Goal: Task Accomplishment & Management: Manage account settings

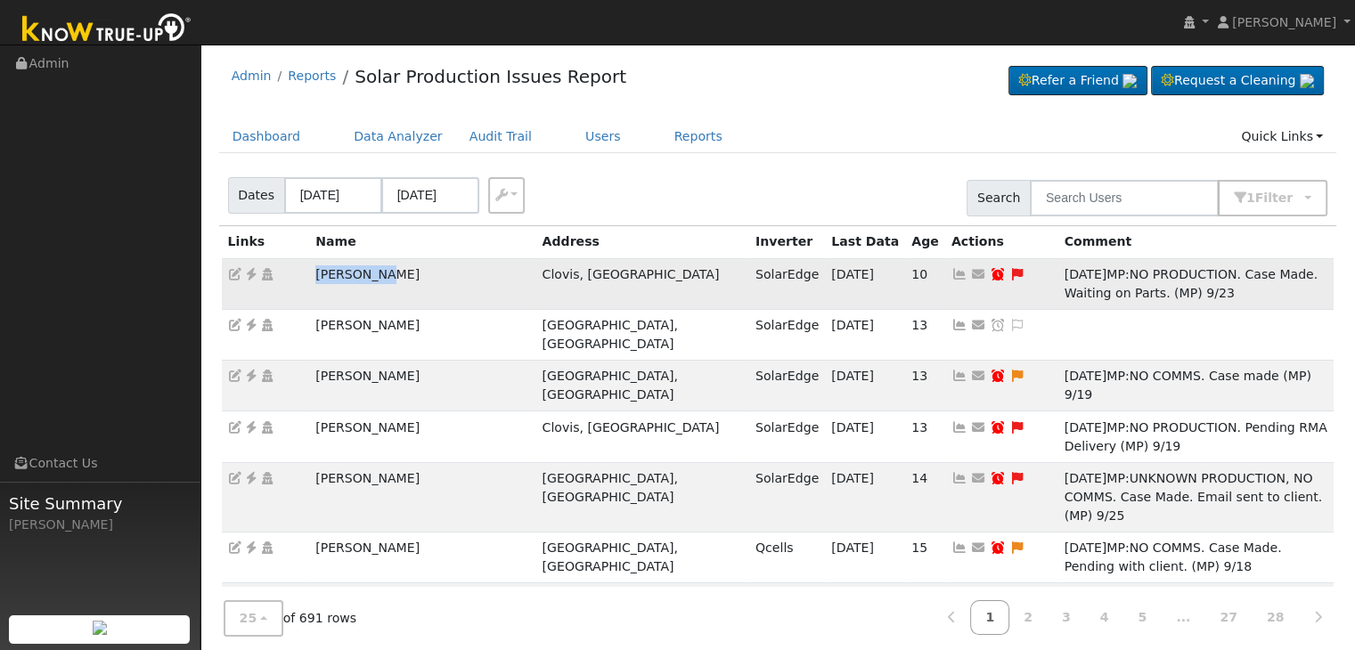
drag, startPoint x: 313, startPoint y: 273, endPoint x: 405, endPoint y: 265, distance: 93.0
click at [405, 265] on tr "Paul Dolly Clovis, CA SolarEdge 10/02/25 10 Send Email... Copy a Link Reset Pas…" at bounding box center [778, 283] width 1113 height 51
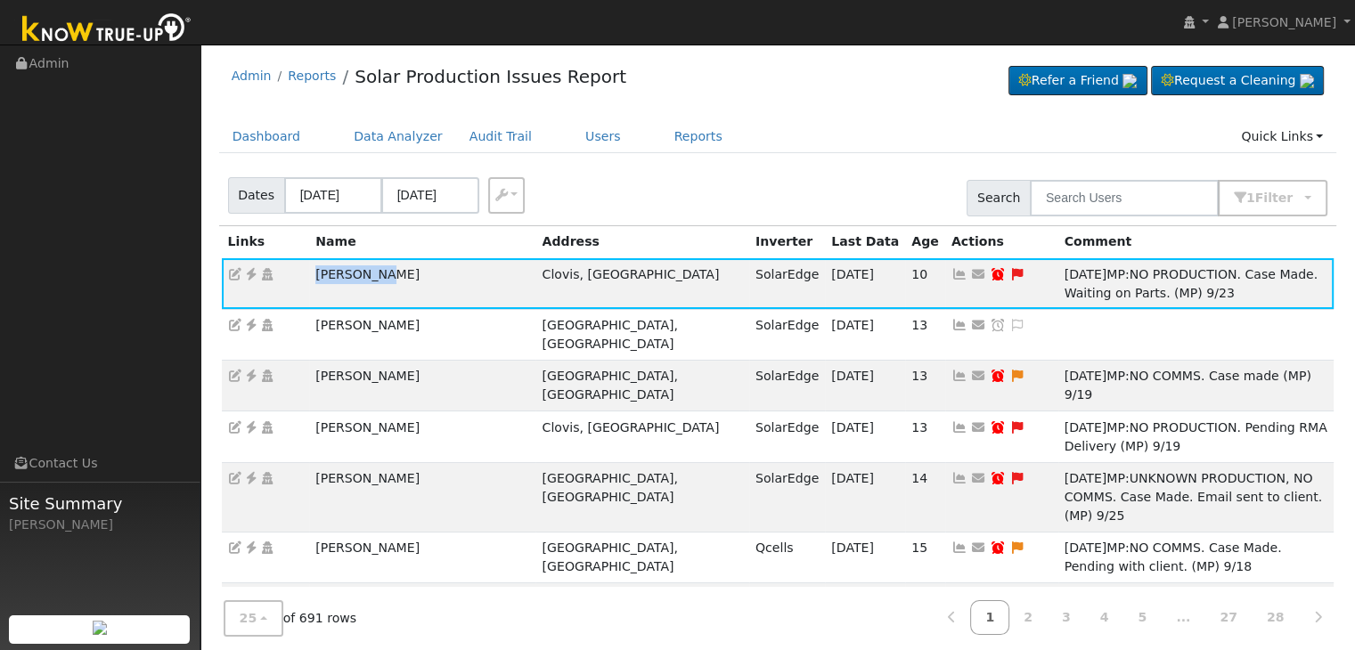
copy tr "Paul Dolly"
click at [1009, 267] on link at bounding box center [1017, 274] width 16 height 14
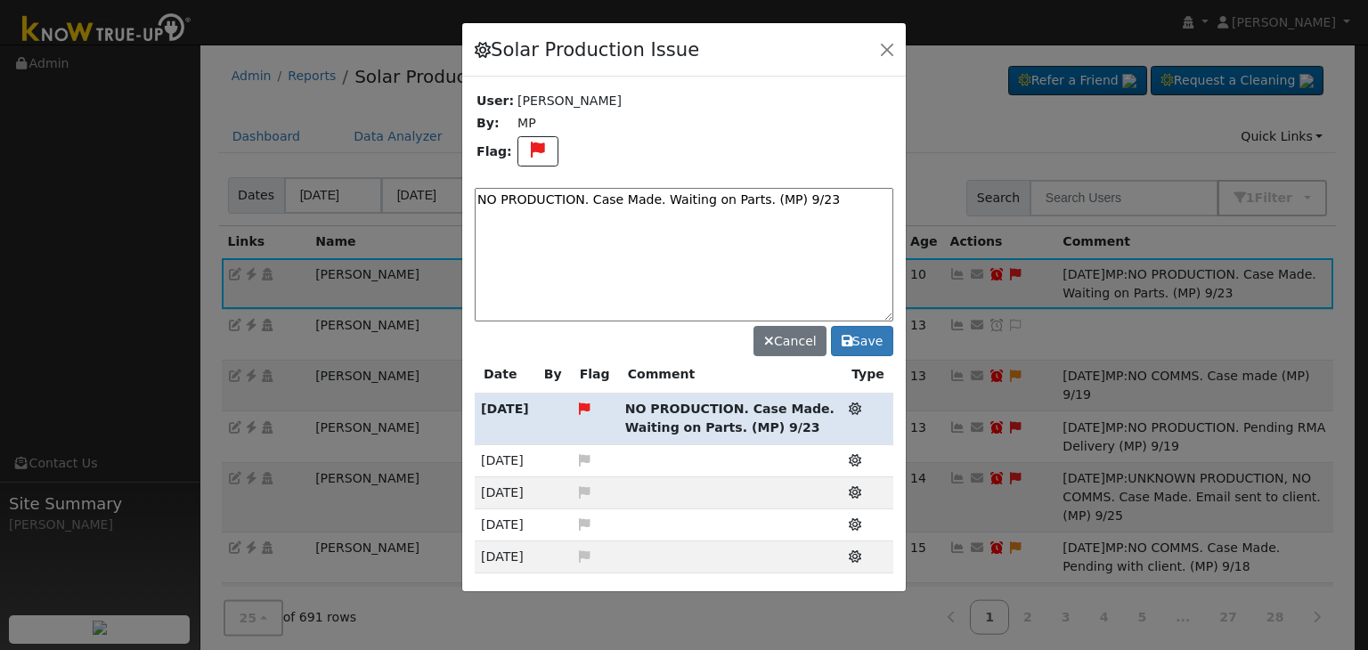
click at [681, 192] on textarea "NO PRODUCTION. Case Made. Waiting on Parts. (MP) 9/23" at bounding box center [684, 255] width 419 height 134
paste textarea "Waiting on Parts. (MP)"
click at [726, 202] on textarea "NO PRODUCTION. Waiting on Parts. (MP)" at bounding box center [684, 255] width 419 height 134
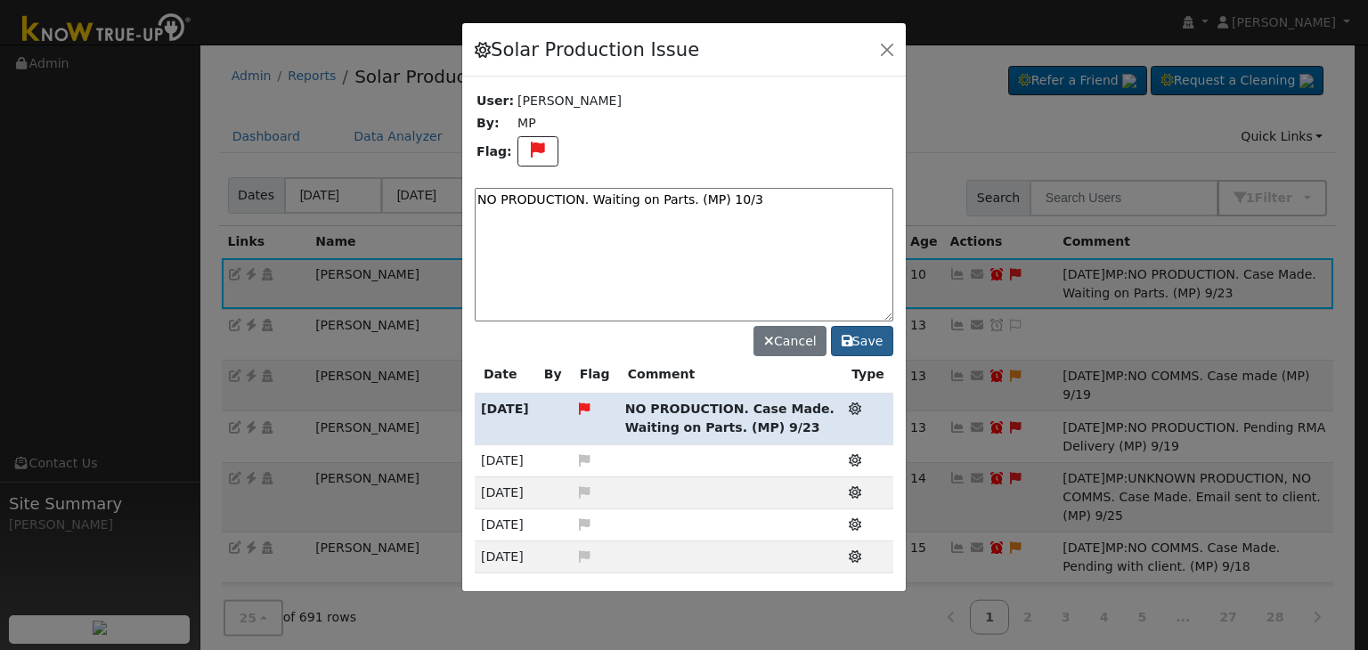
type textarea "NO PRODUCTION. Waiting on Parts. (MP) 10/3"
click at [872, 330] on button "Save" at bounding box center [862, 341] width 62 height 30
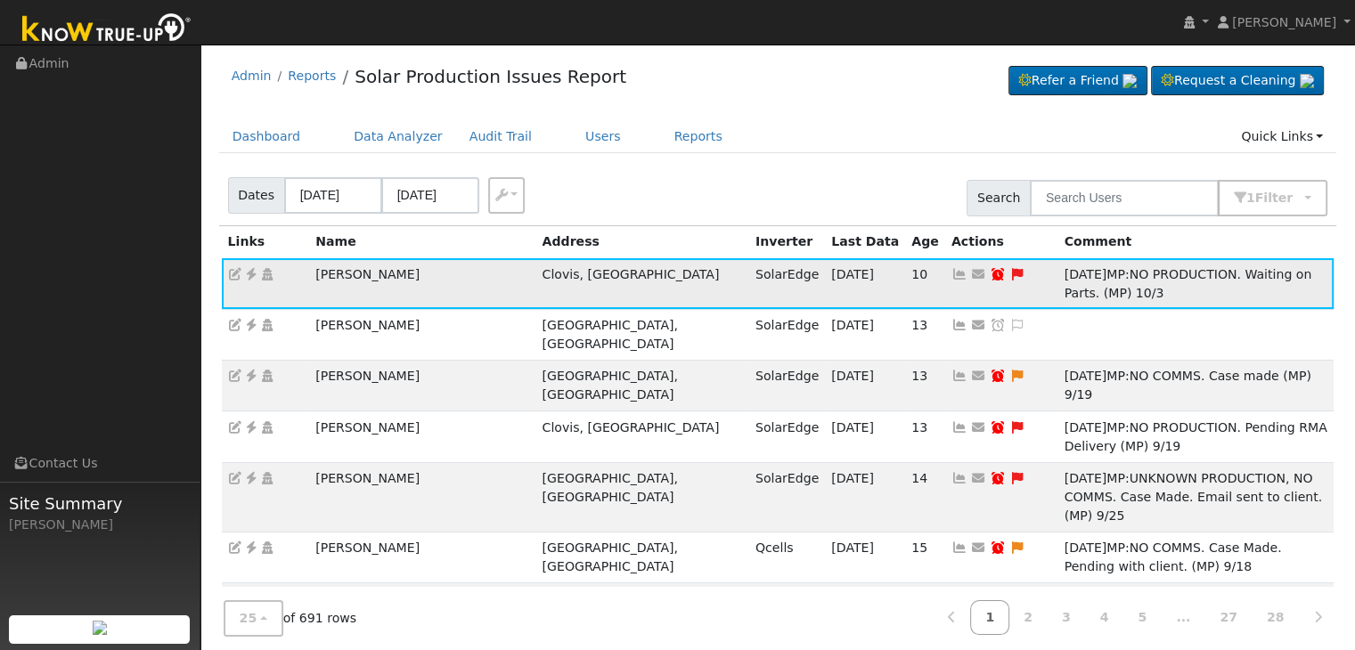
click at [990, 269] on icon at bounding box center [998, 274] width 16 height 12
type input "09/30/2025"
checkbox input "true"
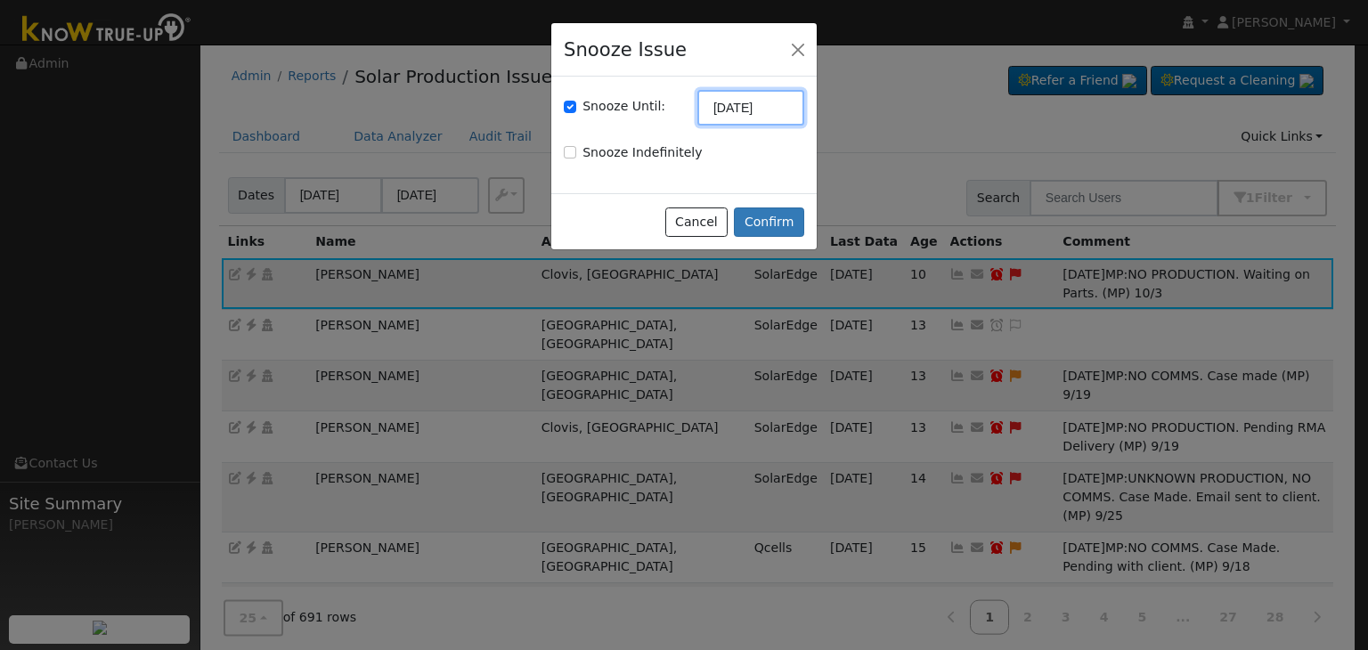
click at [720, 108] on input "09/30/2025" at bounding box center [751, 108] width 107 height 36
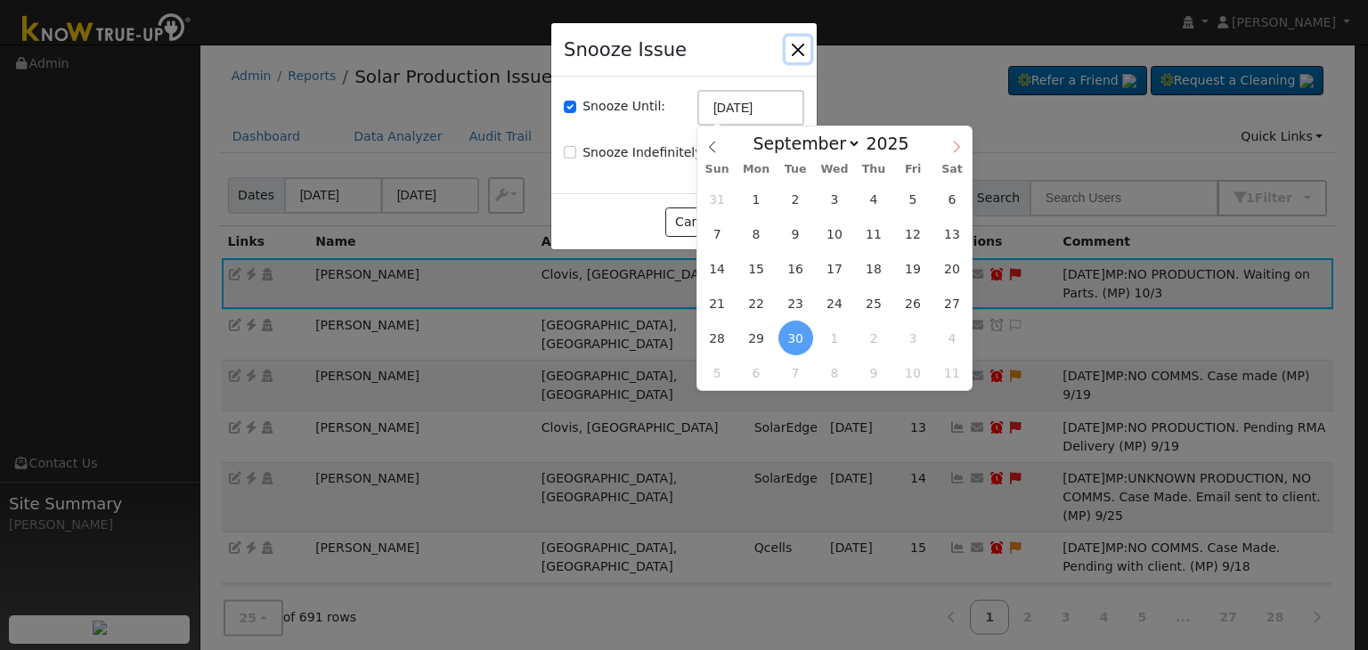
click at [952, 148] on icon at bounding box center [956, 147] width 12 height 12
select select "9"
click at [919, 269] on span "17" at bounding box center [912, 268] width 35 height 35
type input "10/17/2025"
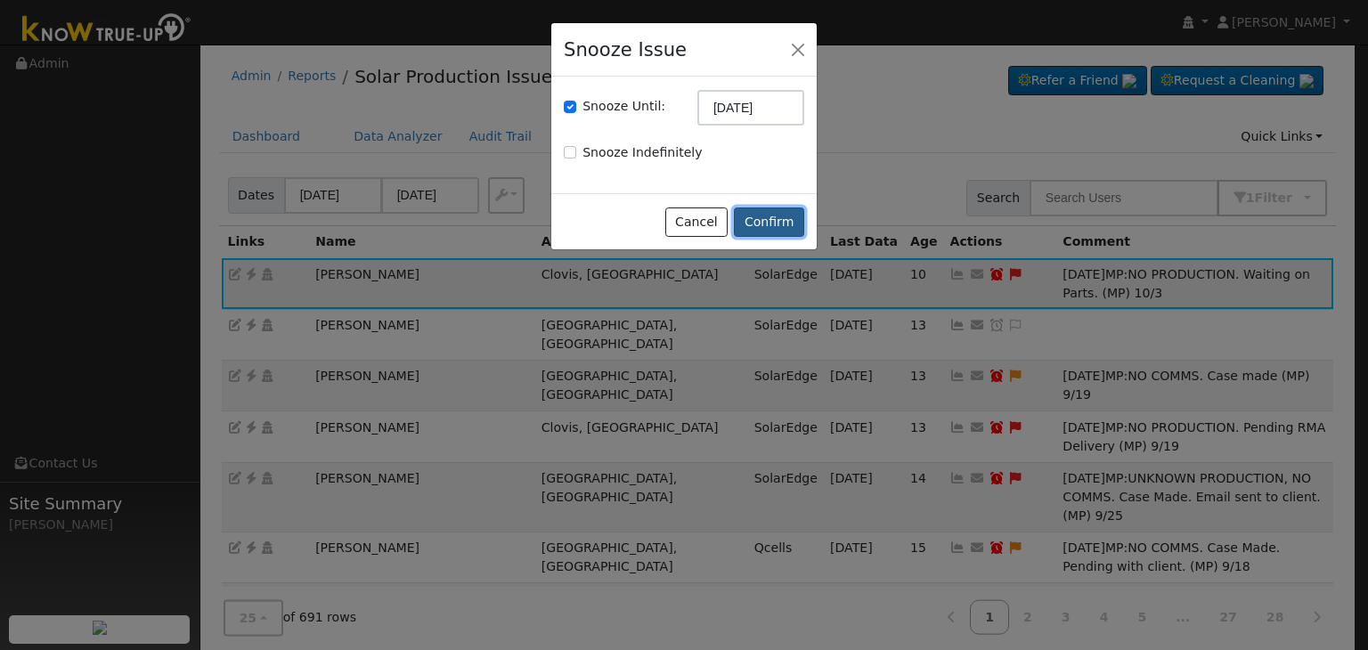
click at [767, 211] on button "Confirm" at bounding box center [769, 223] width 70 height 30
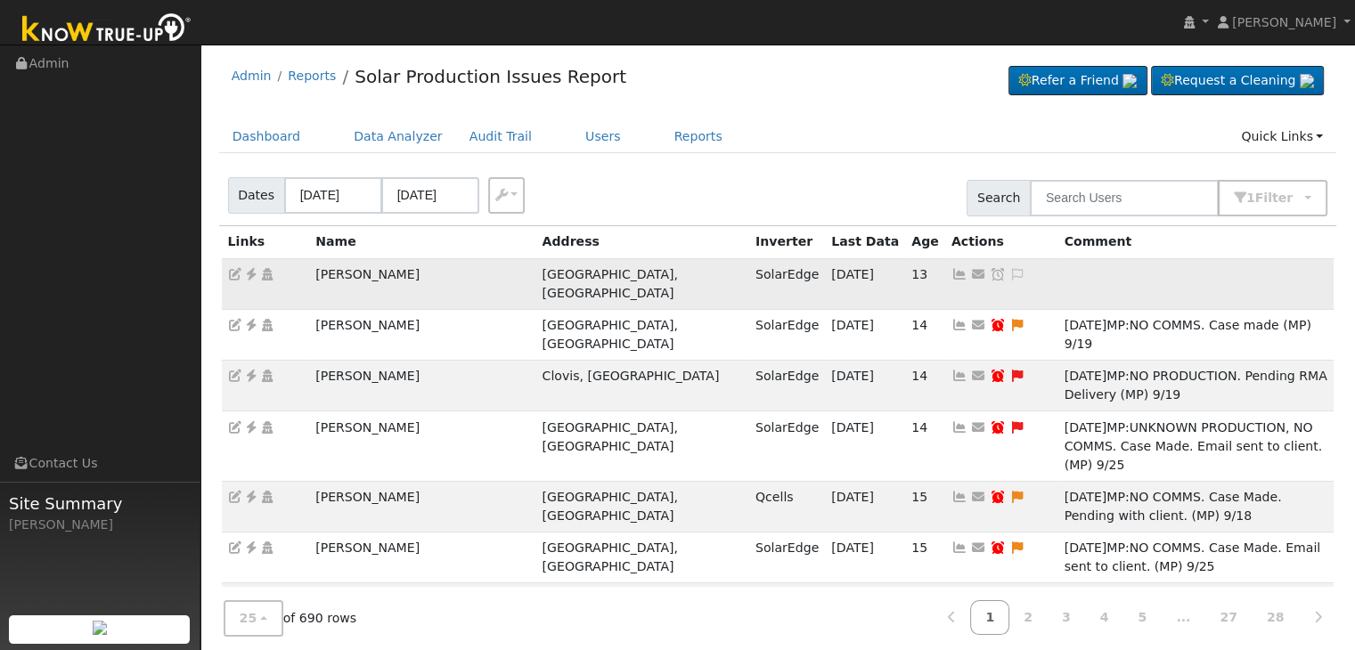
drag, startPoint x: 302, startPoint y: 269, endPoint x: 400, endPoint y: 274, distance: 98.1
click at [400, 274] on tr "Richard Flores Fresno, CA SolarEdge 10/02/25 13 Send Email... Copy a Link Reset…" at bounding box center [778, 283] width 1113 height 51
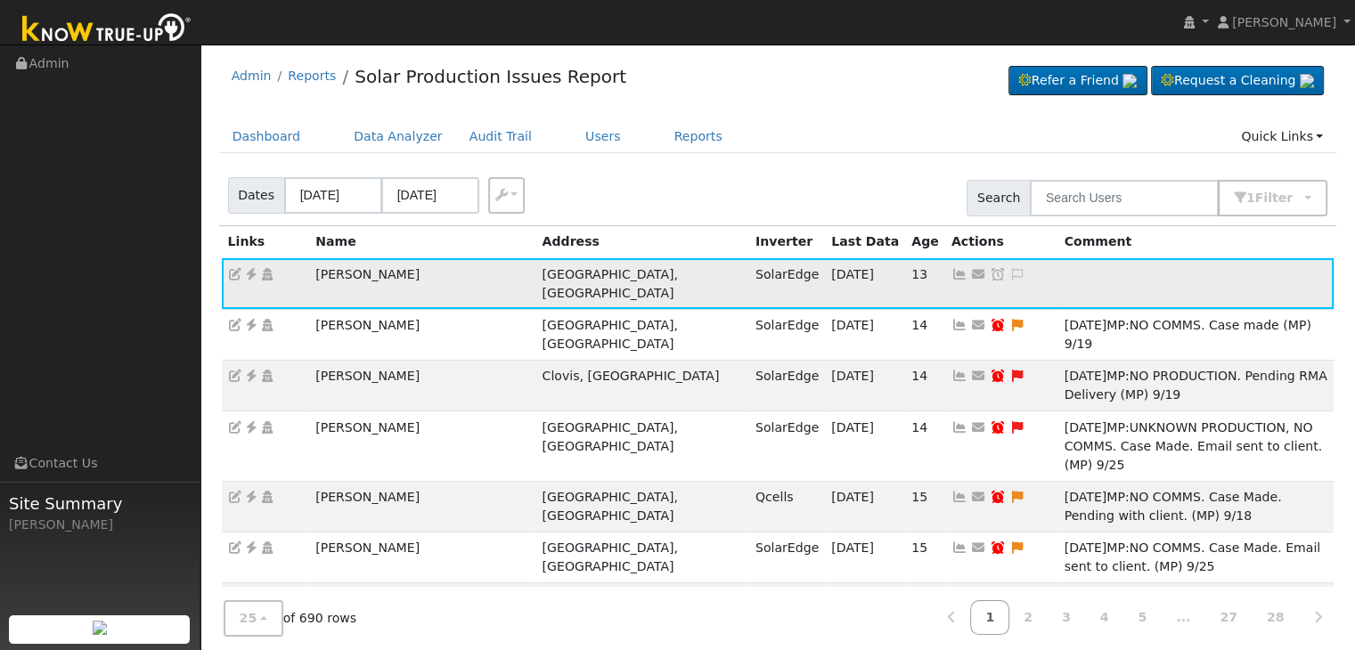
copy tr "Richard Flores"
click at [251, 274] on icon at bounding box center [251, 274] width 16 height 12
click at [811, 159] on div "Dashboard Data Analyzer Audit Trail Users Reports Quick Links Quick Add Quick C…" at bounding box center [778, 145] width 1118 height 51
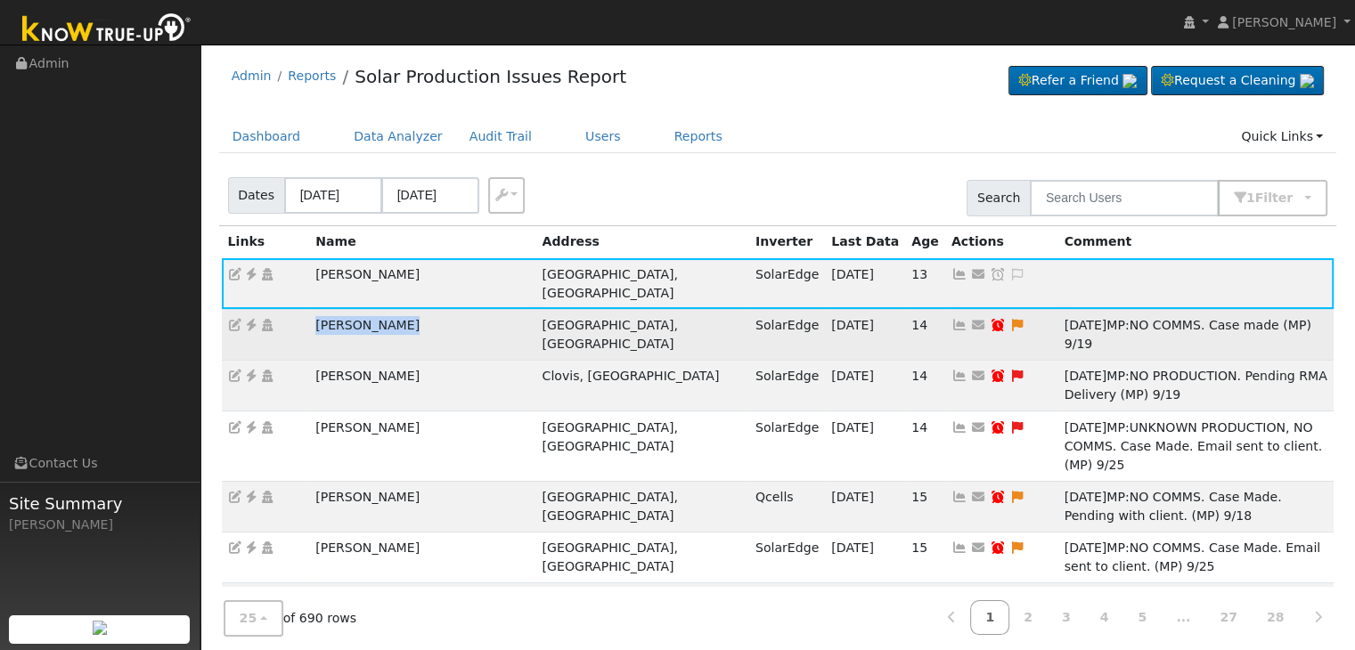
drag, startPoint x: 303, startPoint y: 302, endPoint x: 420, endPoint y: 304, distance: 116.7
click at [420, 309] on tr "Hugo Martinez Fresno, CA SolarEdge 10/02/25 14 Send Email... Copy a Link Reset …" at bounding box center [778, 334] width 1113 height 51
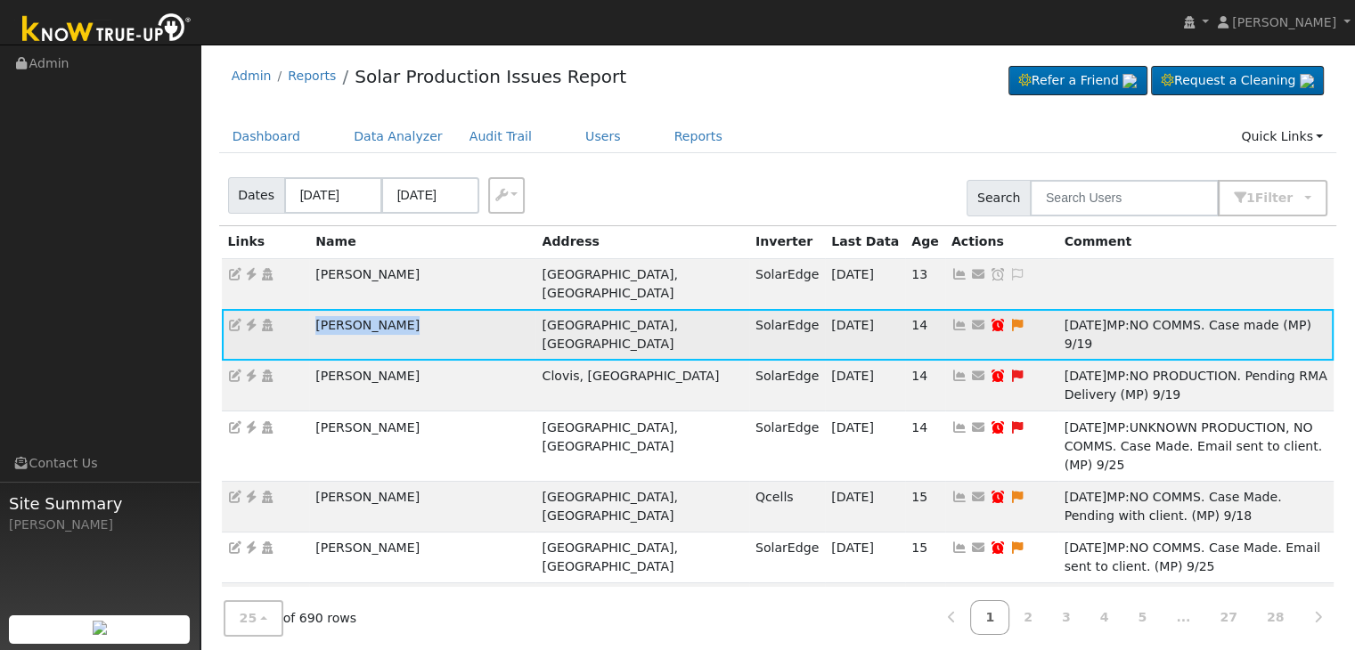
copy tr "Hugo Martinez"
click at [253, 319] on icon at bounding box center [251, 325] width 16 height 12
click at [1009, 319] on icon at bounding box center [1017, 325] width 16 height 12
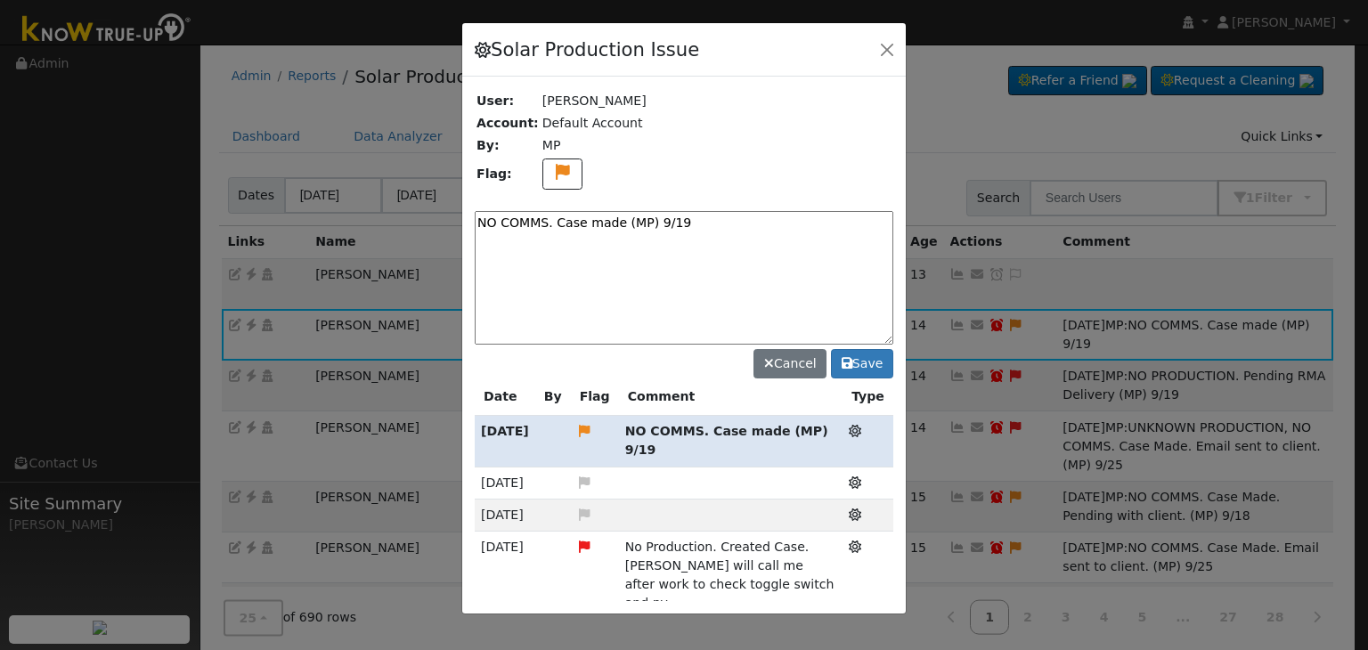
click at [584, 221] on textarea "NO COMMS. Case made (MP) 9/19" at bounding box center [684, 278] width 419 height 134
paste textarea "Pending with client (MP)"
click at [750, 224] on textarea "NO COMMS. Pending with client (MP)" at bounding box center [684, 278] width 419 height 134
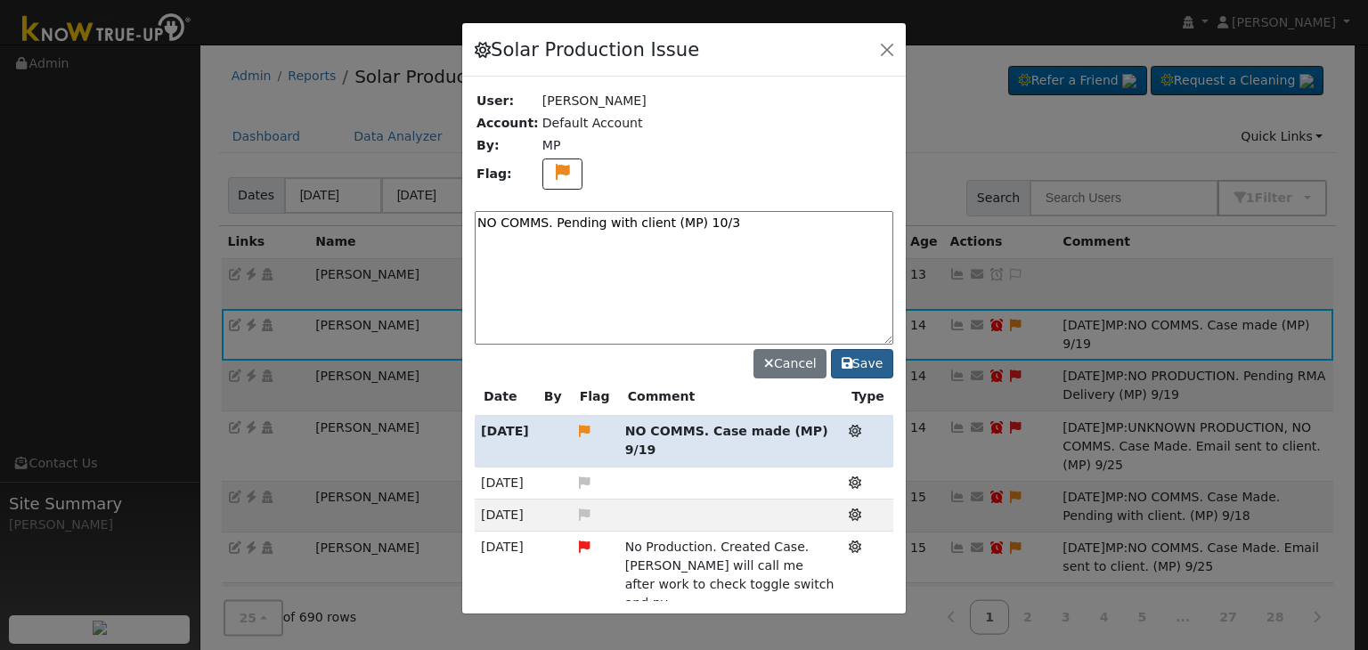
type textarea "NO COMMS. Pending with client (MP) 10/3"
click at [884, 360] on button "Save" at bounding box center [862, 364] width 62 height 30
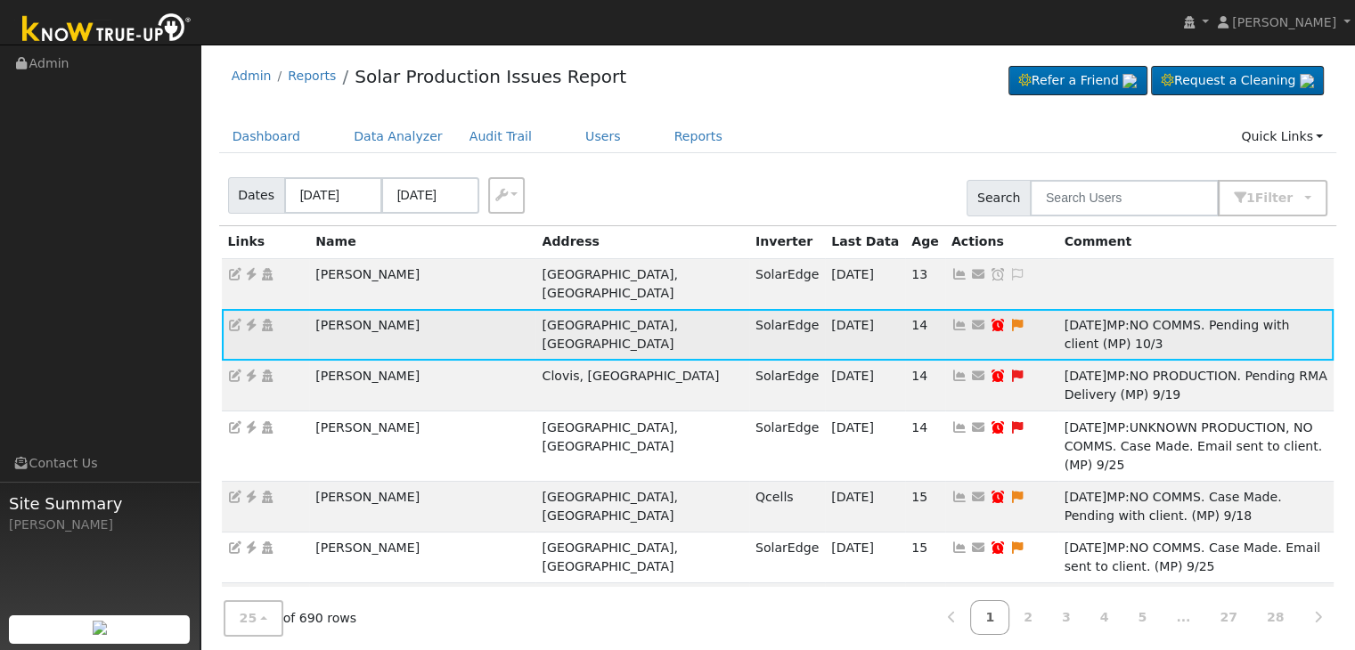
click at [990, 319] on icon at bounding box center [998, 325] width 16 height 12
type input "09/26/2025"
checkbox input "true"
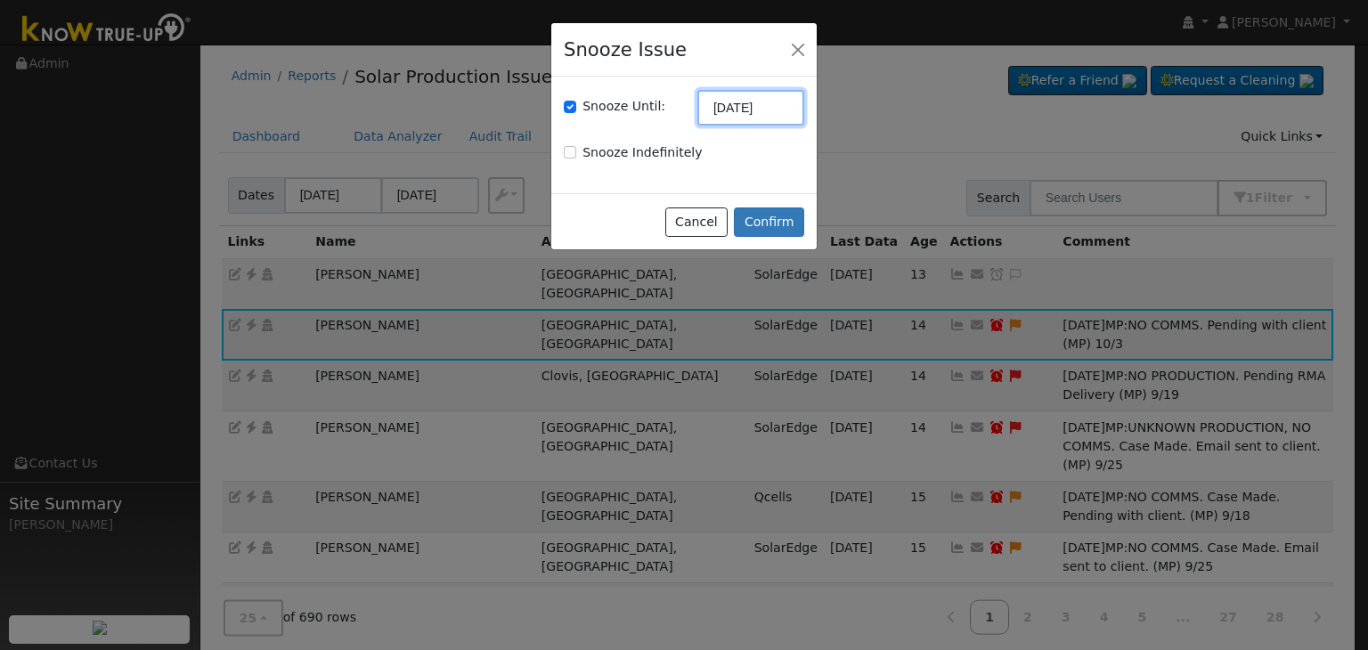
click at [730, 111] on input "09/26/2025" at bounding box center [751, 108] width 107 height 36
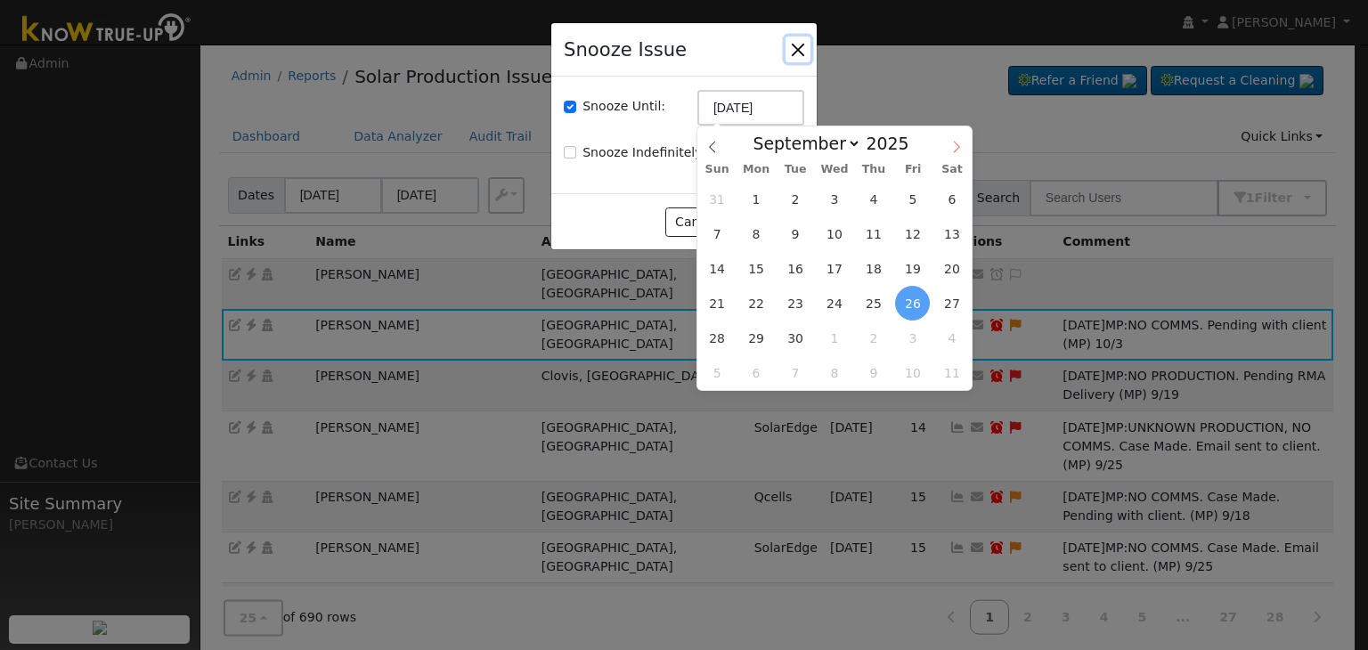
click at [951, 150] on icon at bounding box center [956, 147] width 12 height 12
select select "9"
click at [916, 243] on span "10" at bounding box center [912, 233] width 35 height 35
type input "10/10/2025"
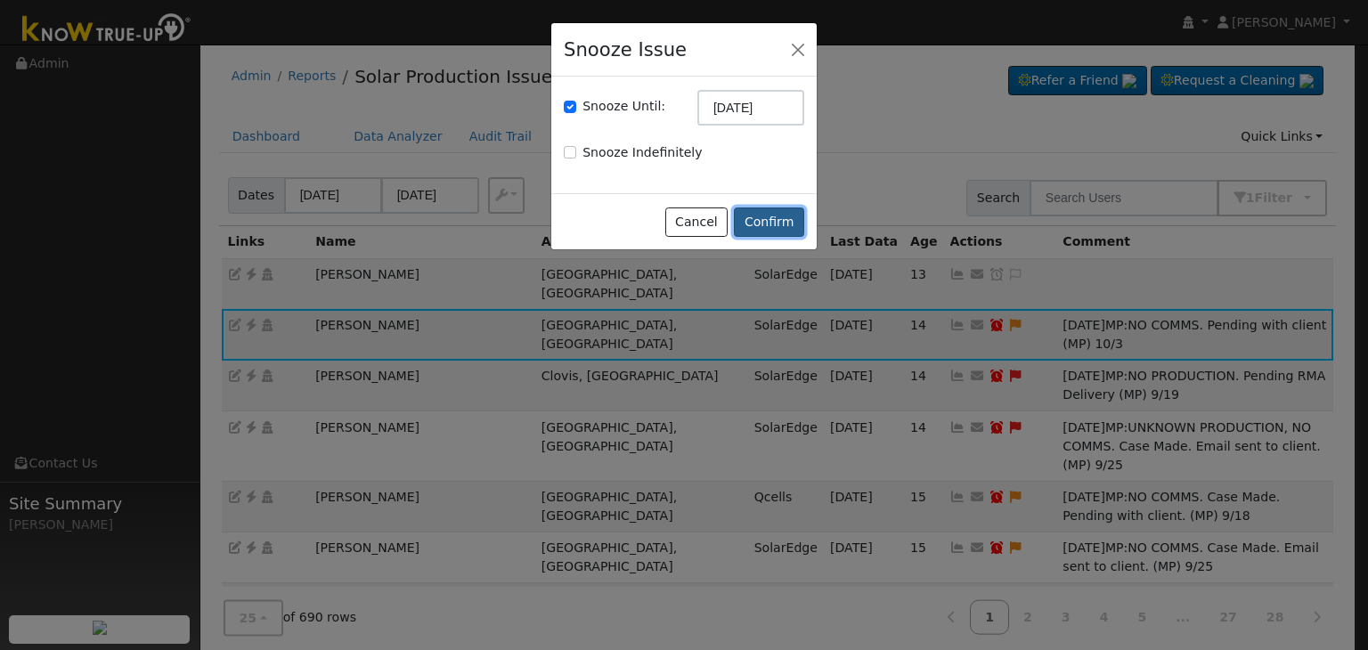
click at [771, 227] on button "Confirm" at bounding box center [769, 223] width 70 height 30
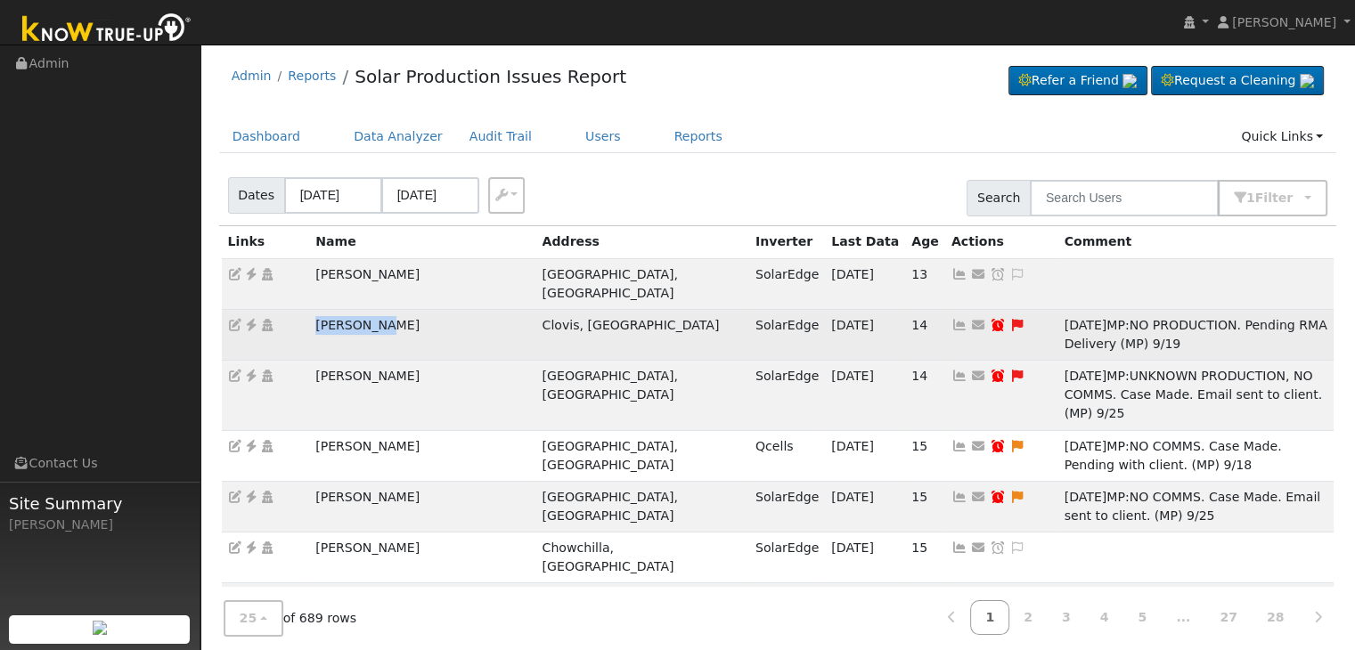
drag, startPoint x: 312, startPoint y: 303, endPoint x: 379, endPoint y: 301, distance: 66.8
click at [379, 309] on td "Levi Davis" at bounding box center [422, 334] width 226 height 51
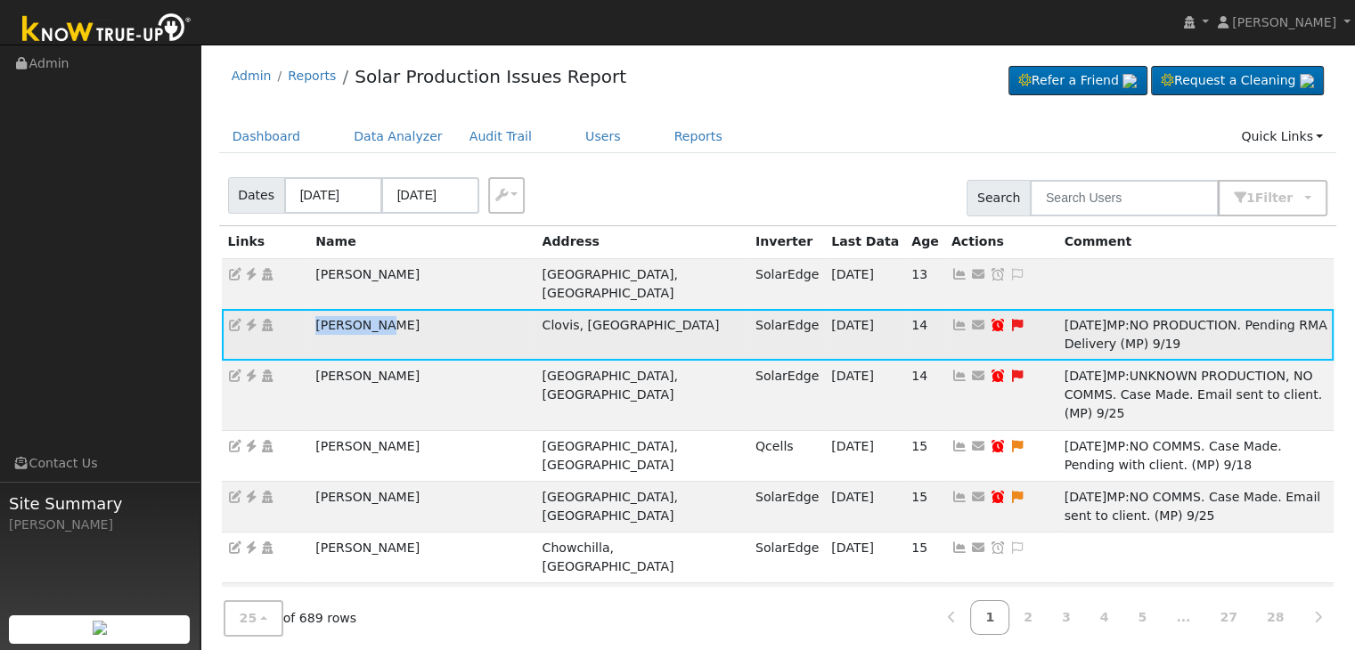
copy td "Levi Davis"
click at [249, 319] on icon at bounding box center [251, 325] width 16 height 12
click at [1009, 319] on icon at bounding box center [1017, 325] width 16 height 12
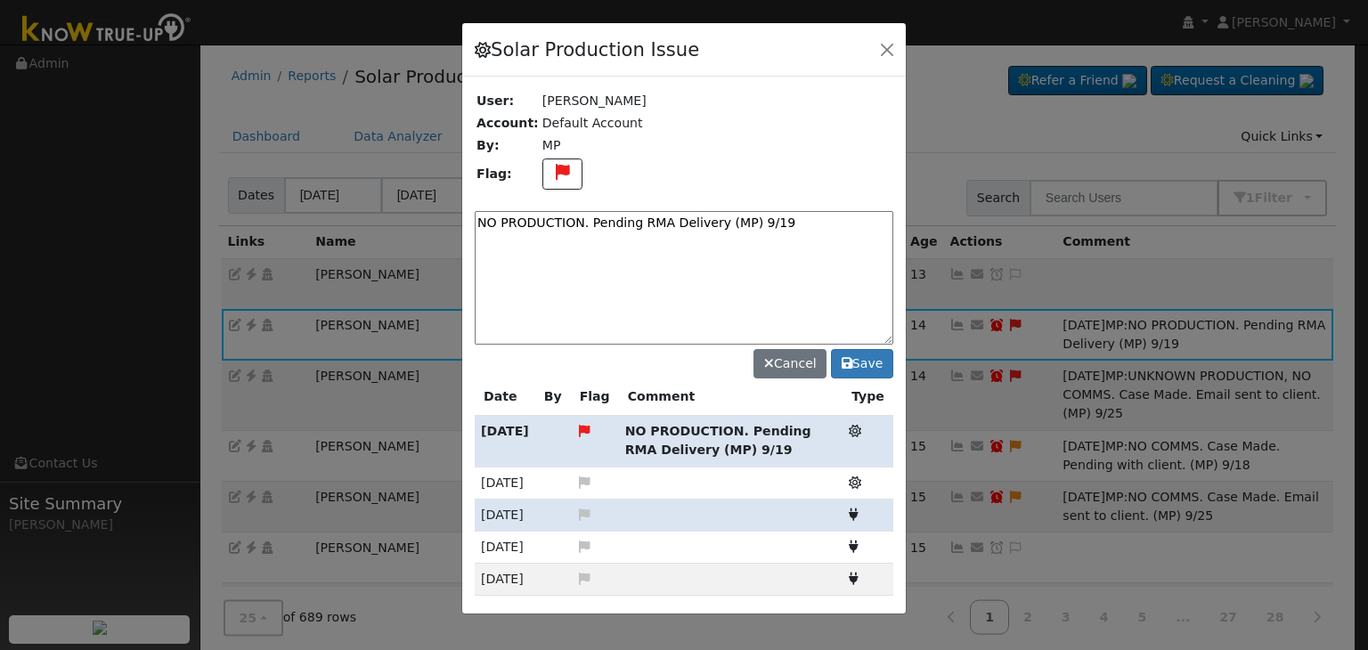
click at [666, 226] on textarea "NO PRODUCTION. Pending RMA Delivery (MP) 9/19" at bounding box center [684, 278] width 419 height 134
paste textarea "Waiting on Parts. (MP)"
click at [752, 220] on textarea "NO PRODUCTION. Waiting on Parts. (MP)" at bounding box center [684, 278] width 419 height 134
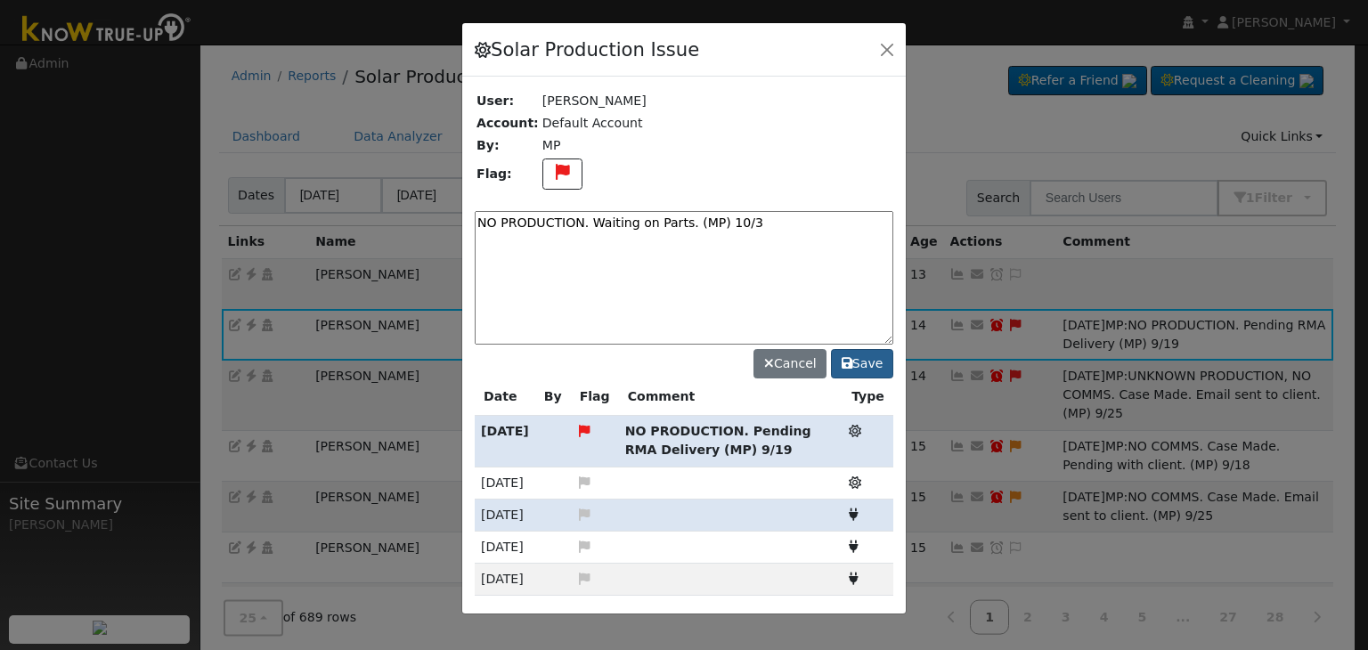
type textarea "NO PRODUCTION. Waiting on Parts. (MP) 10/3"
click at [869, 357] on button "Save" at bounding box center [862, 364] width 62 height 30
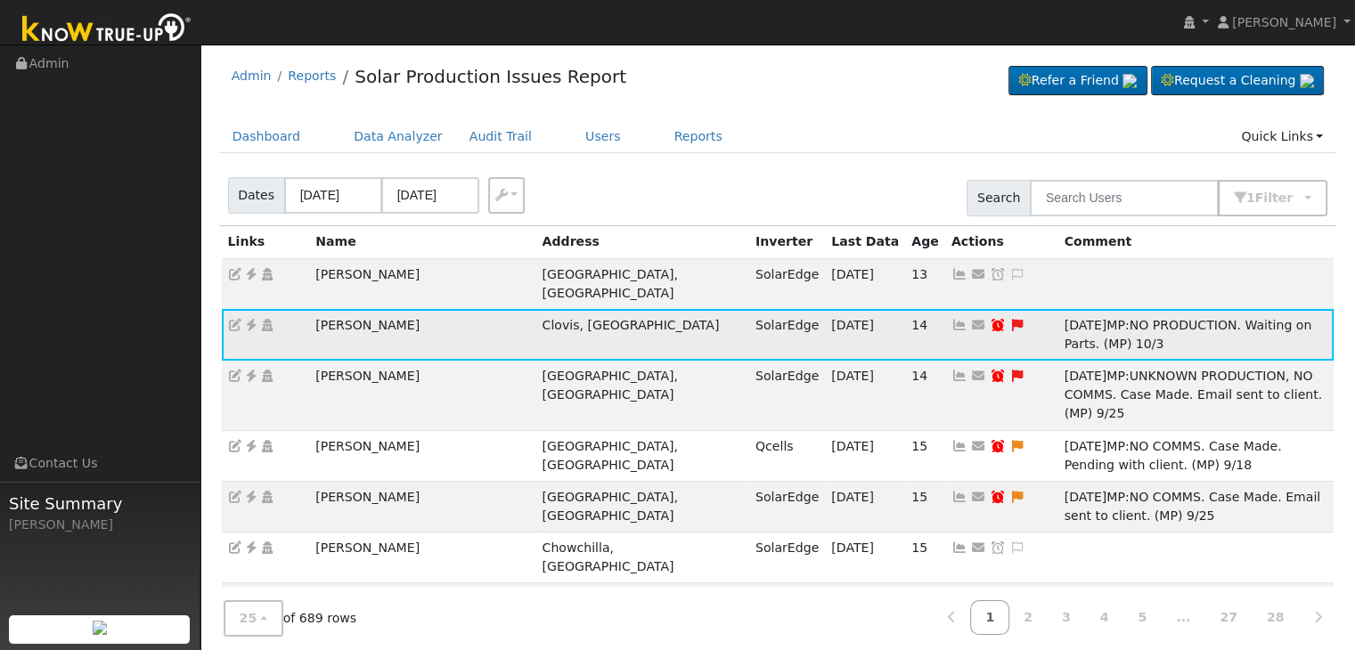
click at [990, 319] on icon at bounding box center [998, 325] width 16 height 12
type input "09/26/2025"
checkbox input "true"
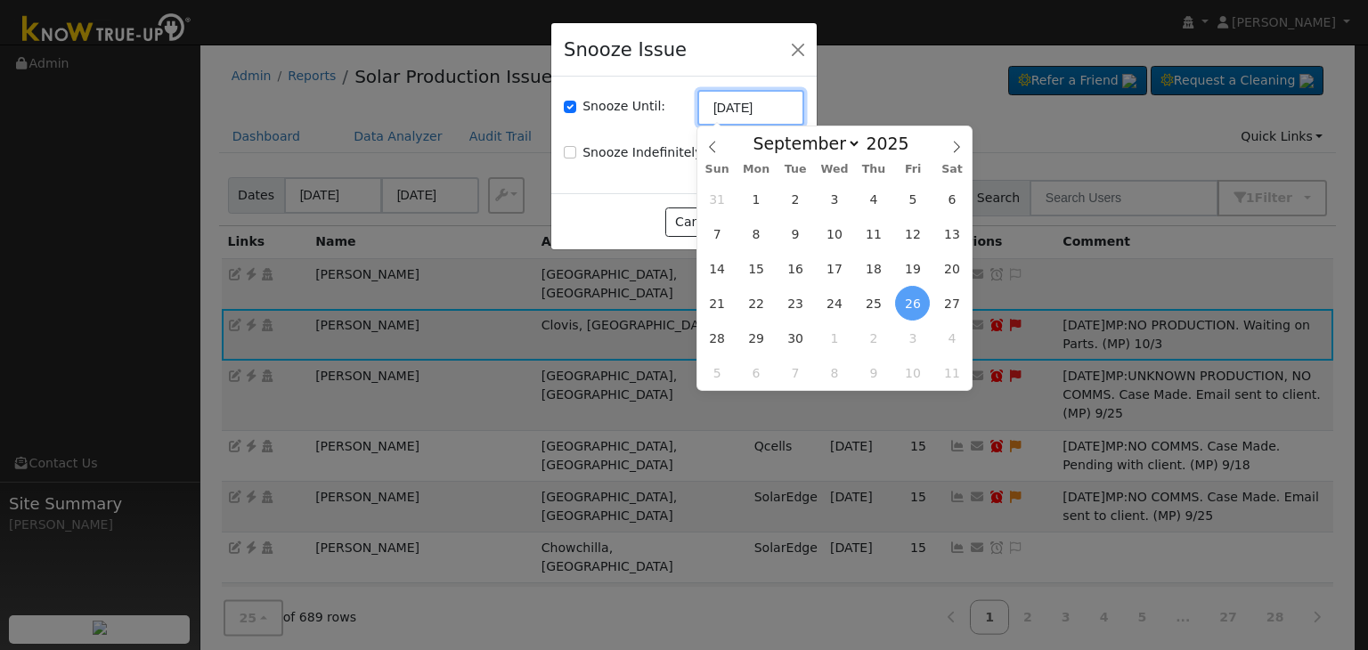
click at [737, 101] on input "09/26/2025" at bounding box center [751, 108] width 107 height 36
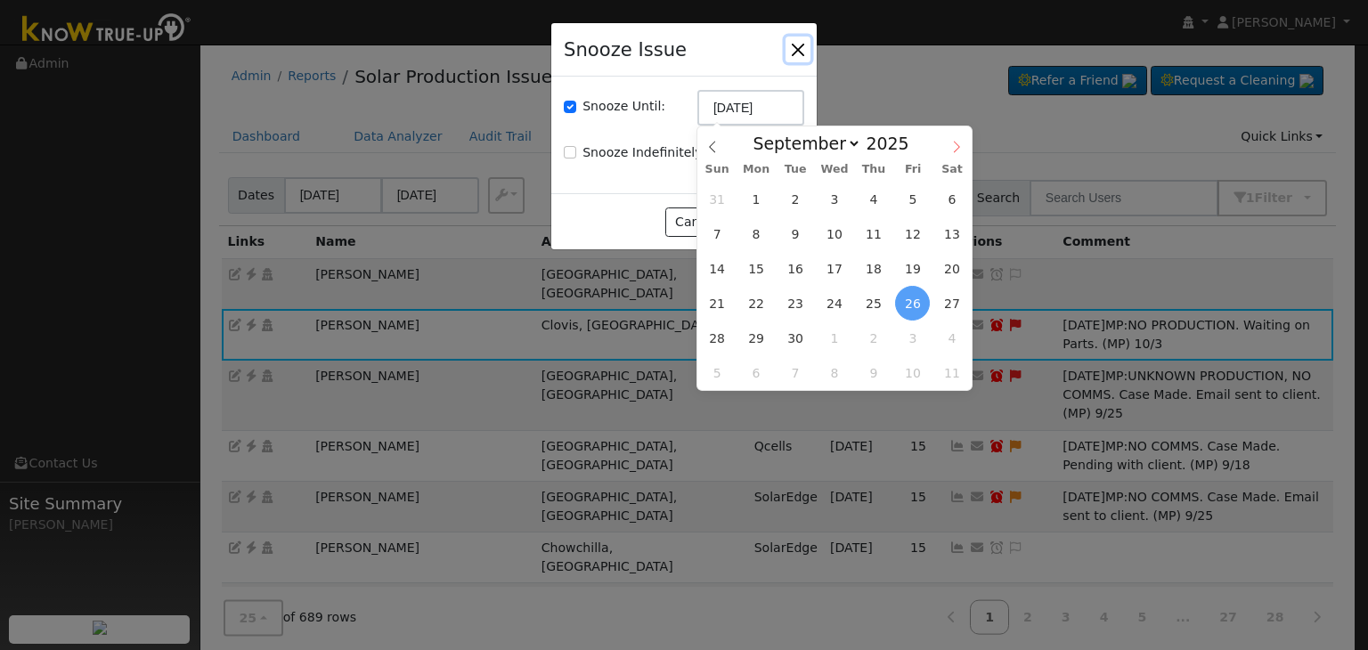
click at [959, 139] on span at bounding box center [957, 141] width 30 height 30
select select "9"
click at [918, 266] on span "17" at bounding box center [912, 268] width 35 height 35
type input "10/17/2025"
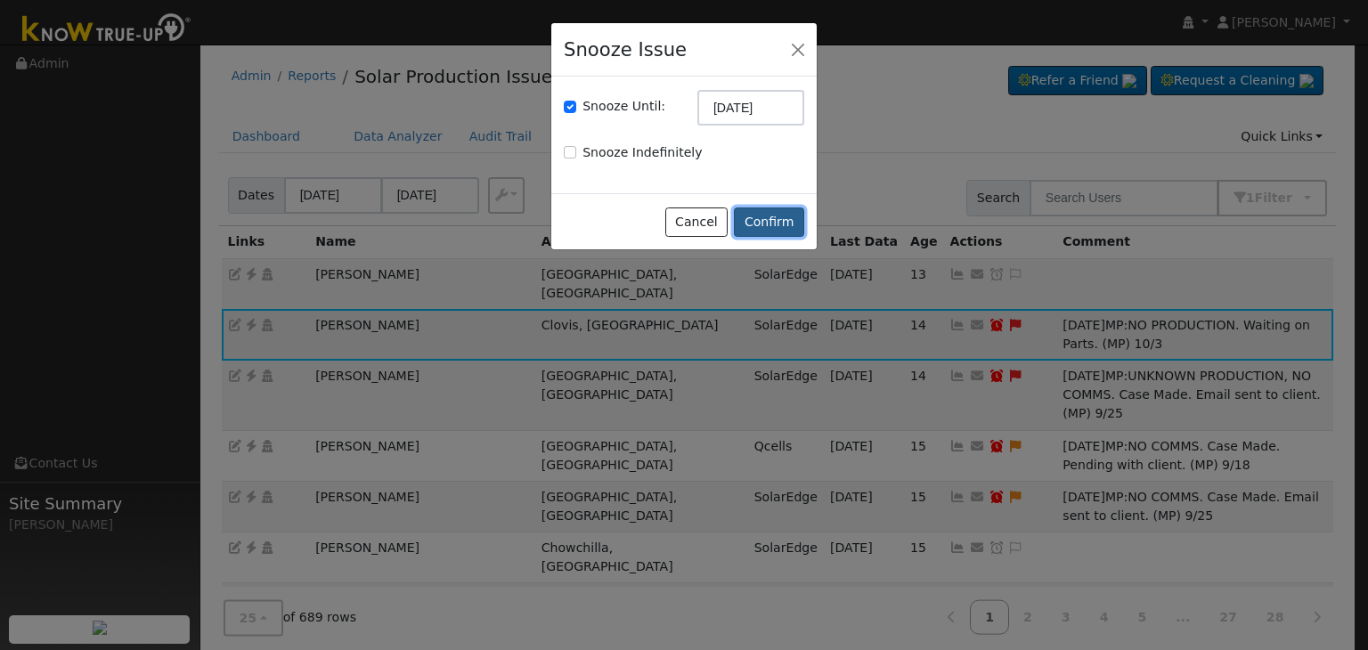
click at [774, 224] on button "Confirm" at bounding box center [769, 223] width 70 height 30
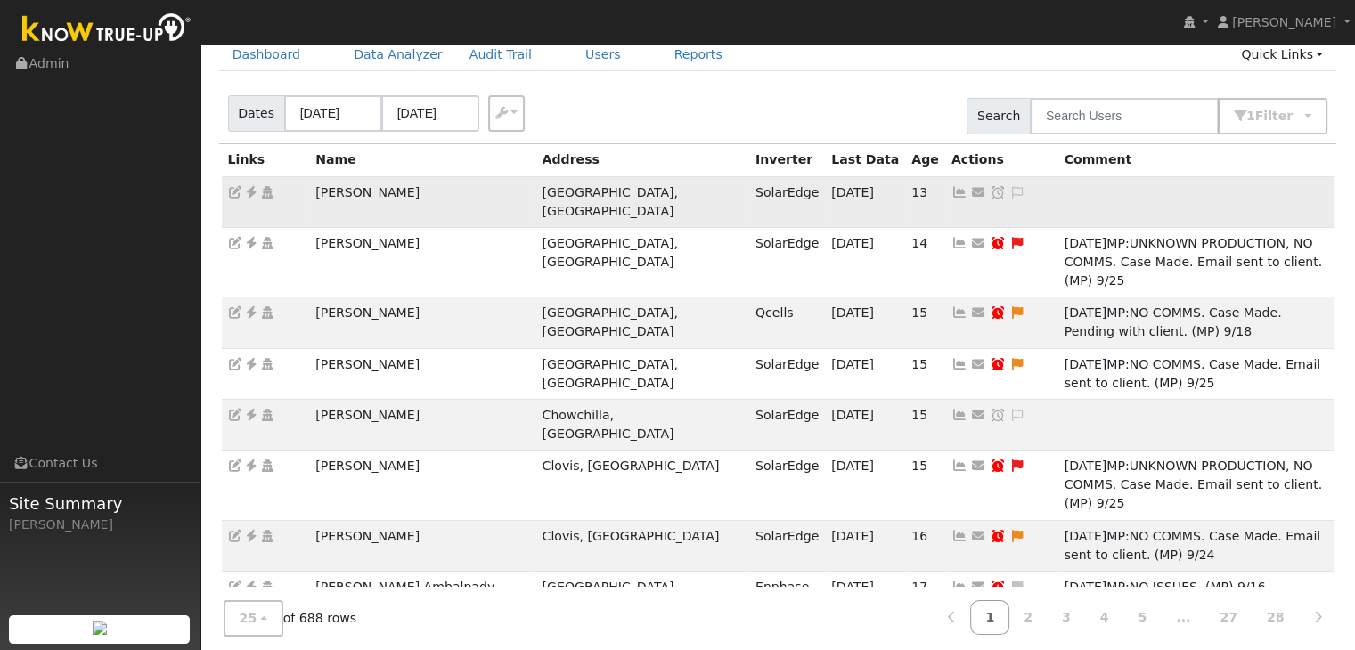
scroll to position [89, 0]
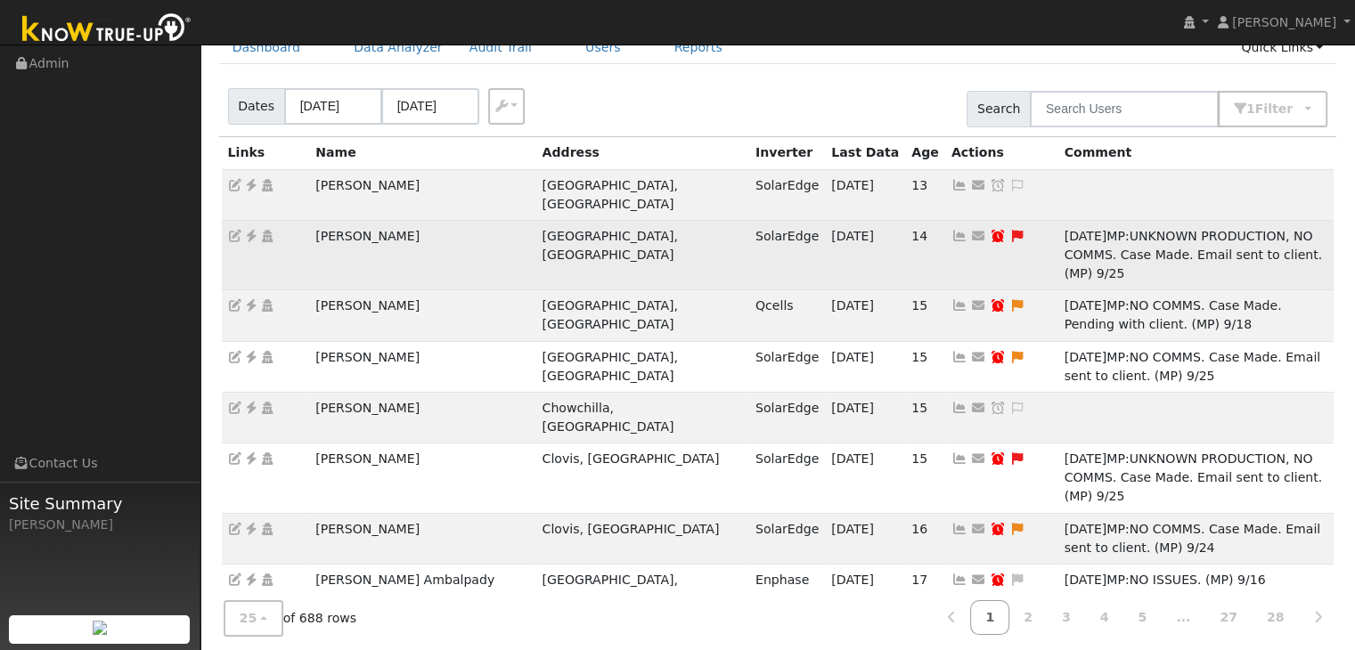
drag, startPoint x: 314, startPoint y: 215, endPoint x: 433, endPoint y: 223, distance: 118.7
click at [433, 223] on td "Danielle Trathen" at bounding box center [422, 254] width 226 height 69
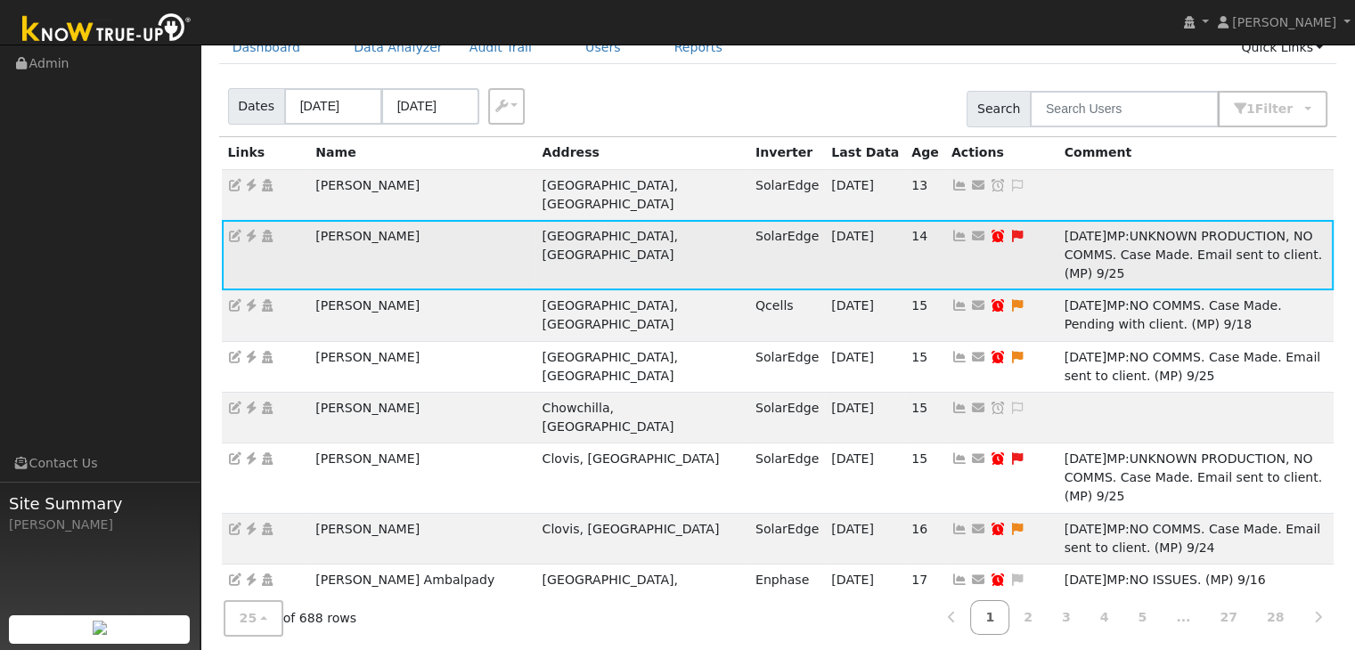
copy td "Danielle Trathen"
click at [1009, 230] on icon at bounding box center [1017, 236] width 16 height 12
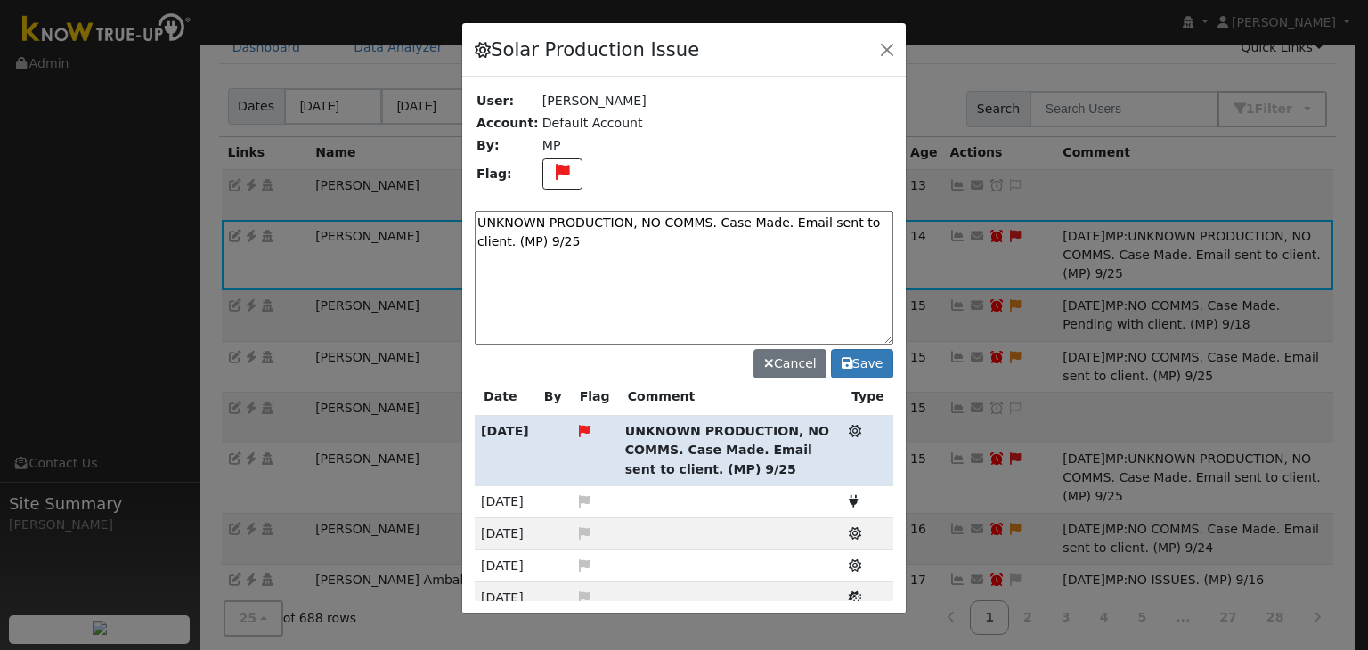
click at [602, 225] on textarea "UNKNOWN PRODUCTION, NO COMMS. Case Made. Email sent to client. (MP) 9/25" at bounding box center [684, 278] width 419 height 134
paste textarea "NO COMMS. Pending service (MP)"
click at [885, 53] on button "button" at bounding box center [887, 49] width 25 height 25
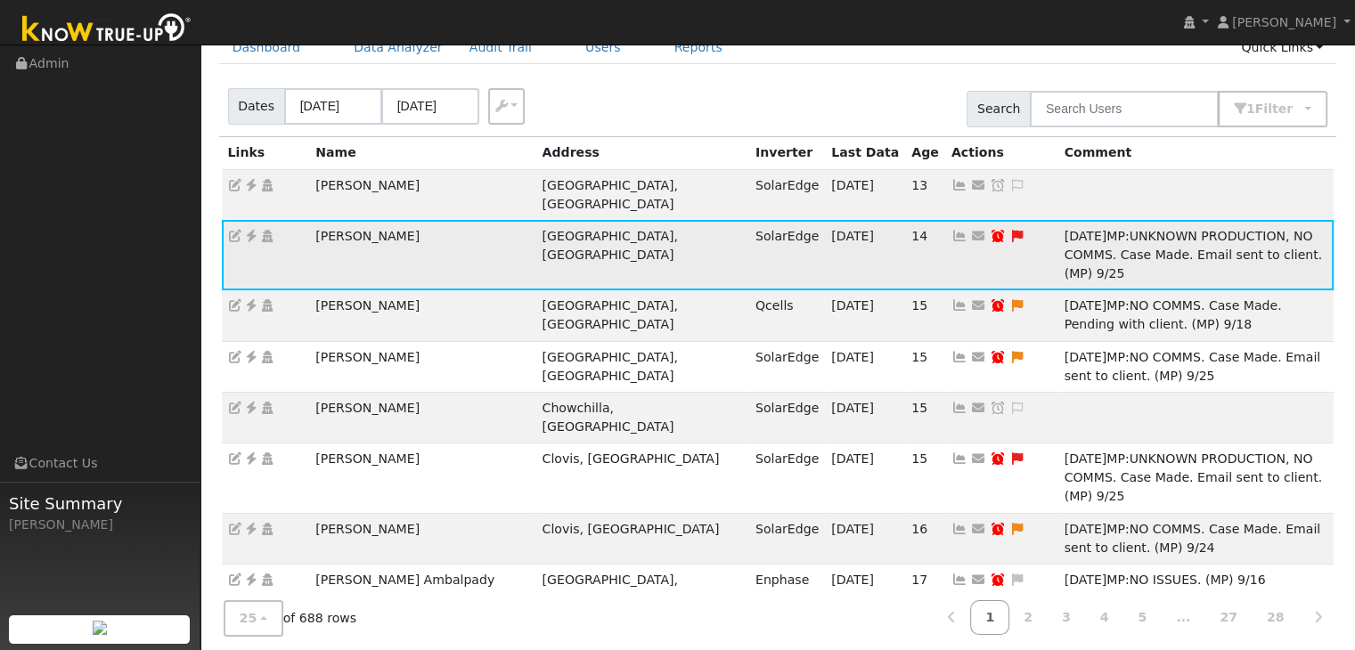
click at [1009, 230] on icon at bounding box center [1017, 236] width 16 height 12
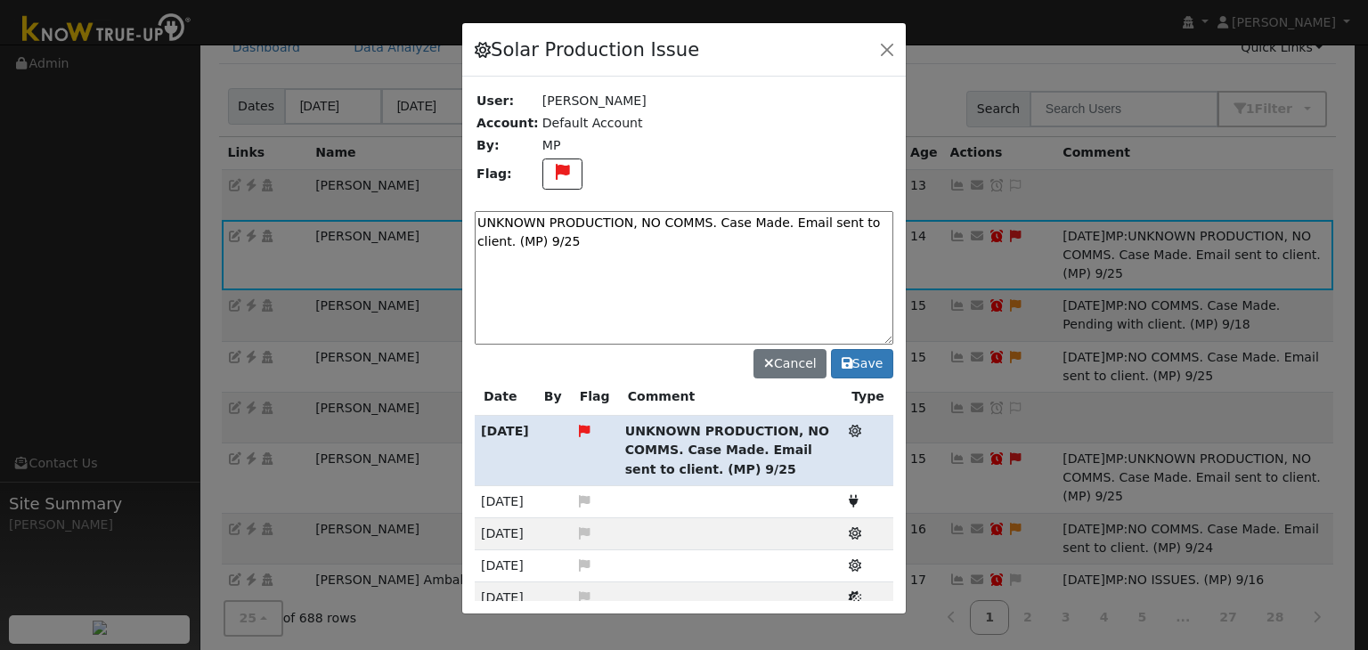
drag, startPoint x: 706, startPoint y: 222, endPoint x: 755, endPoint y: 239, distance: 52.7
click at [755, 239] on textarea "UNKNOWN PRODUCTION, NO COMMS. Case Made. Email sent to client. (MP) 9/25" at bounding box center [684, 278] width 419 height 134
click at [750, 228] on textarea "UNKNOWN PRODUCTION, NO COMMS. Pending service (MP) 10/3" at bounding box center [684, 278] width 419 height 134
click at [744, 218] on textarea "UNKNOWN PRODUCTION, NO COMMS. Pending service (MP) 10/3" at bounding box center [684, 278] width 419 height 134
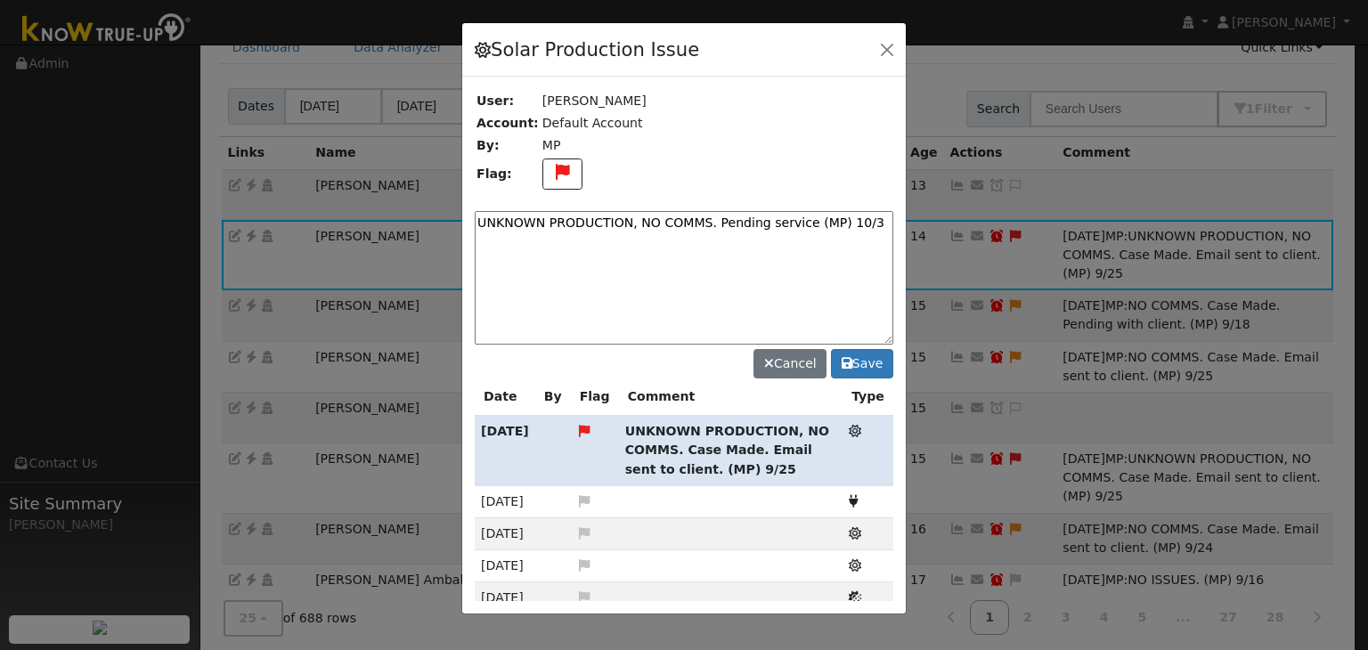
click at [744, 218] on textarea "UNKNOWN PRODUCTION, NO COMMS. Pending service (MP) 10/3" at bounding box center [684, 278] width 419 height 134
type textarea "UNKNOWN PRODUCTION, NO COMMS. Pending service (MP) 10/3"
click at [874, 233] on textarea "UNKNOWN PRODUCTION, NO COMMS. Pending service (MP) 10/3" at bounding box center [684, 278] width 419 height 134
click at [860, 365] on button "Save" at bounding box center [862, 364] width 62 height 30
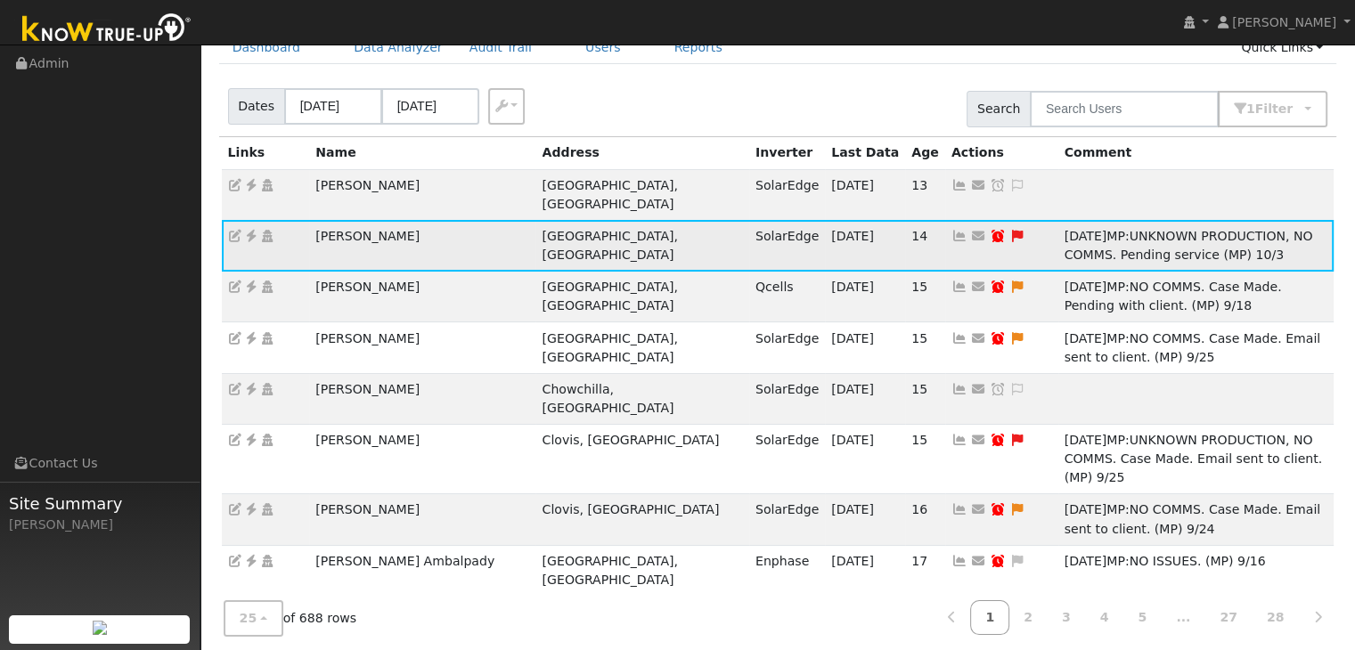
click at [990, 230] on icon at bounding box center [998, 236] width 16 height 12
type input "10/02/2025"
checkbox input "true"
select select "9"
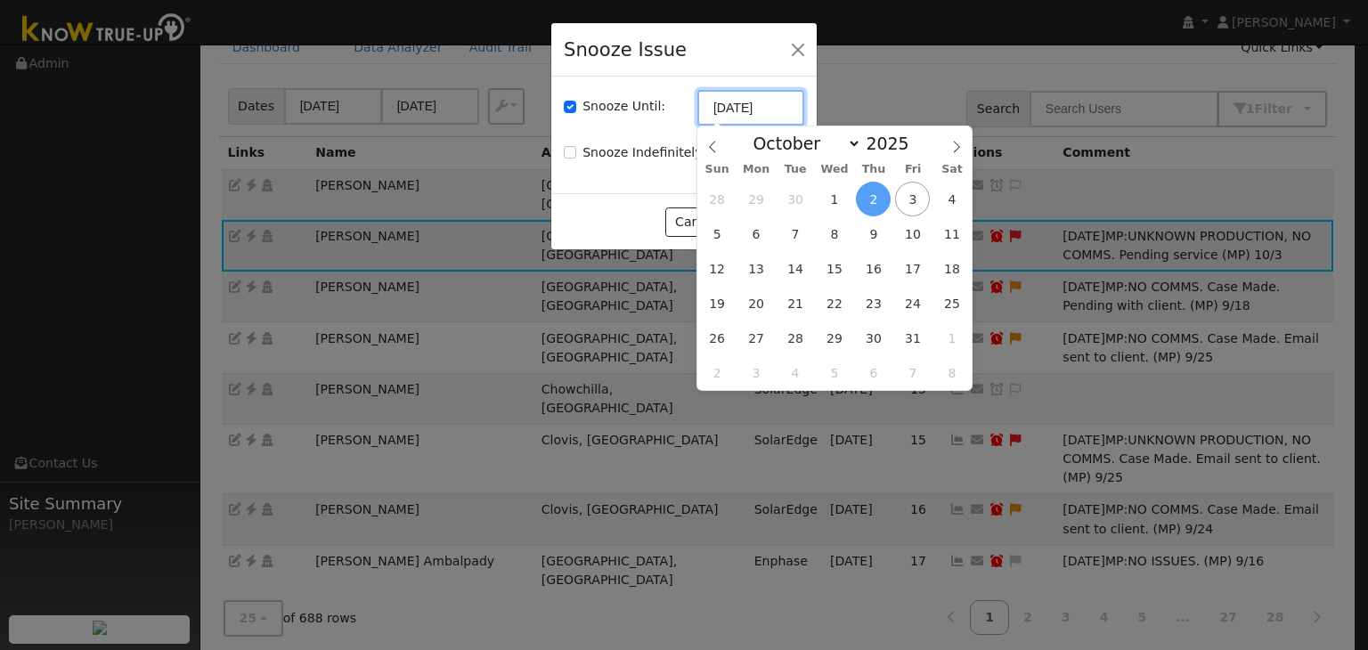
click at [750, 110] on input "10/02/2025" at bounding box center [751, 108] width 107 height 36
click at [926, 265] on span "17" at bounding box center [912, 268] width 35 height 35
type input "10/17/2025"
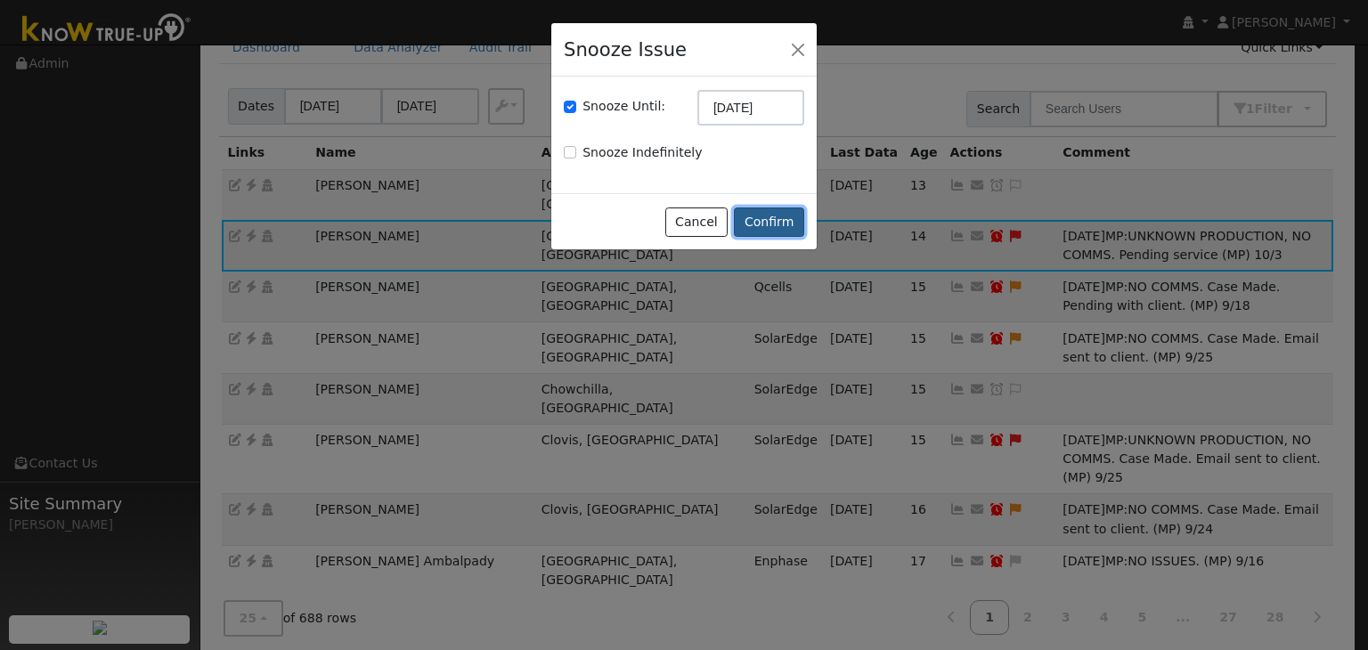
click at [778, 224] on button "Confirm" at bounding box center [769, 223] width 70 height 30
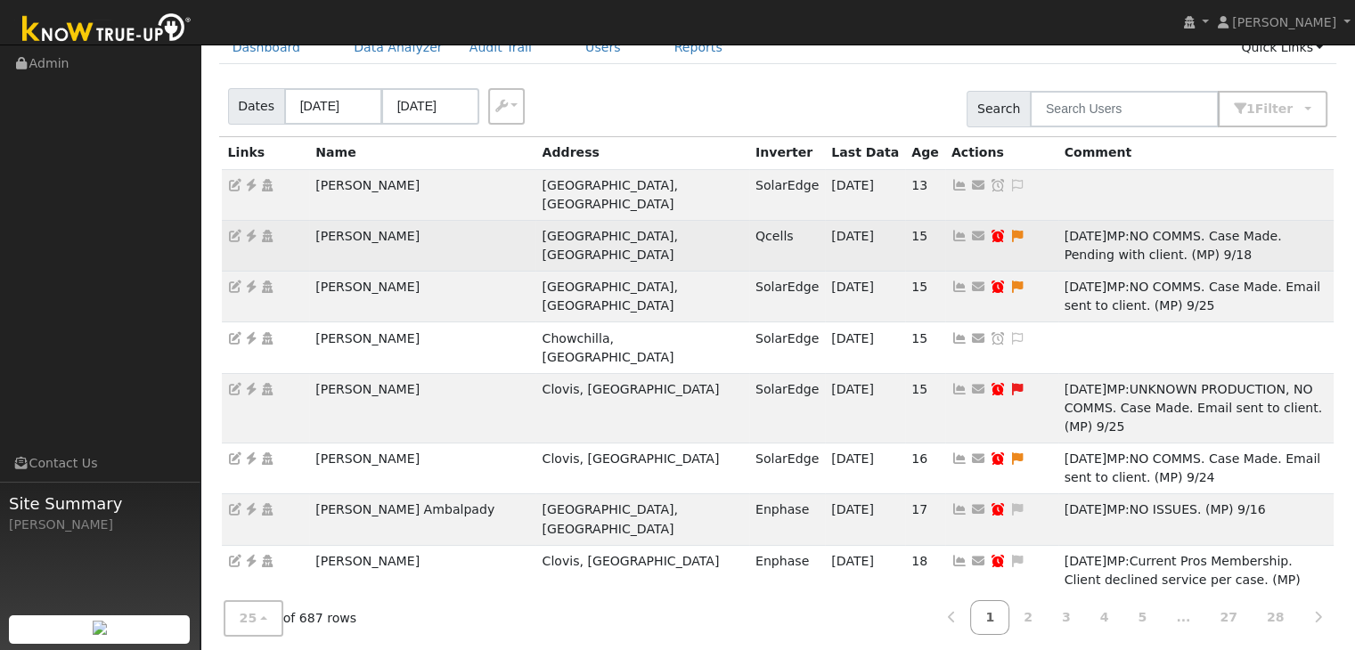
drag, startPoint x: 303, startPoint y: 214, endPoint x: 457, endPoint y: 212, distance: 154.1
click at [457, 220] on tr "Christopher Campo Fresno, CA Qcells 10/02/25 15 Send Email... Copy a Link Reset…" at bounding box center [778, 245] width 1113 height 51
copy tr "Christopher Campo"
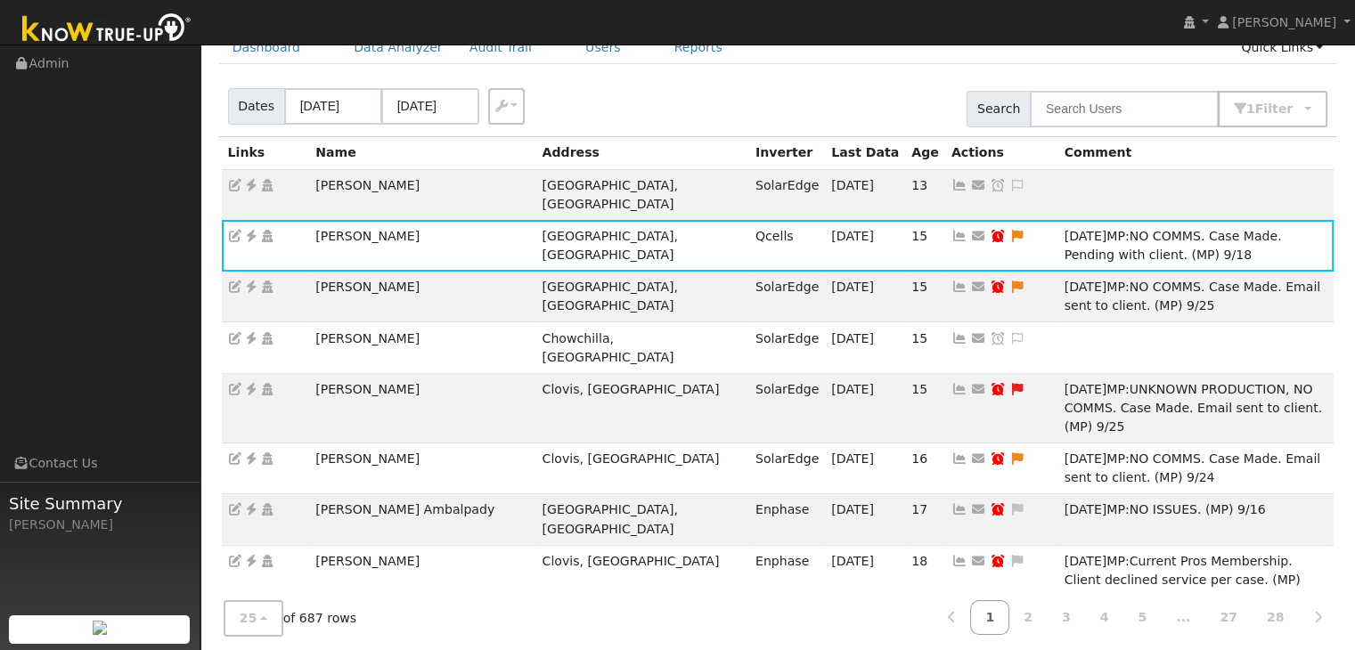
click at [666, 122] on div "Dates 09/30/2025 10/03/2025 Export CSV Search 1 Filter Include Leads Include No…" at bounding box center [778, 106] width 1124 height 61
drag, startPoint x: 304, startPoint y: 274, endPoint x: 427, endPoint y: 272, distance: 123.0
click at [427, 272] on tr "Jonathan Cotta Exeter, CA SolarEdge 10/02/25 15 Send Email... Copy a Link Reset…" at bounding box center [778, 297] width 1113 height 51
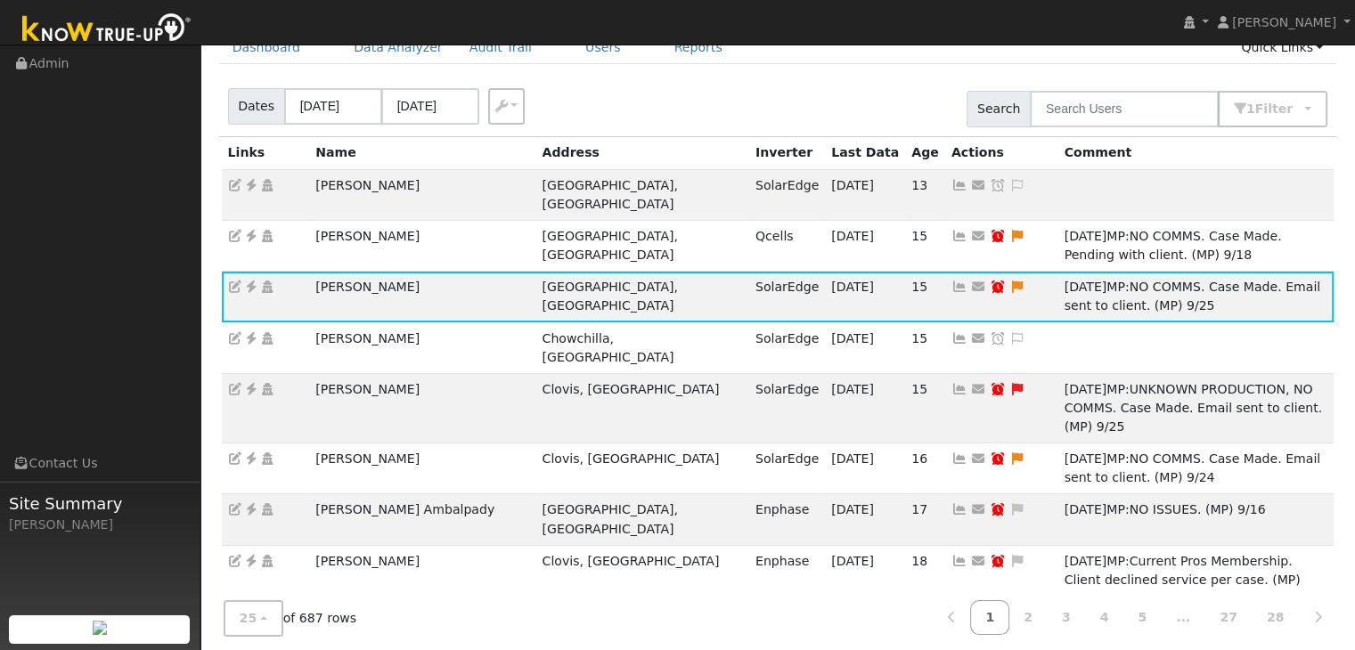
copy tr "Jonathan Cotta"
click at [249, 281] on icon at bounding box center [251, 287] width 16 height 12
click at [1009, 281] on icon at bounding box center [1017, 287] width 16 height 12
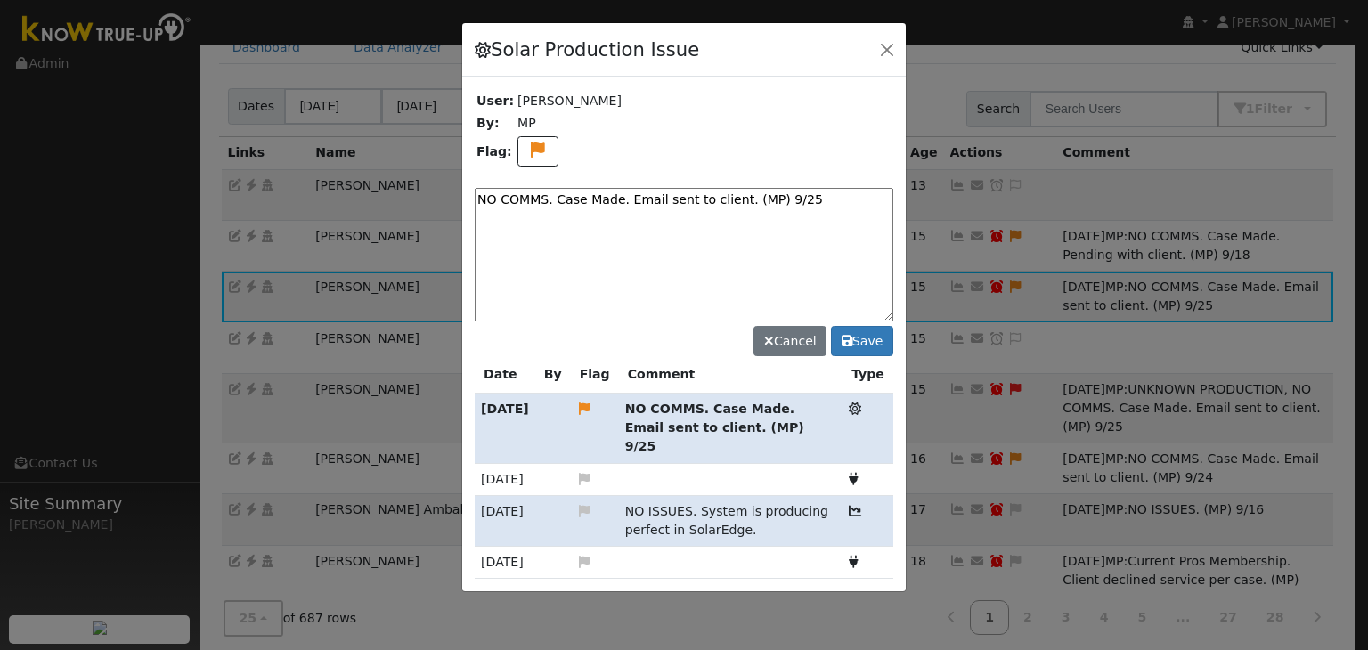
click at [616, 192] on textarea "NO COMMS. Case Made. Email sent to client. (MP) 9/25" at bounding box center [684, 255] width 419 height 134
paste textarea "Pending with client (MP)"
click at [714, 200] on textarea "NO COMMS. Pending with client (MP)" at bounding box center [684, 255] width 419 height 134
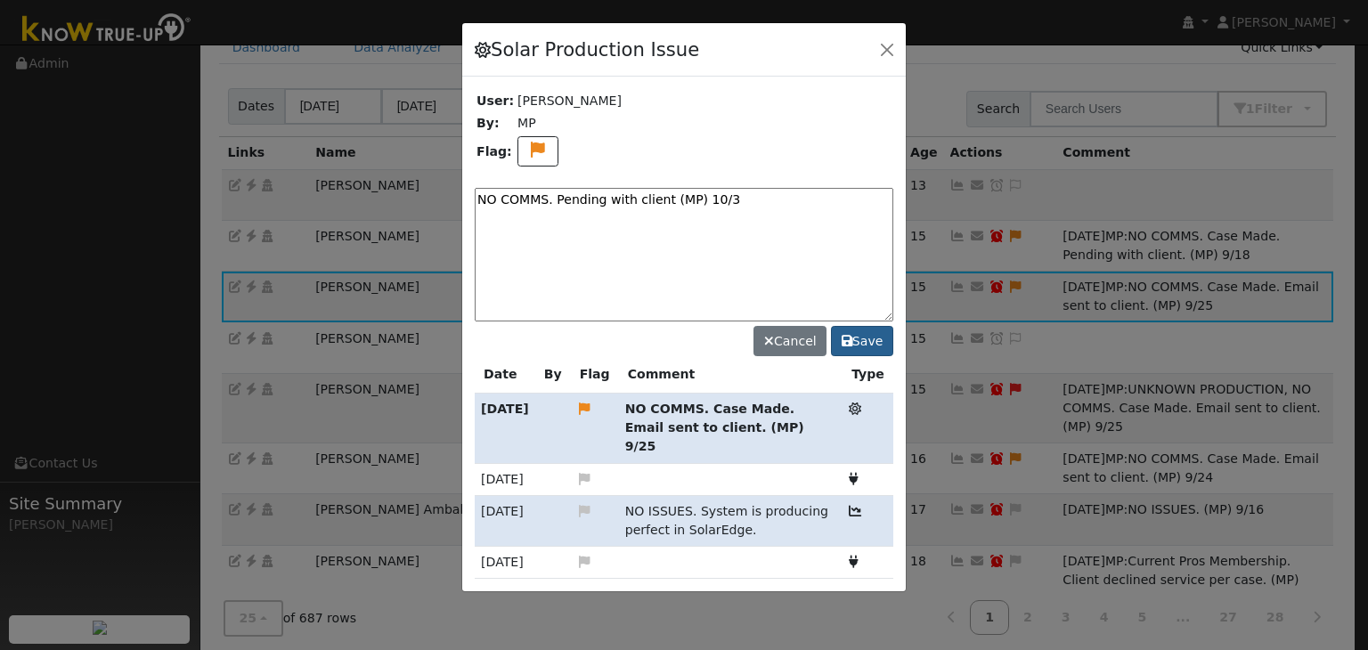
type textarea "NO COMMS. Pending with client (MP) 10/3"
click at [861, 339] on button "Save" at bounding box center [862, 341] width 62 height 30
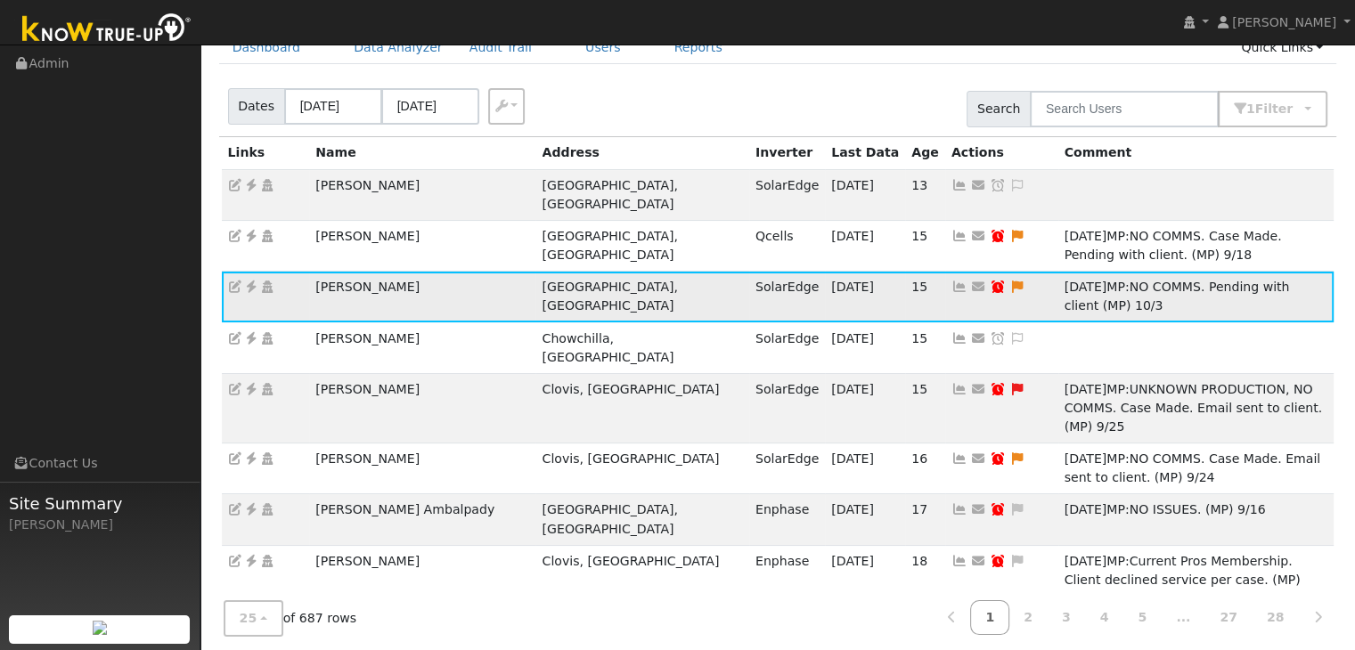
click at [990, 281] on icon at bounding box center [998, 287] width 16 height 12
type input "10/02/2025"
checkbox input "true"
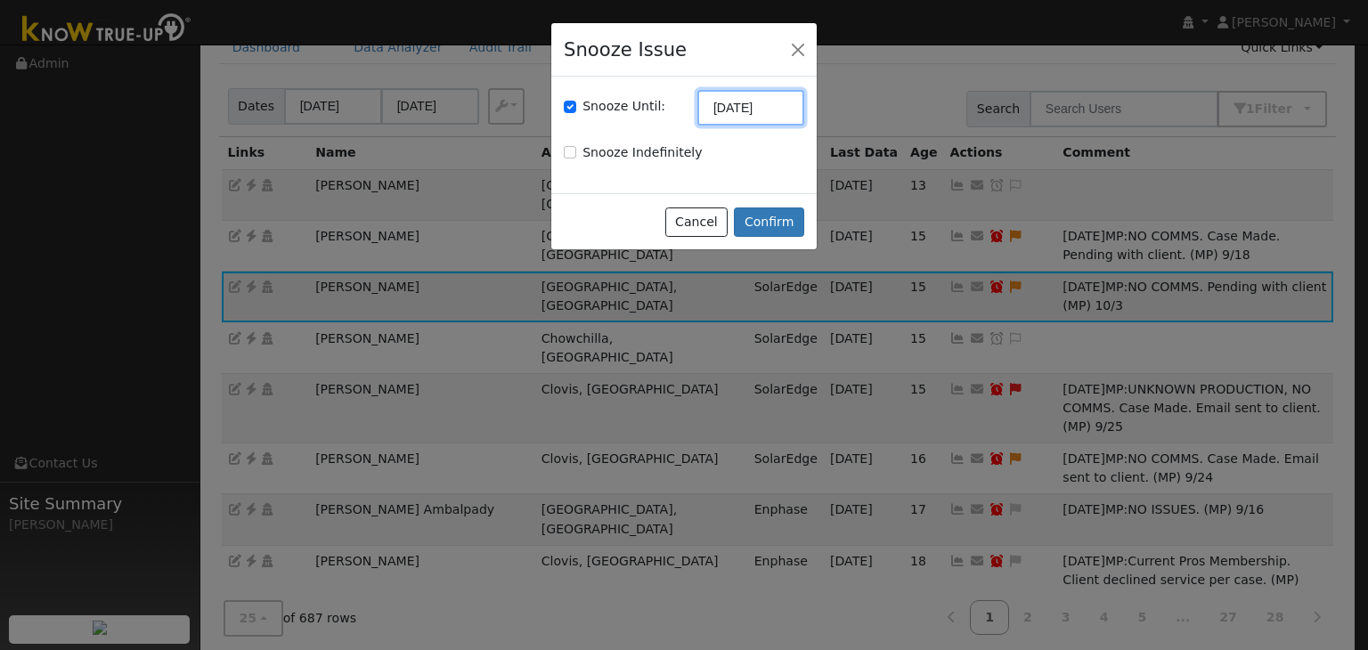
click at [737, 112] on input "10/02/2025" at bounding box center [751, 108] width 107 height 36
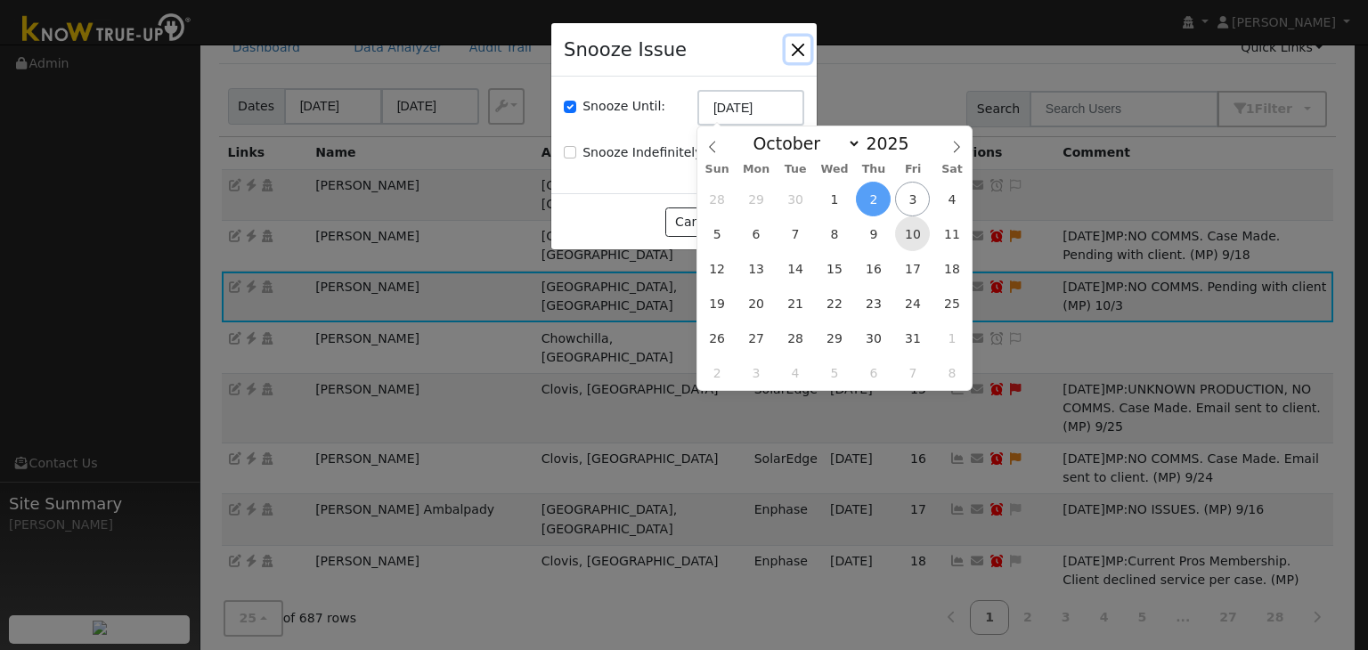
click at [916, 232] on span "10" at bounding box center [912, 233] width 35 height 35
type input "10/10/2025"
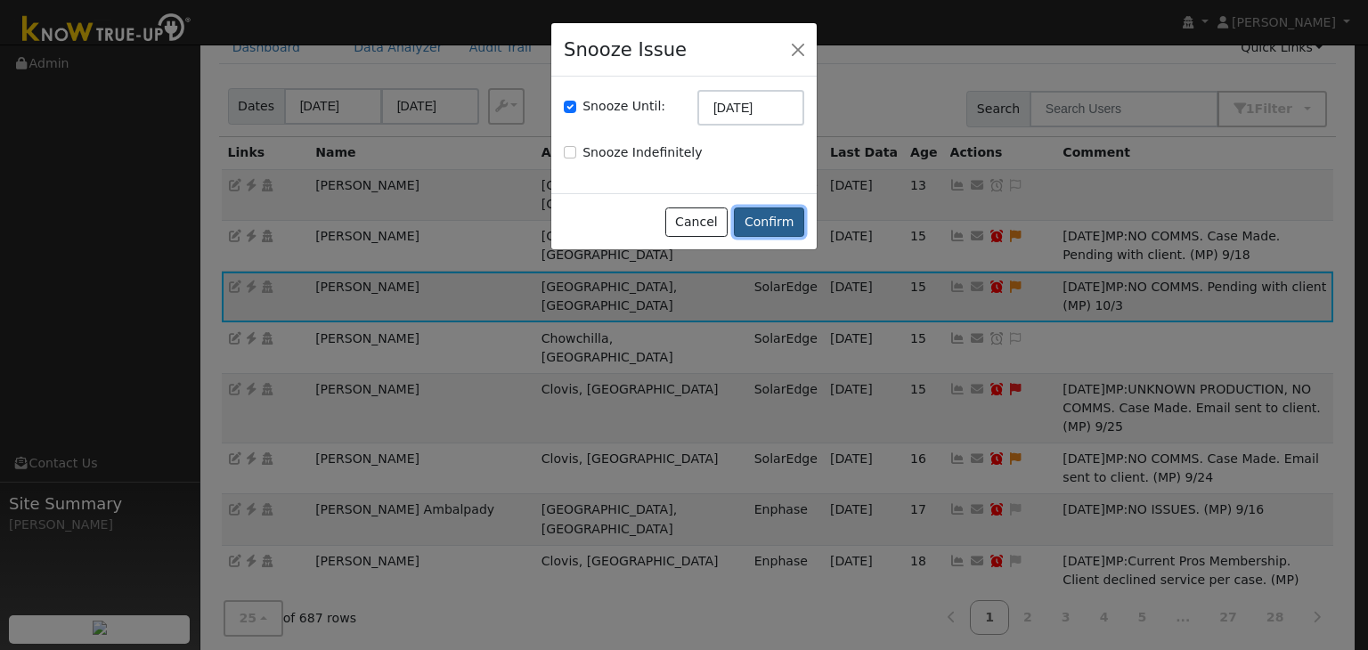
click at [778, 223] on button "Confirm" at bounding box center [769, 223] width 70 height 30
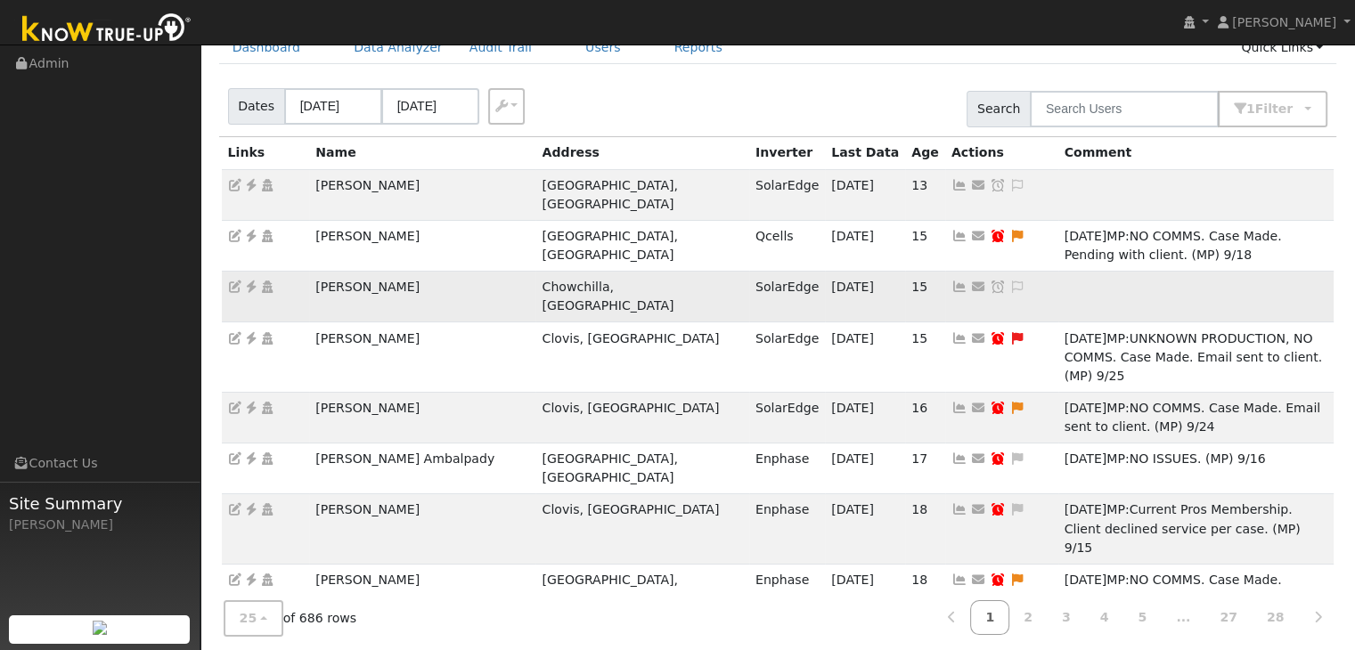
click at [250, 281] on icon at bounding box center [251, 287] width 16 height 12
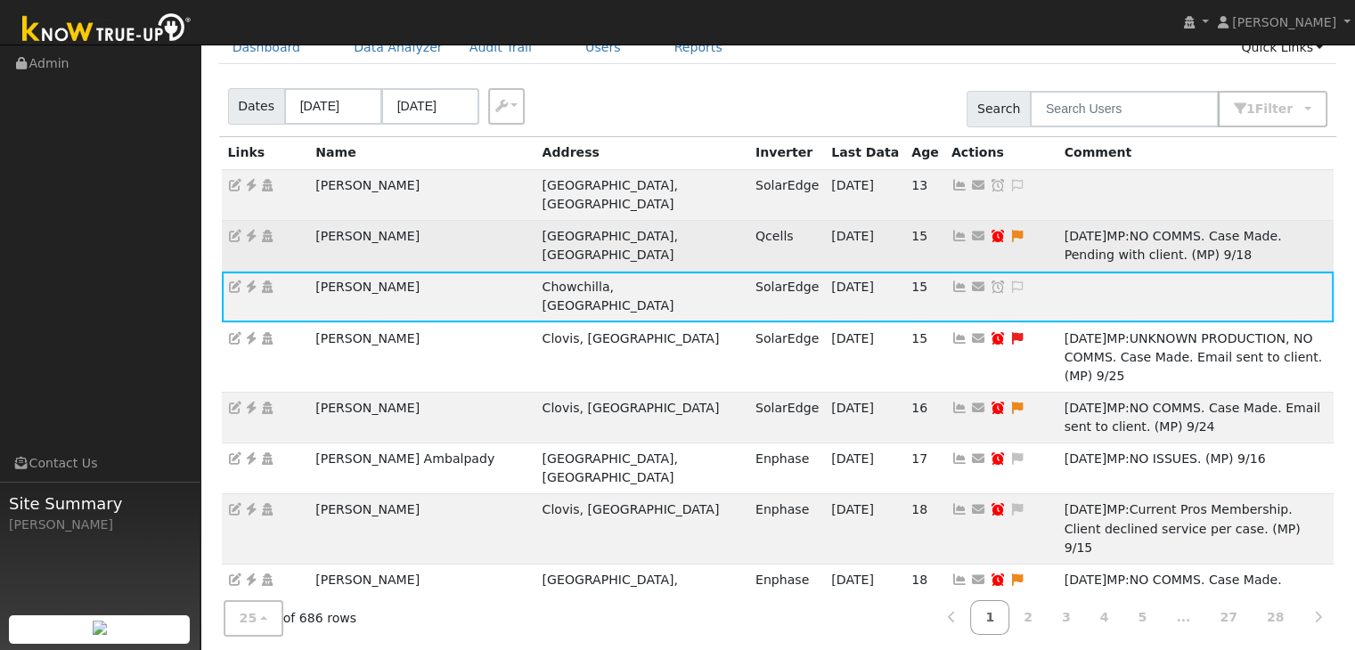
drag, startPoint x: 298, startPoint y: 219, endPoint x: 448, endPoint y: 210, distance: 149.9
click at [448, 220] on tr "Christopher Campo Fresno, CA Qcells 10/02/25 15 Send Email... Copy a Link Reset…" at bounding box center [778, 245] width 1113 height 51
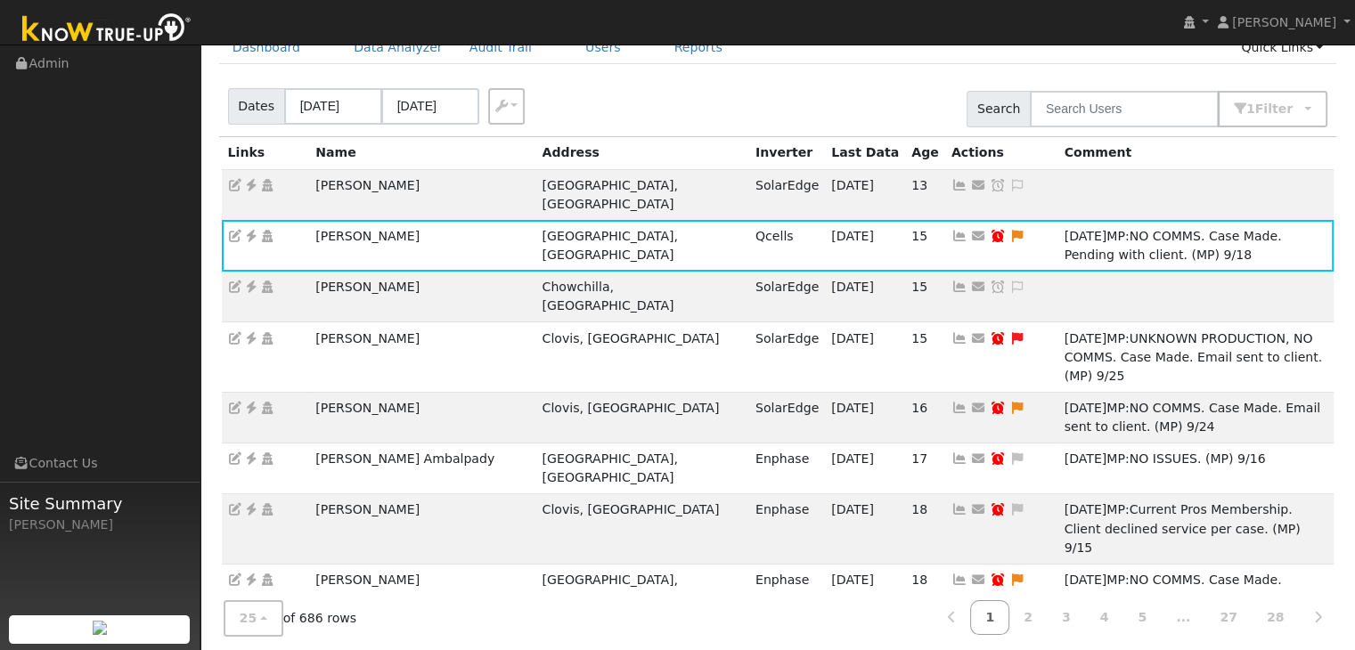
copy tr "Christopher Campo"
click at [642, 91] on div "Dates 09/30/2025 10/03/2025 Export CSV Search 1 Filter Include Leads Include No…" at bounding box center [778, 106] width 1124 height 61
drag, startPoint x: 306, startPoint y: 268, endPoint x: 399, endPoint y: 267, distance: 93.5
click at [399, 272] on tr "Edgar Lacey Chowchilla, CA SolarEdge 10/02/25 15 Send Email... Copy a Link Rese…" at bounding box center [778, 297] width 1113 height 51
copy tr "Edgar Lacey"
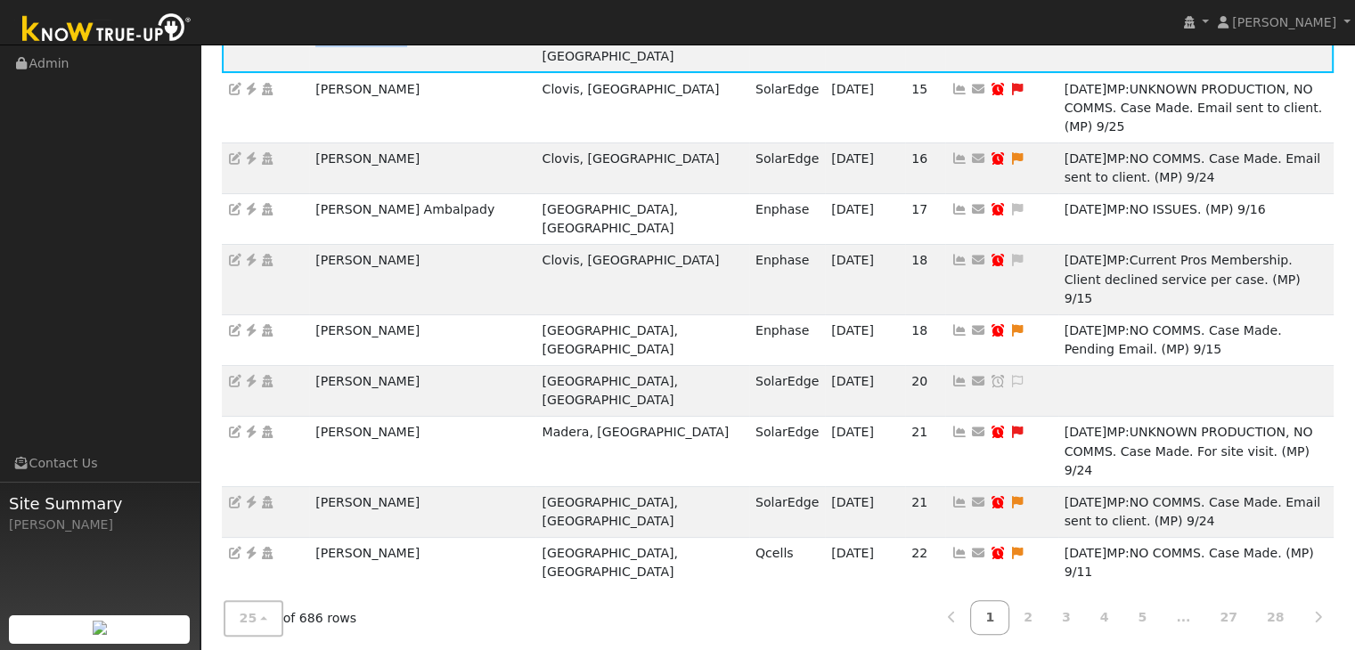
scroll to position [78, 0]
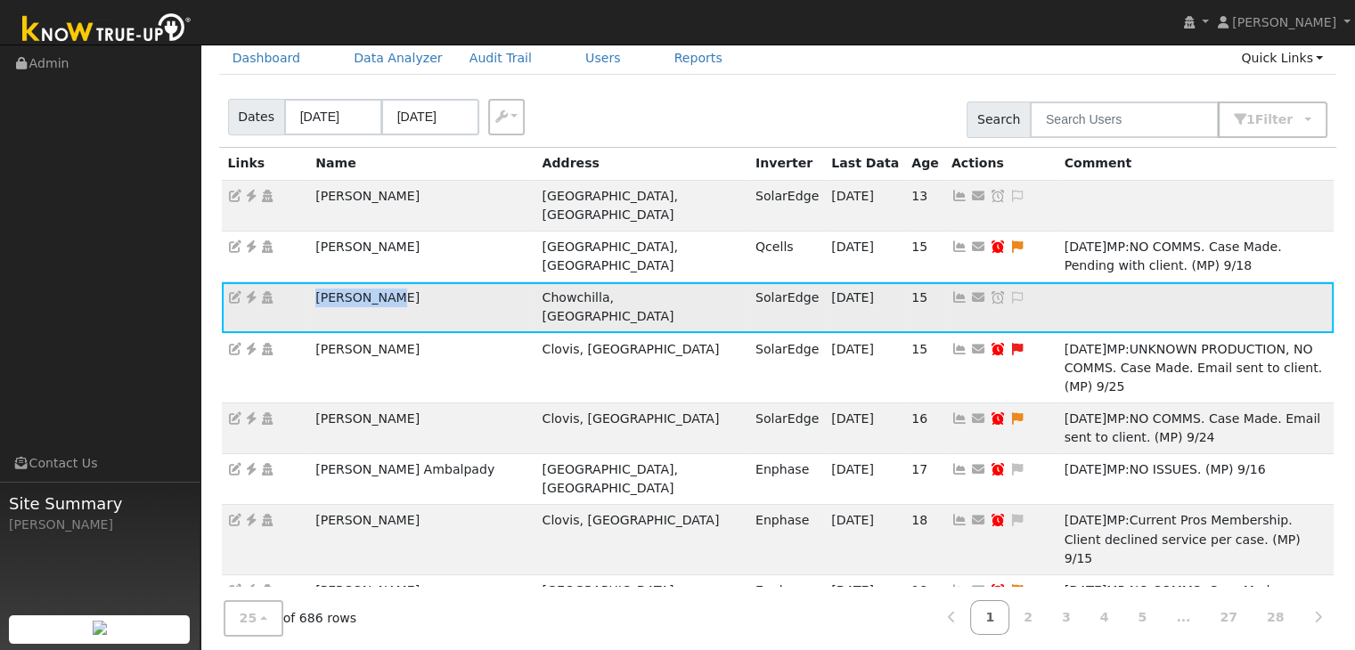
click at [249, 291] on icon at bounding box center [251, 297] width 16 height 12
click at [137, 285] on ul "Navigation Admin Links Contact Us Site Summary Mara Panganiban" at bounding box center [100, 370] width 200 height 650
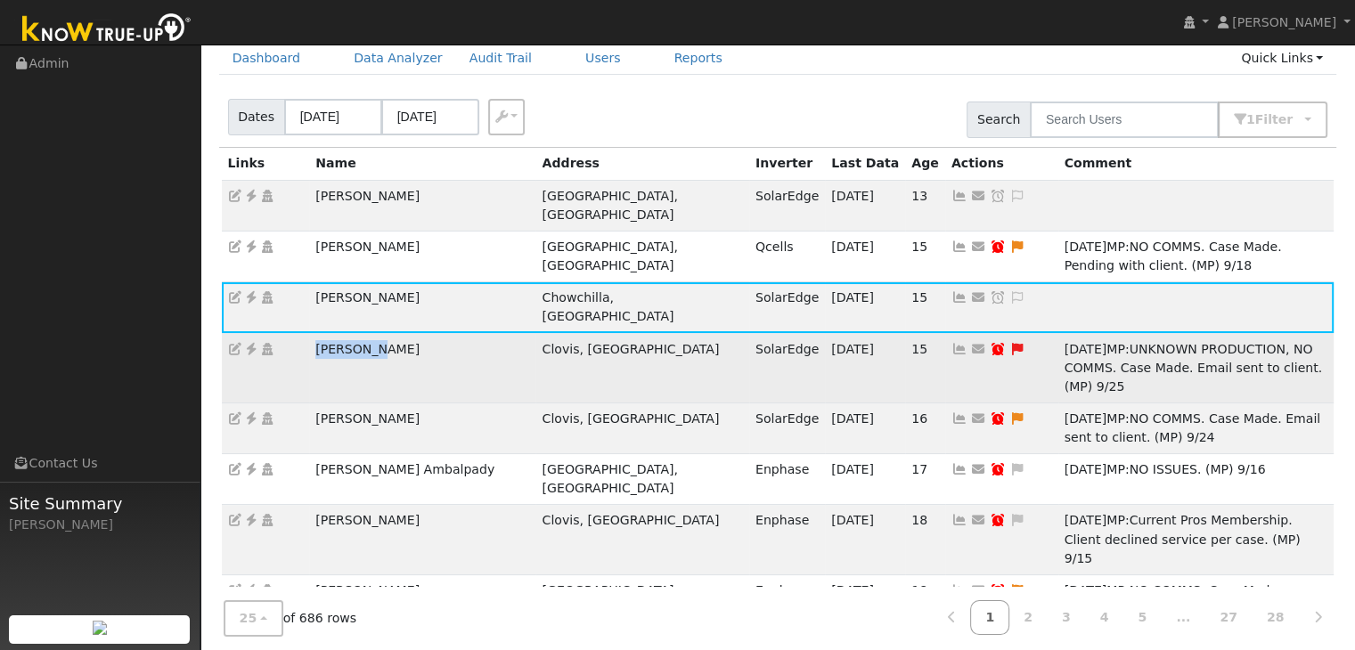
drag, startPoint x: 314, startPoint y: 324, endPoint x: 404, endPoint y: 325, distance: 90.0
click at [404, 333] on td "Chad Ford" at bounding box center [422, 367] width 226 height 69
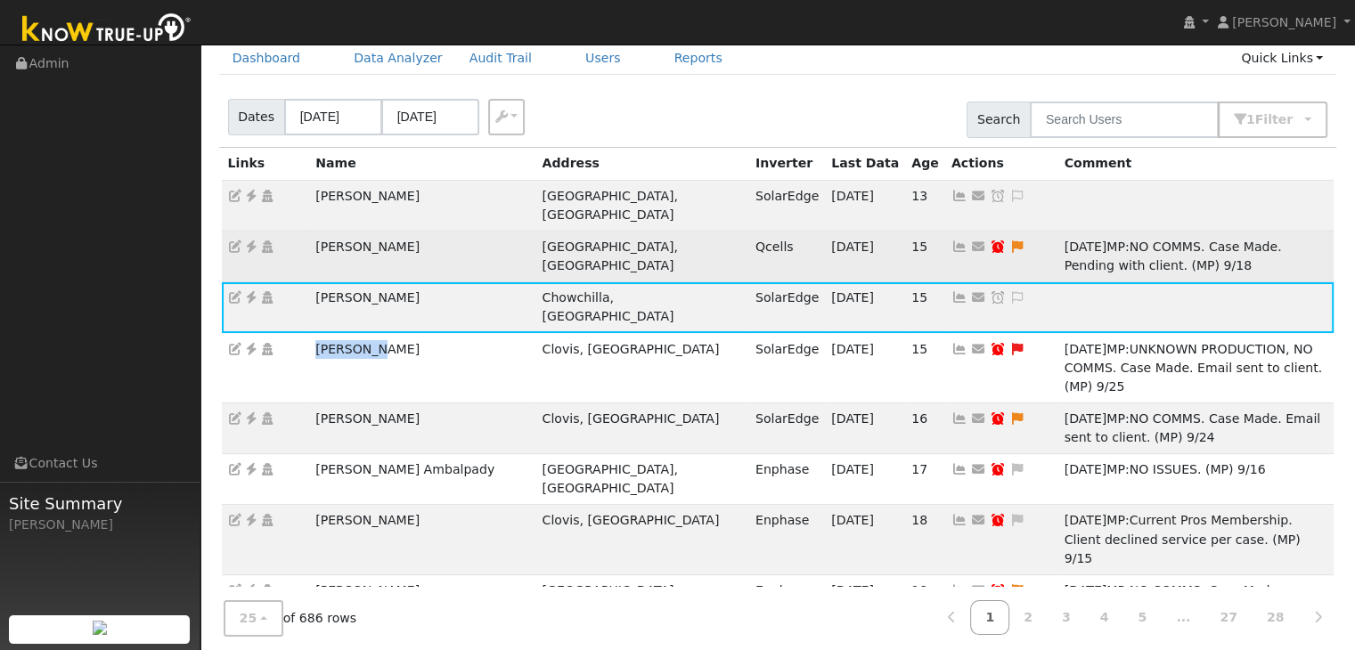
copy td "Chad Ford"
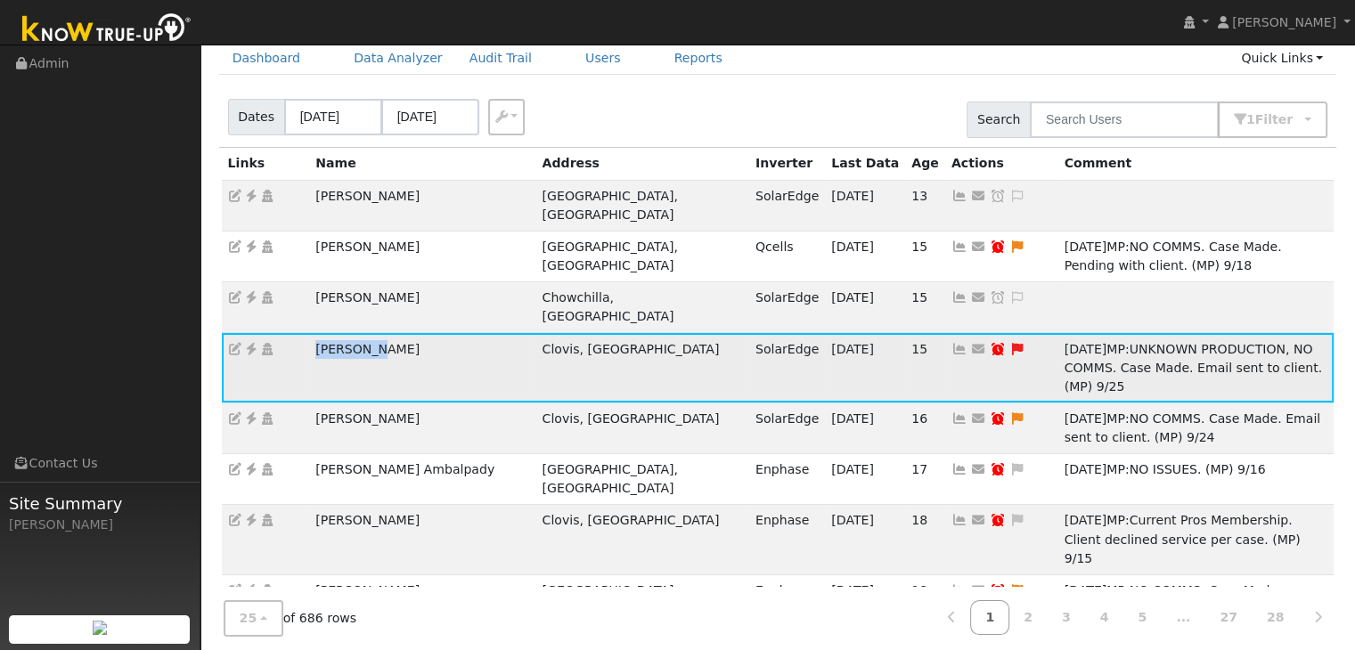
click at [251, 343] on icon at bounding box center [251, 349] width 16 height 12
click at [1009, 343] on icon at bounding box center [1017, 349] width 16 height 12
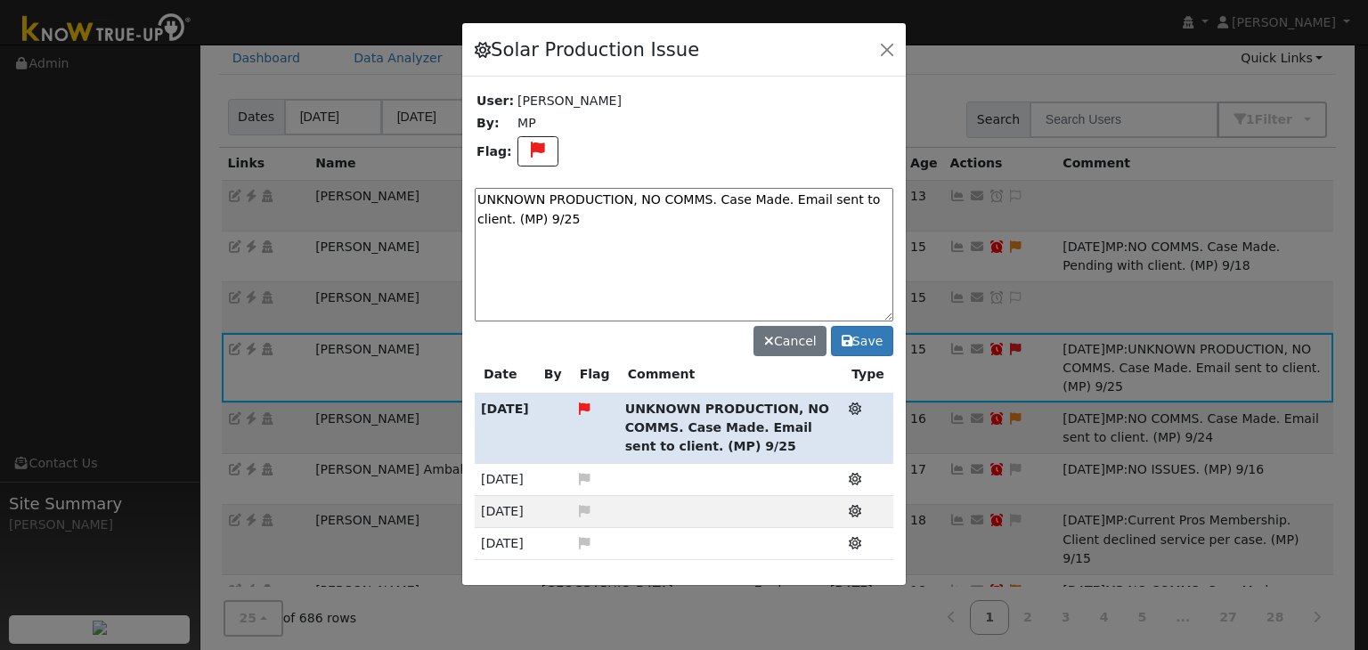
click at [580, 203] on textarea "UNKNOWN PRODUCTION, NO COMMS. Case Made. Email sent to client. (MP) 9/25" at bounding box center [684, 255] width 419 height 134
paste textarea "Site visit scheduled (MP)"
click at [851, 201] on textarea "UNKNOWN PRODUCTION, NO COMMS. Site visit scheduled (MP)" at bounding box center [684, 255] width 419 height 134
type textarea "UNKNOWN PRODUCTION, NO COMMS. Site visit scheduled (MP) 10/3"
click at [877, 341] on button "Save" at bounding box center [862, 341] width 62 height 30
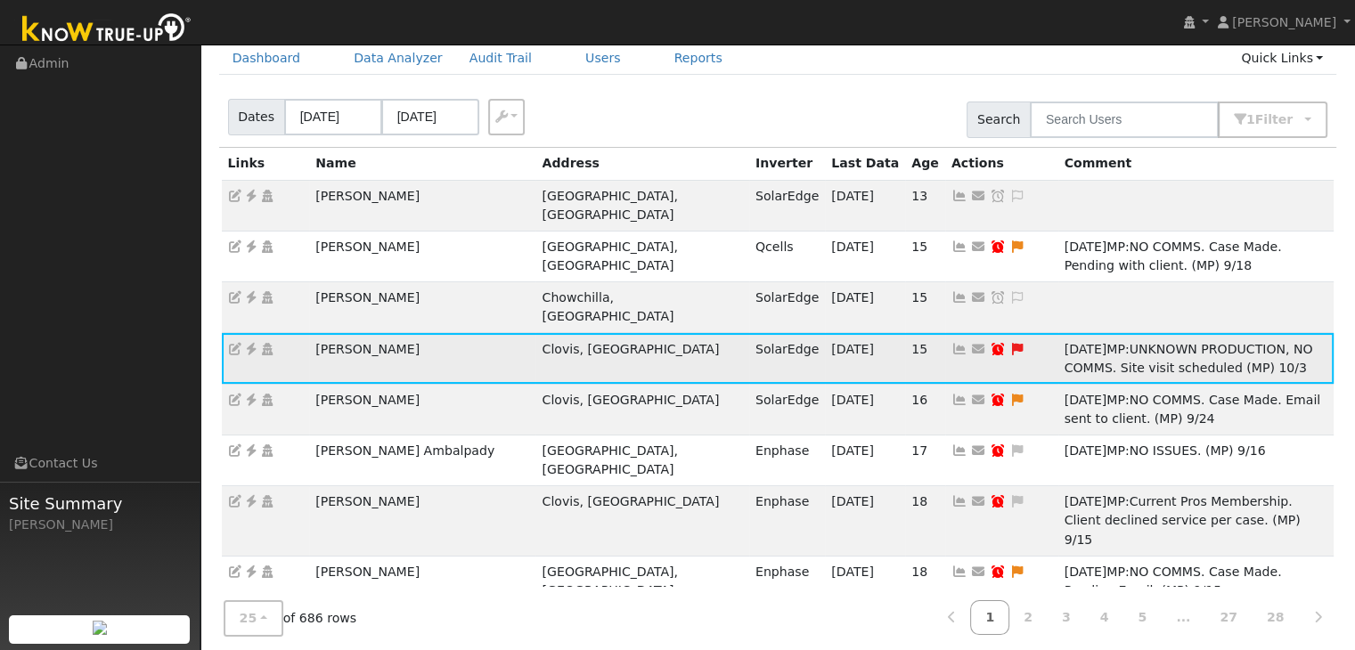
click at [990, 343] on icon at bounding box center [998, 349] width 16 height 12
type input "10/02/2025"
checkbox input "true"
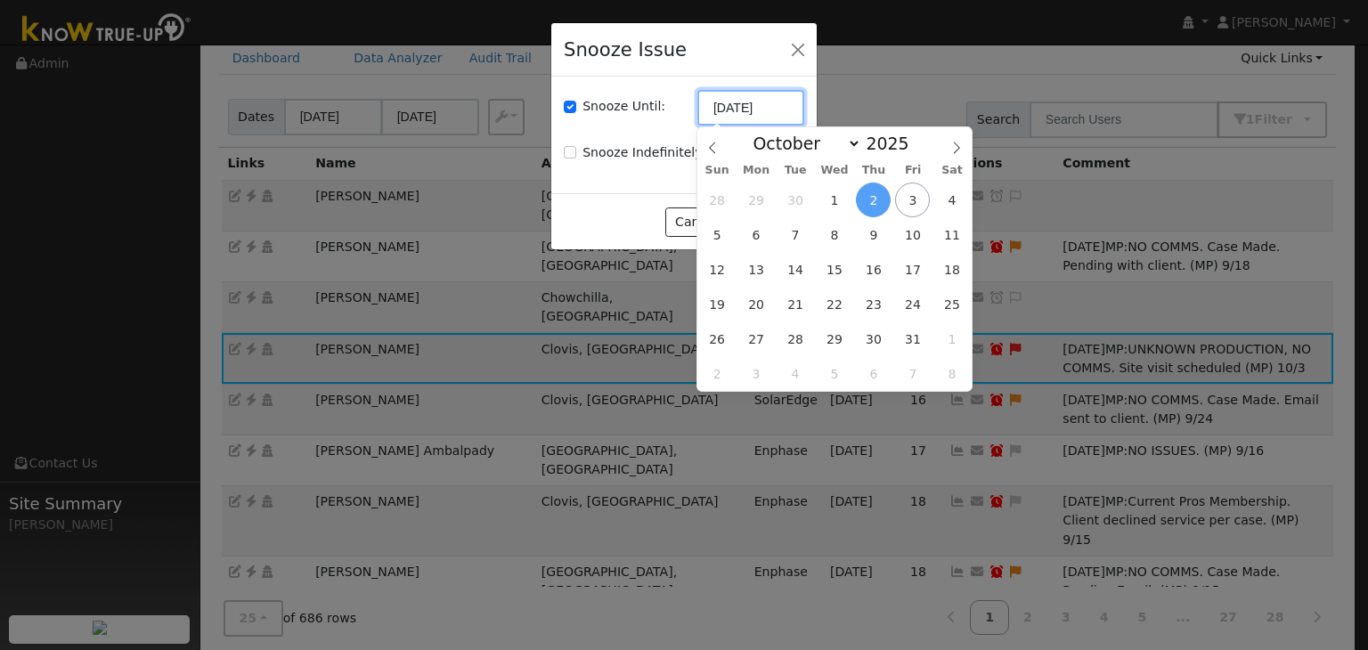
click at [723, 112] on input "10/02/2025" at bounding box center [751, 108] width 107 height 36
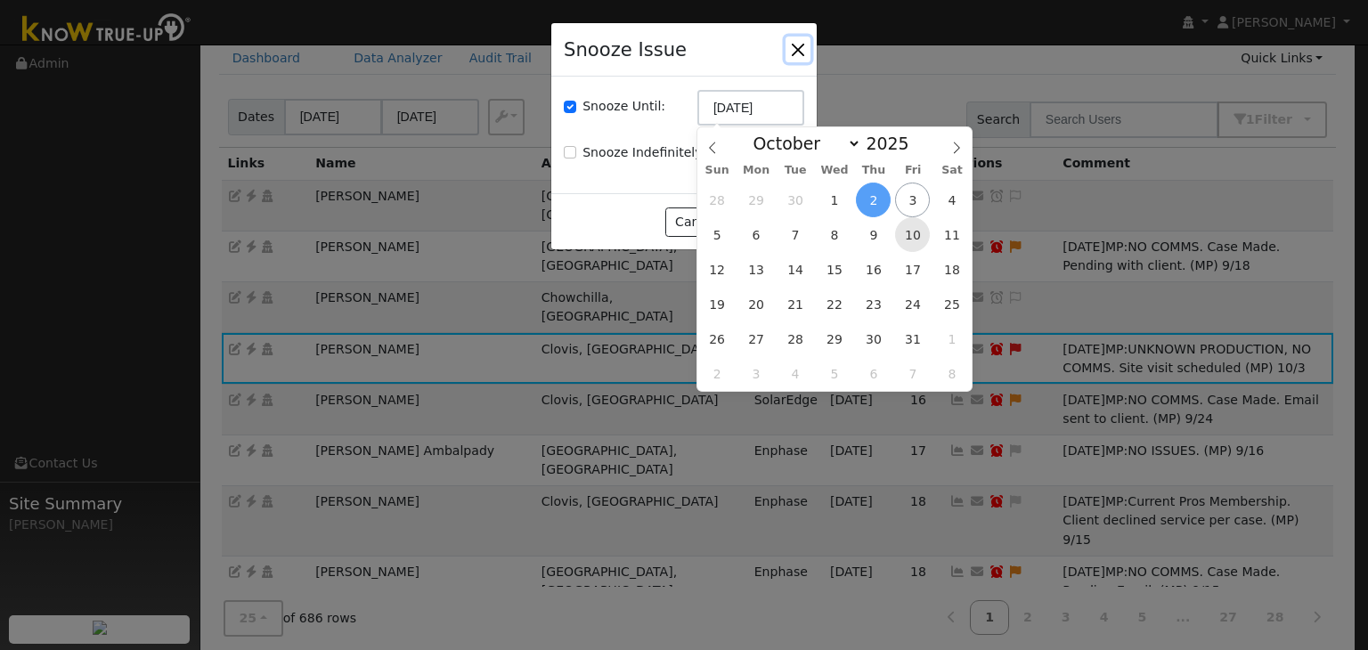
click at [918, 240] on span "10" at bounding box center [912, 234] width 35 height 35
type input "10/10/2025"
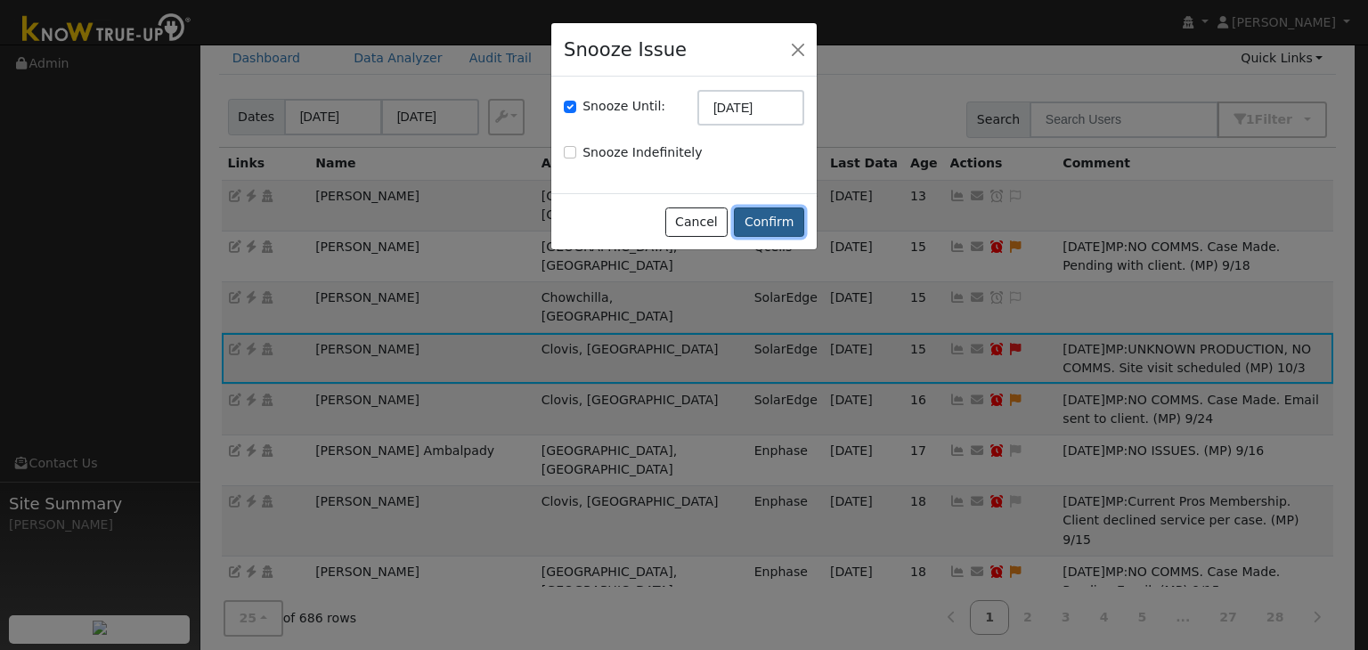
click at [771, 221] on button "Confirm" at bounding box center [769, 223] width 70 height 30
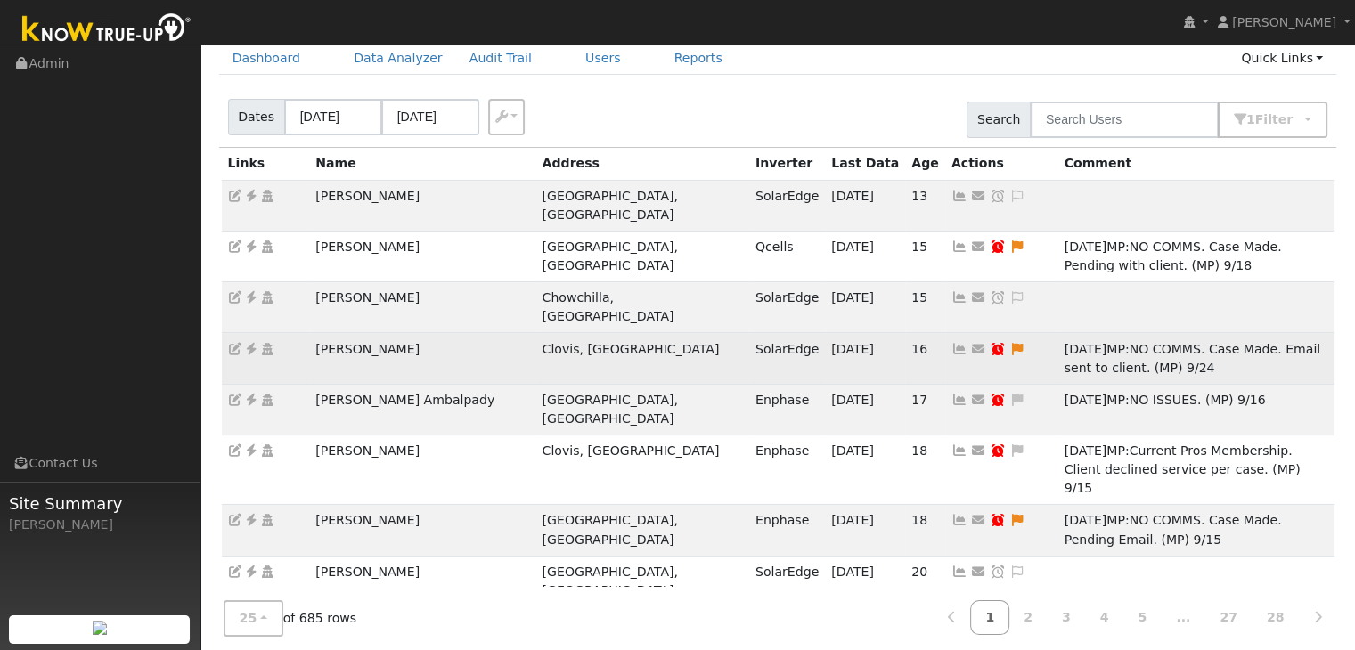
drag, startPoint x: 409, startPoint y: 326, endPoint x: 420, endPoint y: 326, distance: 11.6
click at [420, 333] on tr "Merrill Miller Clovis, CA SolarEdge 10/02/25 16 Send Email... Copy a Link Reset…" at bounding box center [778, 358] width 1113 height 51
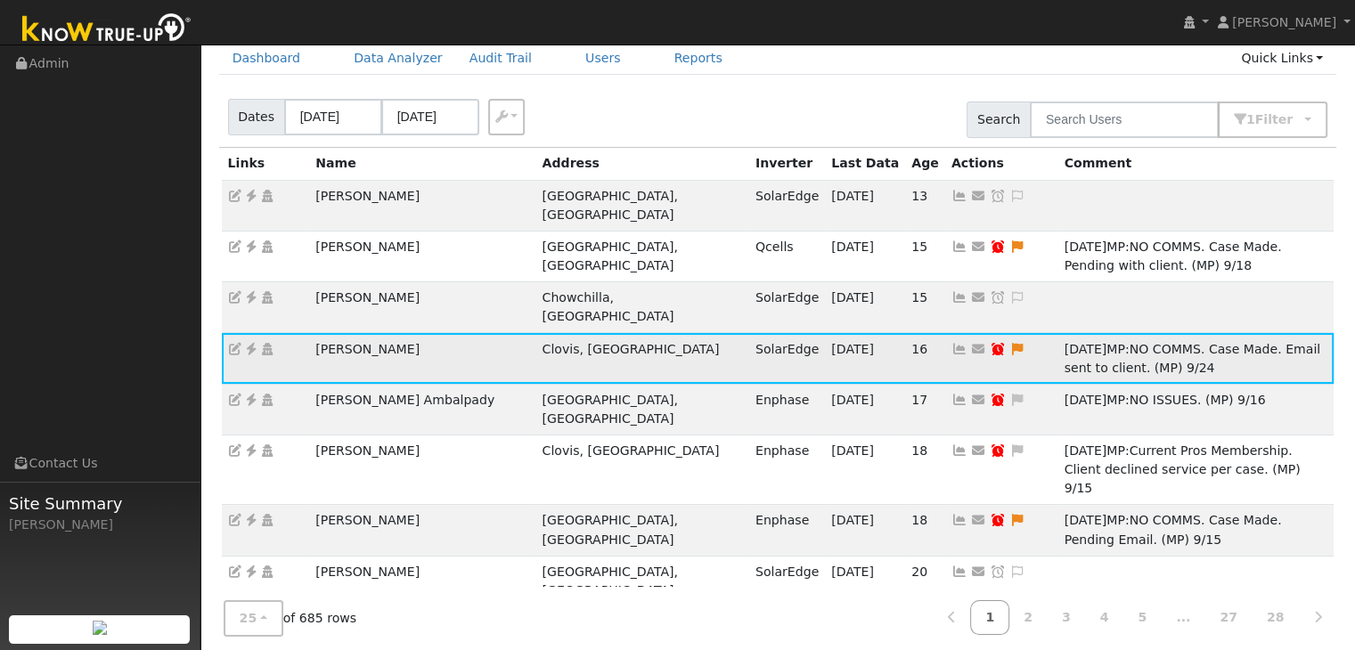
drag, startPoint x: 164, startPoint y: 295, endPoint x: 331, endPoint y: 323, distance: 169.9
click at [164, 295] on ul "Navigation Admin Links Contact Us Site Summary Mara Panganiban" at bounding box center [100, 370] width 200 height 650
drag, startPoint x: 310, startPoint y: 331, endPoint x: 436, endPoint y: 330, distance: 126.5
click at [436, 333] on td "Merrill Miller" at bounding box center [422, 358] width 226 height 51
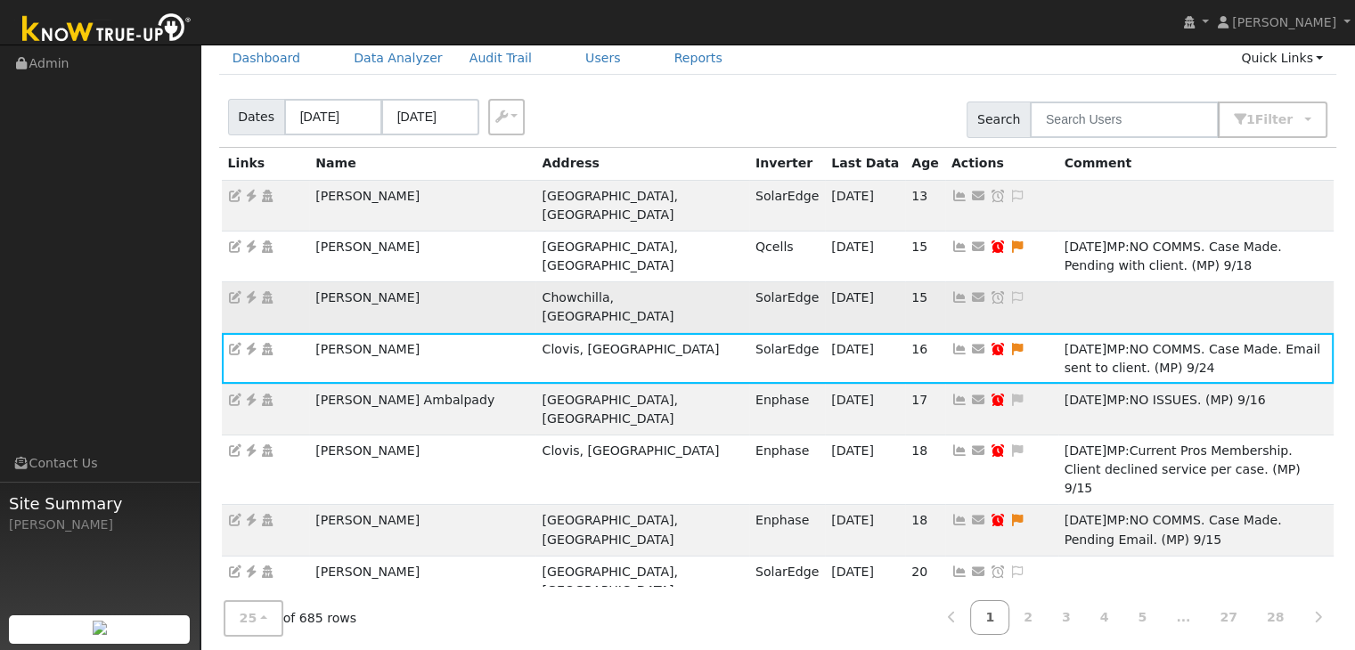
click at [470, 283] on td "Edgar Lacey" at bounding box center [422, 307] width 226 height 51
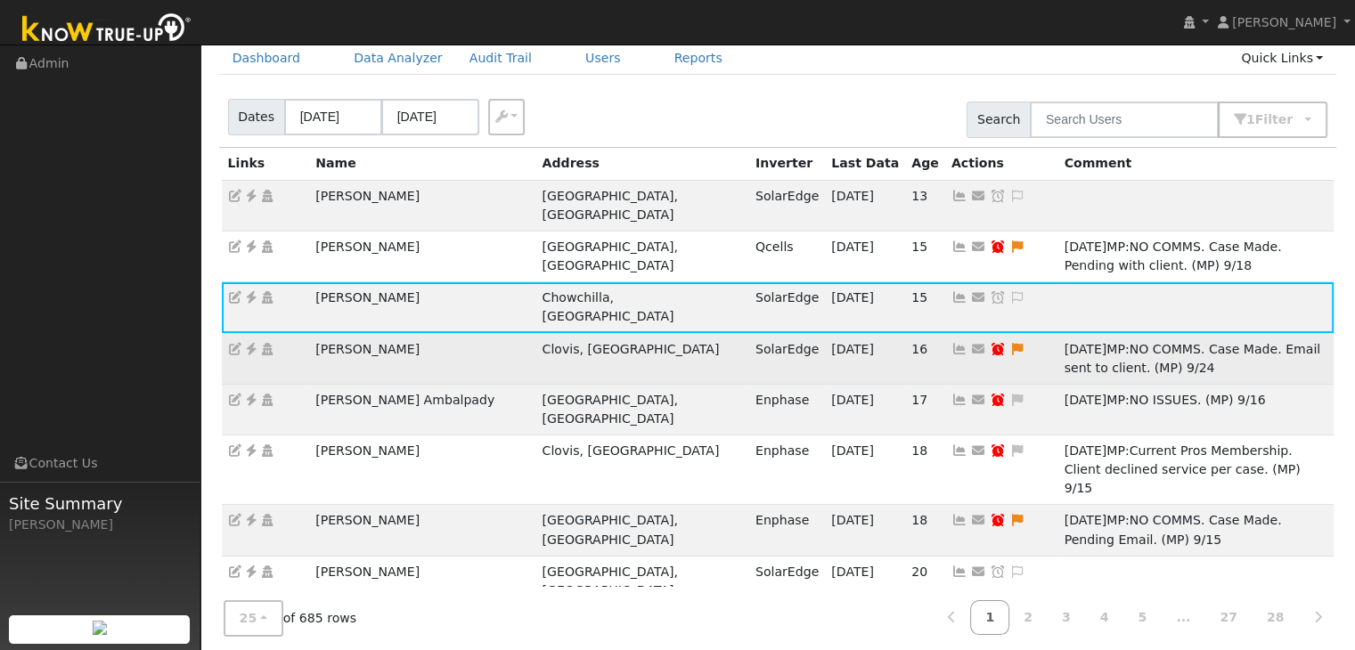
drag, startPoint x: 392, startPoint y: 333, endPoint x: 424, endPoint y: 330, distance: 32.2
click at [424, 333] on td "Merrill Miller" at bounding box center [422, 358] width 226 height 51
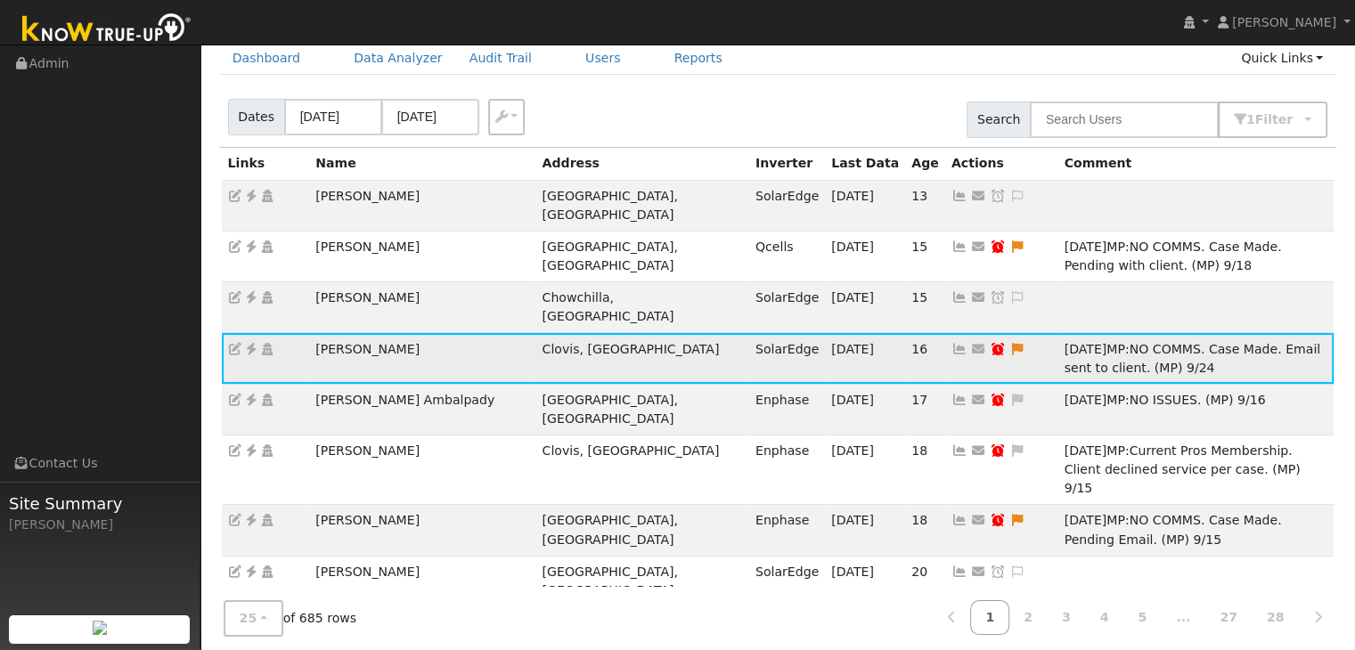
click at [252, 343] on icon at bounding box center [251, 349] width 16 height 12
click at [1009, 343] on icon at bounding box center [1017, 349] width 16 height 12
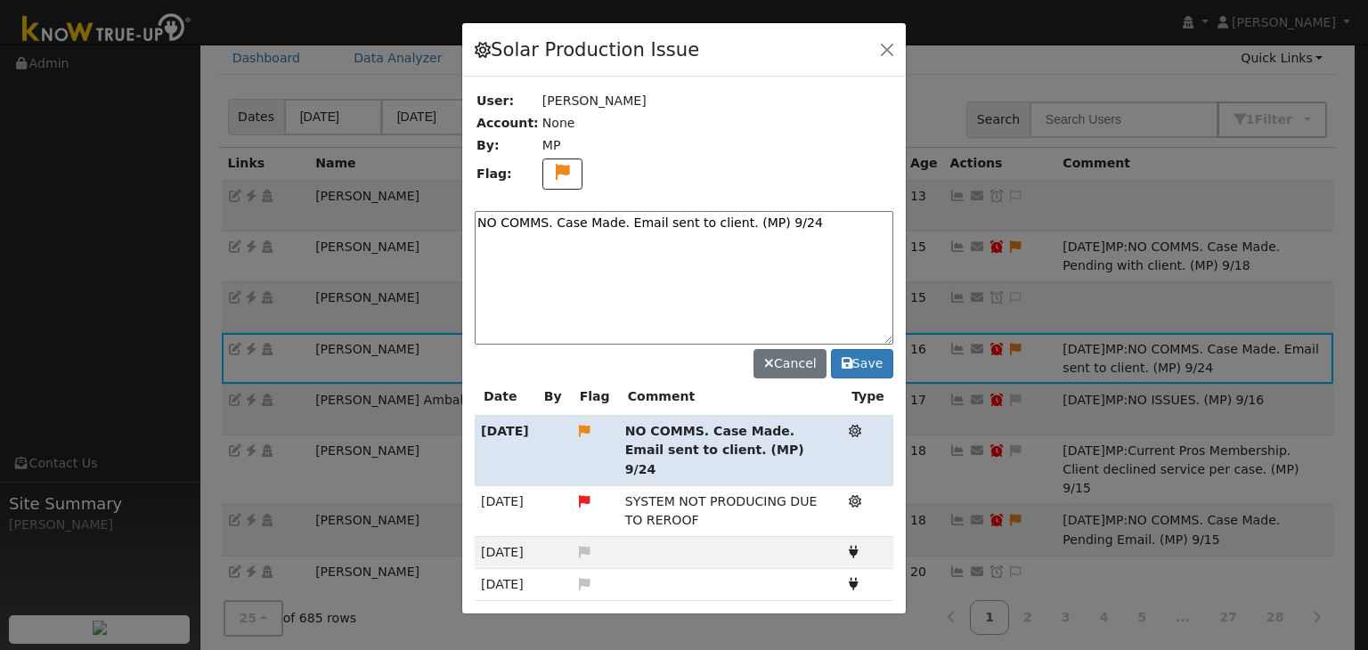
click at [553, 223] on textarea "NO COMMS. Case Made. Email sent to client. (MP) 9/24" at bounding box center [684, 278] width 419 height 134
paste textarea "Pending service (MP)"
click at [684, 217] on textarea "NO COMMS. Pending service (MP)" at bounding box center [684, 278] width 419 height 134
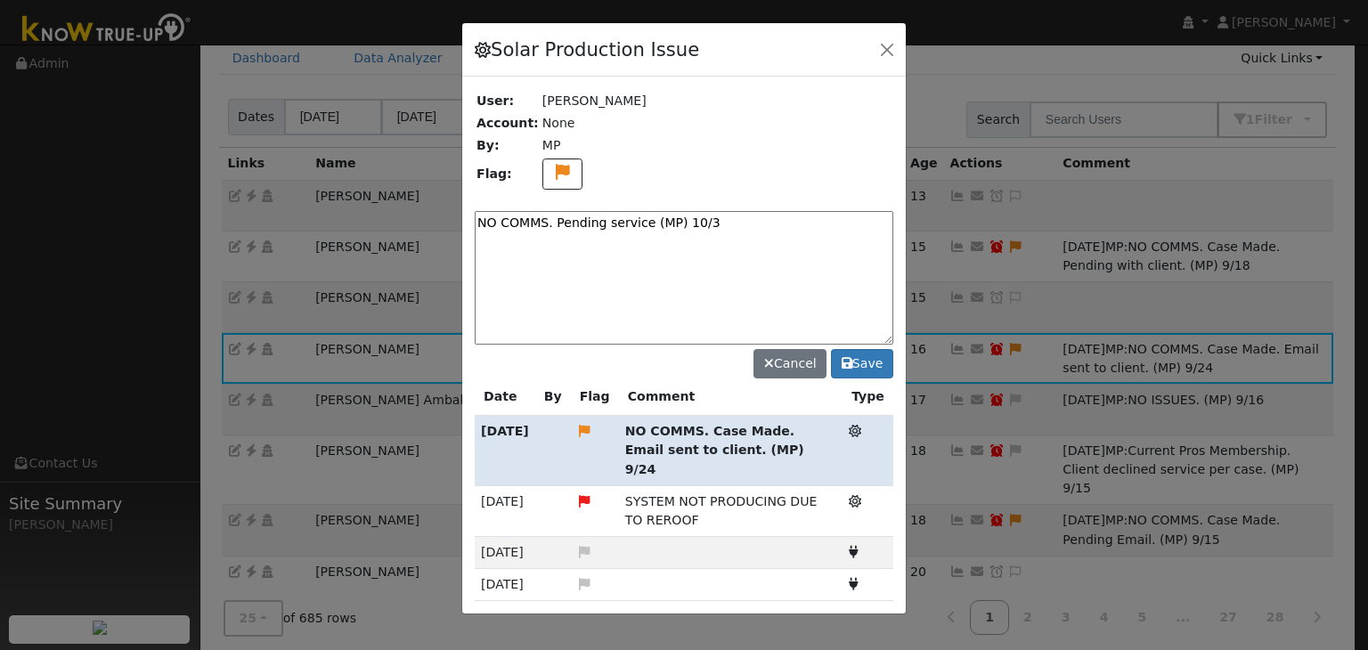
type textarea "NO COMMS. Pending service (MP) 10/3"
click at [896, 379] on div "User: Merrill Miller Account: None By: MP Flag: NO COMMS. Pending service (MP) …" at bounding box center [684, 345] width 444 height 537
click at [863, 364] on button "Save" at bounding box center [862, 364] width 62 height 30
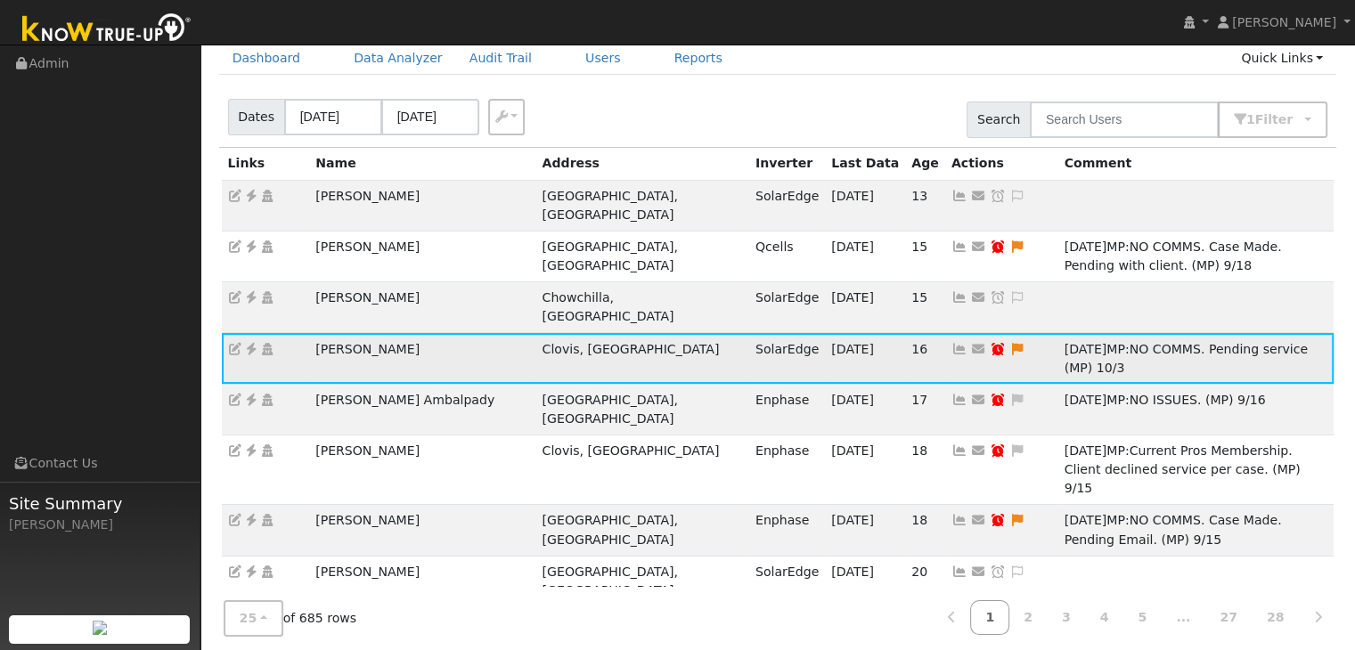
click at [990, 343] on icon at bounding box center [998, 349] width 16 height 12
type input "10/01/2025"
checkbox input "true"
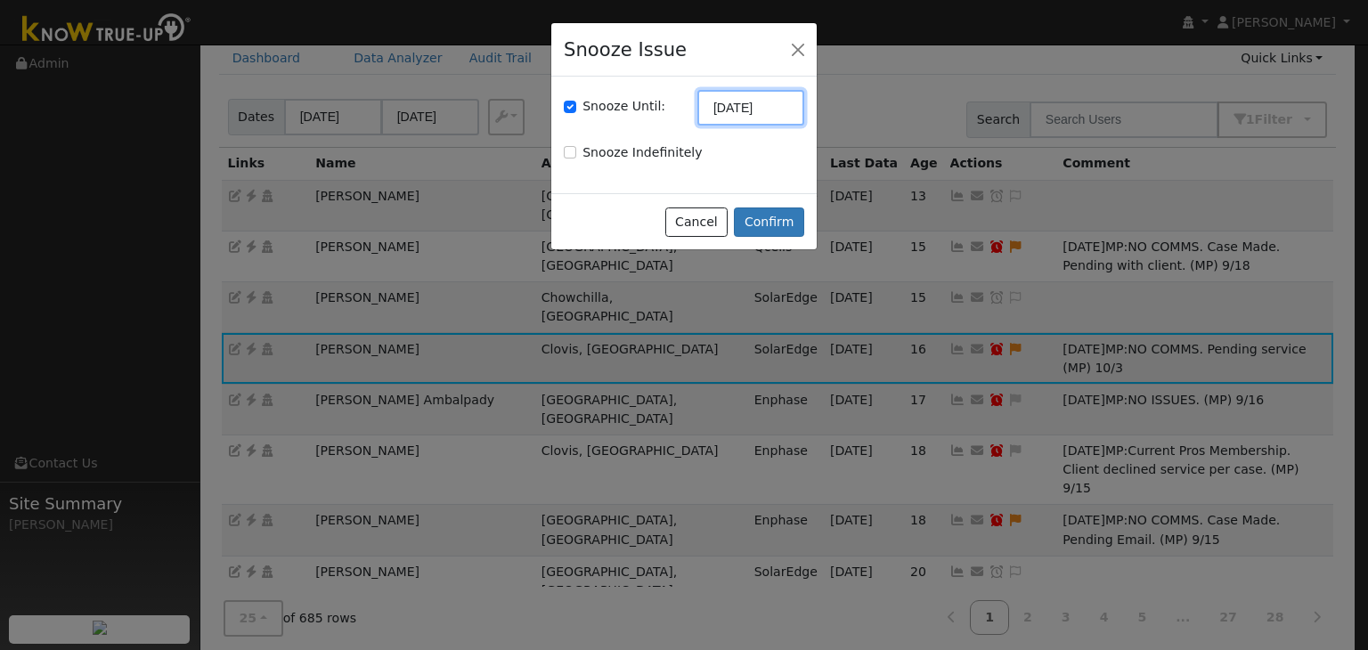
click at [735, 110] on input "10/01/2025" at bounding box center [751, 108] width 107 height 36
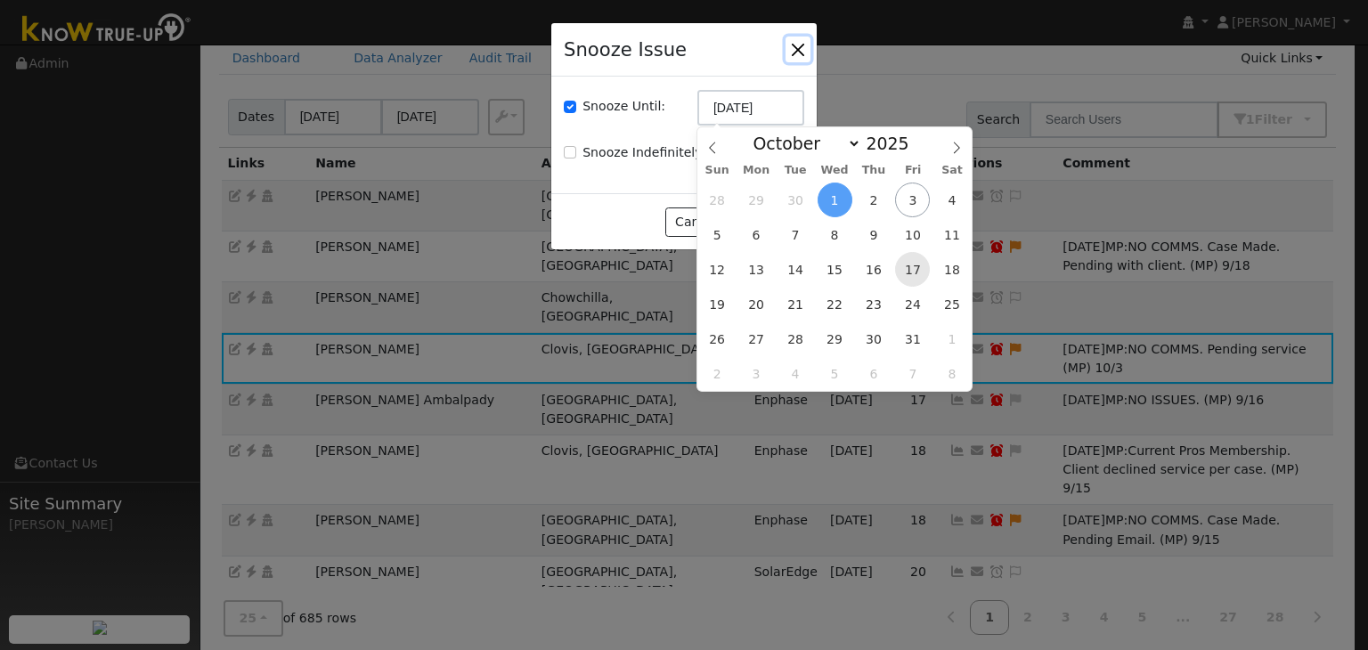
click at [909, 273] on span "17" at bounding box center [912, 269] width 35 height 35
type input "10/17/2025"
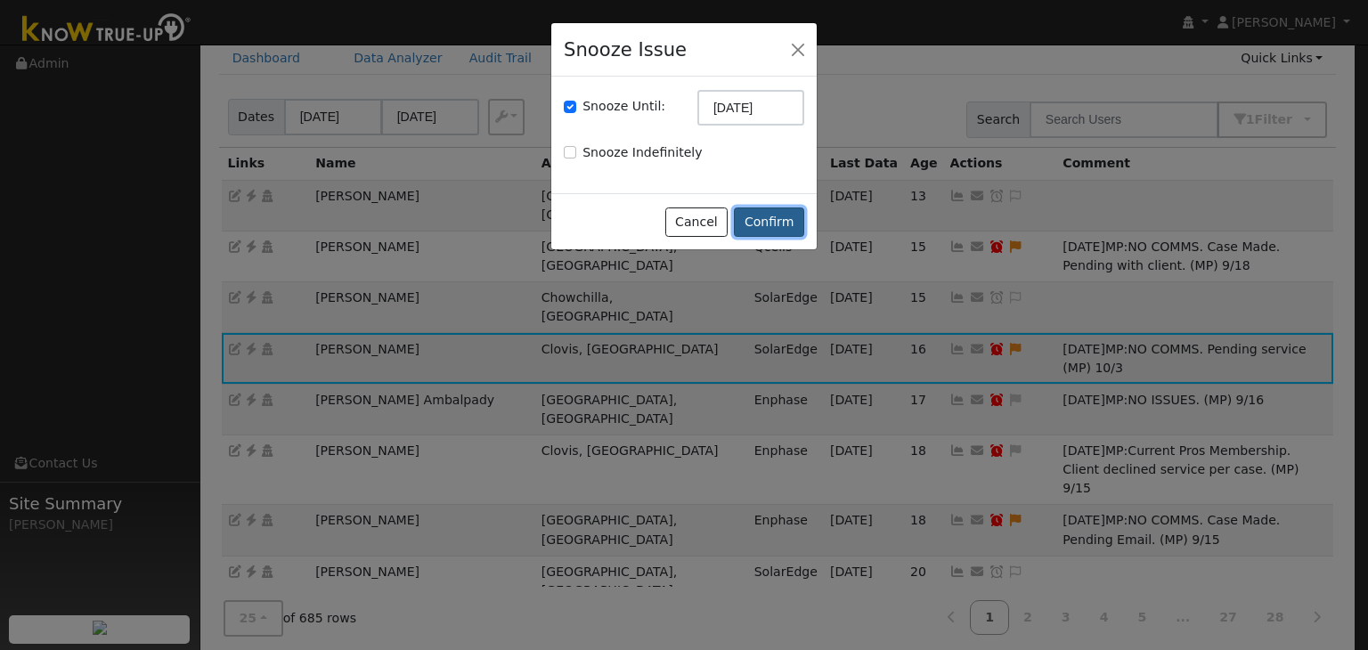
click at [770, 224] on button "Confirm" at bounding box center [769, 223] width 70 height 30
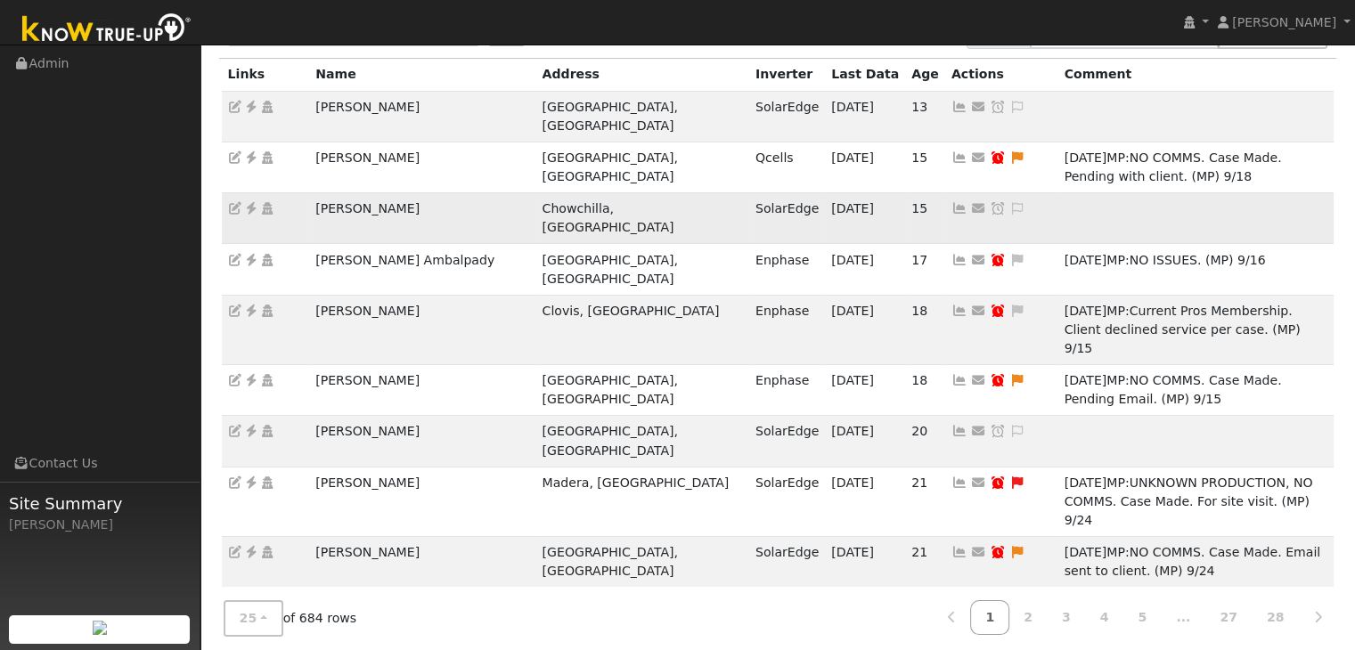
scroll to position [178, 0]
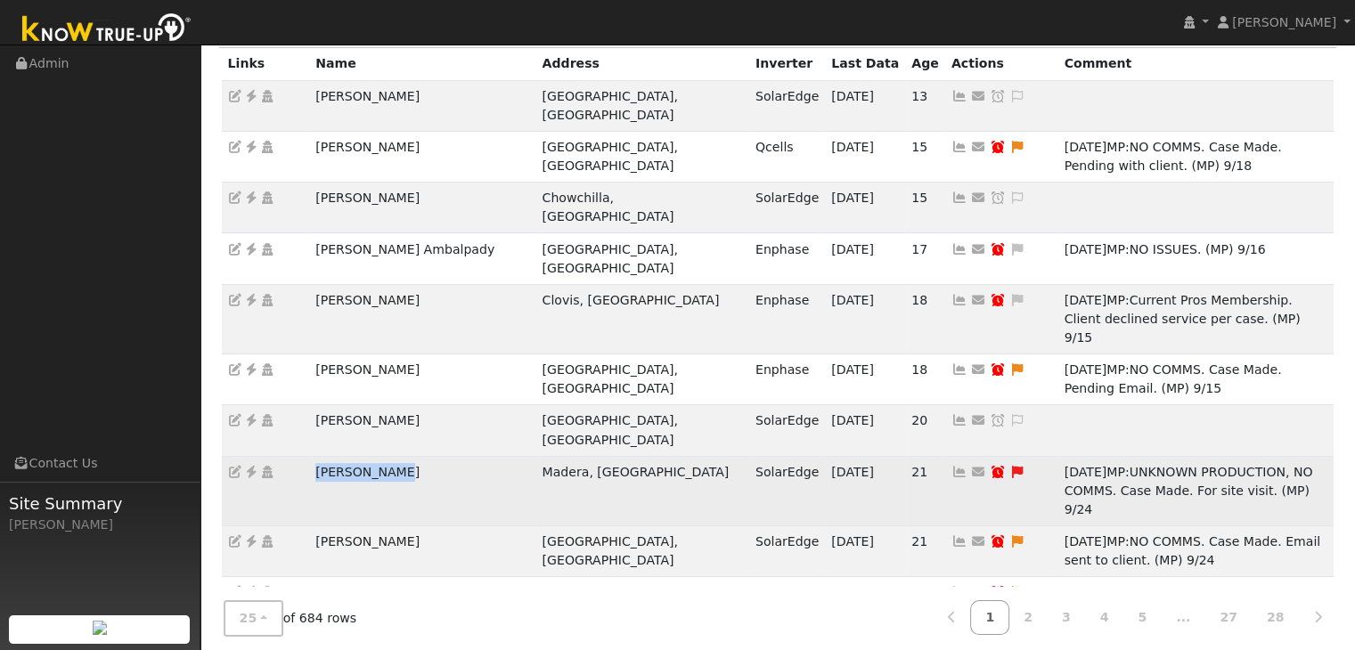
drag, startPoint x: 306, startPoint y: 379, endPoint x: 426, endPoint y: 388, distance: 120.7
click at [425, 456] on tr "Thomas Dulin Madera, CA SolarEdge 10/02/25 21 Send Email... Copy a Link Reset P…" at bounding box center [778, 490] width 1113 height 69
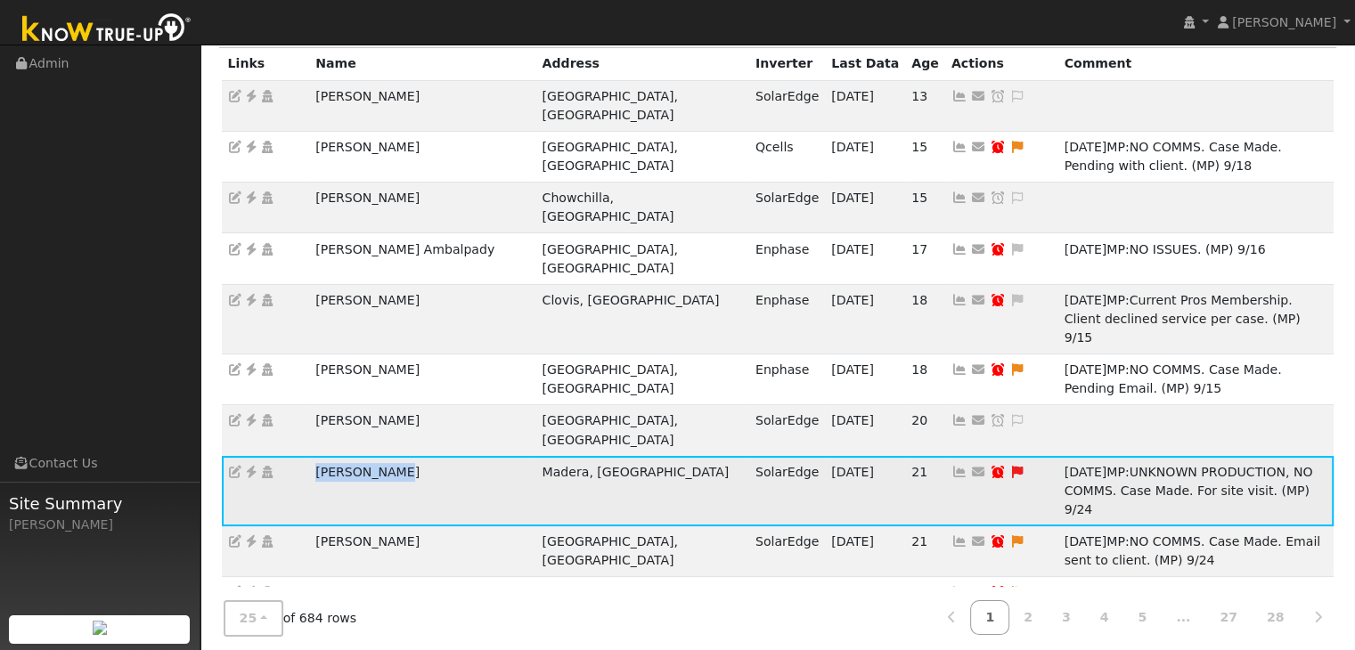
click at [251, 466] on icon at bounding box center [251, 472] width 16 height 12
click at [1009, 466] on icon at bounding box center [1017, 472] width 16 height 12
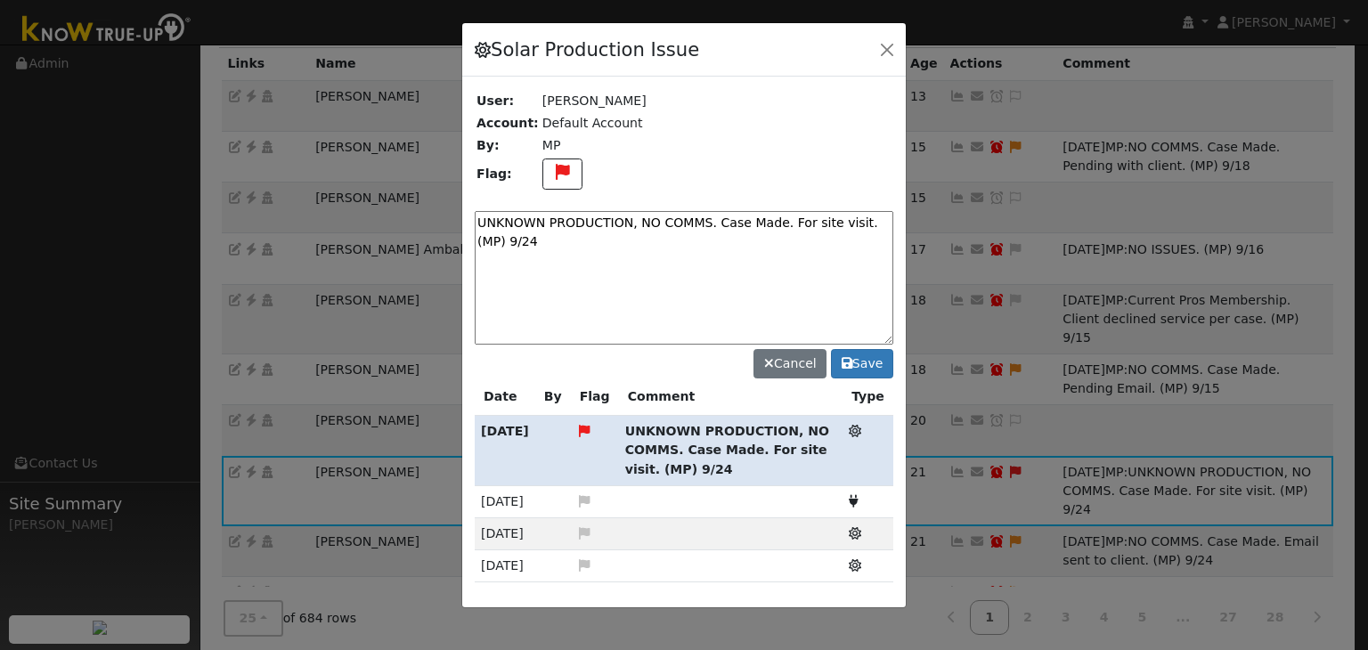
drag, startPoint x: 706, startPoint y: 219, endPoint x: 746, endPoint y: 240, distance: 45.0
click at [746, 240] on textarea "UNKNOWN PRODUCTION, NO COMMS. Case Made. For site visit. (MP) 9/24" at bounding box center [684, 278] width 419 height 134
click at [670, 211] on textarea "UNKNOWN PRODUCTION, NO COMMS." at bounding box center [684, 278] width 419 height 134
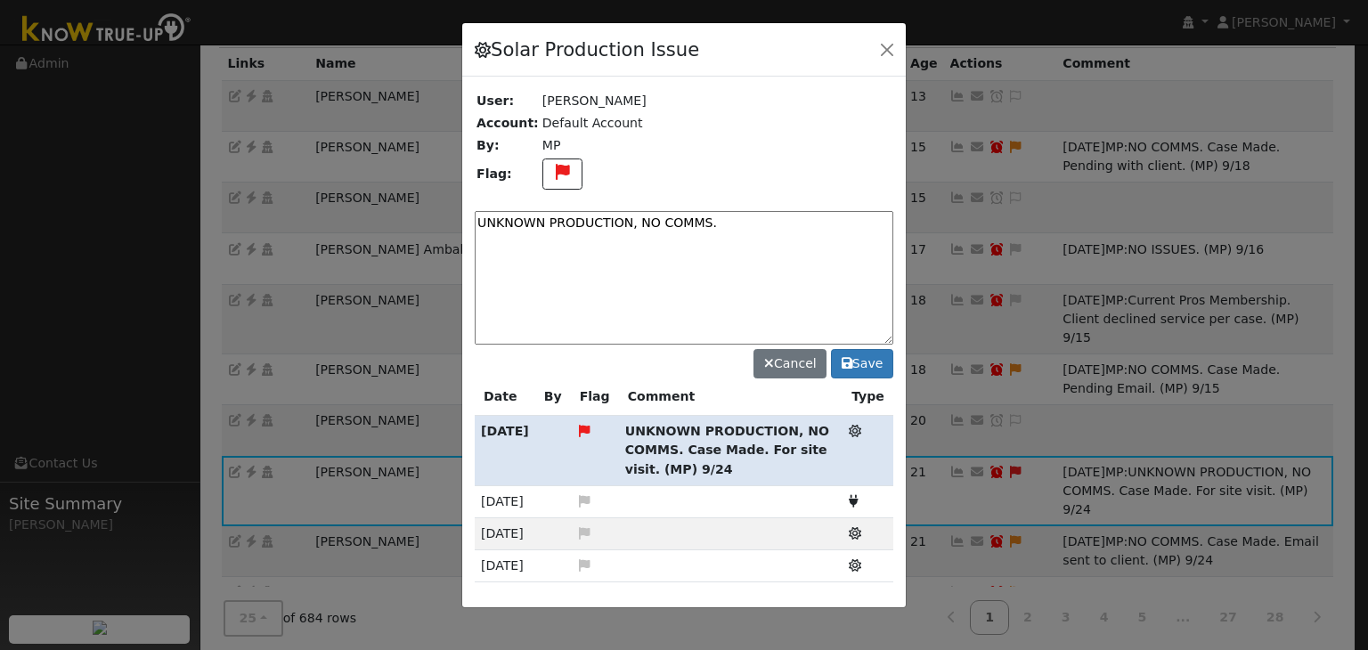
paste textarea "Site visit scheduled (MP)"
click at [839, 220] on textarea "UNKNOWN PRODUCTION, NO COMMS. Site visit scheduled (MP)" at bounding box center [684, 278] width 419 height 134
type textarea "UNKNOWN PRODUCTION, NO COMMS. Site visit scheduled (MP) 10/3"
click at [863, 361] on button "Save" at bounding box center [862, 364] width 62 height 30
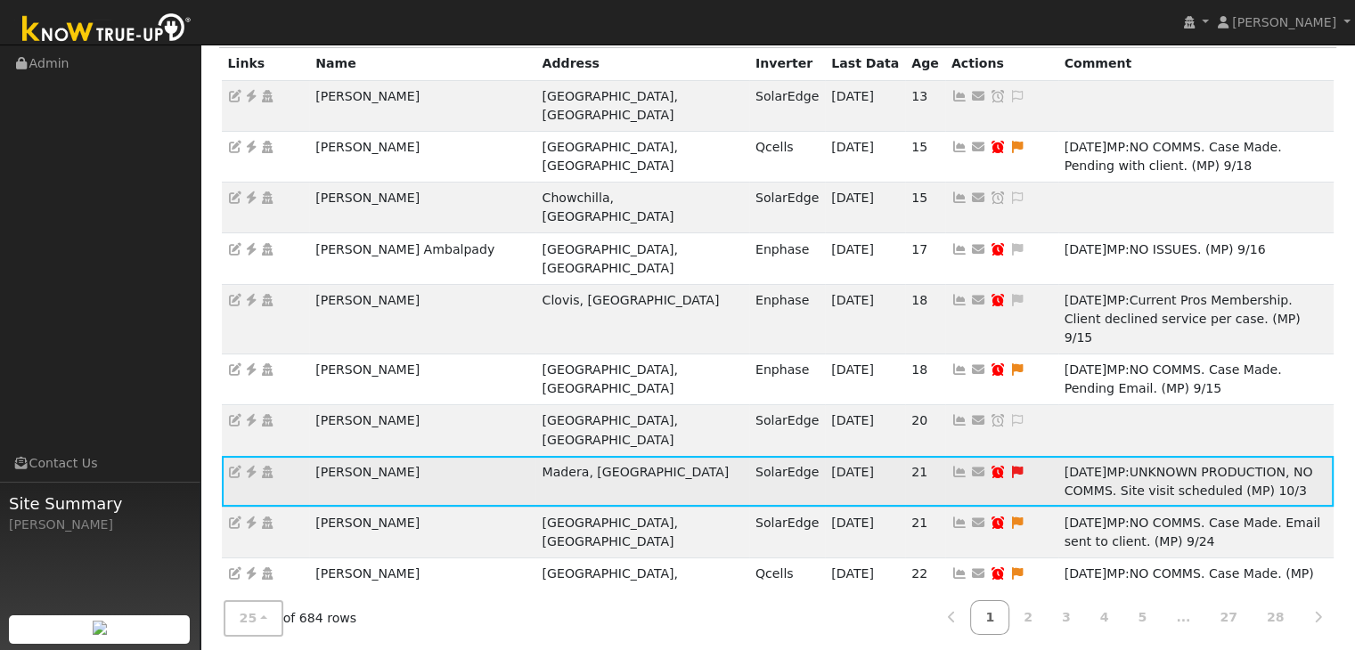
click at [990, 466] on icon at bounding box center [998, 472] width 16 height 12
type input "10/01/2025"
checkbox input "true"
select select "9"
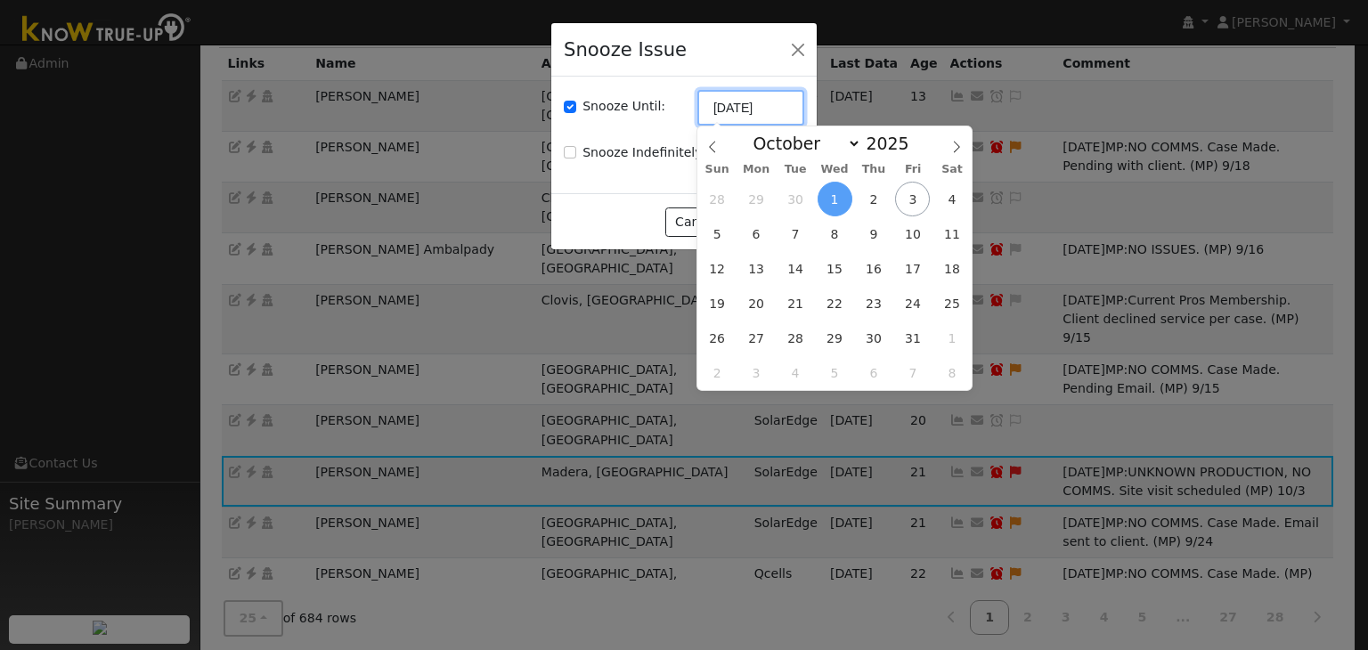
click at [779, 108] on input "10/01/2025" at bounding box center [751, 108] width 107 height 36
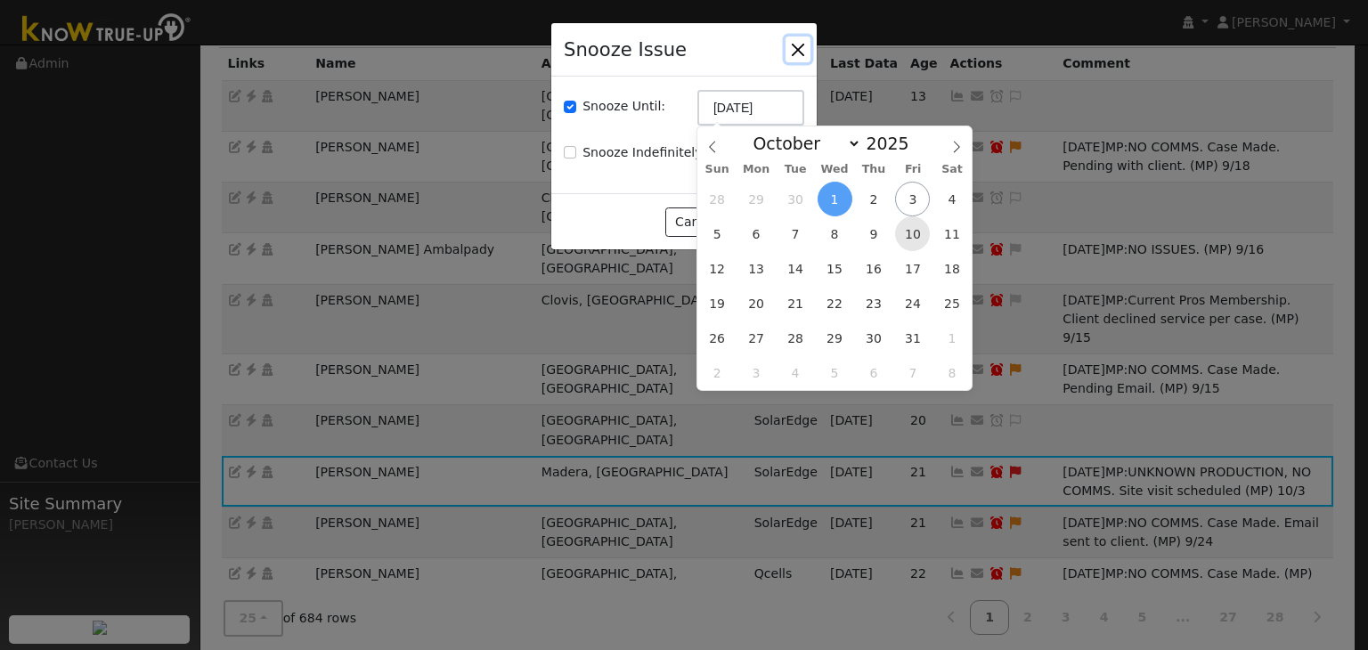
click at [912, 230] on span "10" at bounding box center [912, 233] width 35 height 35
type input "10/10/2025"
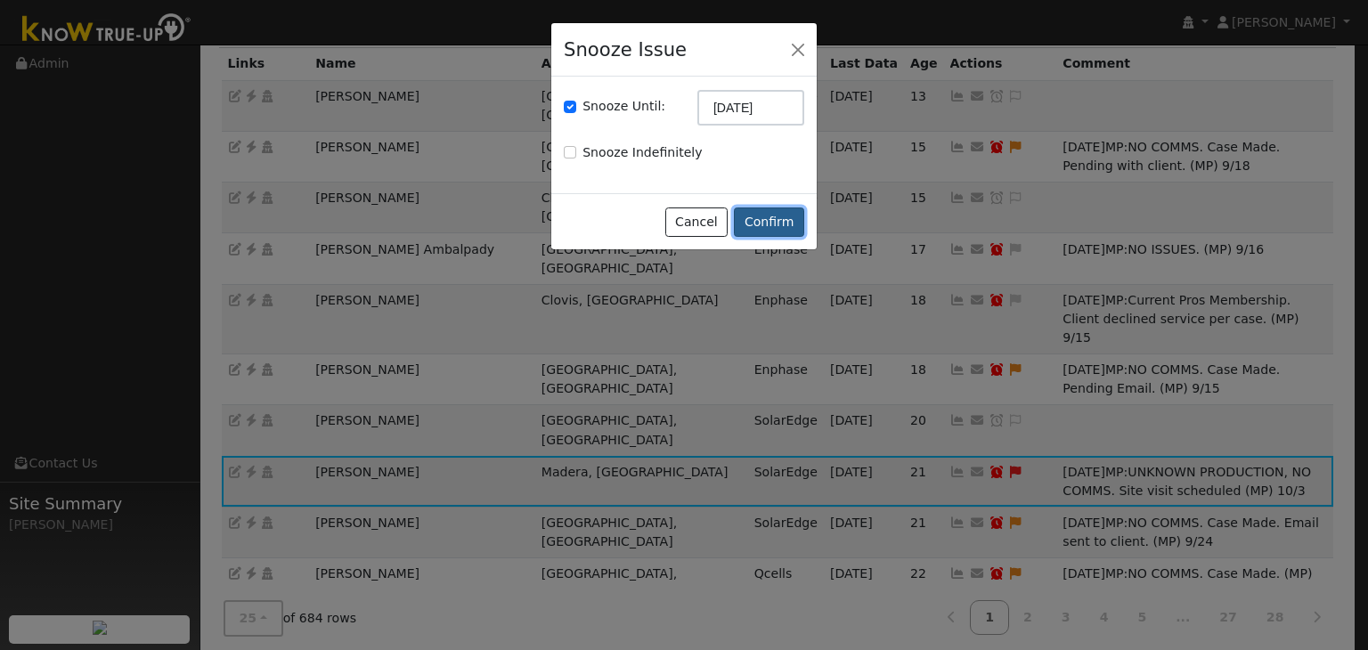
click at [772, 222] on button "Confirm" at bounding box center [769, 223] width 70 height 30
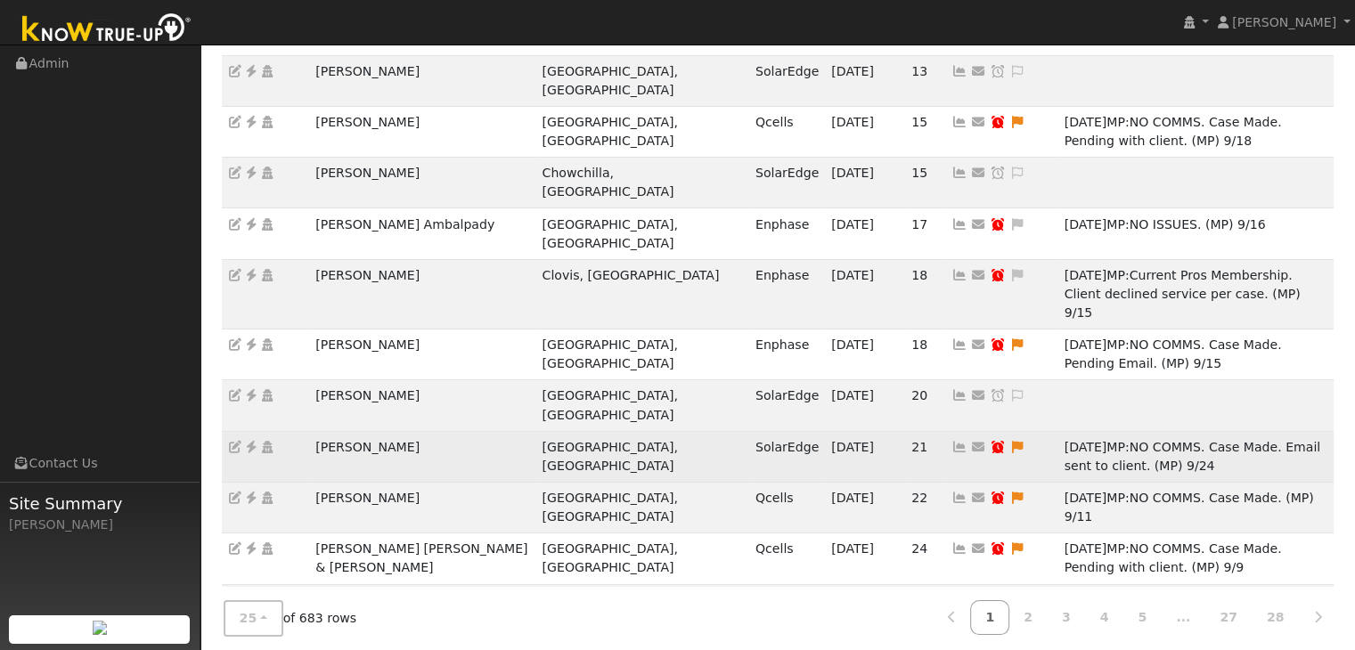
scroll to position [200, 0]
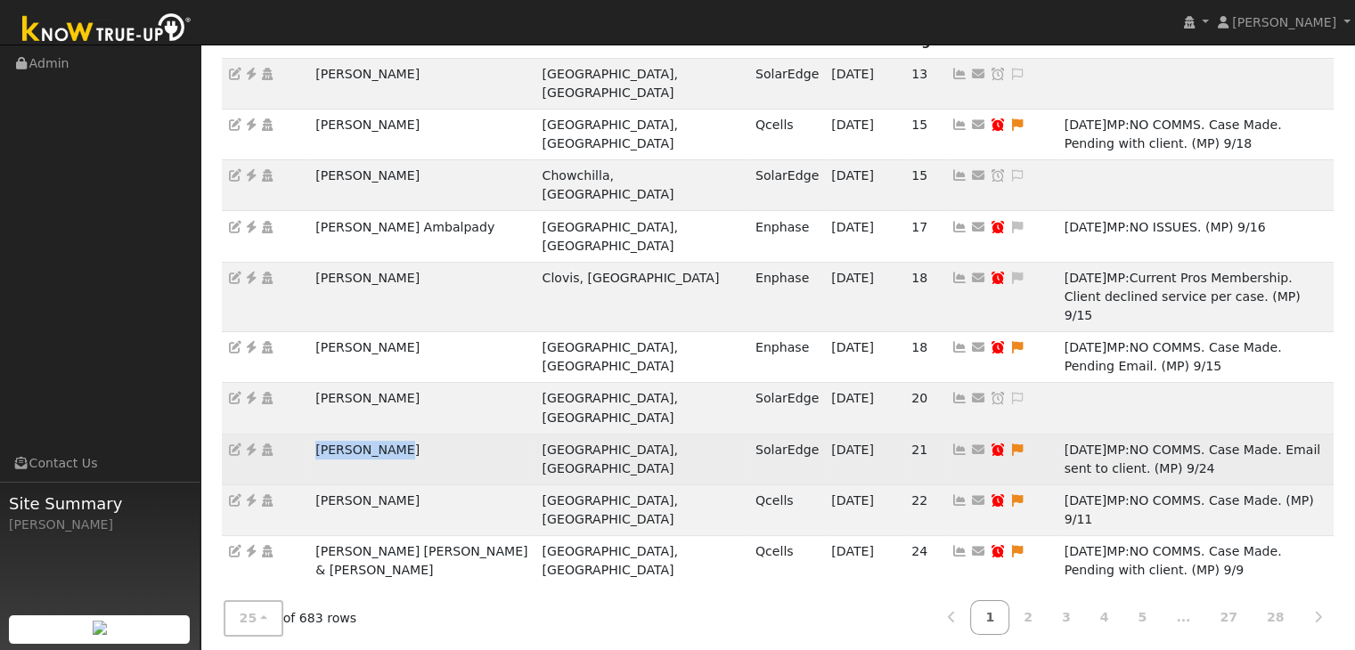
drag, startPoint x: 298, startPoint y: 358, endPoint x: 430, endPoint y: 364, distance: 132.9
click at [430, 434] on tr "Steve Ptomey Porterville, CA SolarEdge 10/02/25 21 Send Email... Copy a Link Re…" at bounding box center [778, 459] width 1113 height 51
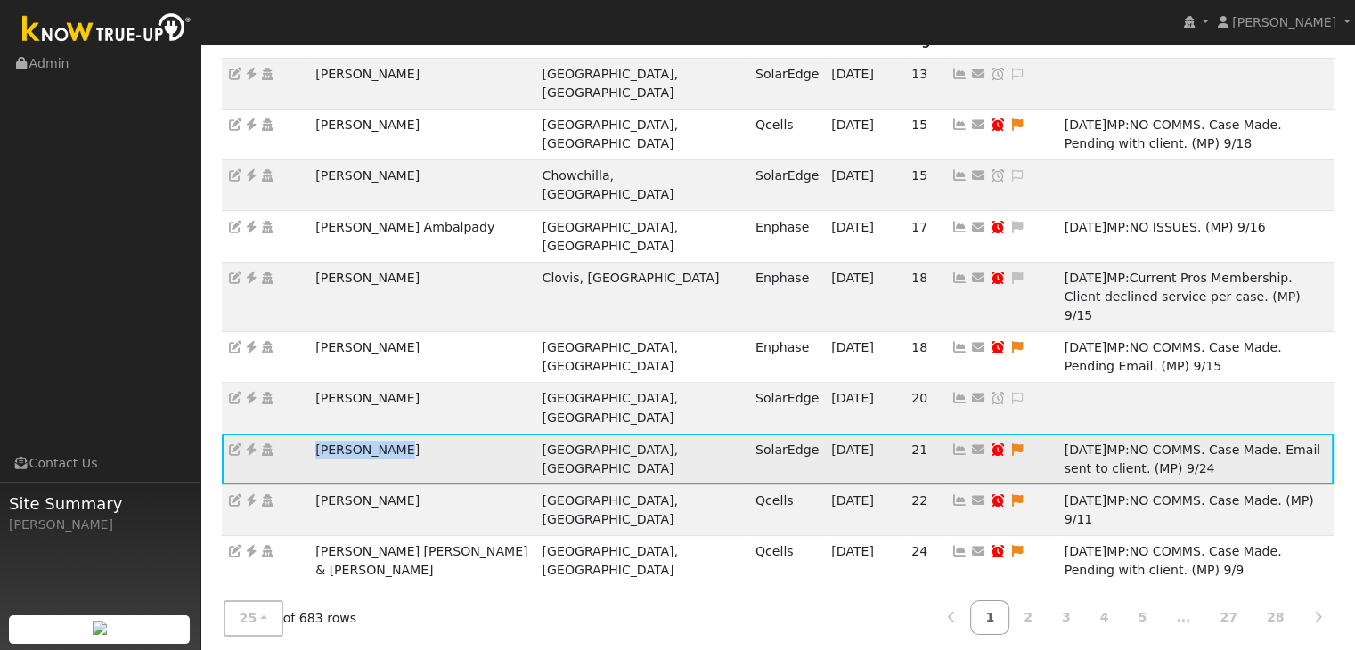
click at [247, 444] on icon at bounding box center [251, 450] width 16 height 12
click at [1009, 444] on icon at bounding box center [1017, 450] width 16 height 12
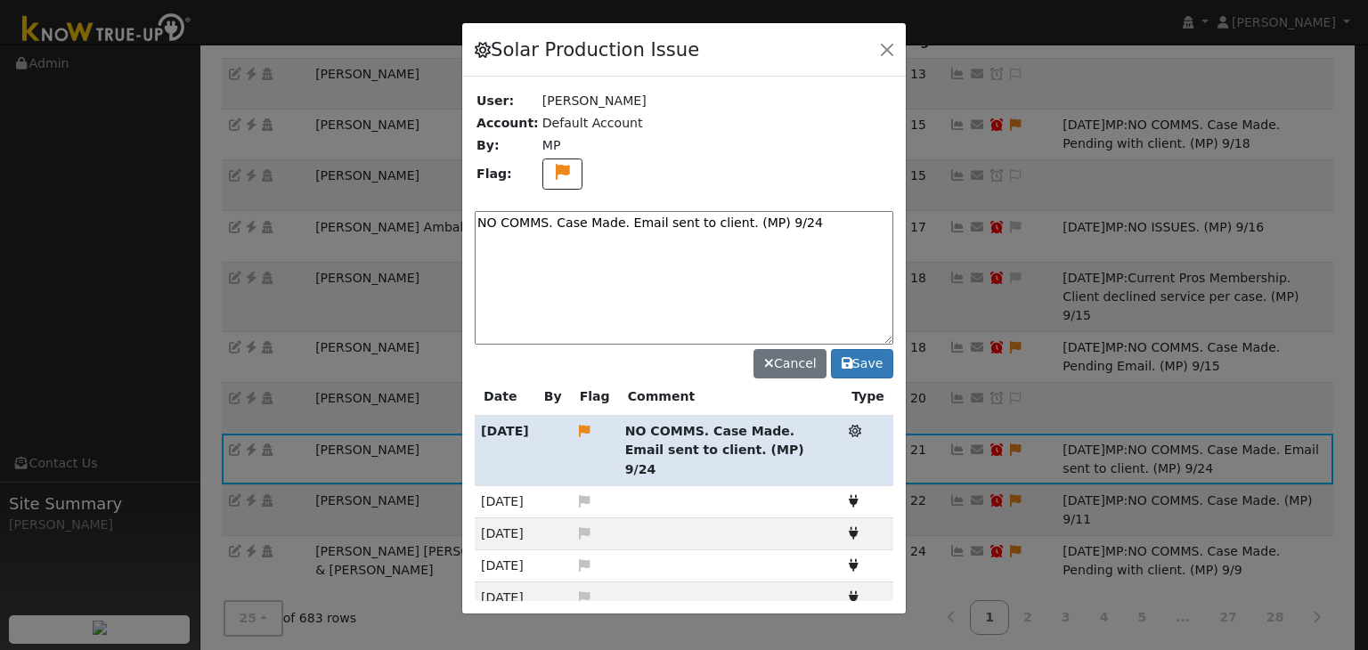
click at [671, 222] on textarea "NO COMMS. Case Made. Email sent to client. (MP) 9/24" at bounding box center [684, 278] width 419 height 134
paste textarea "Pending with client (MP)"
type textarea "NO COMMS. Pending with client (MP)"
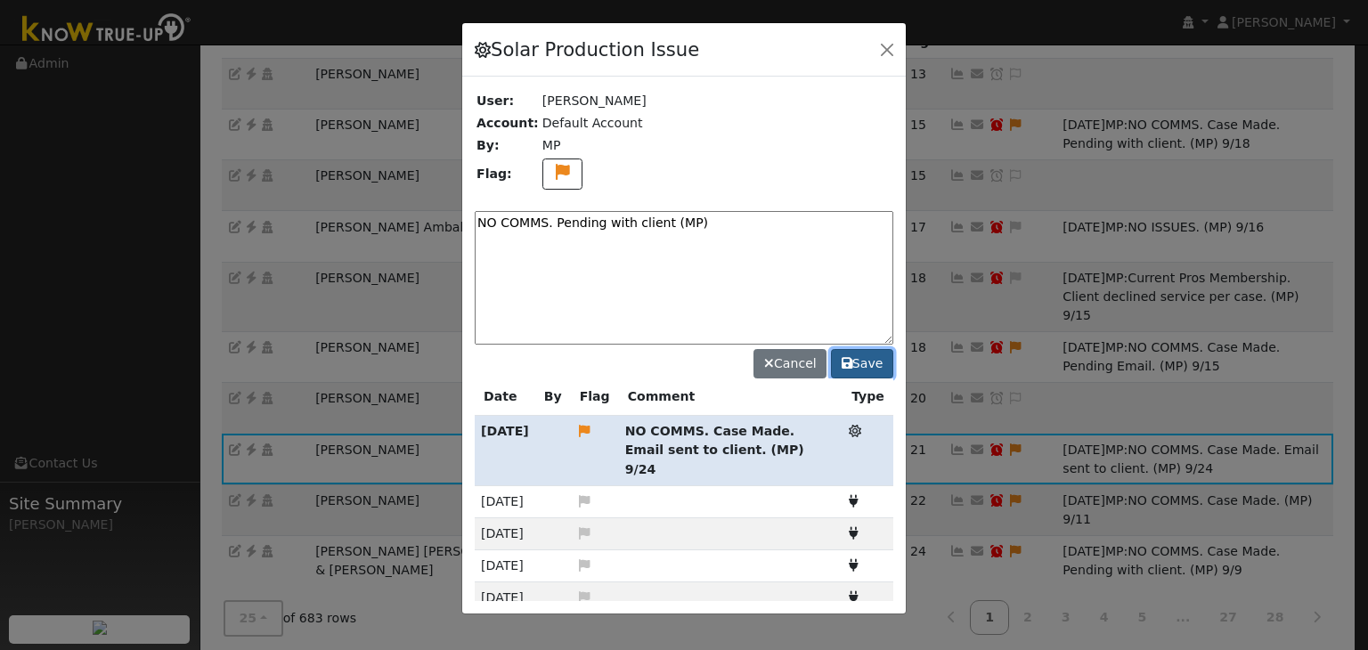
click at [846, 364] on icon at bounding box center [847, 363] width 11 height 12
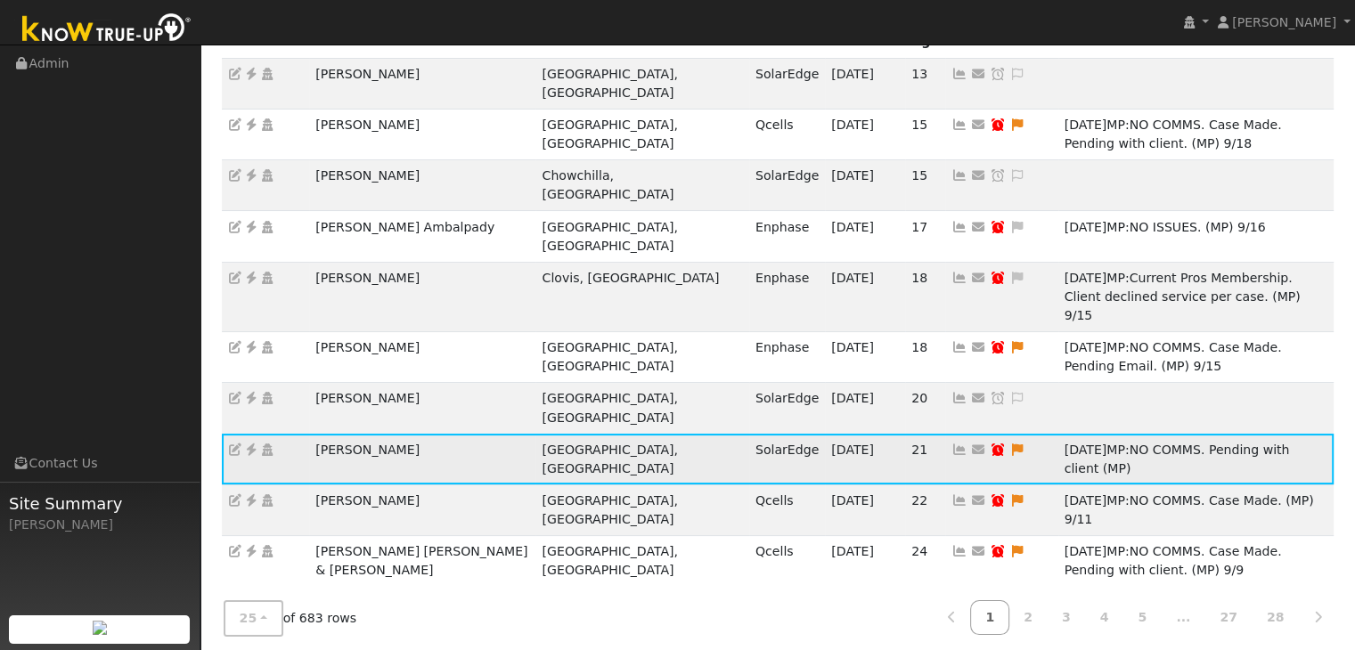
click at [990, 444] on icon at bounding box center [998, 450] width 16 height 12
type input "10/01/2025"
checkbox input "true"
select select "9"
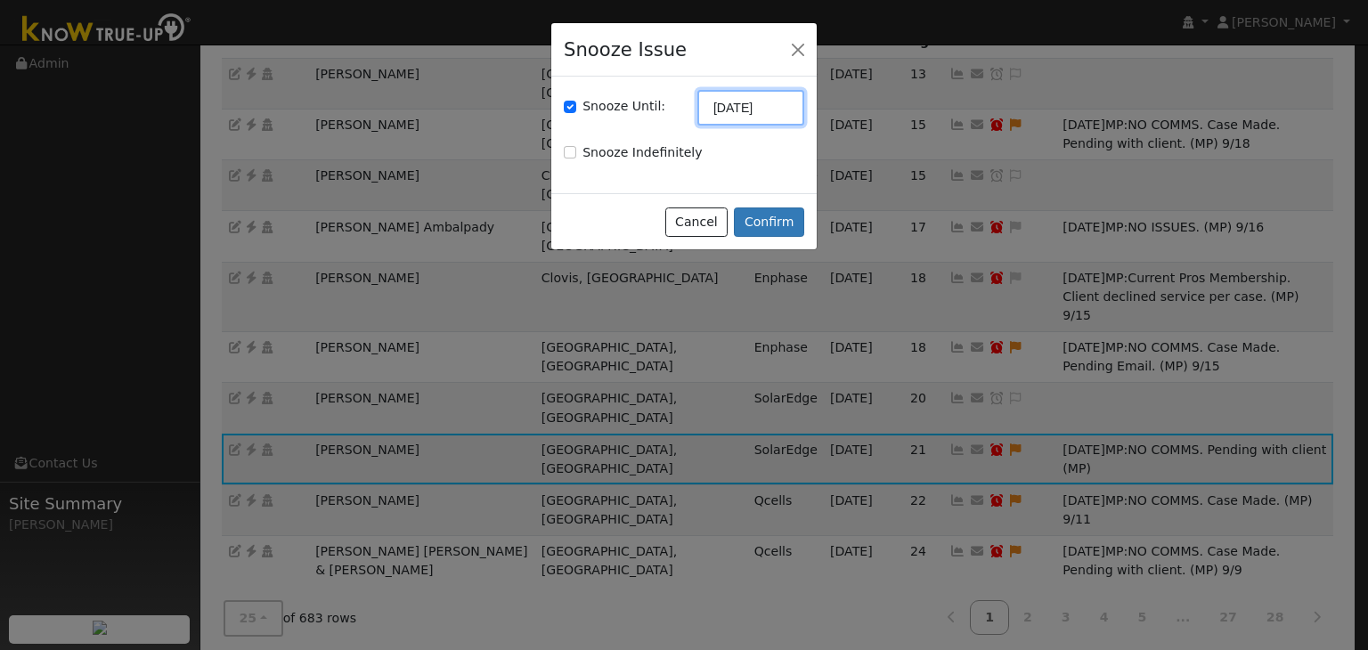
click at [734, 110] on input "10/01/2025" at bounding box center [751, 108] width 107 height 36
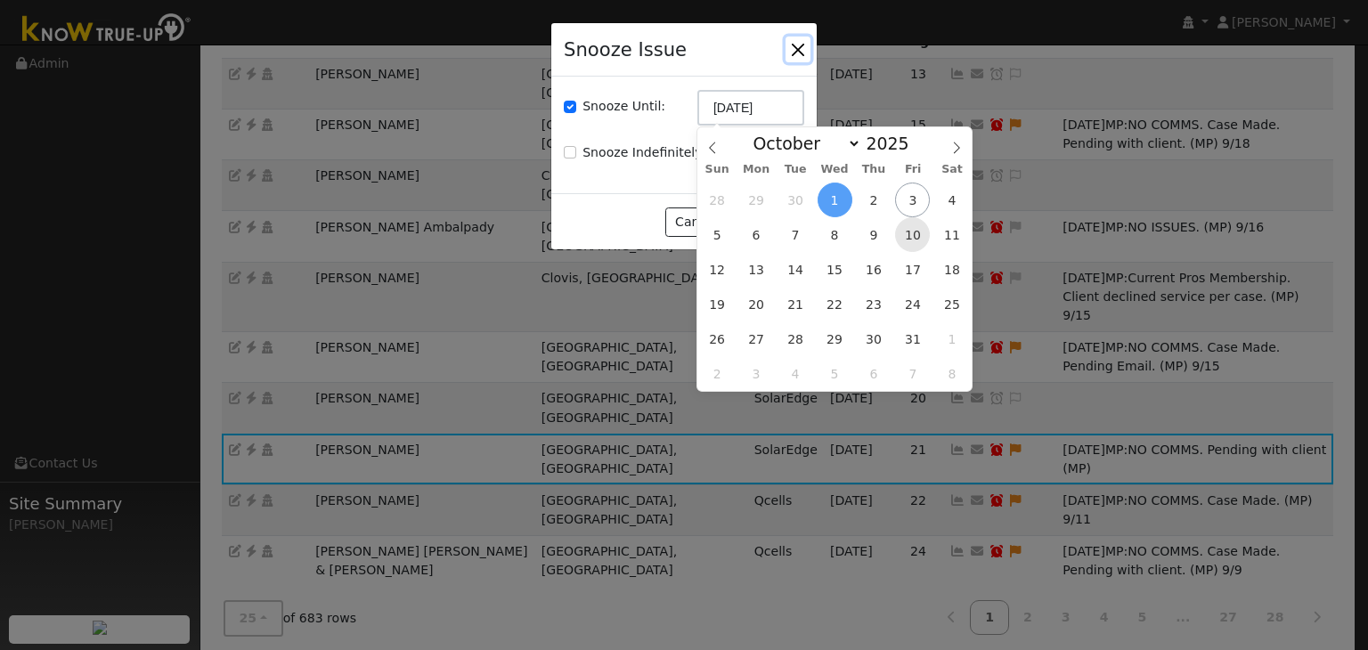
click at [906, 236] on span "10" at bounding box center [912, 234] width 35 height 35
type input "10/10/2025"
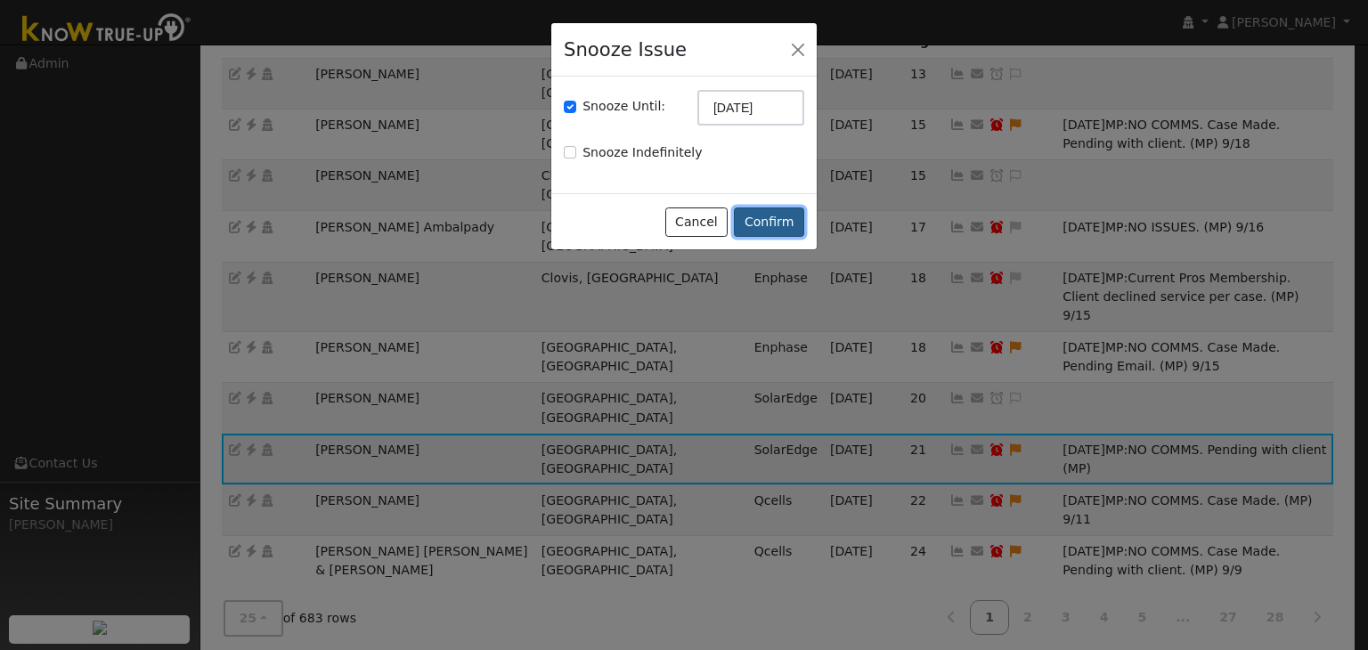
click at [779, 226] on button "Confirm" at bounding box center [769, 223] width 70 height 30
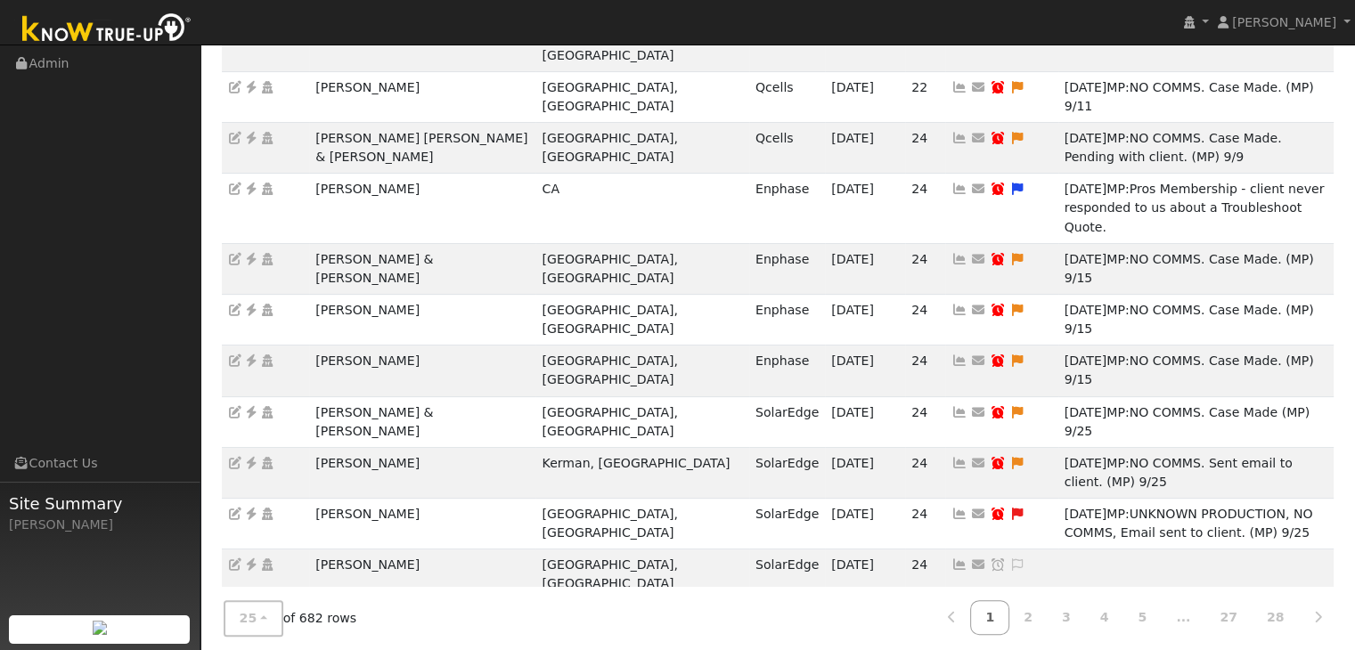
scroll to position [557, 0]
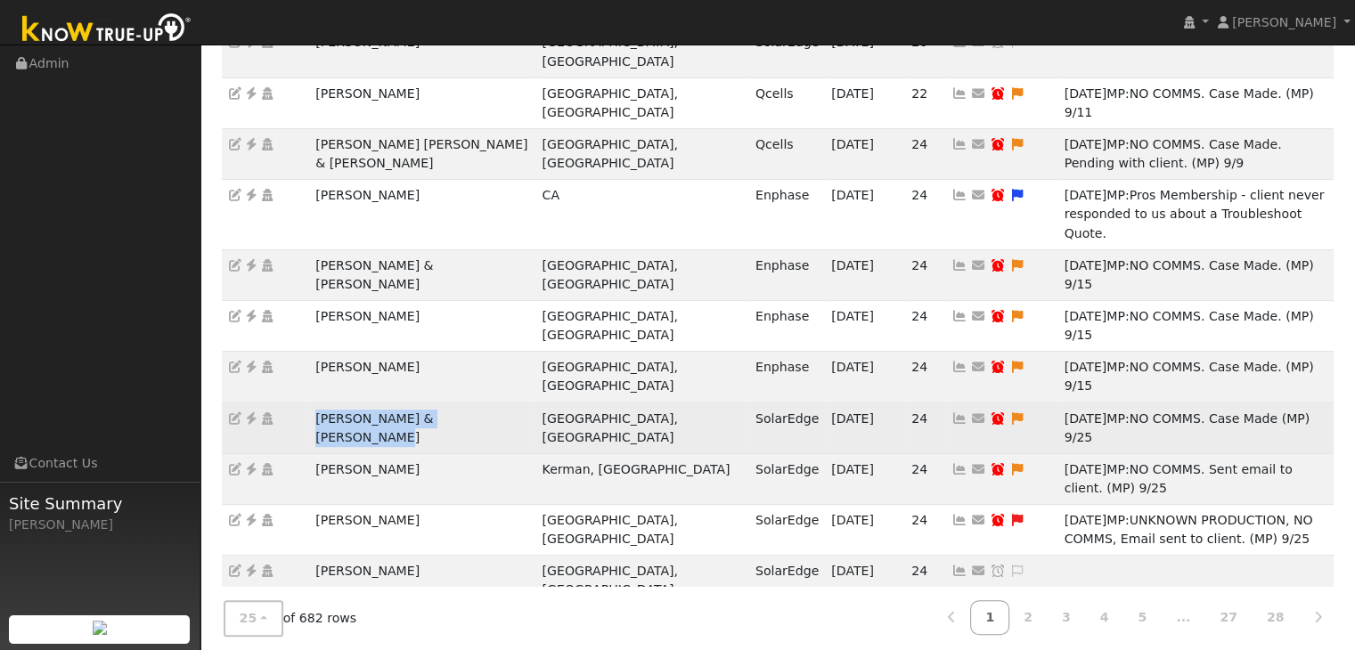
drag, startPoint x: 304, startPoint y: 254, endPoint x: 536, endPoint y: 241, distance: 232.8
click at [536, 403] on tr "Ethan Berlin & Martha Miguel Exeter, CA SolarEdge 10/02/25 24 Send Email... Cop…" at bounding box center [778, 428] width 1113 height 51
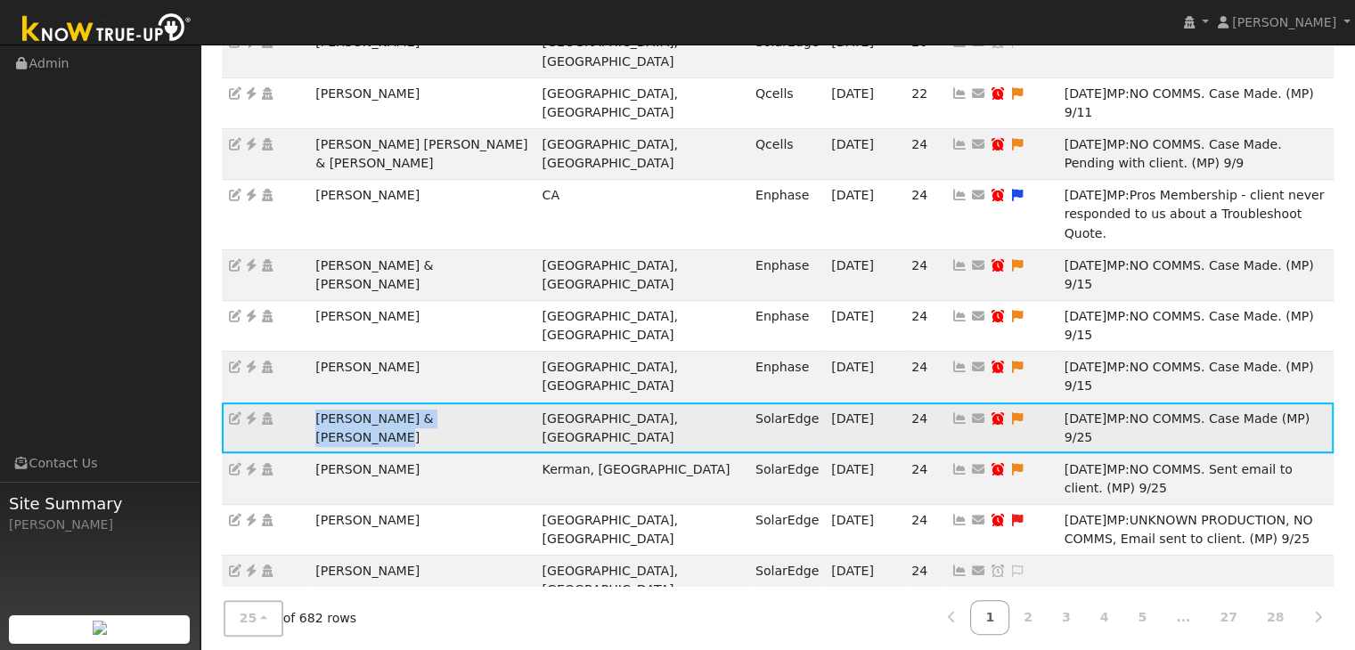
click at [248, 412] on icon at bounding box center [251, 418] width 16 height 12
click at [1009, 412] on icon at bounding box center [1017, 418] width 16 height 12
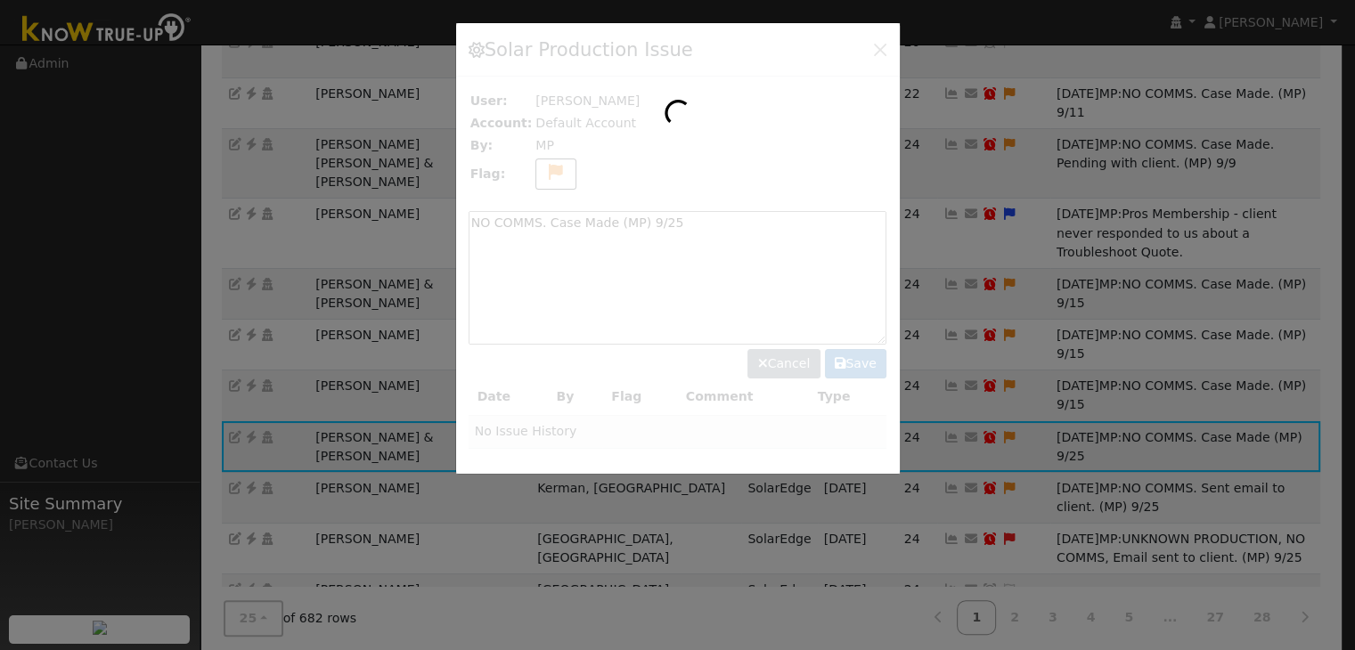
scroll to position [538, 0]
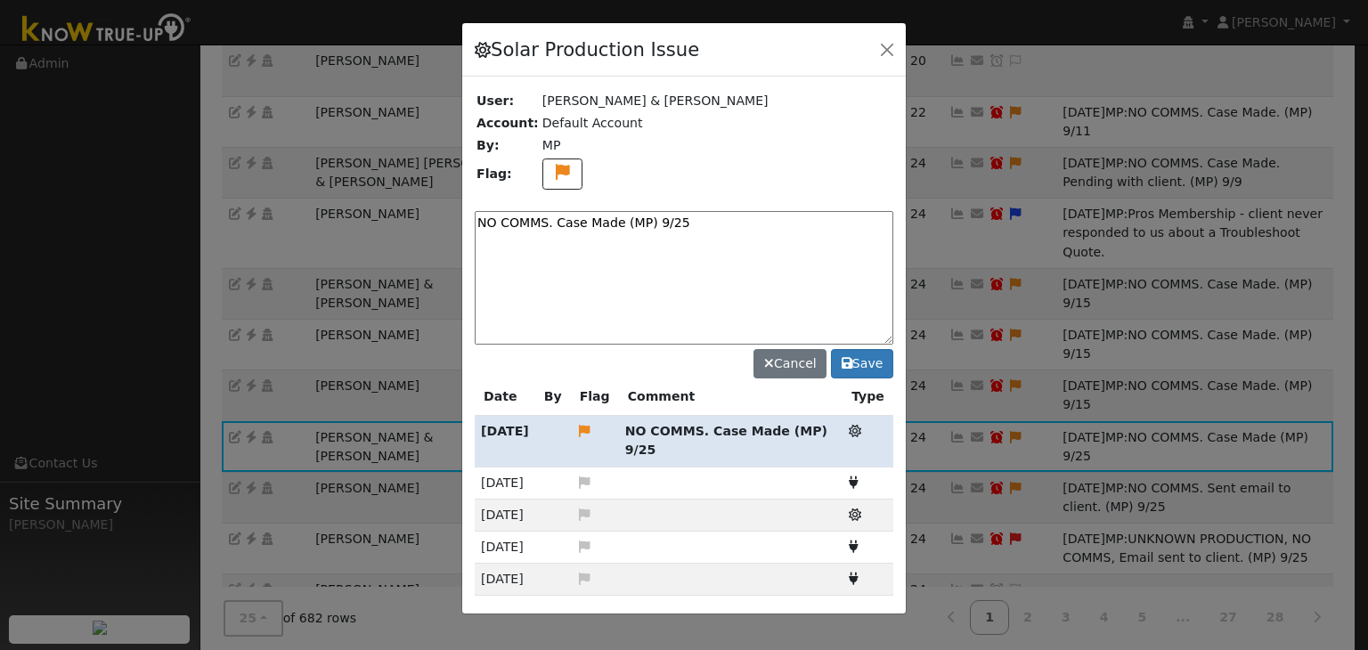
click at [599, 221] on textarea "NO COMMS. Case Made (MP) 9/25" at bounding box center [684, 278] width 419 height 134
paste textarea "Pending with client (MP)"
type textarea "NO COMMS. Pending with client (MP)"
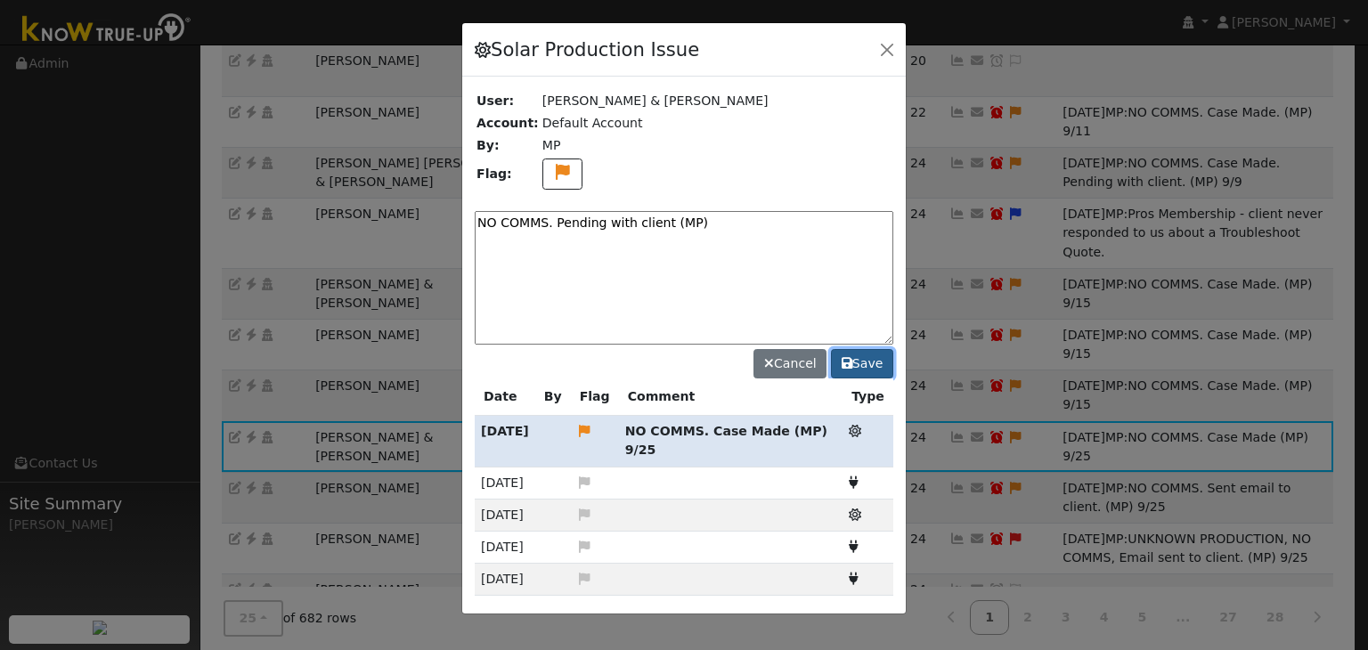
click at [865, 361] on button "Save" at bounding box center [862, 364] width 62 height 30
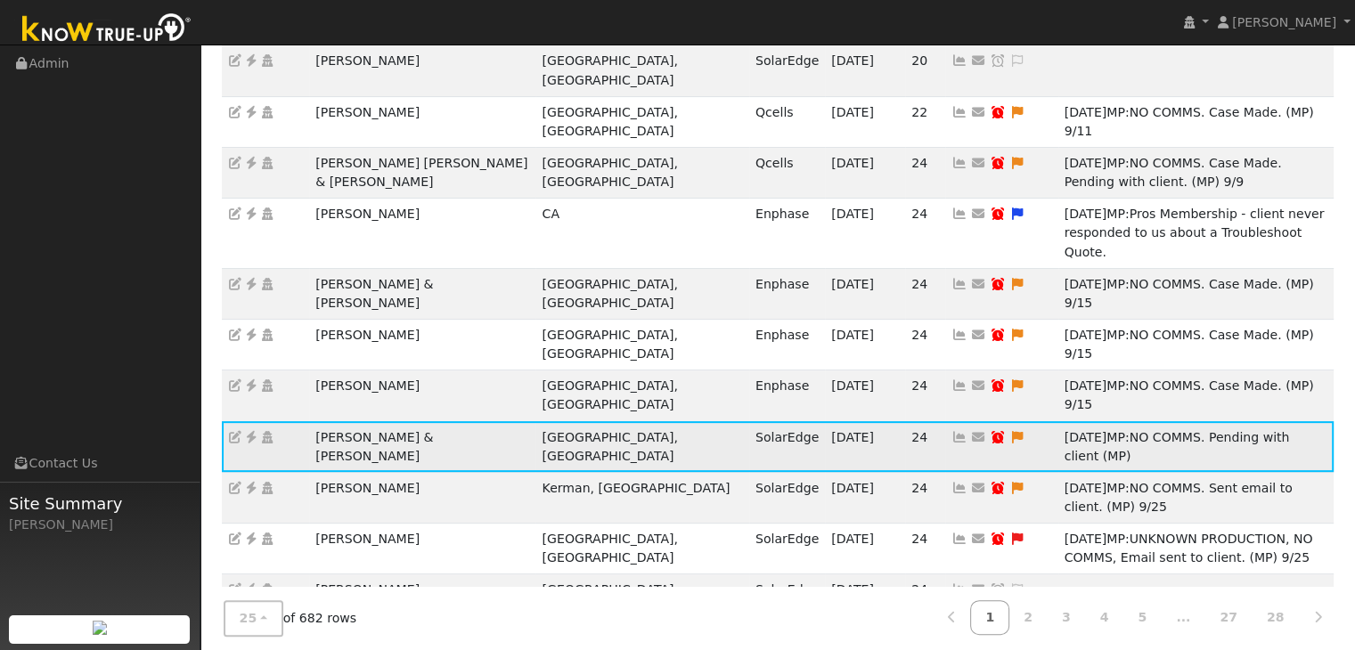
click at [990, 431] on icon at bounding box center [998, 437] width 16 height 12
type input "10/02/2025"
checkbox input "true"
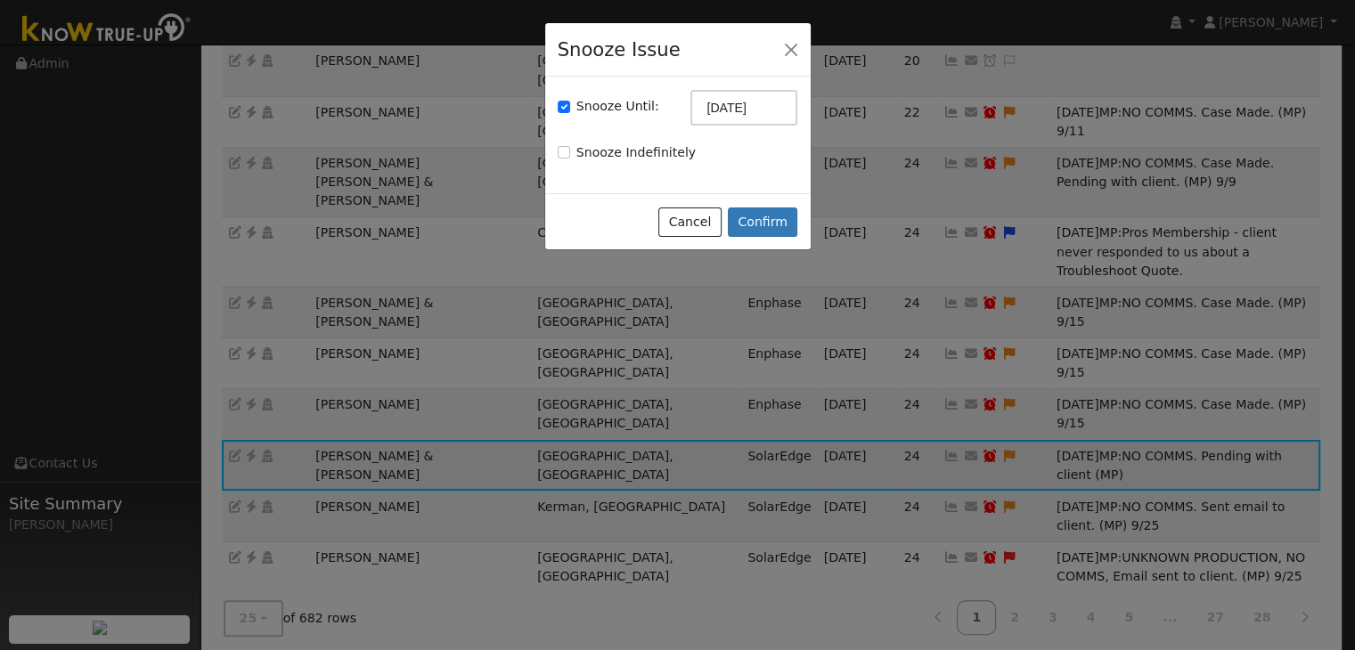
scroll to position [520, 0]
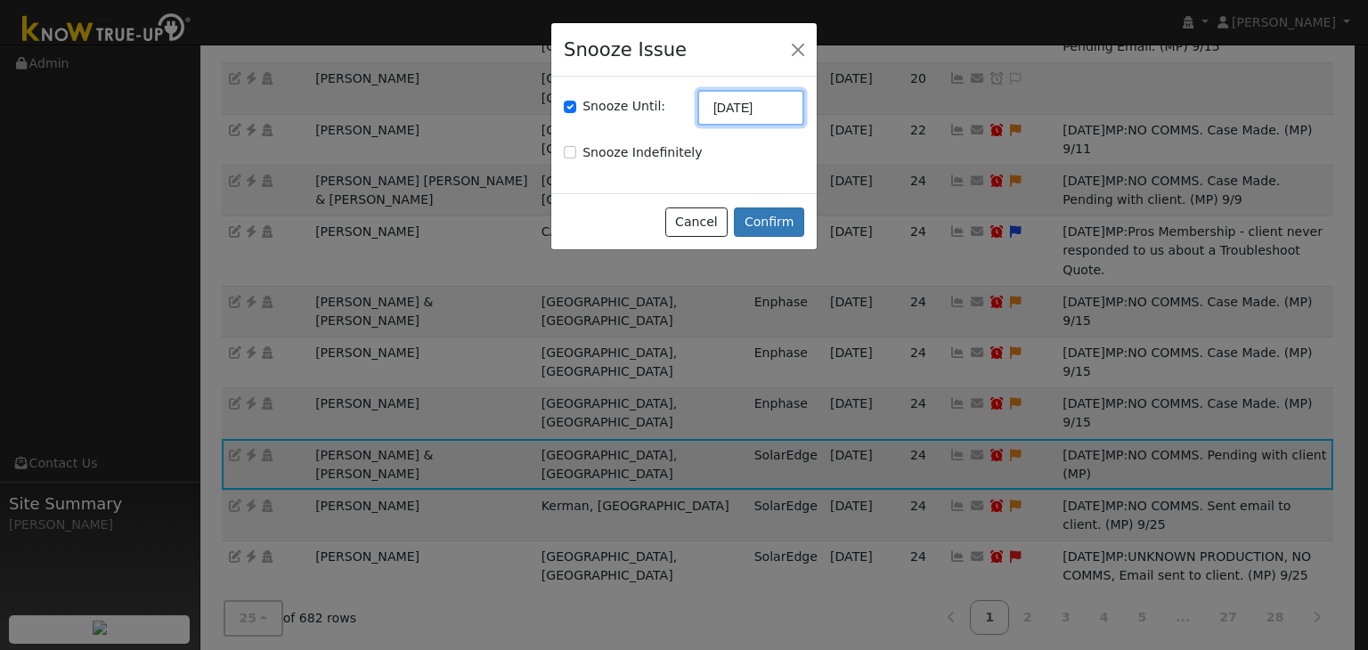
click at [735, 118] on input "10/02/2025" at bounding box center [751, 108] width 107 height 36
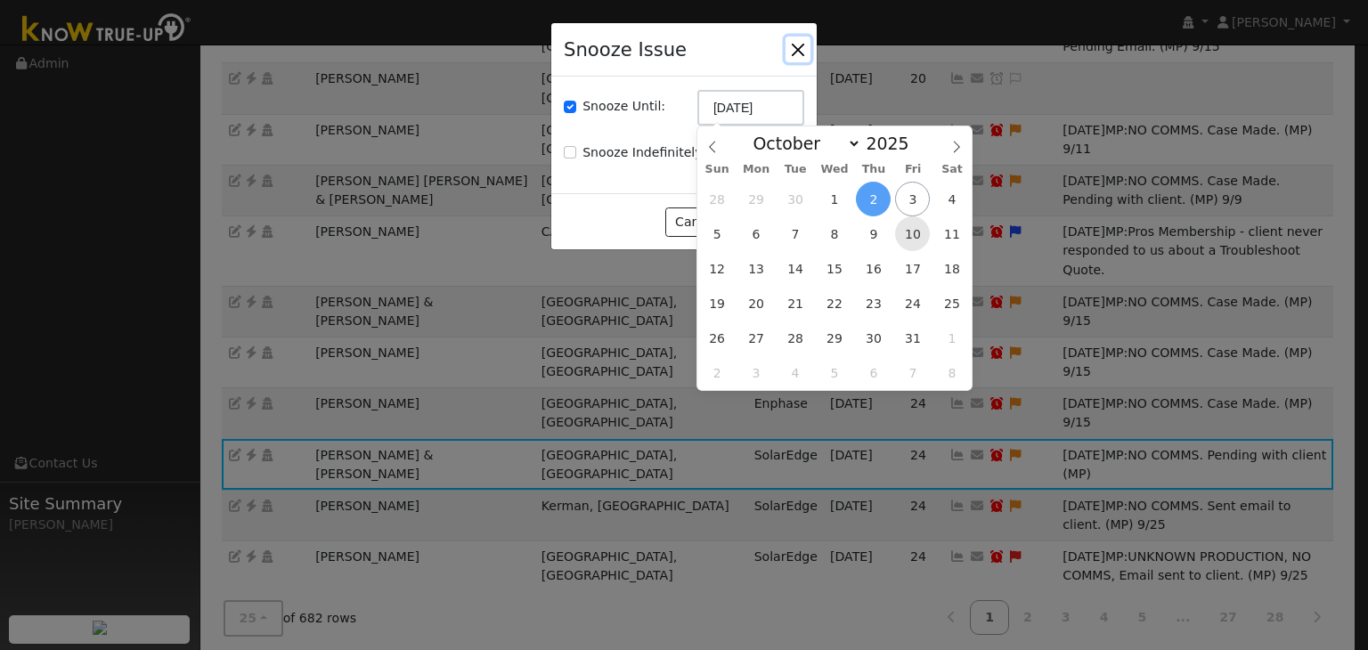
click at [916, 239] on span "10" at bounding box center [912, 233] width 35 height 35
type input "10/10/2025"
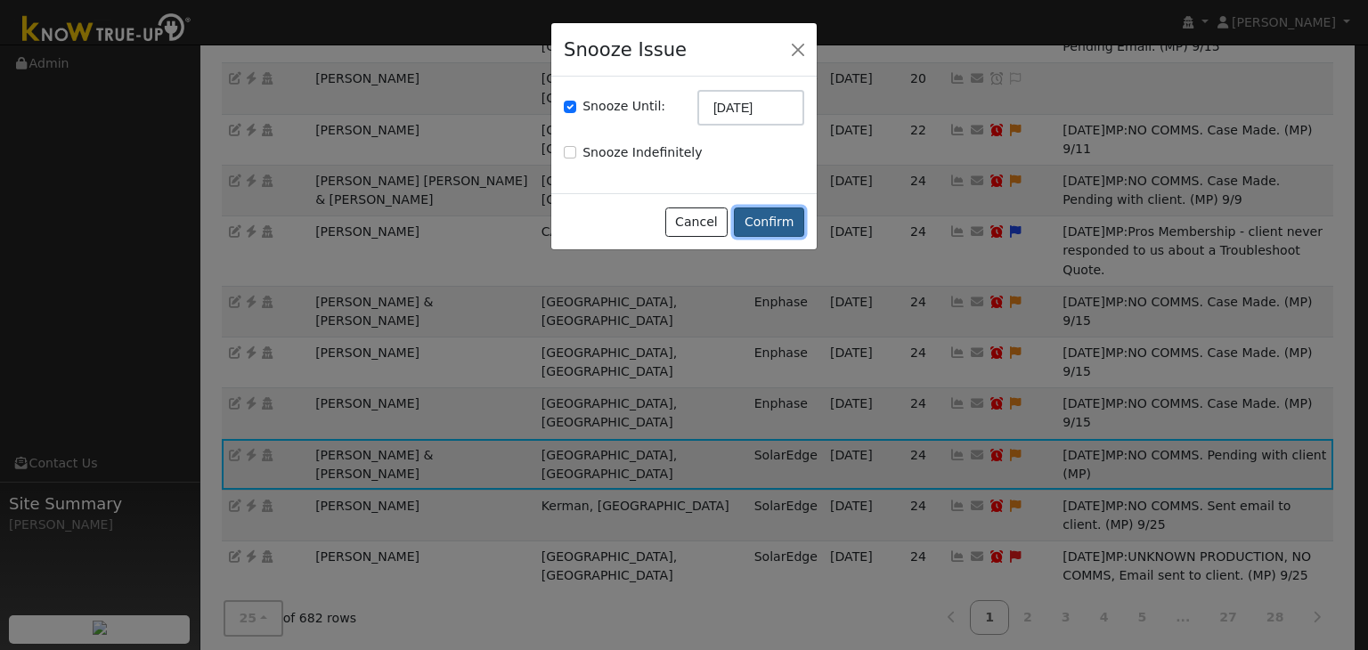
click at [778, 217] on button "Confirm" at bounding box center [769, 223] width 70 height 30
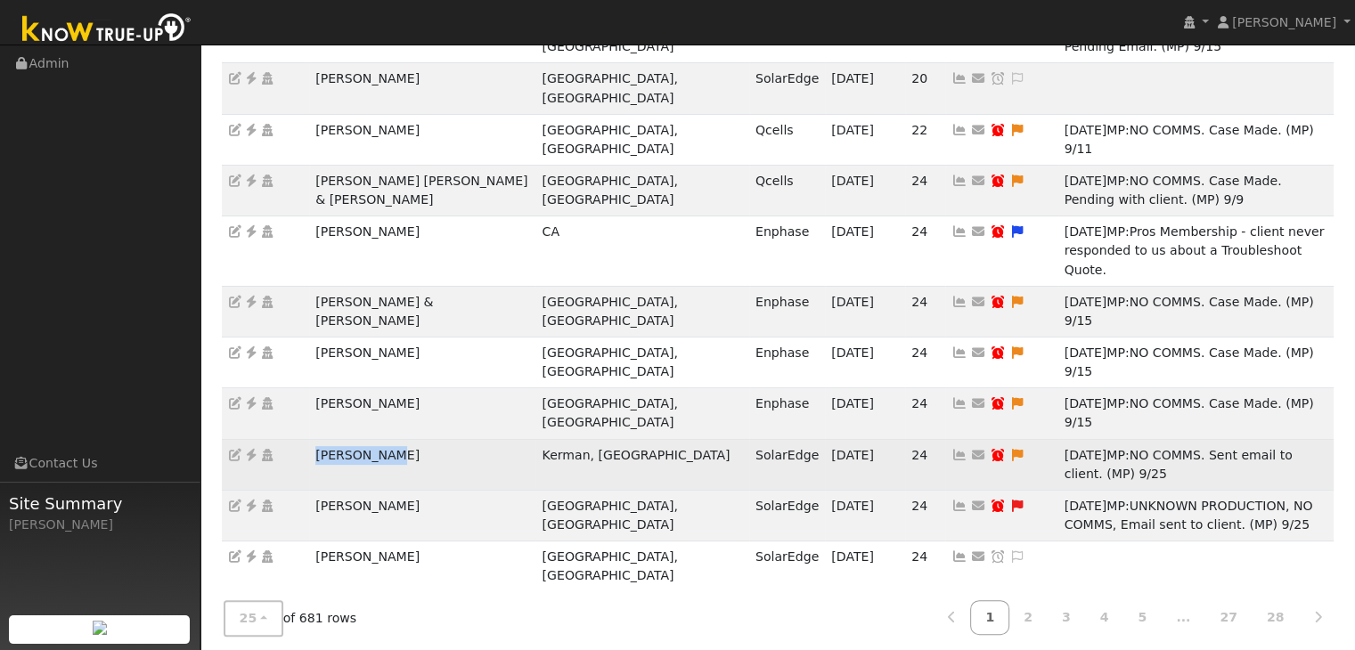
drag, startPoint x: 293, startPoint y: 290, endPoint x: 413, endPoint y: 286, distance: 120.3
click at [413, 439] on tr "Omar Campos Kerman, CA SolarEdge 10/02/25 24 Send Email... Copy a Link Reset Pa…" at bounding box center [778, 464] width 1113 height 51
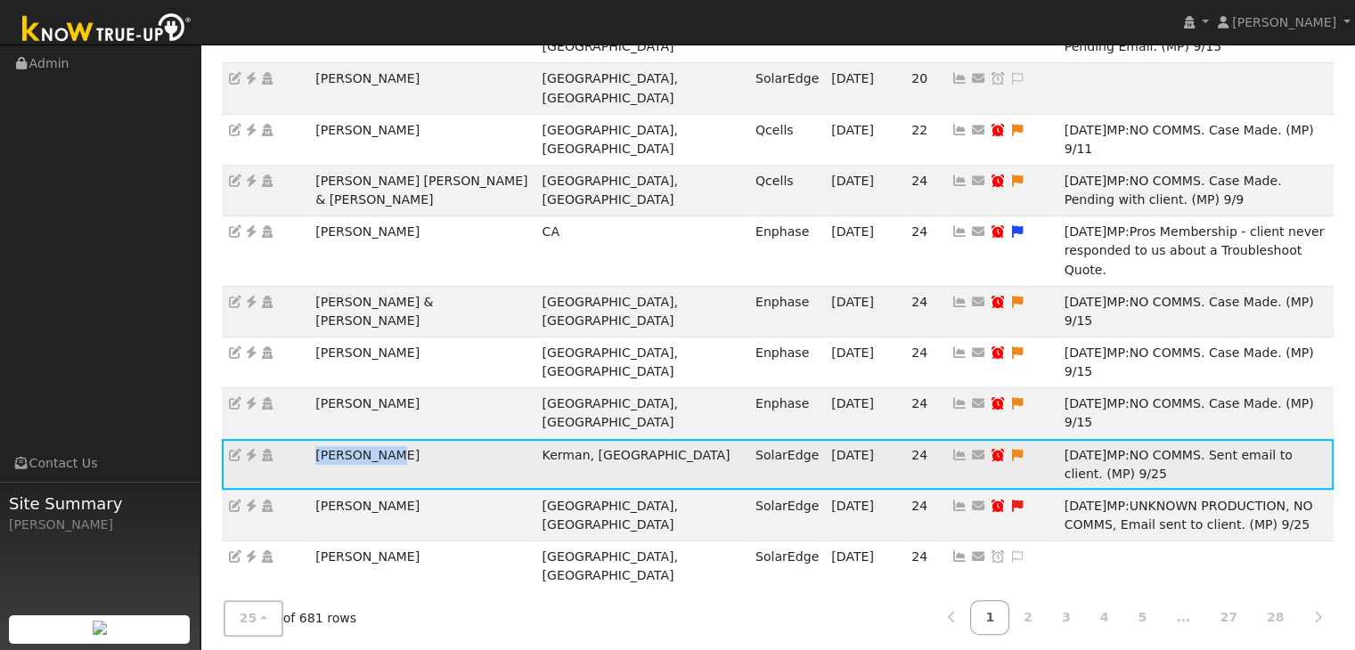
click at [253, 449] on icon at bounding box center [251, 455] width 16 height 12
click at [1009, 449] on icon at bounding box center [1017, 455] width 16 height 12
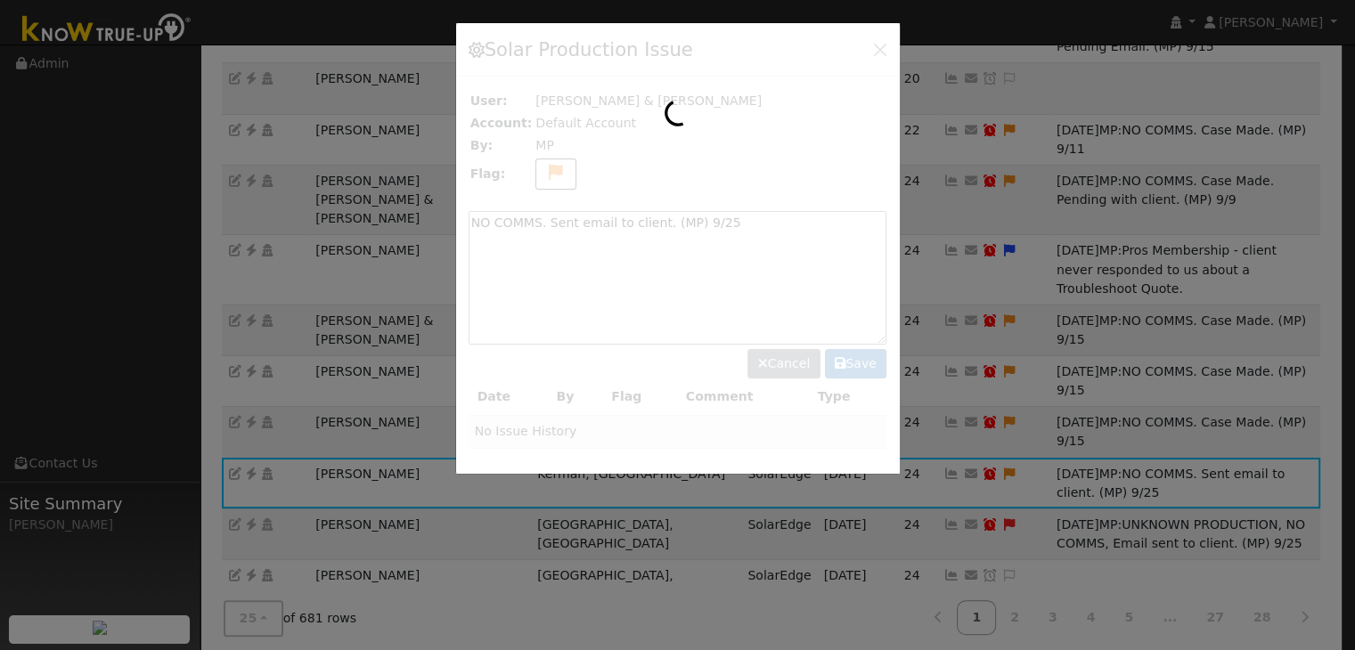
scroll to position [502, 0]
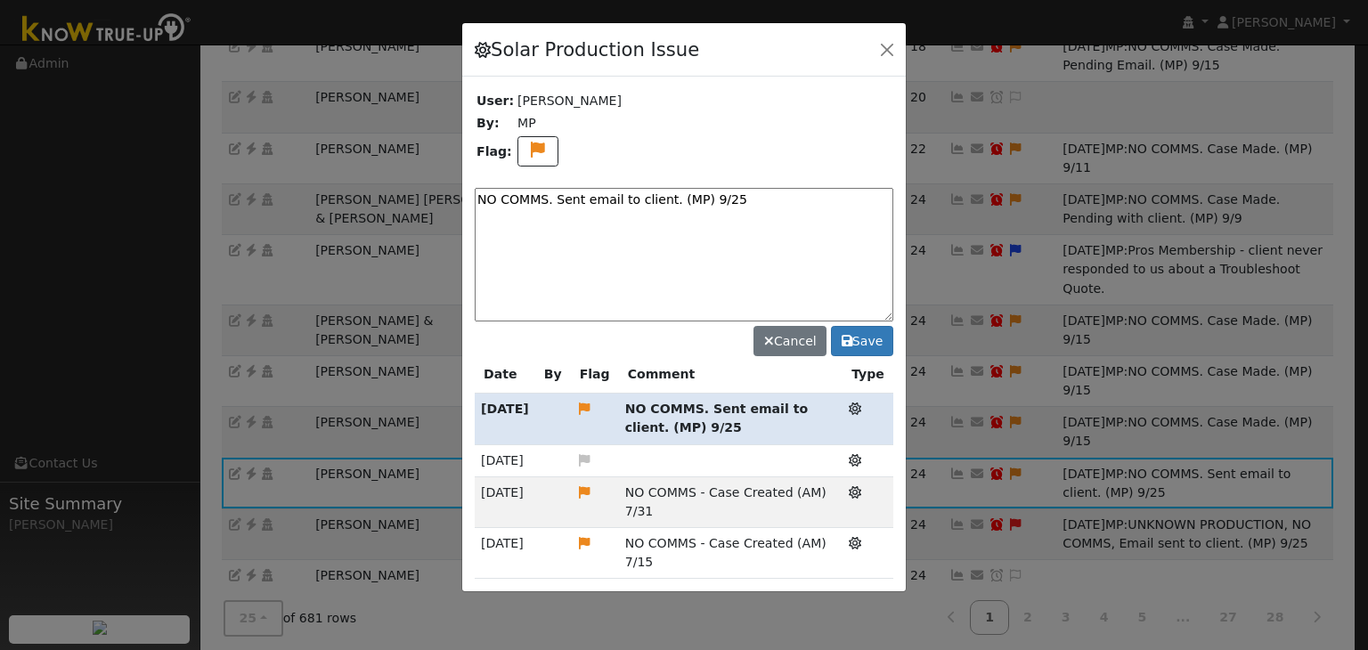
click at [559, 201] on textarea "NO COMMS. Sent email to client. (MP) 9/25" at bounding box center [684, 255] width 419 height 134
paste textarea "Pending with client (MP)"
click at [724, 206] on textarea "NO COMMS. Pending with client (MP)" at bounding box center [684, 255] width 419 height 134
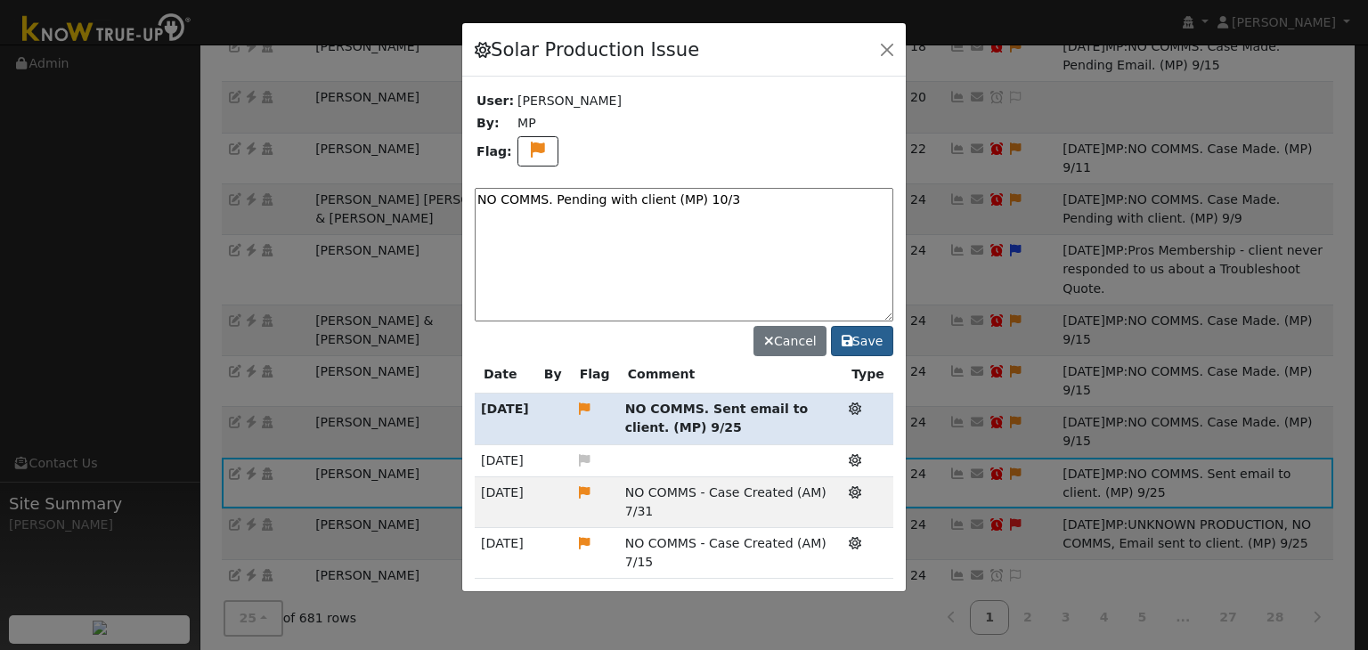
type textarea "NO COMMS. Pending with client (MP) 10/3"
click at [865, 332] on button "Save" at bounding box center [862, 341] width 62 height 30
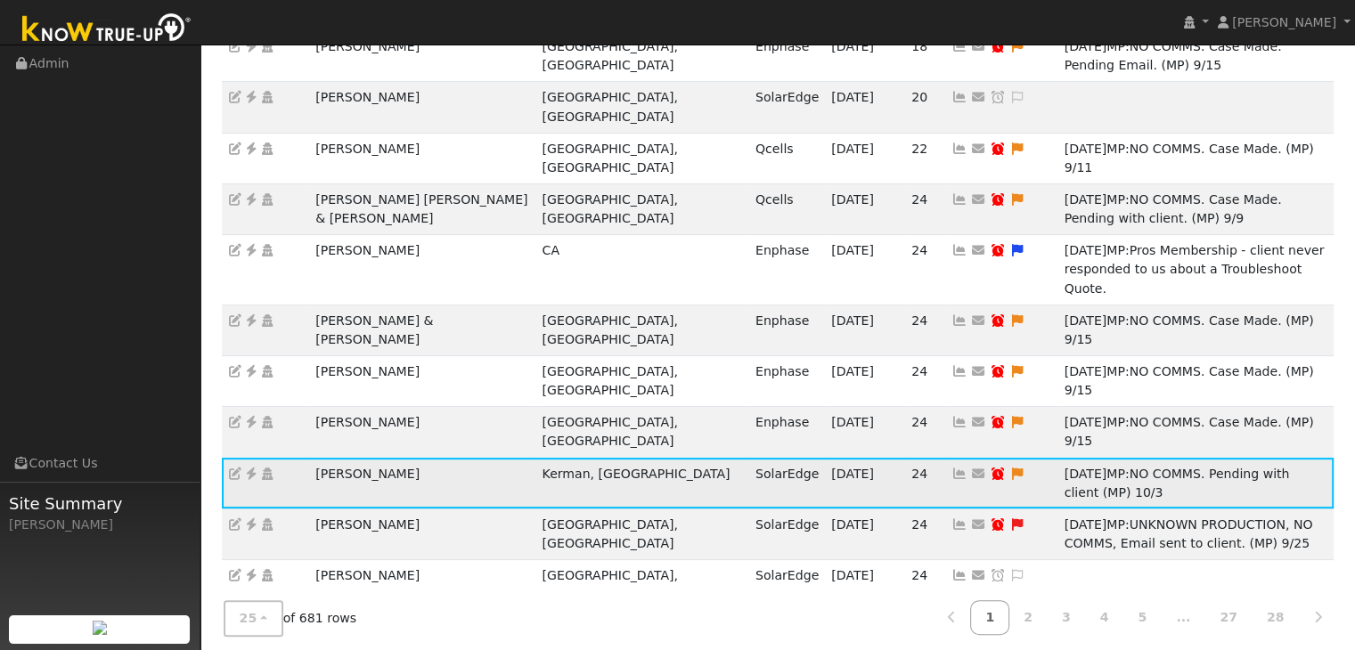
click at [990, 468] on icon at bounding box center [998, 474] width 16 height 12
type input "10/02/2025"
checkbox input "true"
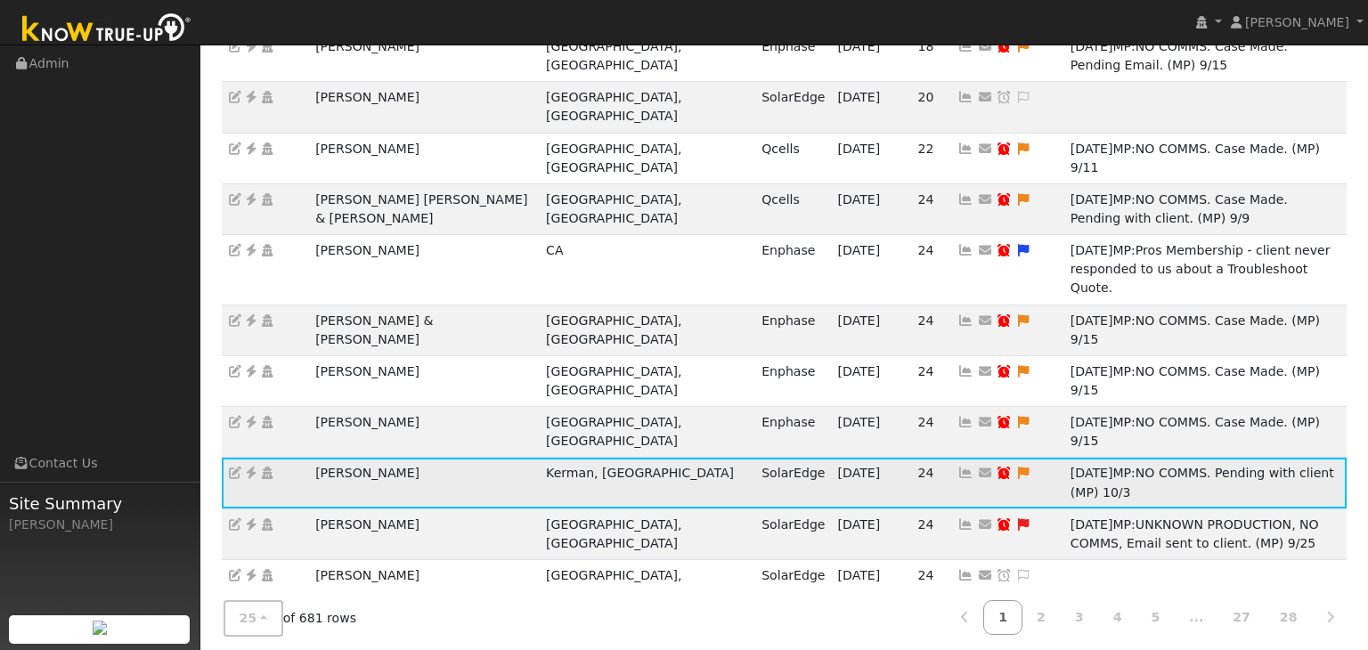
select select "9"
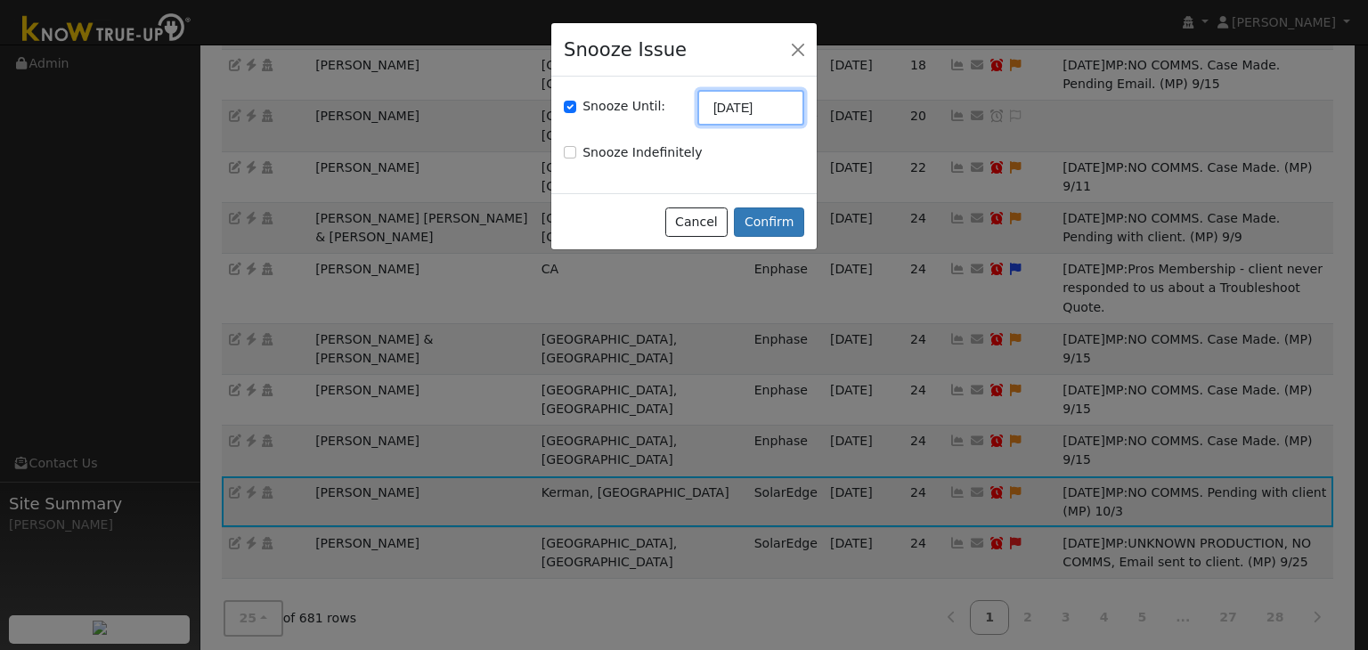
click at [750, 110] on input "10/02/2025" at bounding box center [751, 108] width 107 height 36
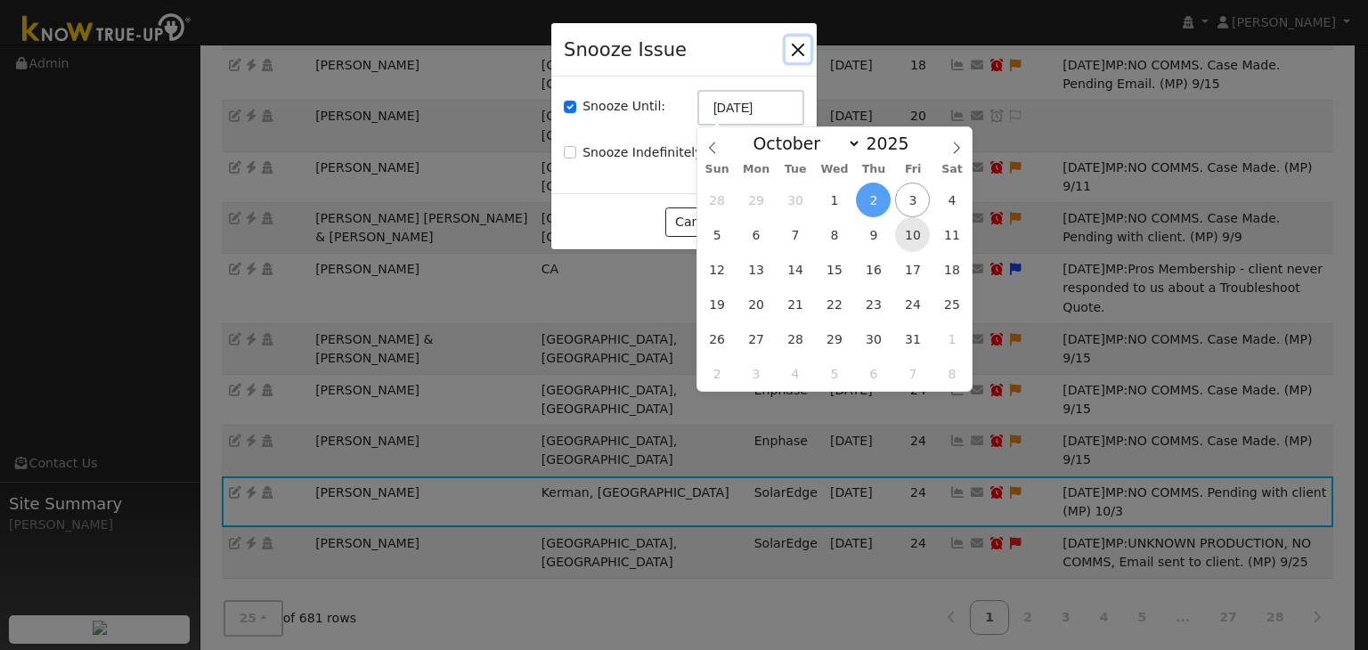
click at [916, 241] on span "10" at bounding box center [912, 234] width 35 height 35
type input "10/10/2025"
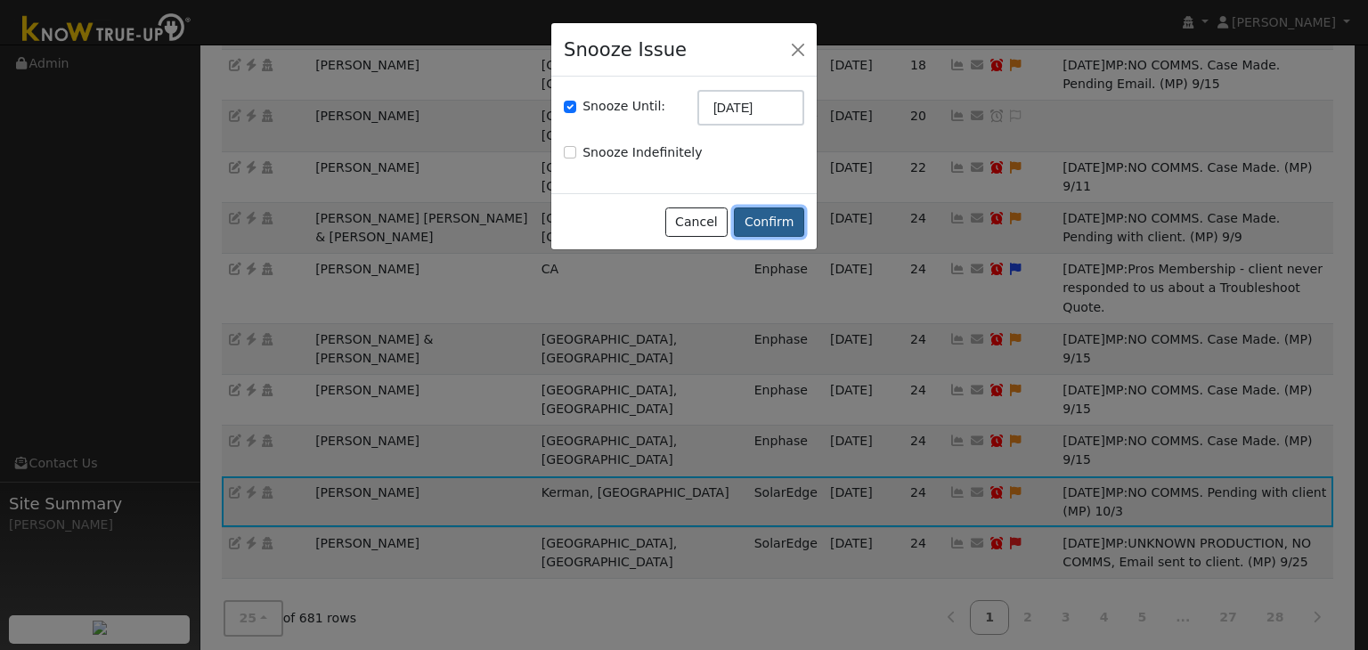
click at [763, 228] on button "Confirm" at bounding box center [769, 223] width 70 height 30
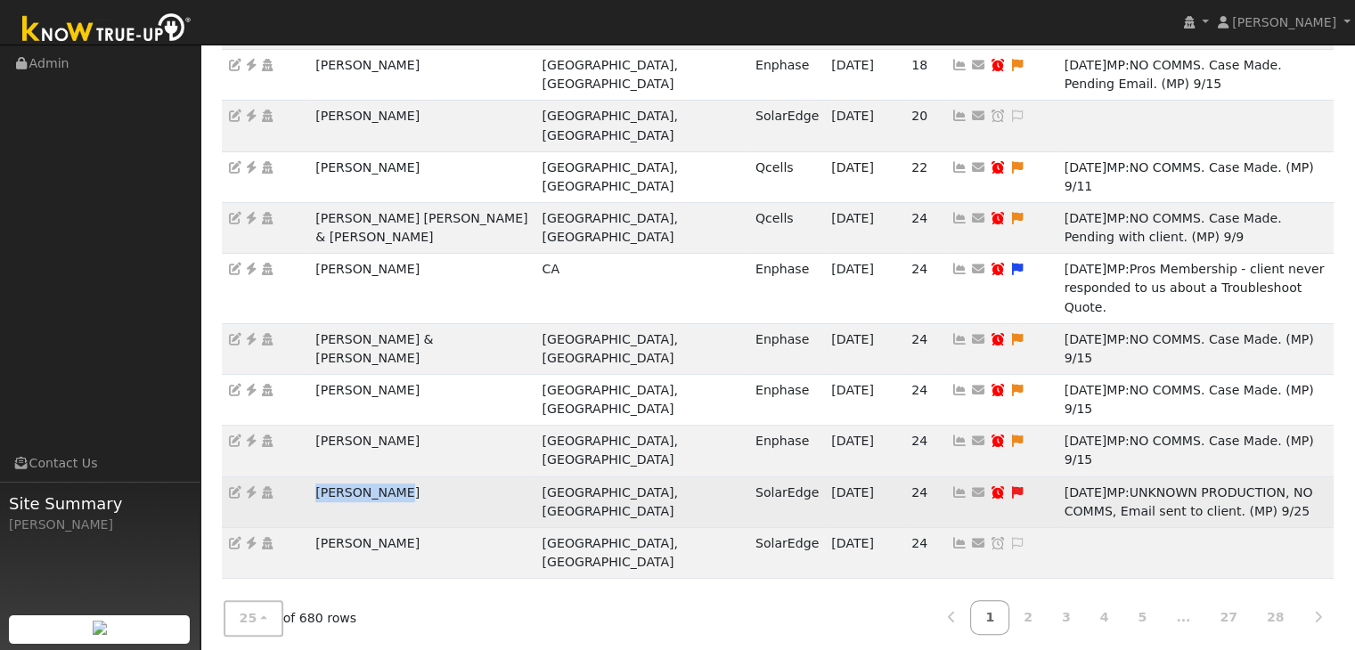
drag, startPoint x: 301, startPoint y: 323, endPoint x: 463, endPoint y: 310, distance: 162.7
click at [463, 477] on tr "Jake Goerzen Kingsburg, CA SolarEdge 10/02/25 24 Send Email... Copy a Link Rese…" at bounding box center [778, 502] width 1113 height 51
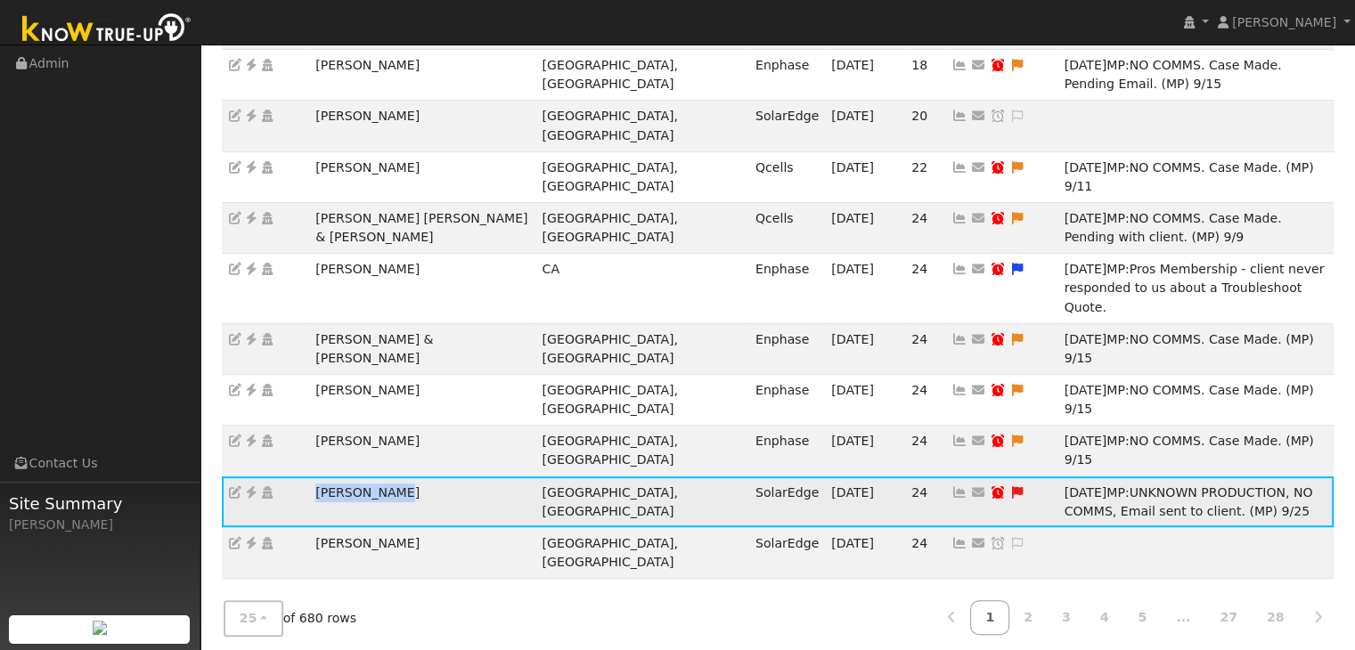
click at [252, 486] on icon at bounding box center [251, 492] width 16 height 12
click at [1009, 486] on icon at bounding box center [1017, 492] width 16 height 12
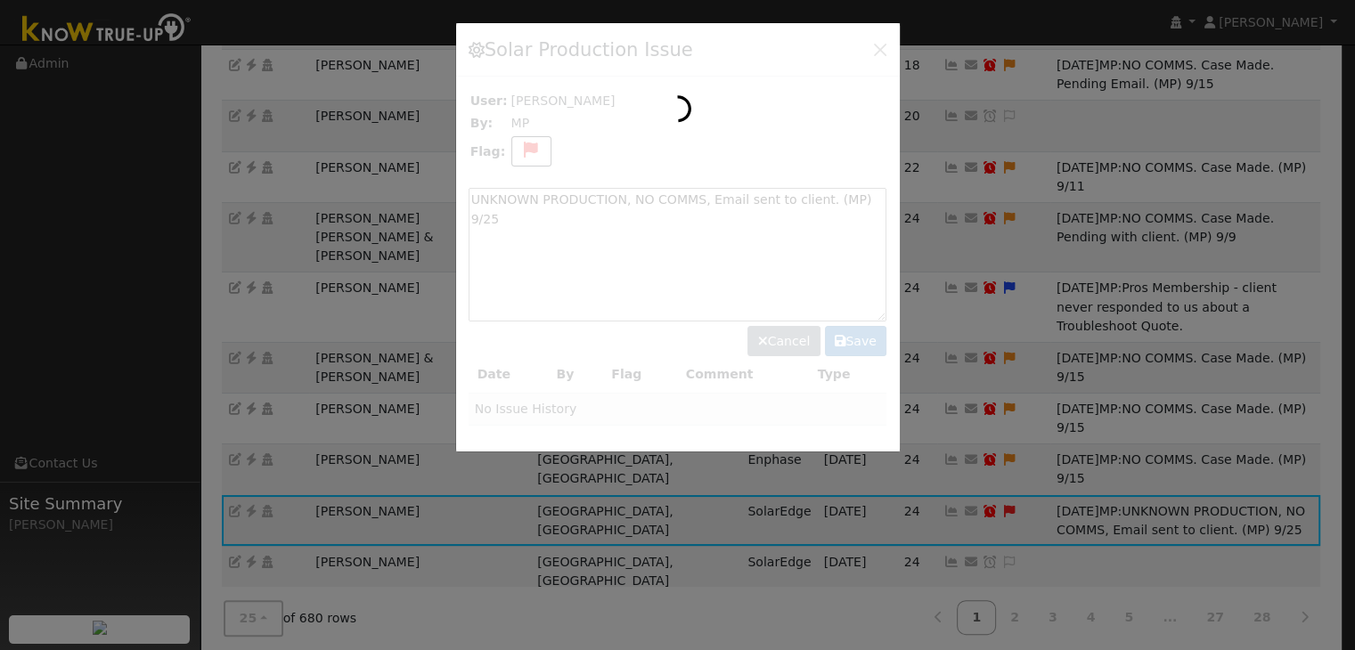
scroll to position [464, 0]
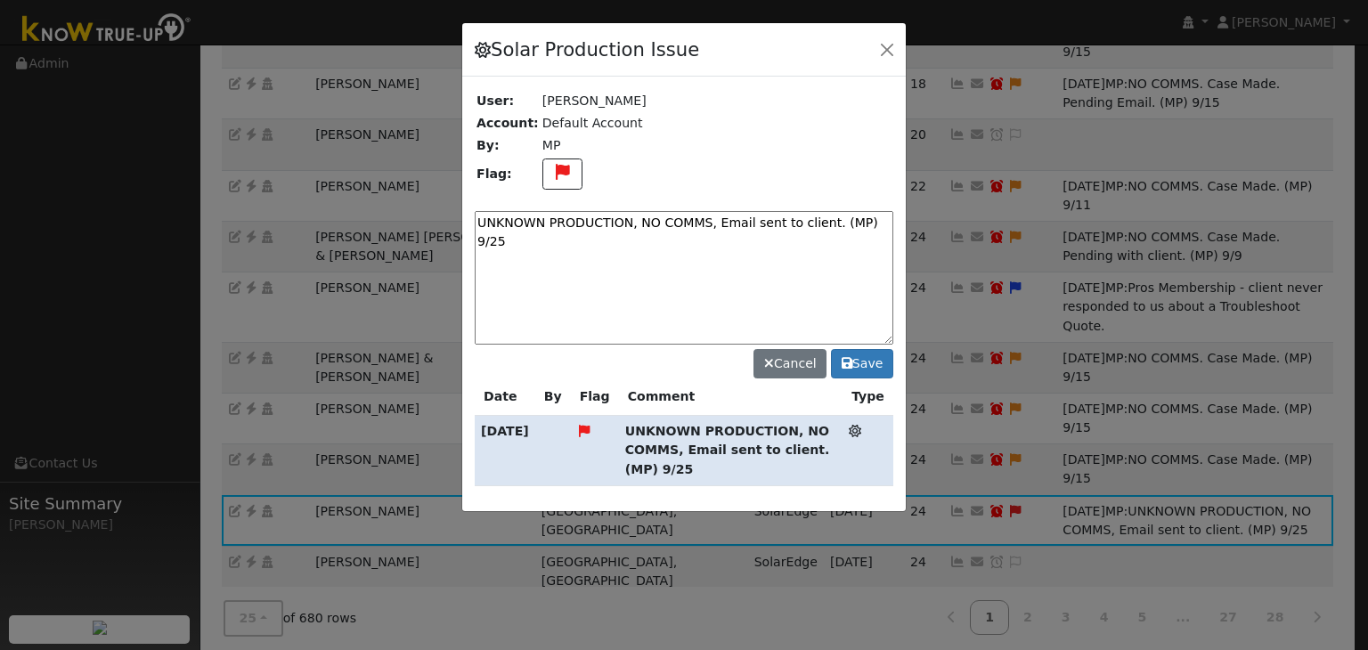
click at [587, 199] on div "Solar Production Issue User: Jake Goerzen Account: Default Account By: MP Flag:…" at bounding box center [683, 267] width 445 height 490
click at [602, 226] on textarea "UNKNOWN PRODUCTION, NO COMMS, Email sent to client. (MP) 9/25" at bounding box center [684, 278] width 419 height 134
paste textarea ". Pending with client (MP)"
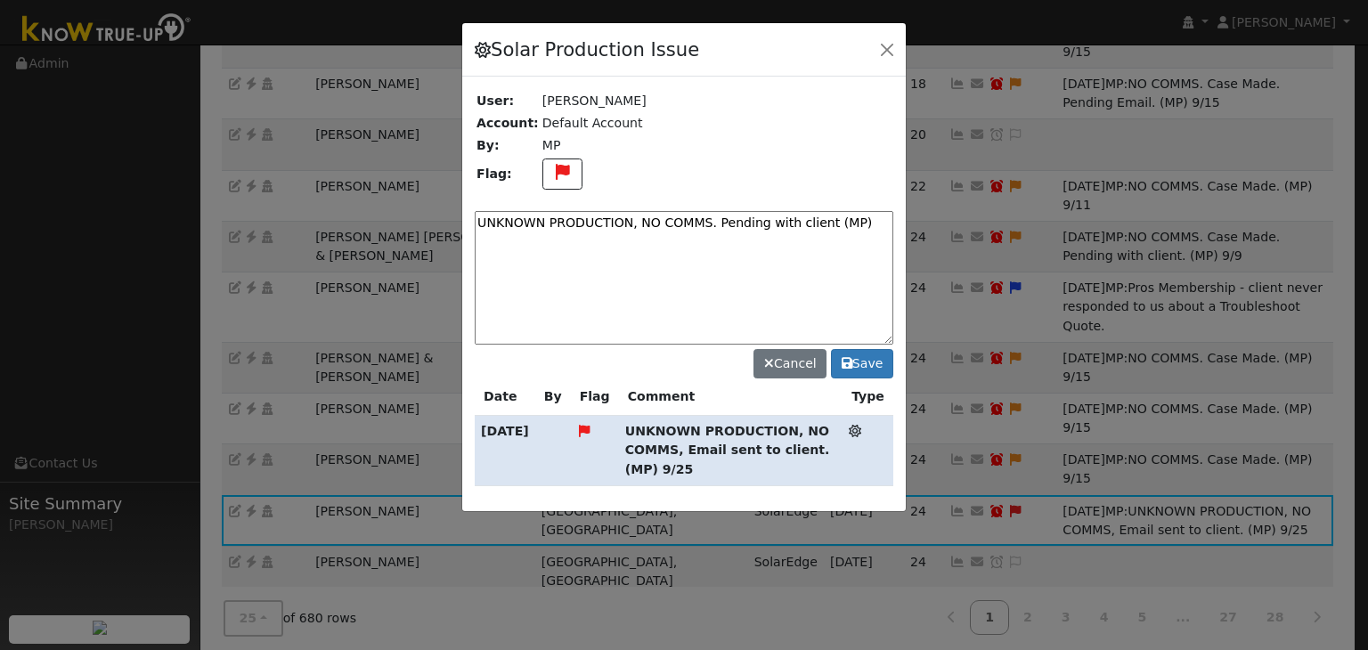
click at [859, 214] on textarea "UNKNOWN PRODUCTION, NO COMMS. Pending with client (MP)" at bounding box center [684, 278] width 419 height 134
type textarea "UNKNOWN PRODUCTION, NO COMMS. Pending with client (MP) 10/3"
click at [862, 371] on button "Save" at bounding box center [862, 364] width 62 height 30
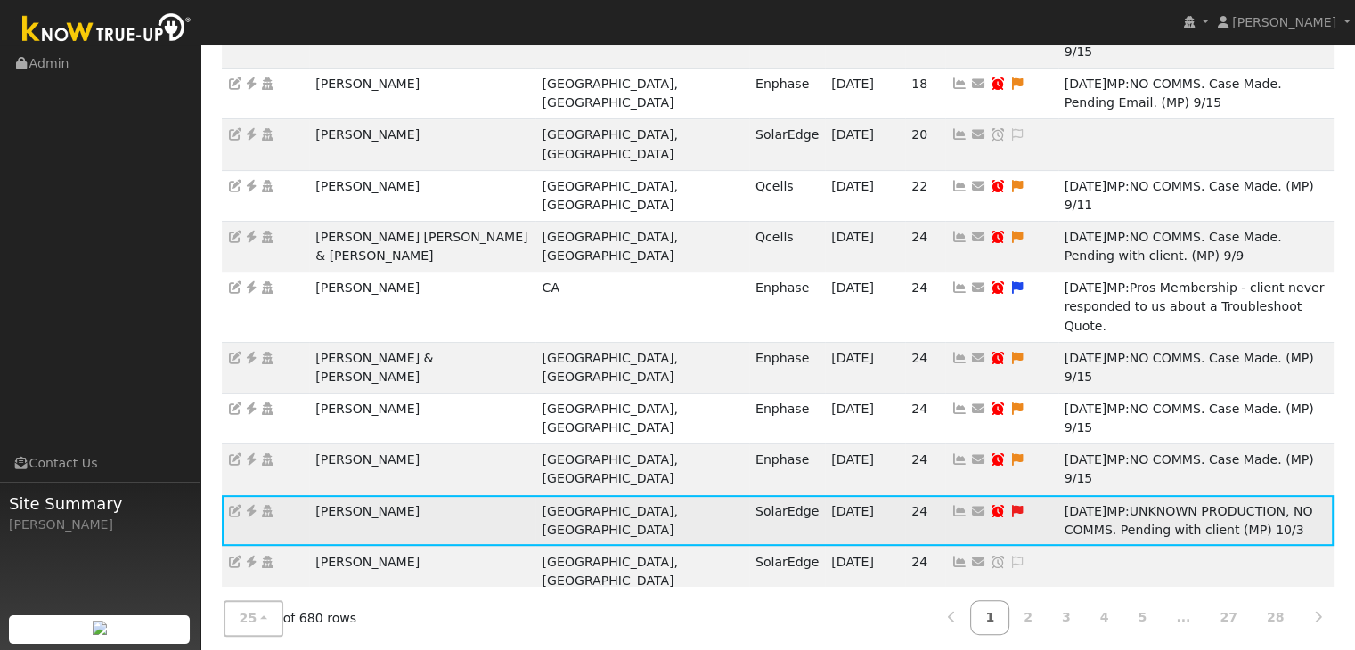
click at [990, 505] on icon at bounding box center [998, 511] width 16 height 12
type input "10/02/2025"
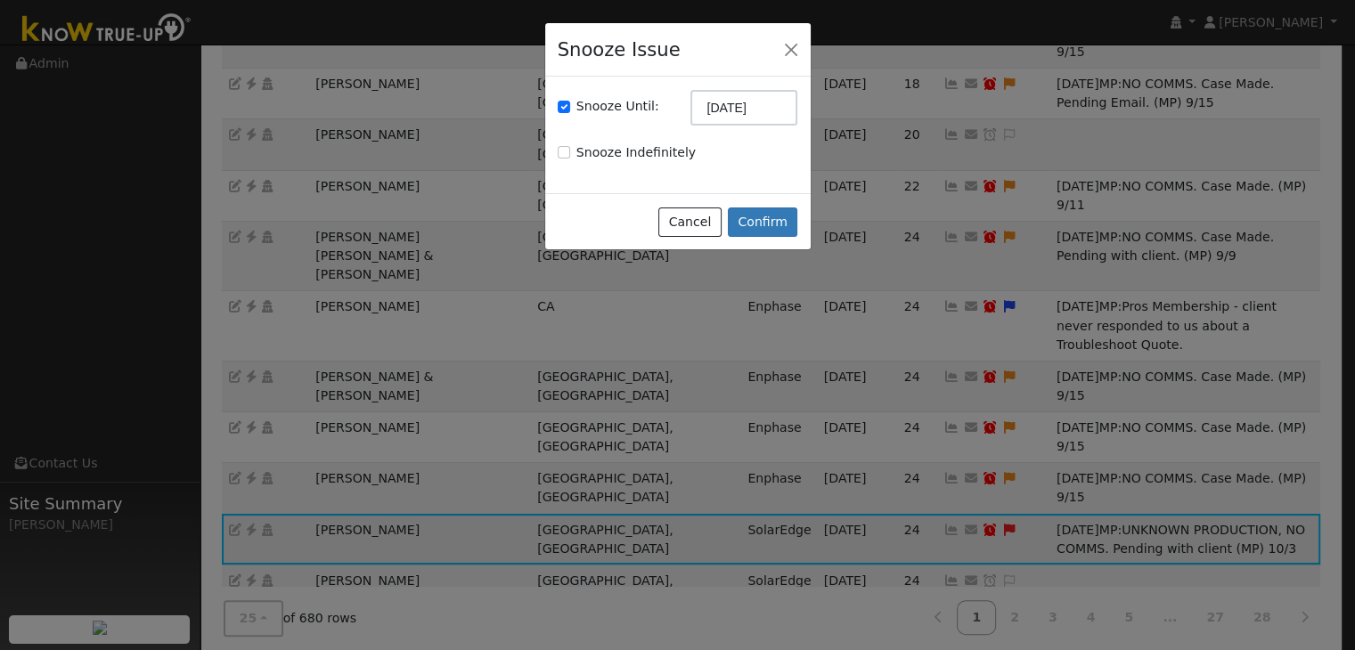
checkbox input "true"
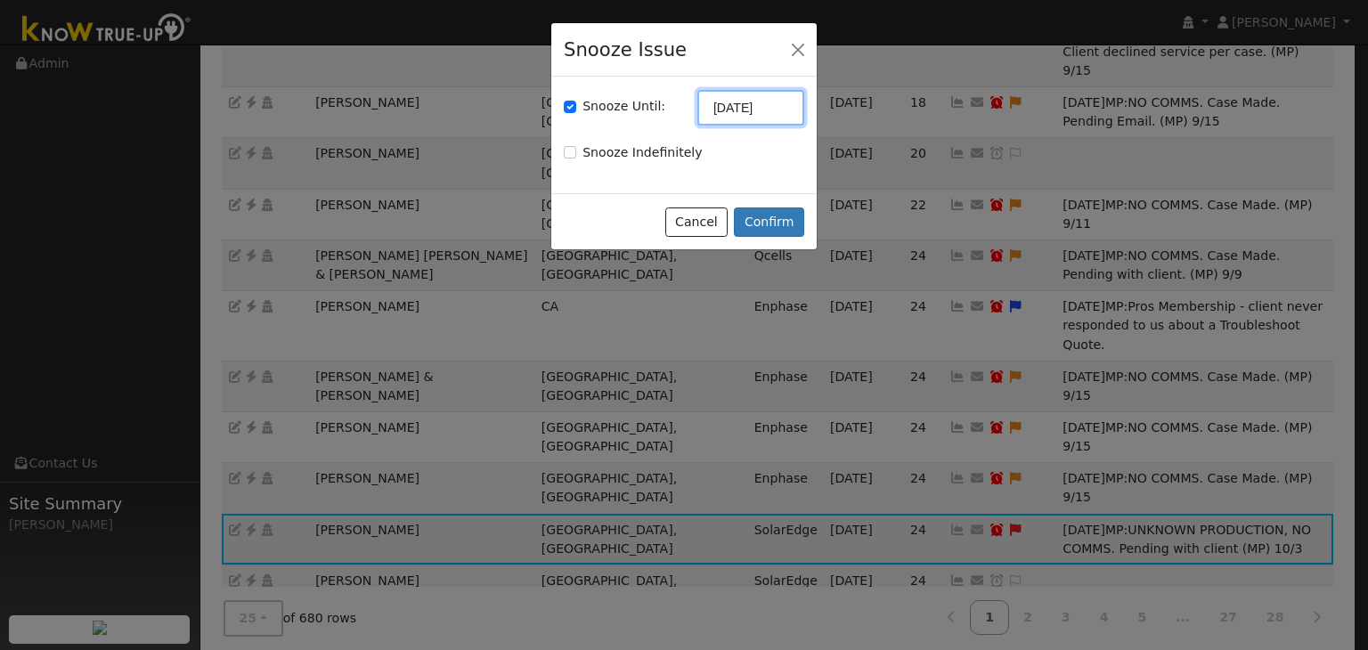
click at [747, 110] on input "10/02/2025" at bounding box center [751, 108] width 107 height 36
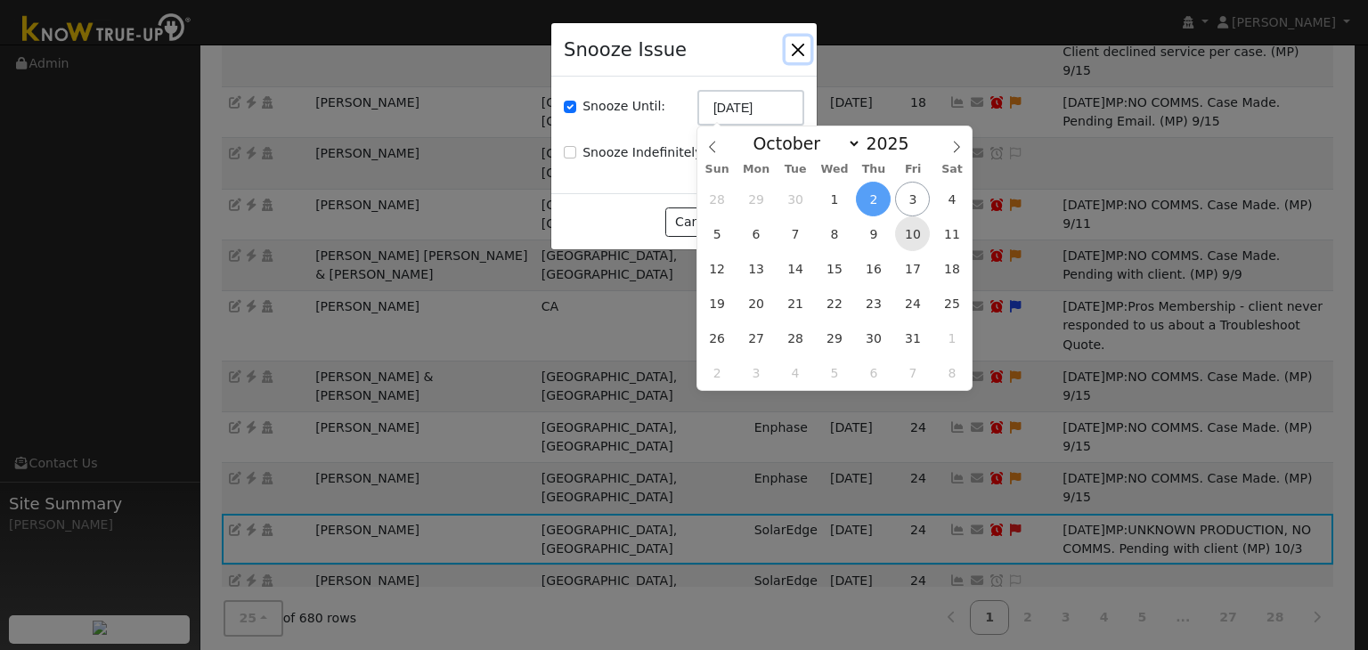
click at [913, 231] on span "10" at bounding box center [912, 233] width 35 height 35
type input "10/10/2025"
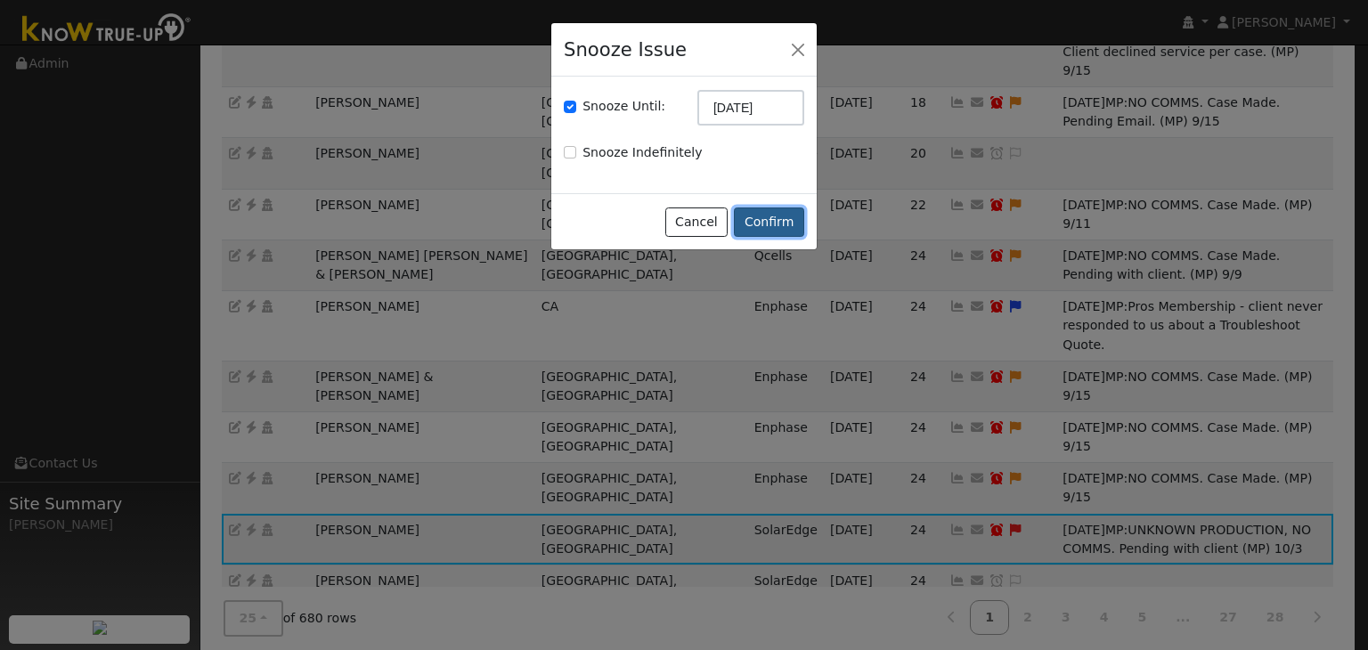
click at [780, 222] on button "Confirm" at bounding box center [769, 223] width 70 height 30
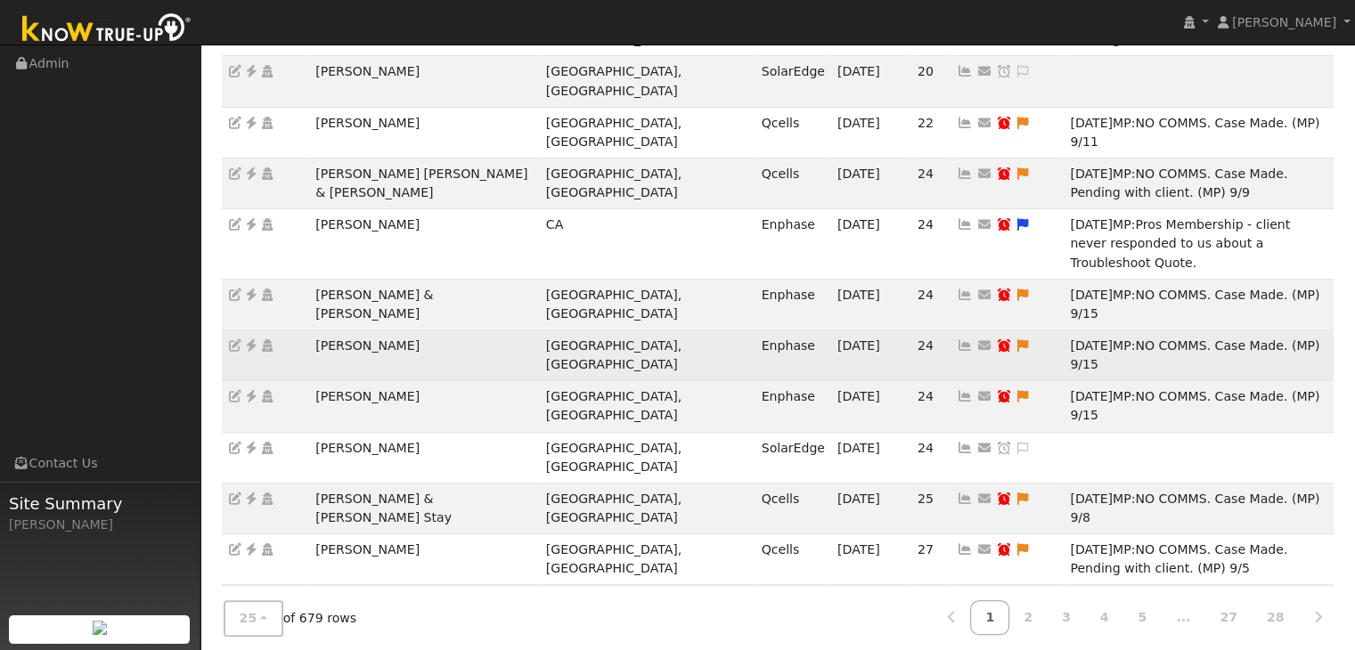
scroll to position [531, 0]
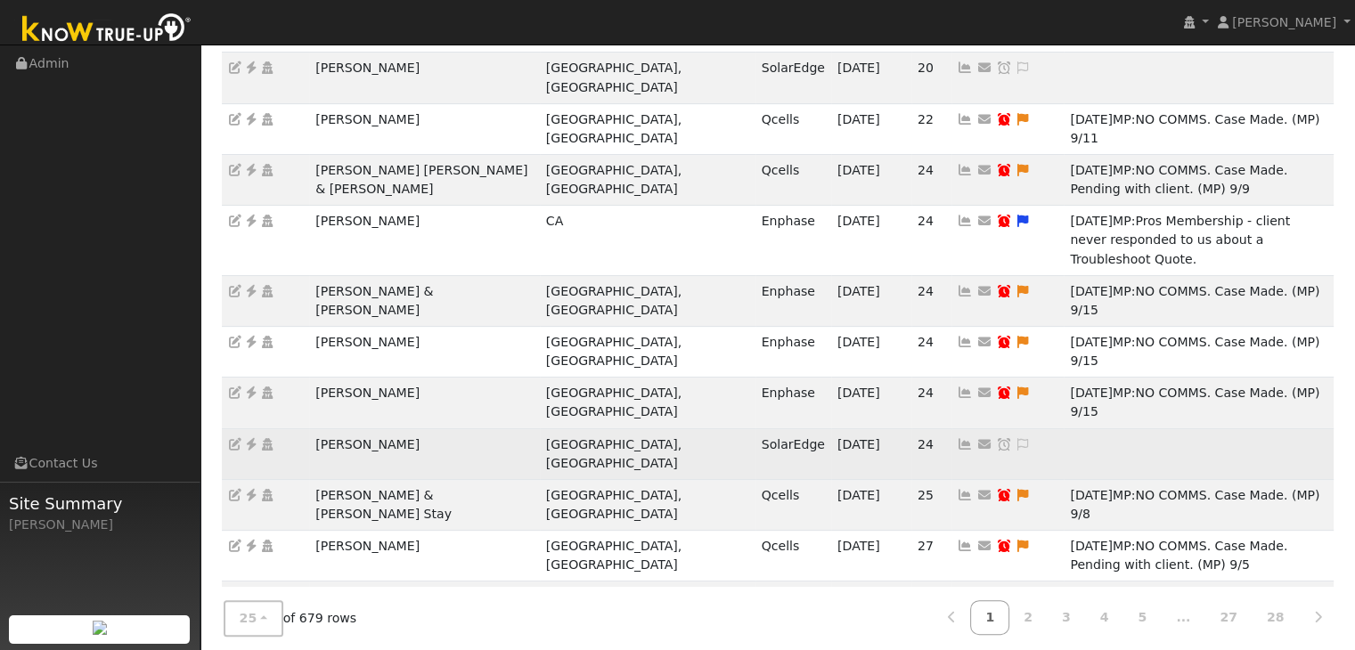
drag, startPoint x: 296, startPoint y: 272, endPoint x: 428, endPoint y: 265, distance: 132.9
click at [428, 428] on tr "Roberto Iturralde Fresno, CA SolarEdge 10/02/25 24 Send Email... Copy a Link Re…" at bounding box center [778, 453] width 1113 height 51
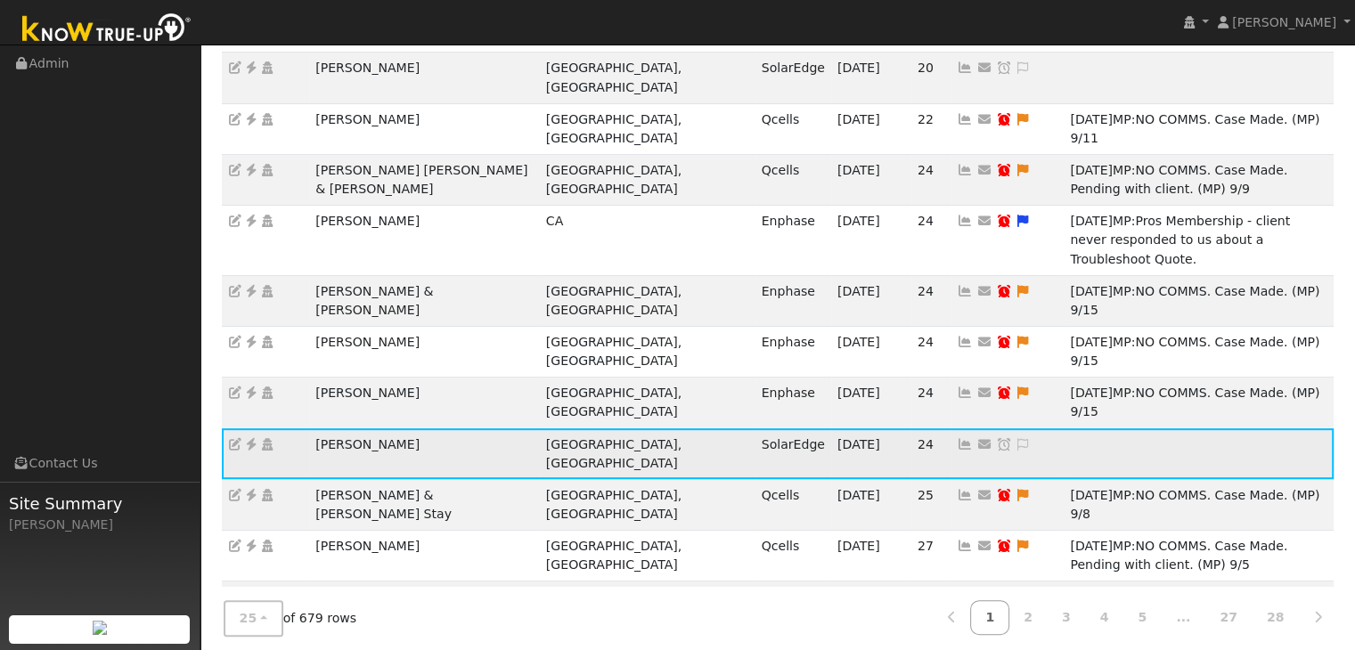
click at [249, 438] on icon at bounding box center [251, 444] width 16 height 12
click at [1015, 438] on icon at bounding box center [1023, 444] width 16 height 12
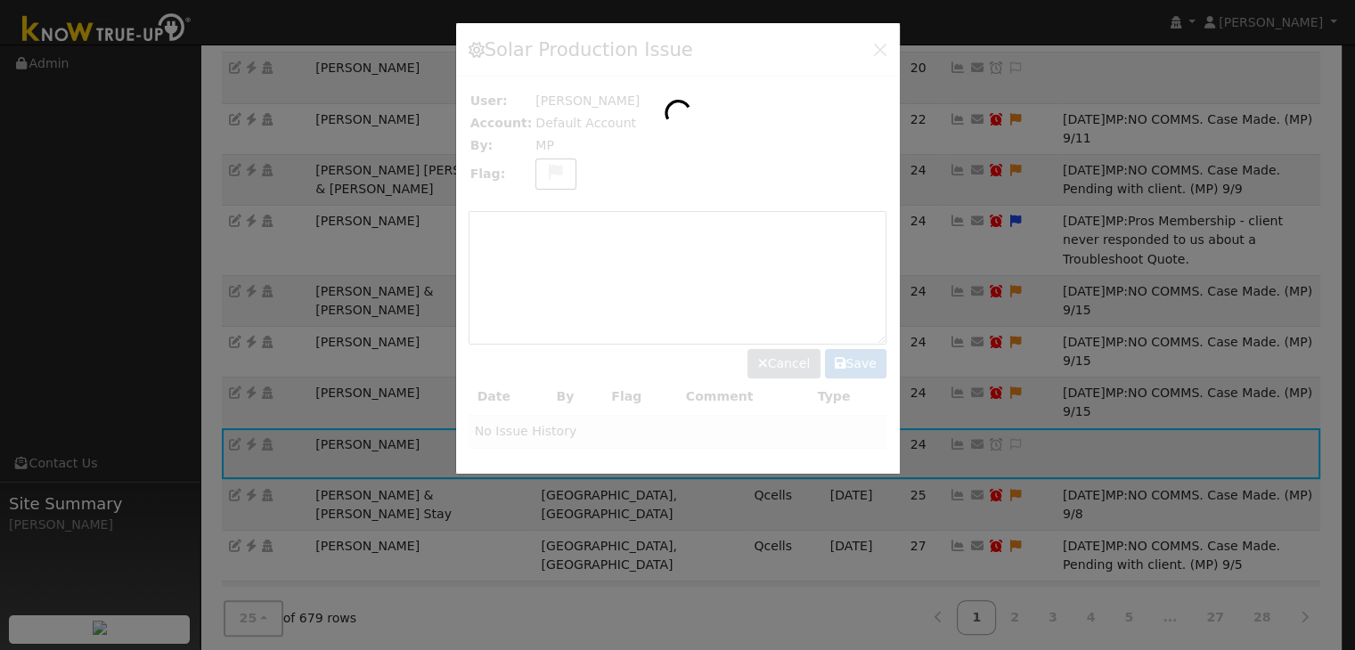
scroll to position [512, 0]
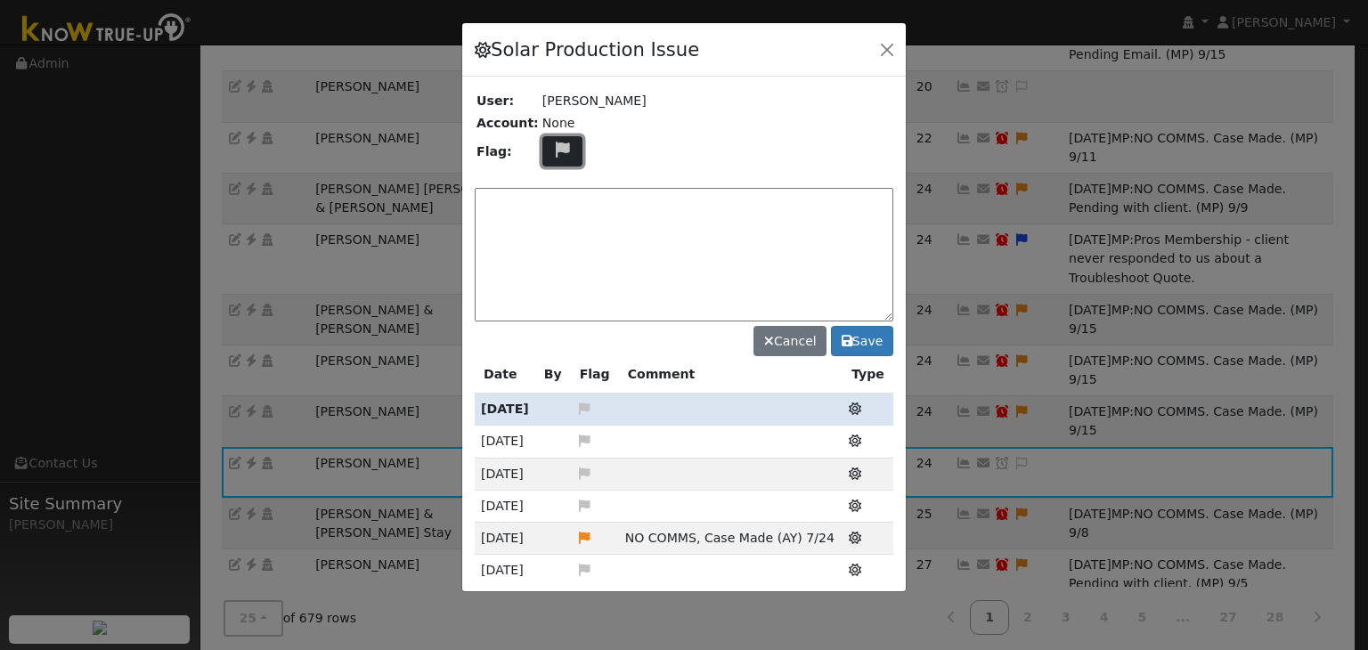
click at [552, 146] on icon at bounding box center [562, 150] width 20 height 16
click at [551, 212] on icon at bounding box center [561, 216] width 20 height 16
click at [552, 211] on textarea at bounding box center [684, 255] width 419 height 134
click at [558, 202] on textarea at bounding box center [684, 255] width 419 height 134
paste textarea "NO PRODUCTION. Waiting on Parts. (MP)"
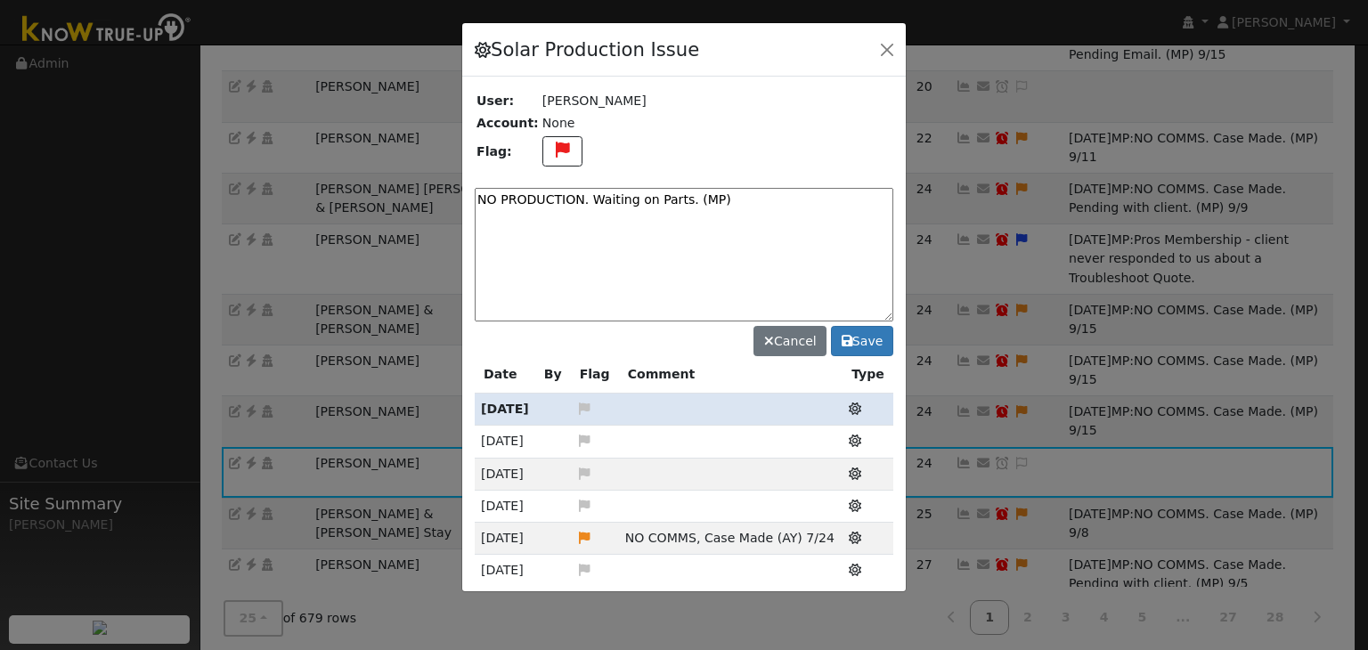
click at [719, 194] on textarea "NO PRODUCTION. Waiting on Parts. (MP)" at bounding box center [684, 255] width 419 height 134
type textarea "NO PRODUCTION. Waiting on Parts. (MP) 10/3"
click at [877, 339] on button "Save" at bounding box center [862, 341] width 62 height 30
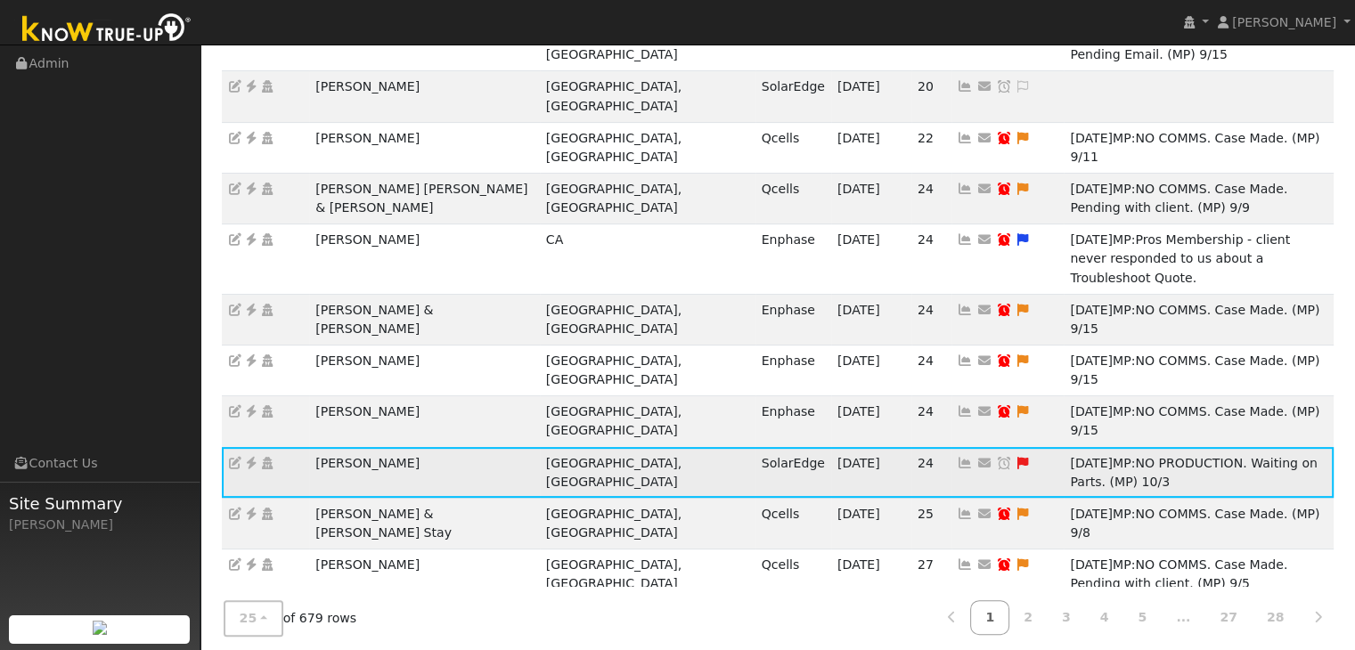
click at [996, 457] on icon at bounding box center [1004, 463] width 16 height 12
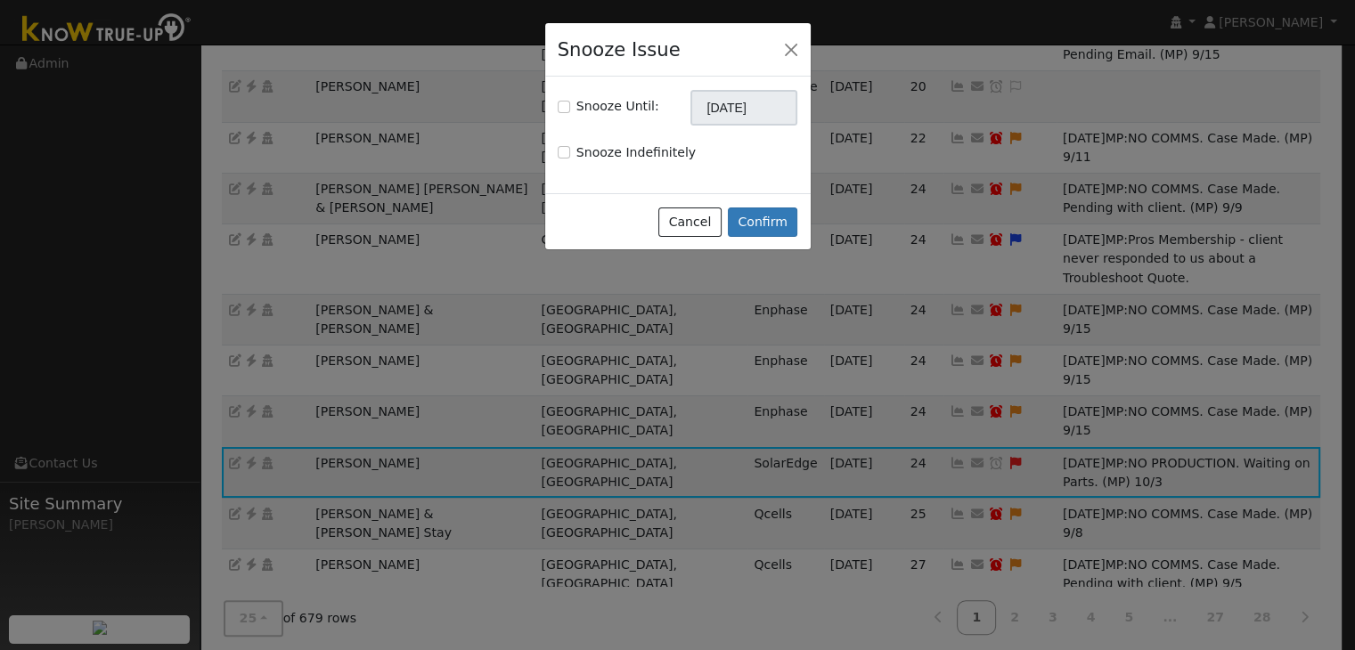
scroll to position [494, 0]
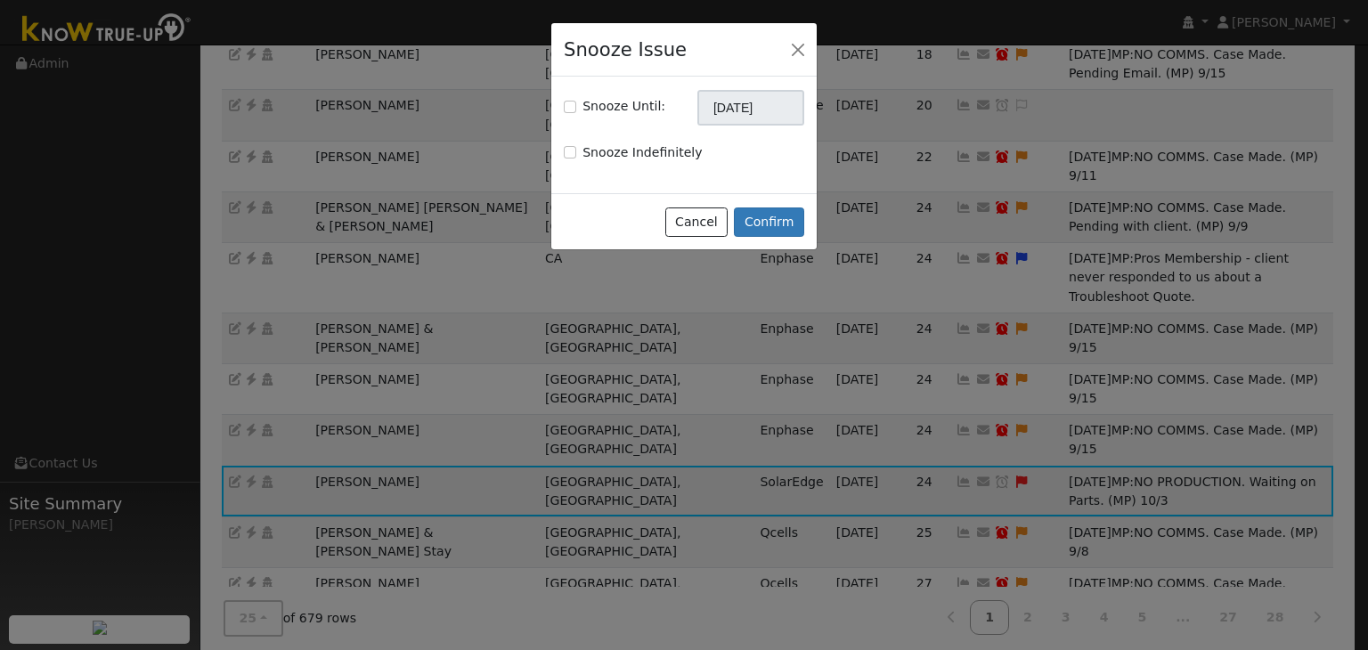
click at [595, 105] on label "Snooze Until:" at bounding box center [624, 106] width 83 height 19
click at [576, 105] on input "Snooze Until:" at bounding box center [570, 107] width 12 height 12
checkbox input "true"
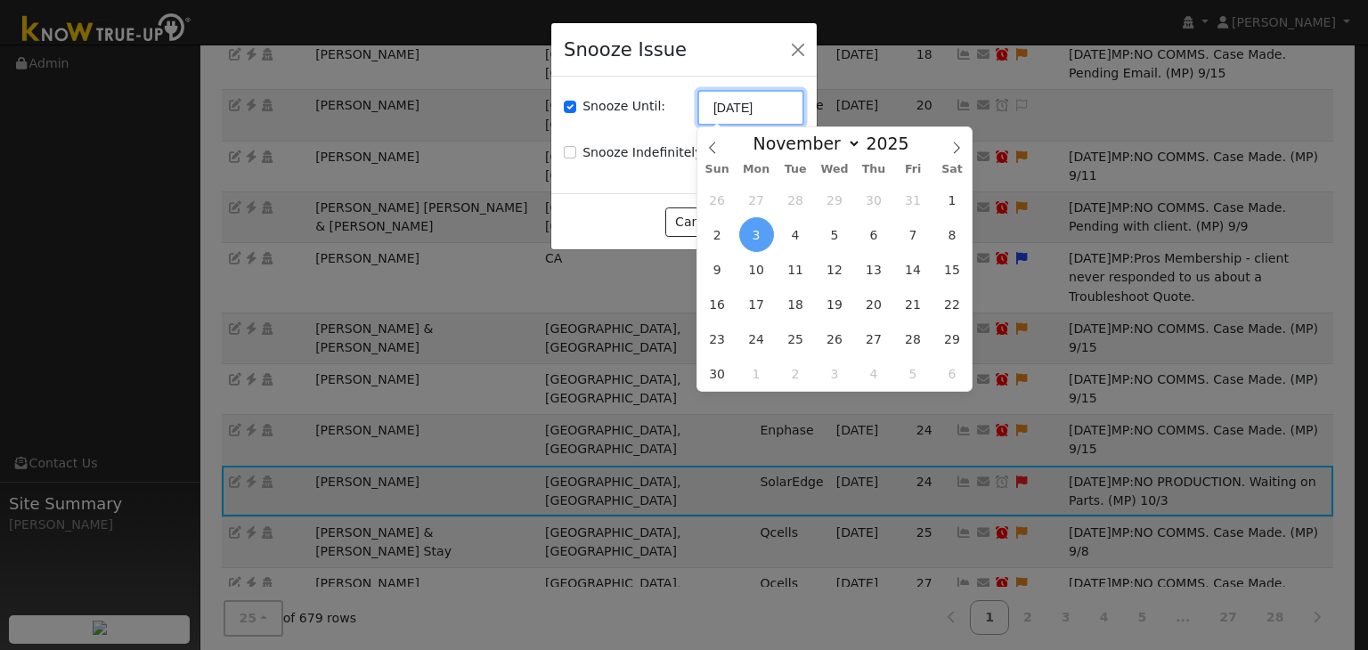
click at [749, 115] on input "[DATE]" at bounding box center [751, 108] width 107 height 36
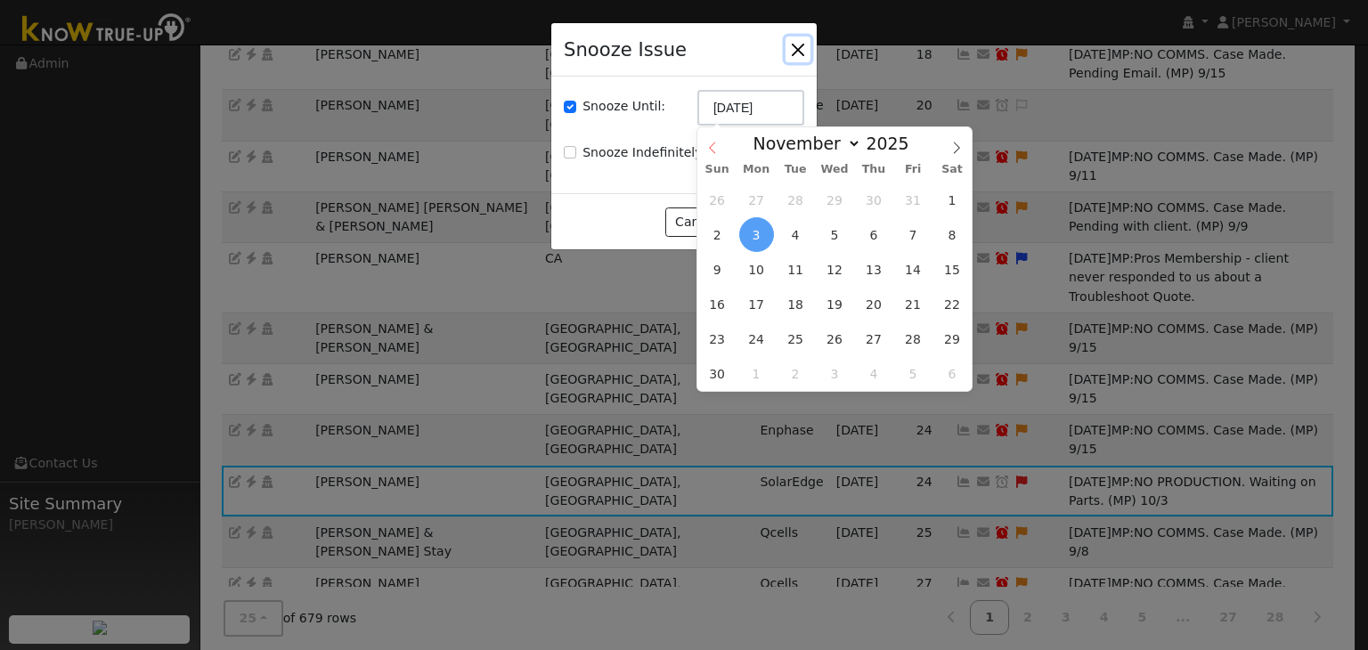
click at [713, 151] on icon at bounding box center [712, 148] width 6 height 12
select select "9"
click at [922, 268] on span "17" at bounding box center [912, 269] width 35 height 35
type input "10/17/2025"
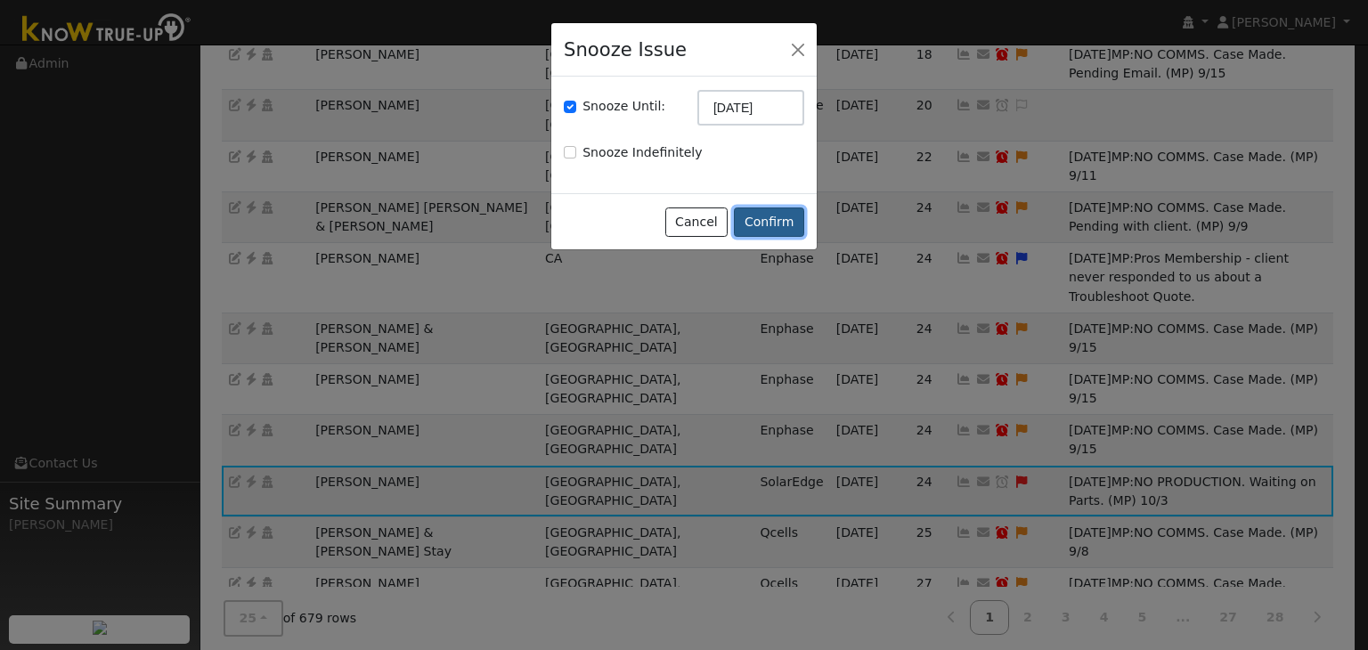
click at [781, 219] on button "Confirm" at bounding box center [769, 223] width 70 height 30
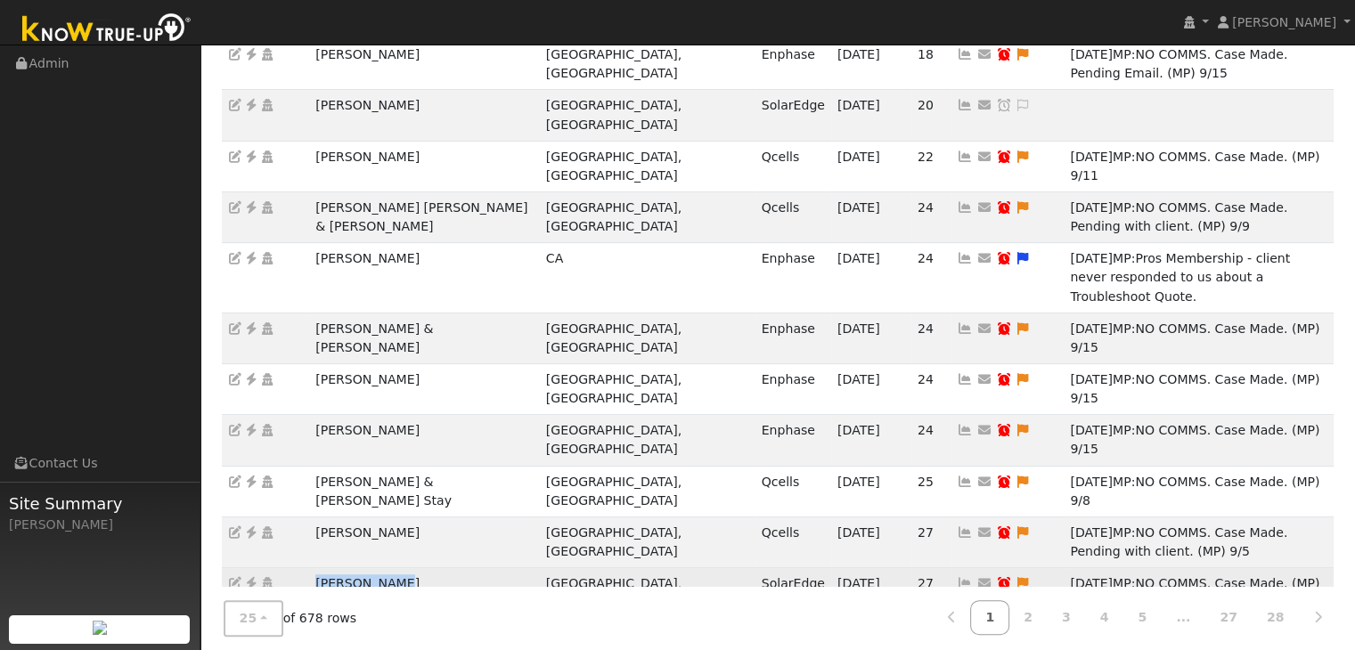
drag, startPoint x: 309, startPoint y: 375, endPoint x: 395, endPoint y: 377, distance: 85.5
click at [395, 568] on td "Tamara Salem" at bounding box center [424, 593] width 231 height 51
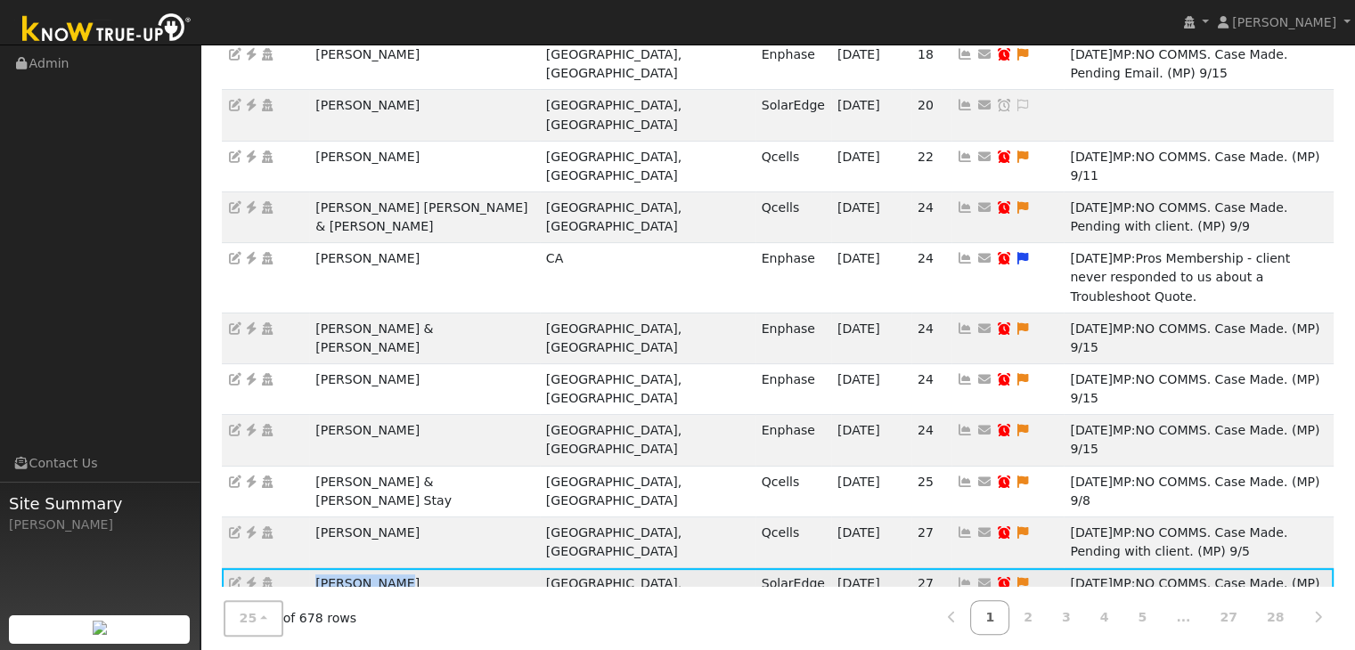
click at [251, 577] on icon at bounding box center [251, 583] width 16 height 12
click at [1015, 577] on icon at bounding box center [1023, 583] width 16 height 12
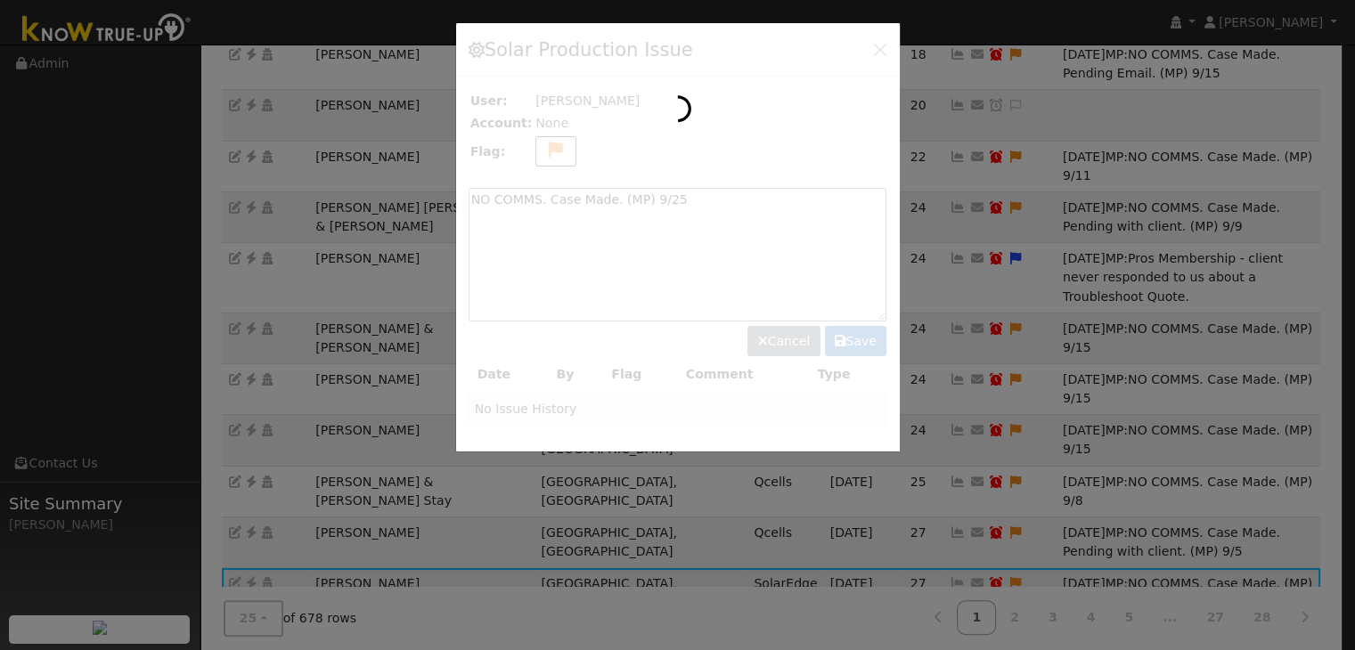
scroll to position [475, 0]
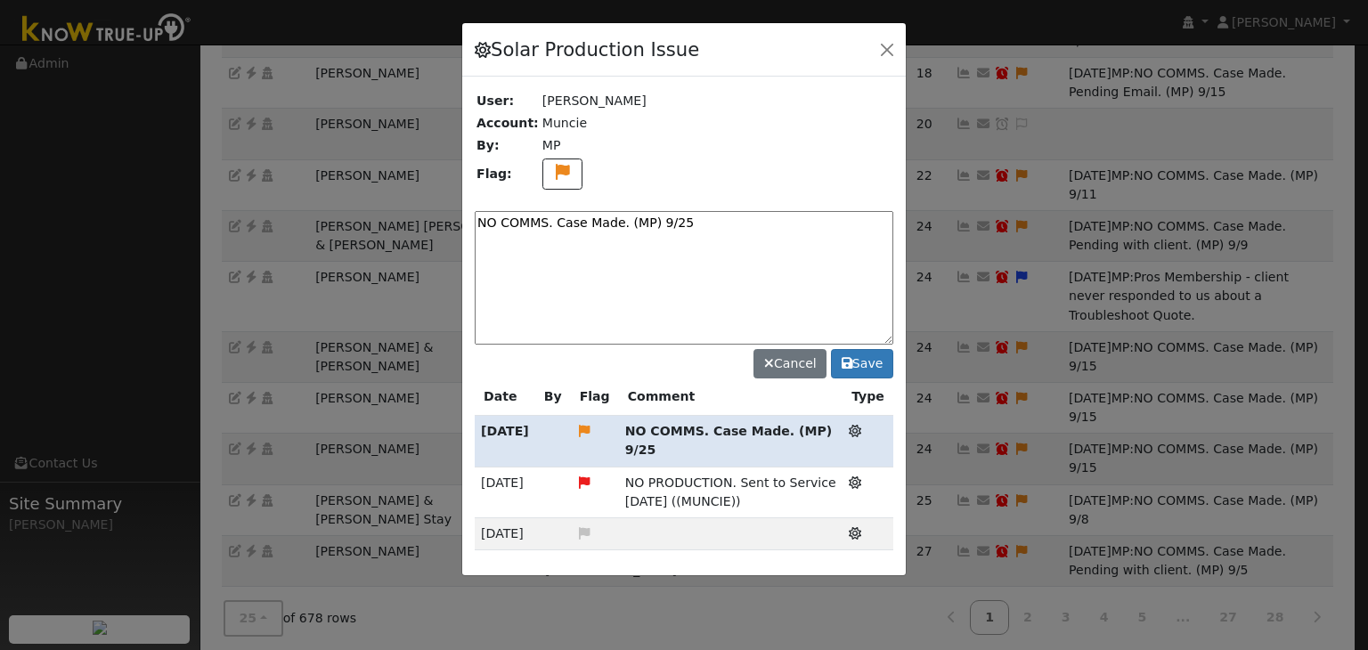
click at [601, 226] on textarea "NO COMMS. Case Made. (MP) 9/25" at bounding box center [684, 278] width 419 height 134
paste textarea "Pending with client (MP)"
click at [714, 219] on textarea "NO COMMS. Pending with client (MP)" at bounding box center [684, 278] width 419 height 134
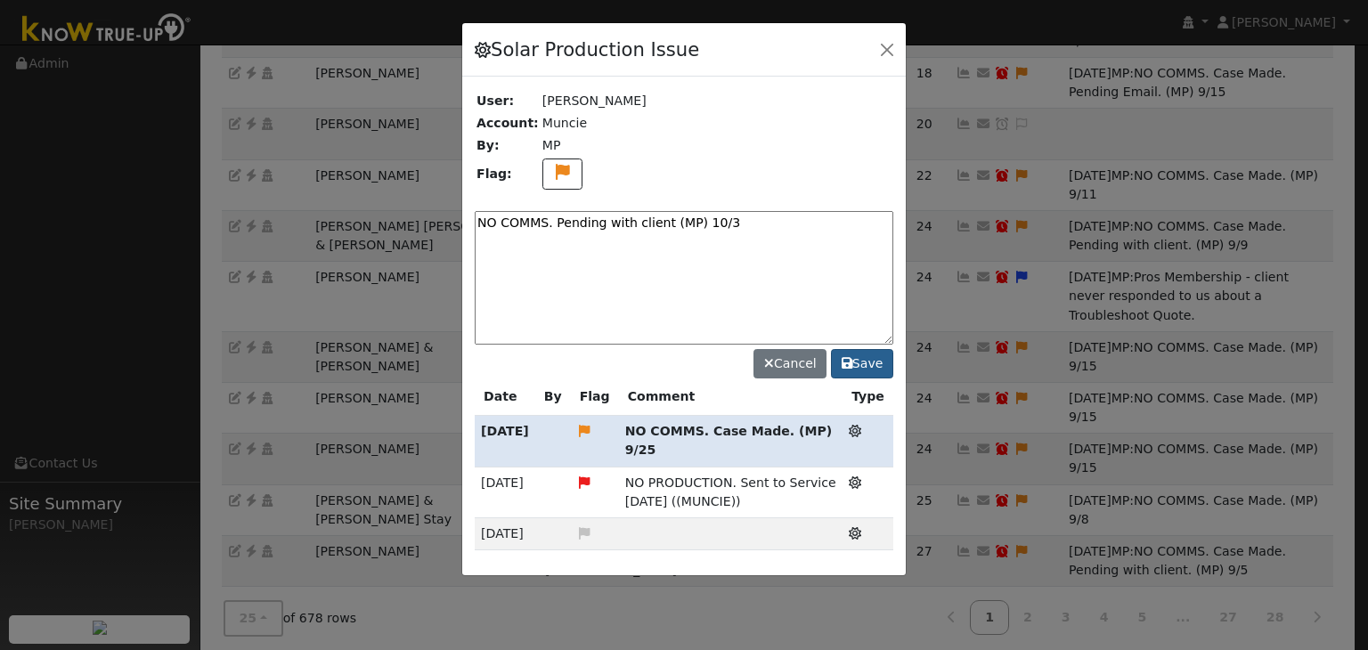
type textarea "NO COMMS. Pending with client (MP) 10/3"
click at [871, 357] on button "Save" at bounding box center [862, 364] width 62 height 30
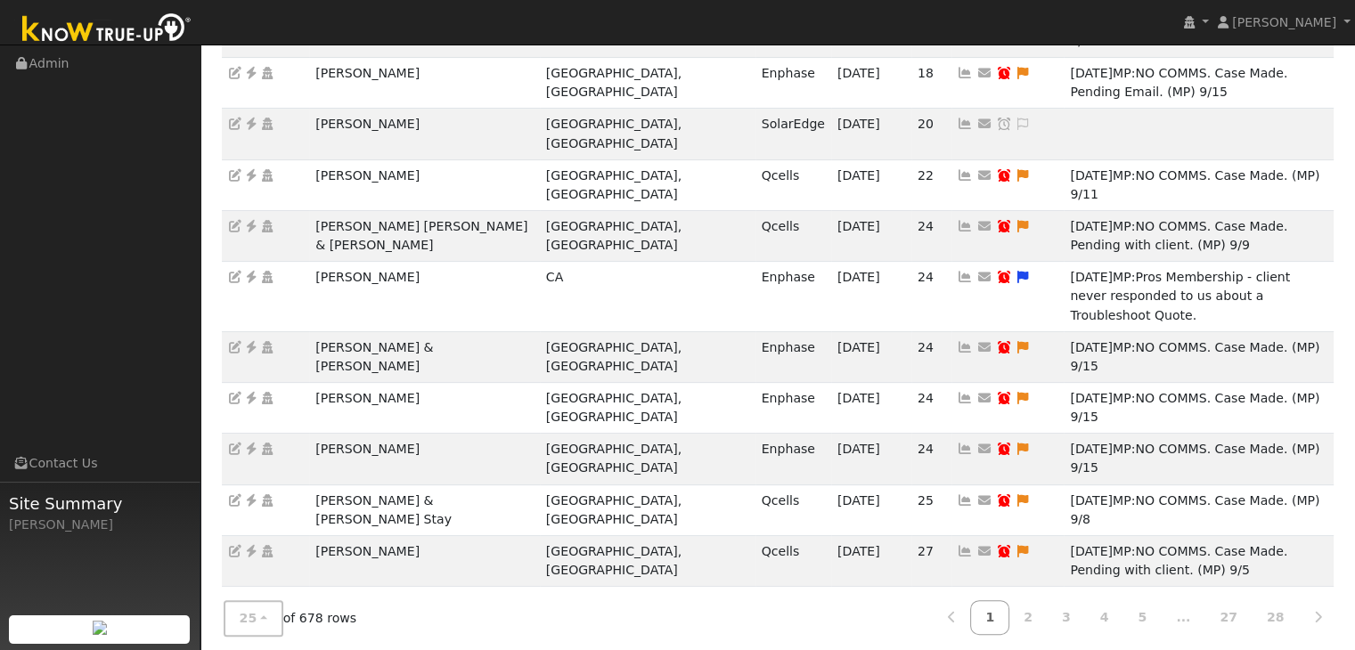
click at [996, 596] on icon at bounding box center [1004, 602] width 16 height 12
type input "10/02/2025"
checkbox input "true"
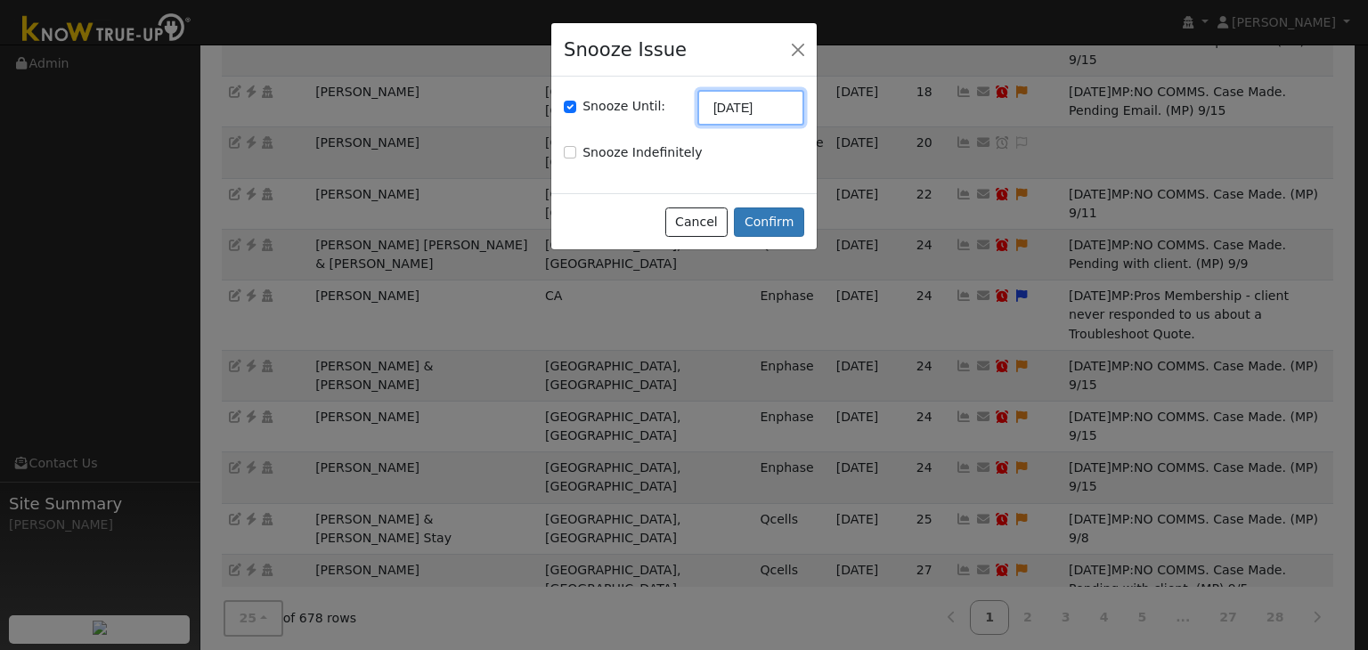
click at [734, 106] on input "10/02/2025" at bounding box center [751, 108] width 107 height 36
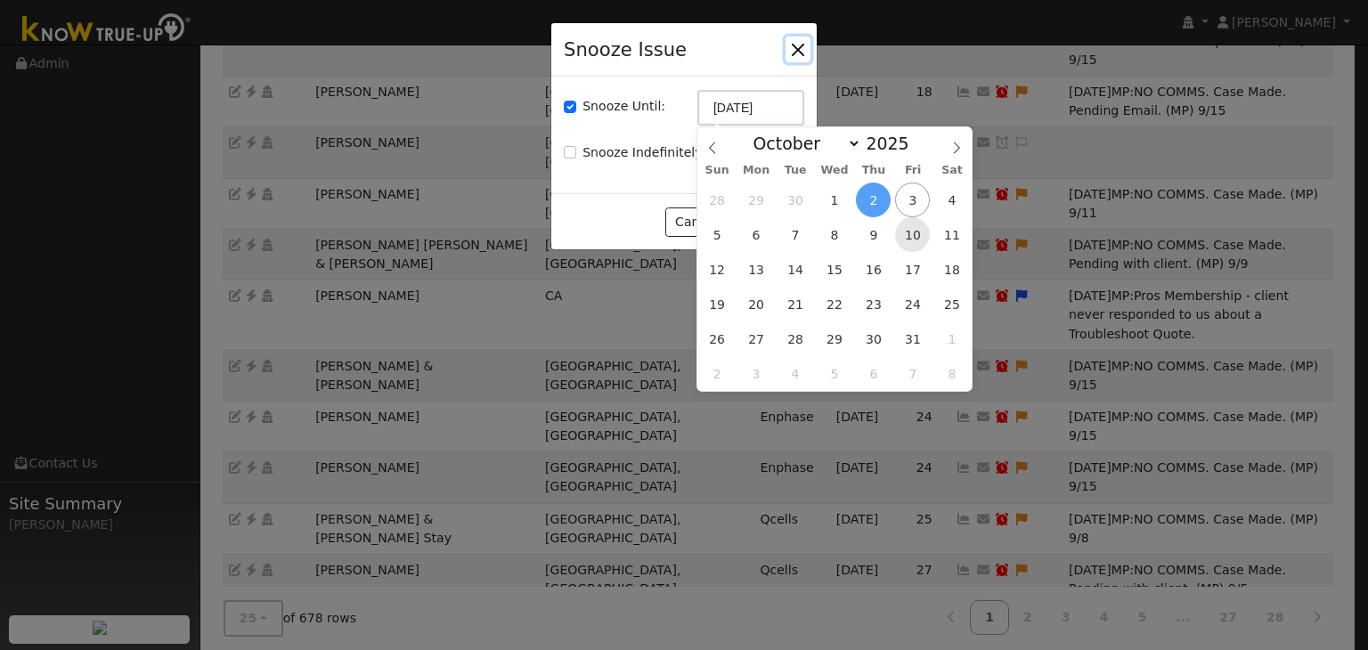
click at [906, 237] on span "10" at bounding box center [912, 234] width 35 height 35
type input "10/10/2025"
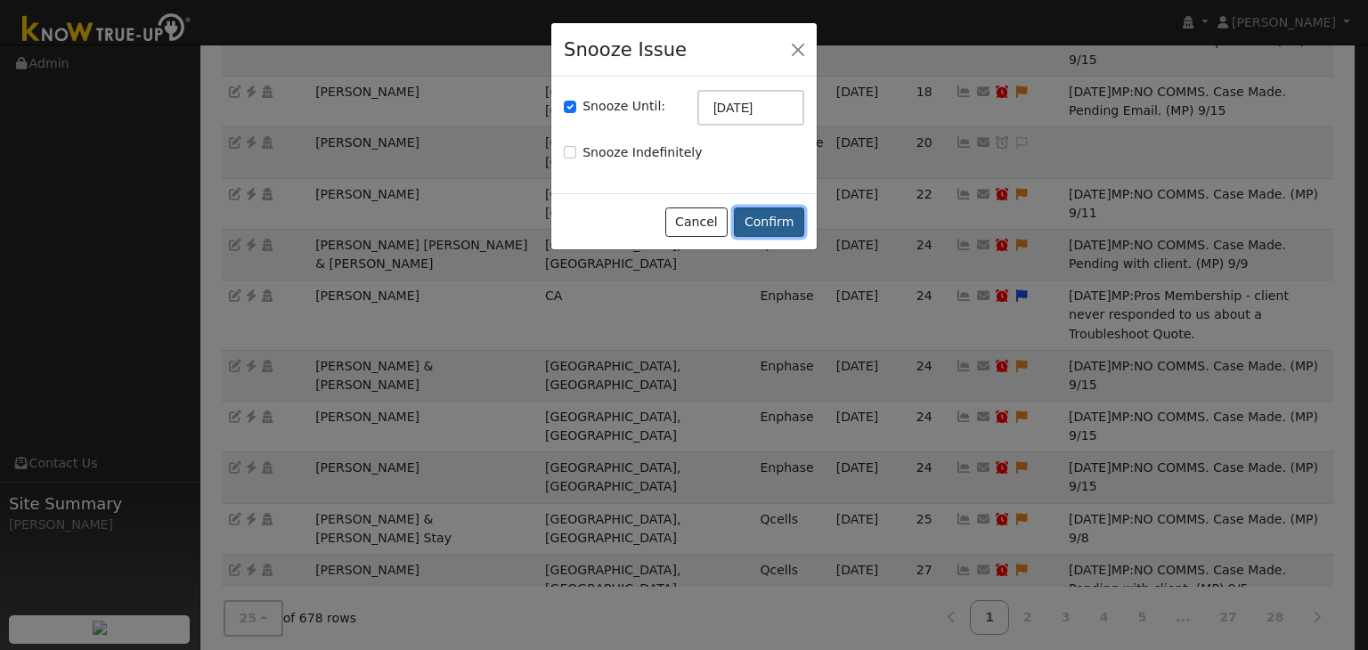
click at [786, 215] on button "Confirm" at bounding box center [769, 223] width 70 height 30
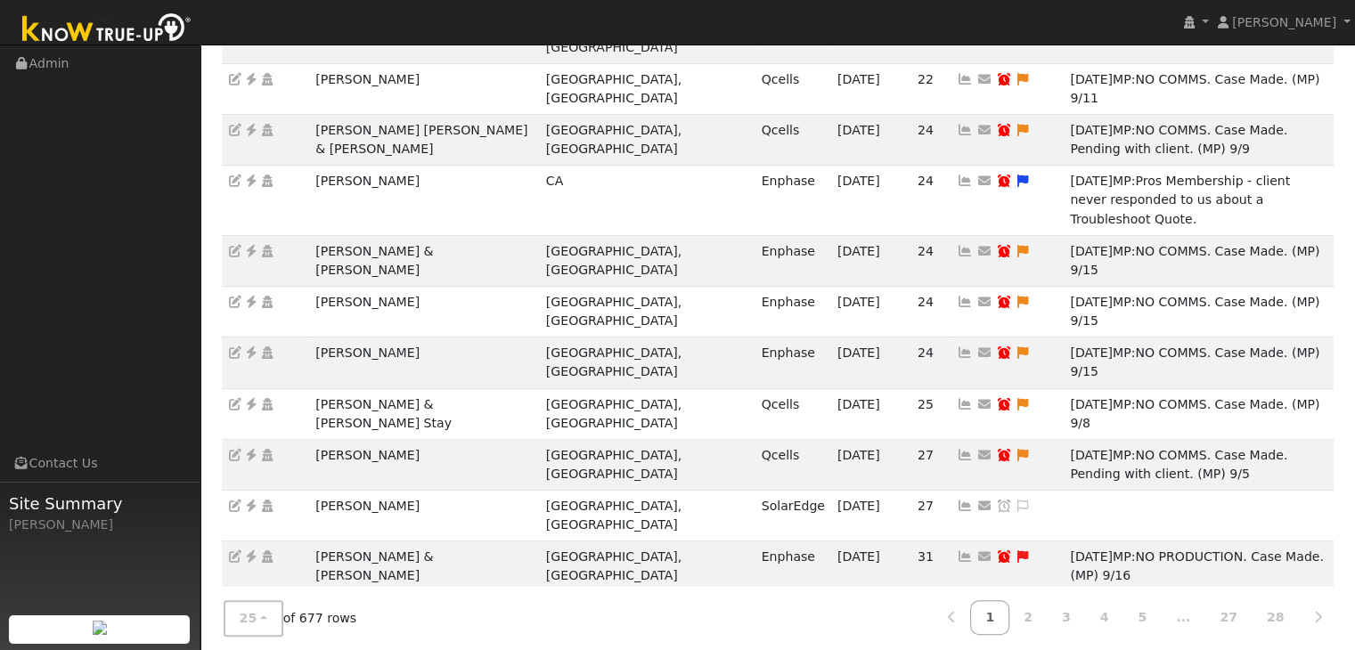
scroll to position [575, 0]
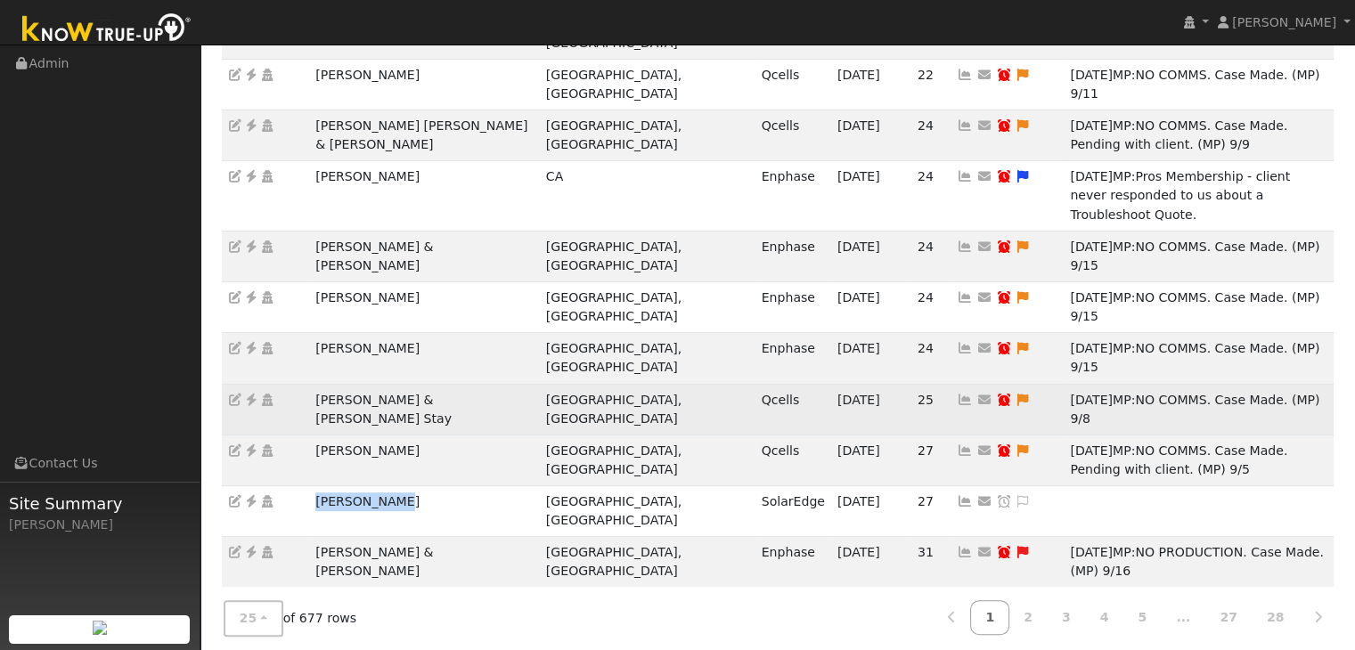
drag, startPoint x: 304, startPoint y: 290, endPoint x: 388, endPoint y: 228, distance: 103.9
click at [412, 486] on tr "Allen DeBoer Fresno, CA SolarEdge 10/02/25 27 Send Email... Copy a Link Reset P…" at bounding box center [778, 511] width 1113 height 51
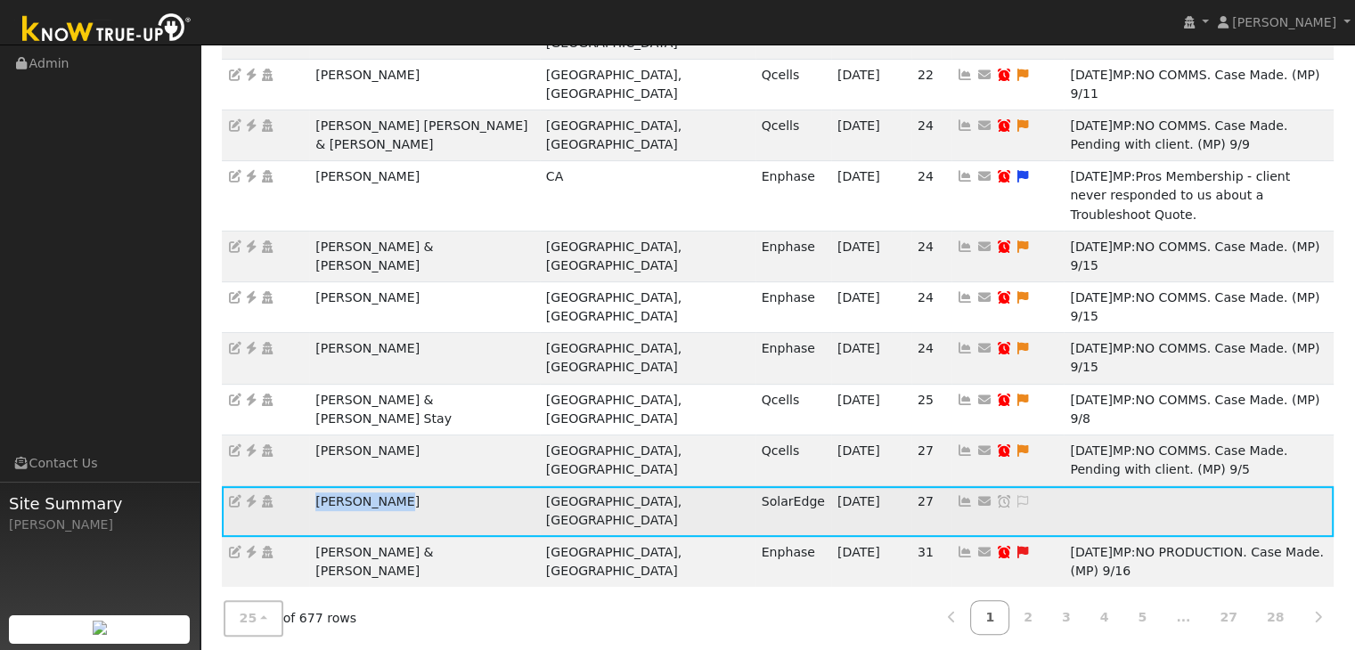
click at [246, 495] on icon at bounding box center [251, 501] width 16 height 12
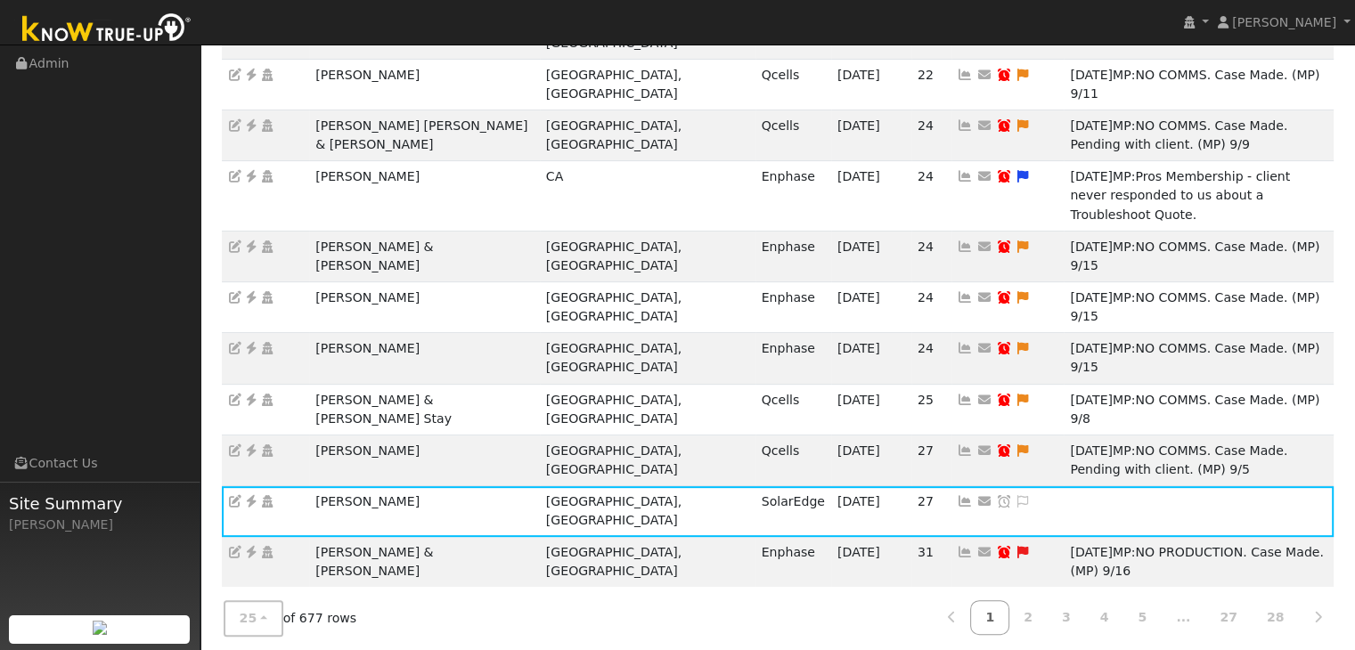
click at [125, 314] on ul "Navigation Admin Links Contact Us Site Summary Mara Panganiban" at bounding box center [100, 370] width 200 height 650
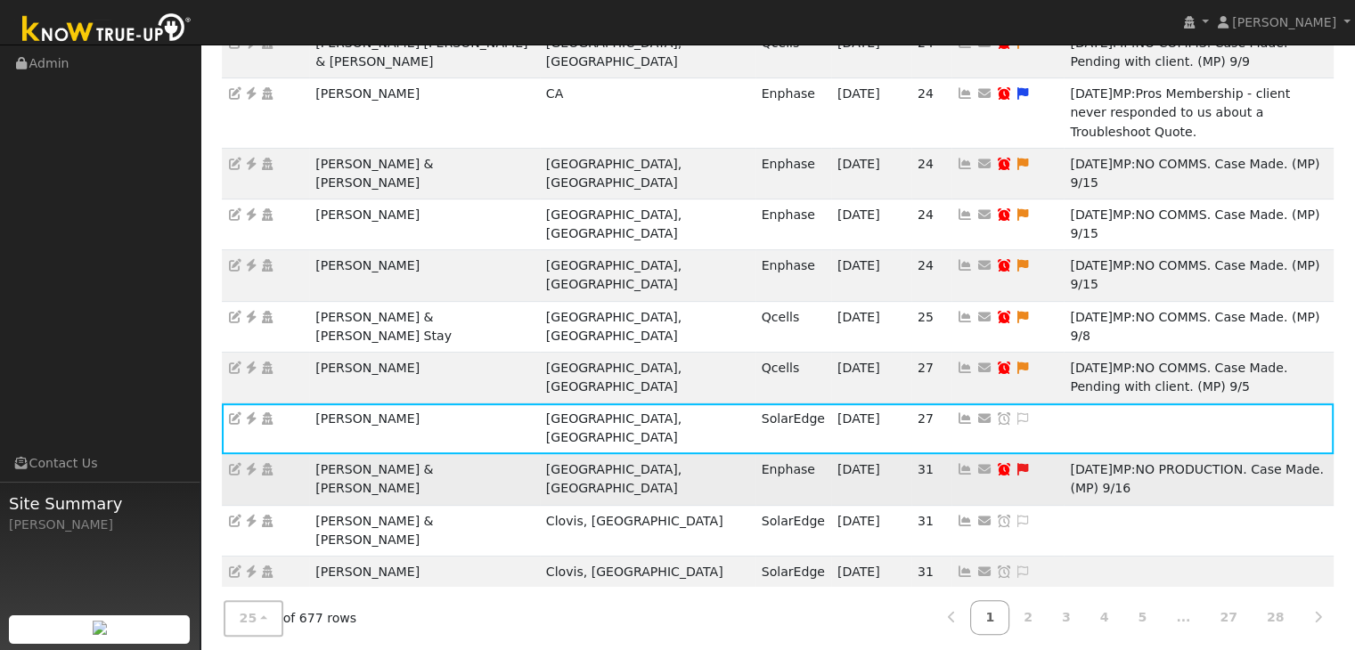
scroll to position [665, 0]
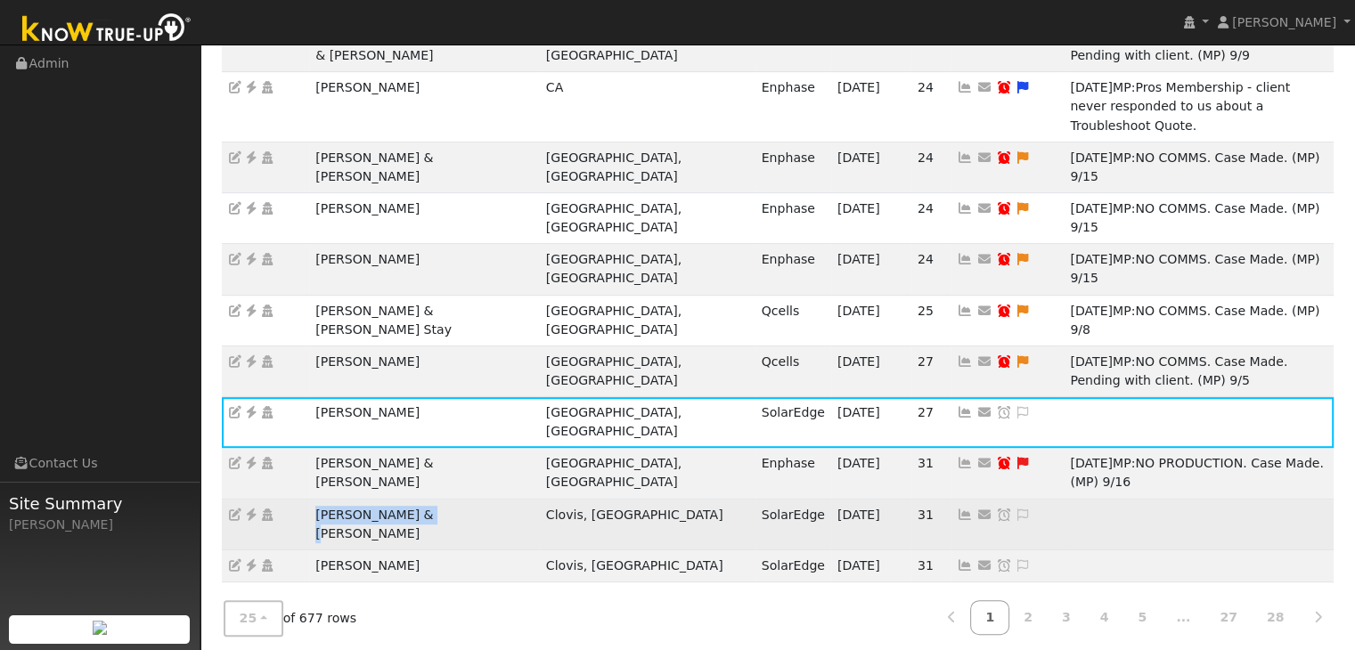
drag, startPoint x: 312, startPoint y: 268, endPoint x: 460, endPoint y: 273, distance: 147.9
click at [460, 499] on td "Ruth & Ruben Diaz" at bounding box center [424, 524] width 231 height 51
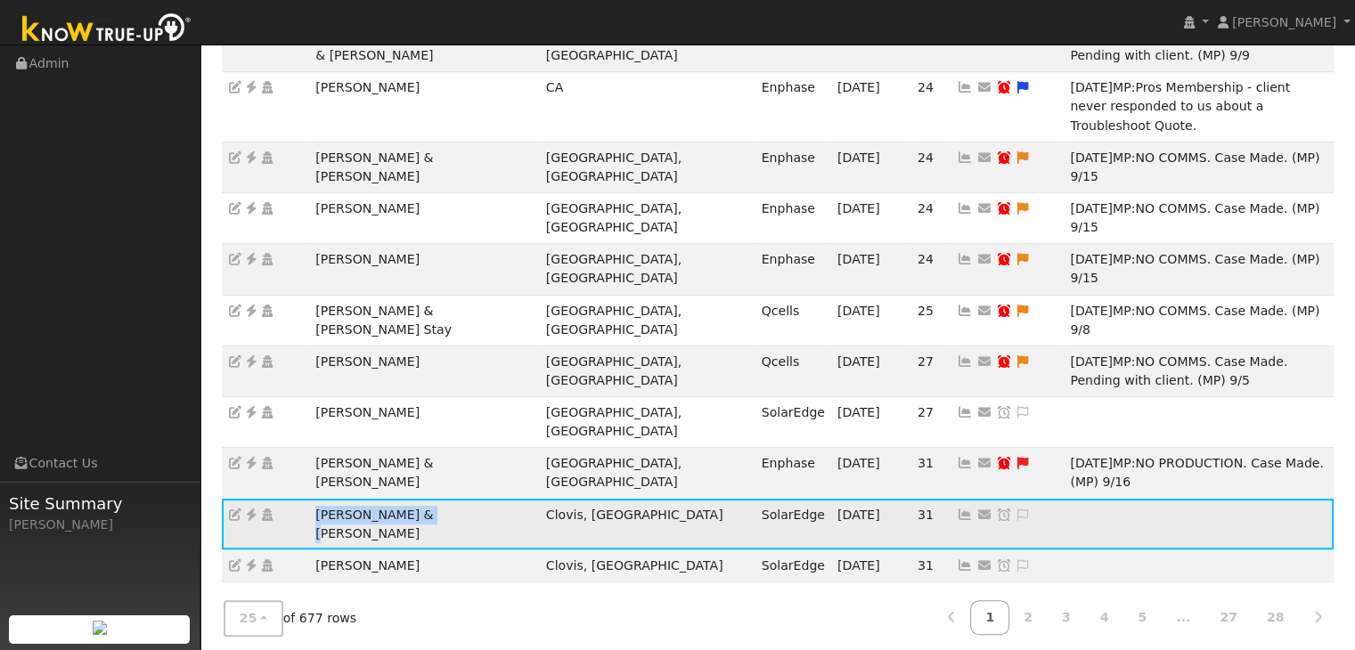
click at [249, 509] on icon at bounding box center [251, 515] width 16 height 12
click at [1015, 509] on icon at bounding box center [1023, 515] width 16 height 12
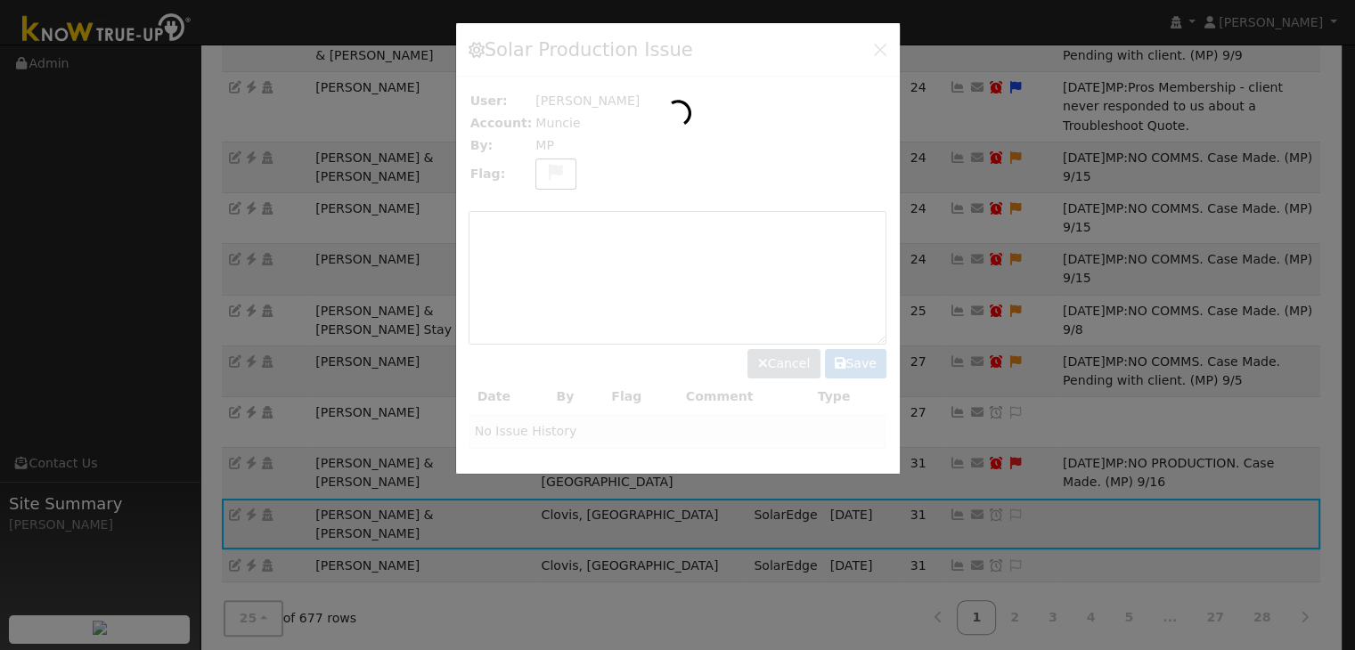
scroll to position [608, 0]
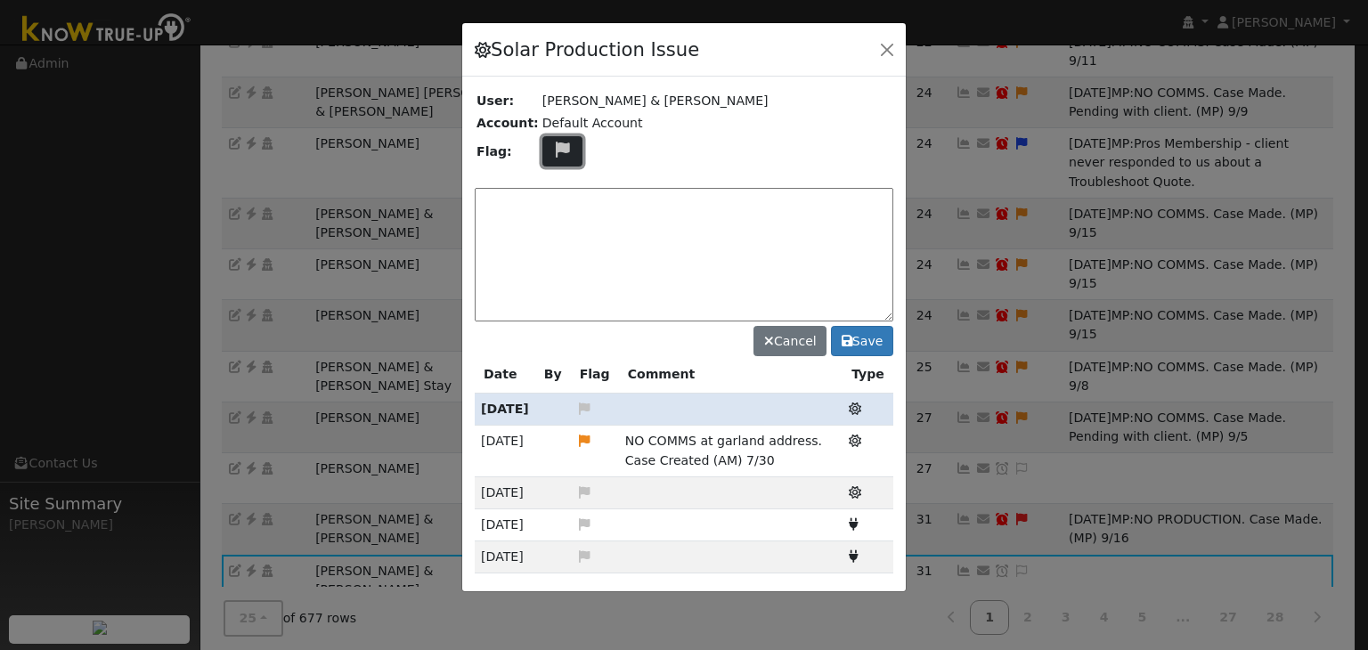
click at [552, 152] on icon at bounding box center [562, 150] width 20 height 16
click at [555, 229] on icon at bounding box center [561, 235] width 20 height 16
click at [551, 218] on textarea at bounding box center [684, 255] width 419 height 134
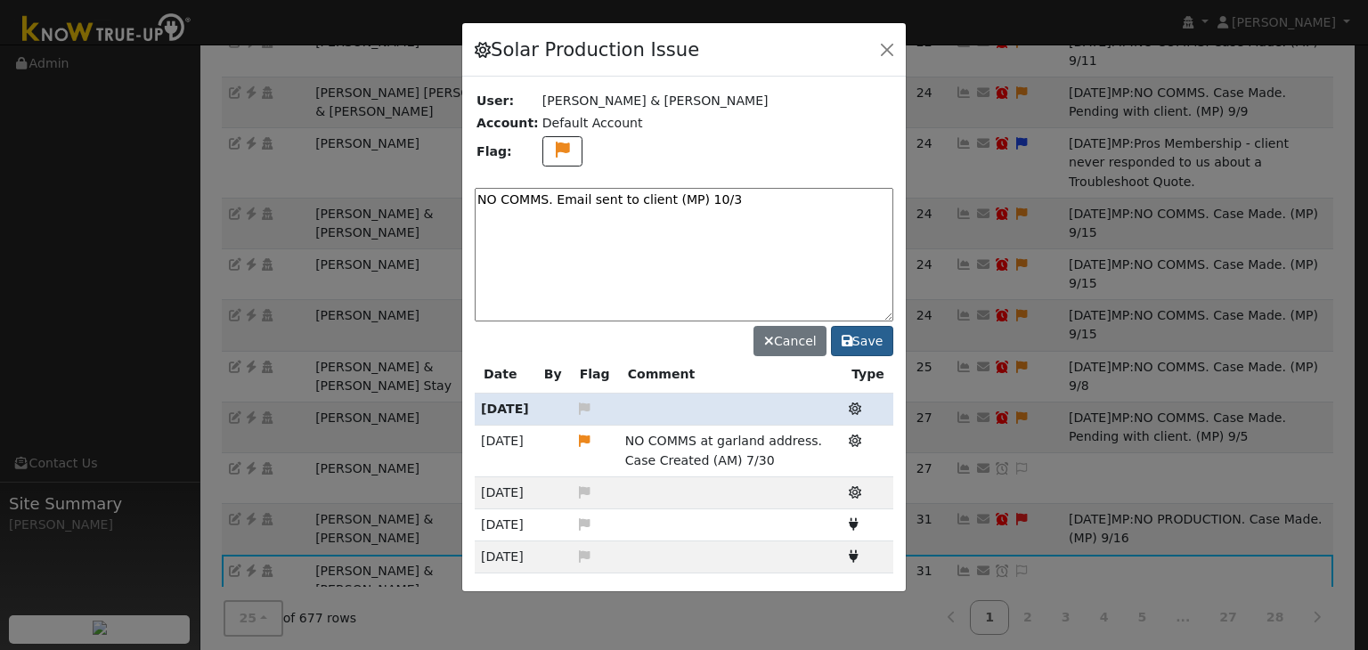
type textarea "NO COMMS. Email sent to client (MP) 10/3"
click at [872, 336] on button "Save" at bounding box center [862, 341] width 62 height 30
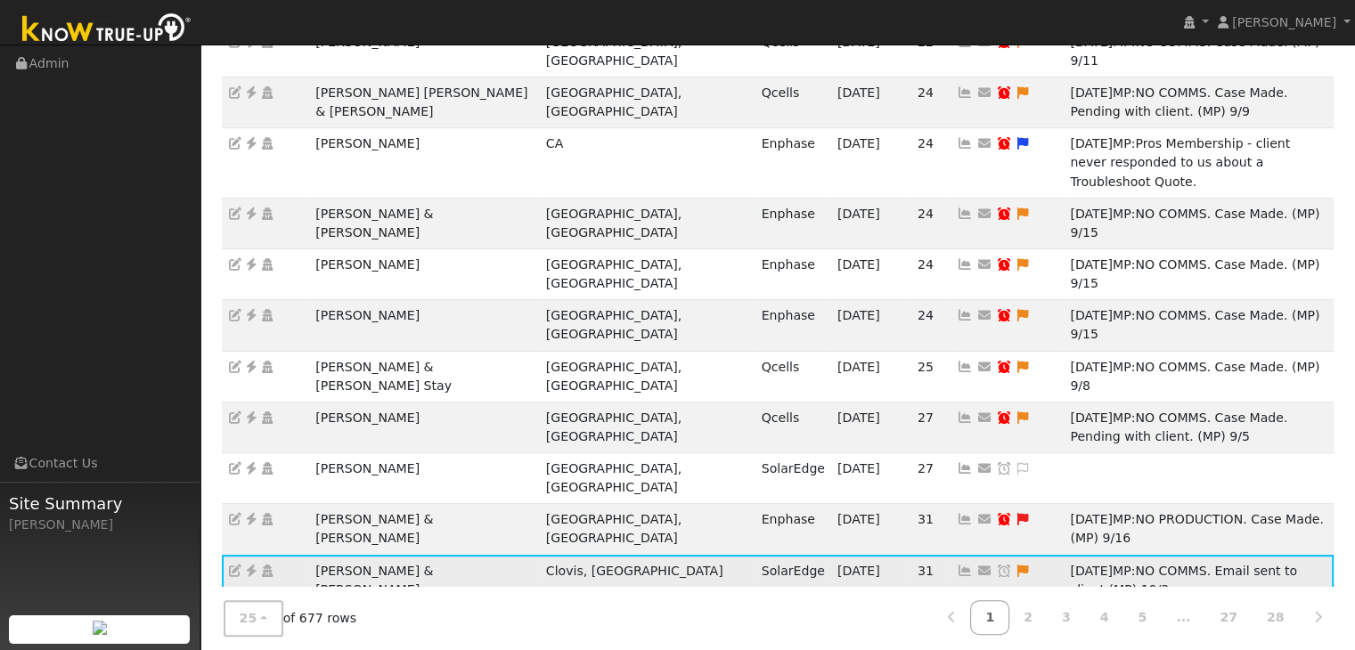
drag, startPoint x: 873, startPoint y: 322, endPoint x: 845, endPoint y: 325, distance: 27.8
click at [996, 565] on icon at bounding box center [1004, 571] width 16 height 12
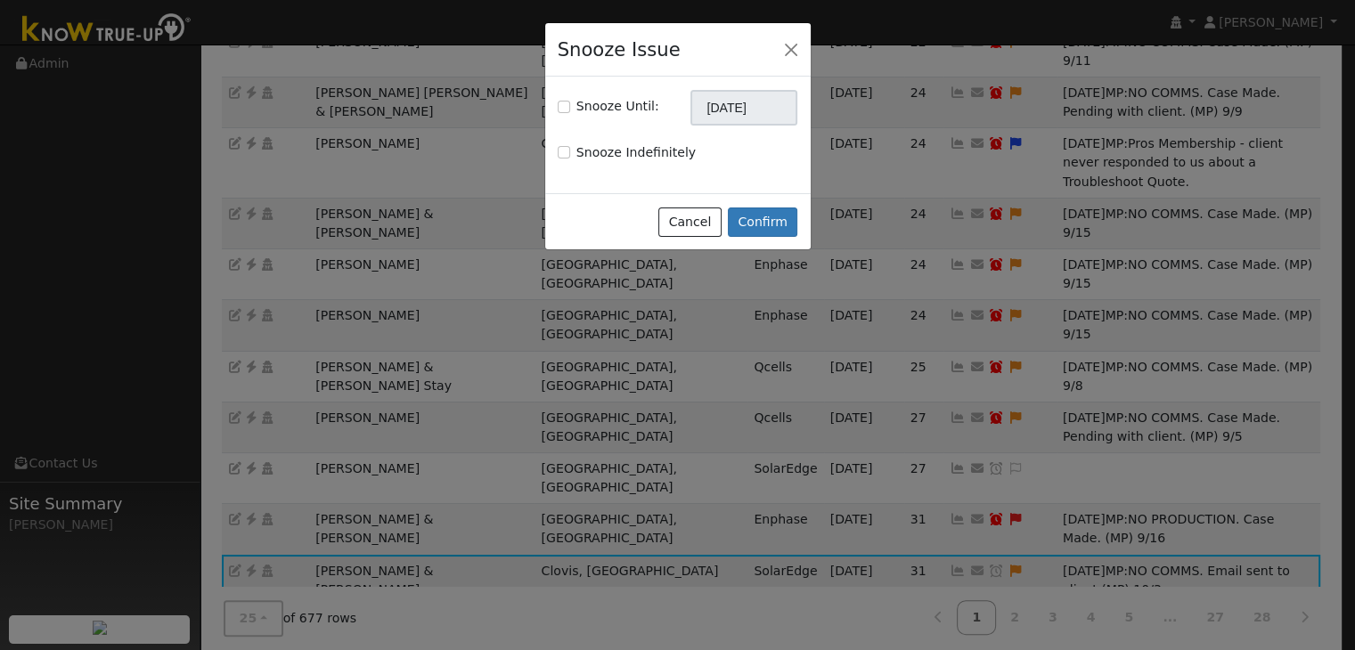
scroll to position [589, 0]
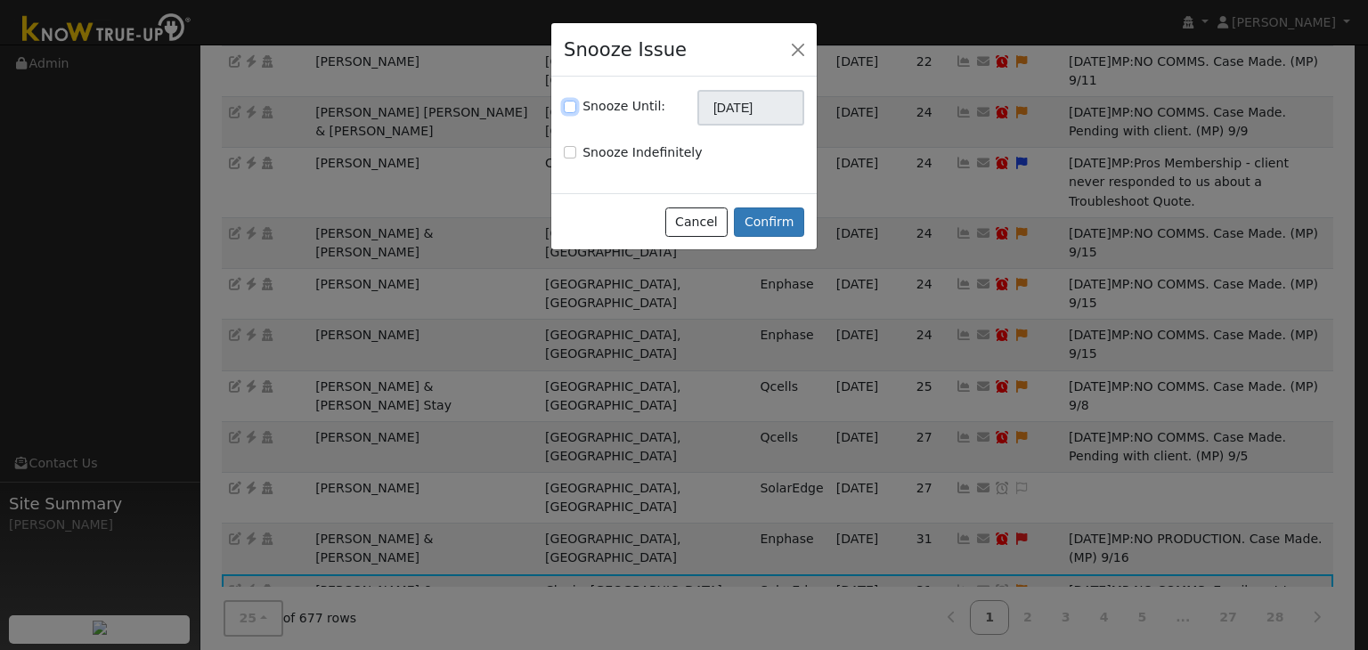
drag, startPoint x: 567, startPoint y: 106, endPoint x: 760, endPoint y: 87, distance: 193.3
click at [577, 101] on div "Snooze Until:" at bounding box center [615, 106] width 102 height 19
click at [569, 102] on input "Snooze Until:" at bounding box center [570, 107] width 12 height 12
checkbox input "true"
click at [743, 87] on div "Snooze Until: 11/03/2025 Snooze Indefinitely" at bounding box center [683, 135] width 265 height 117
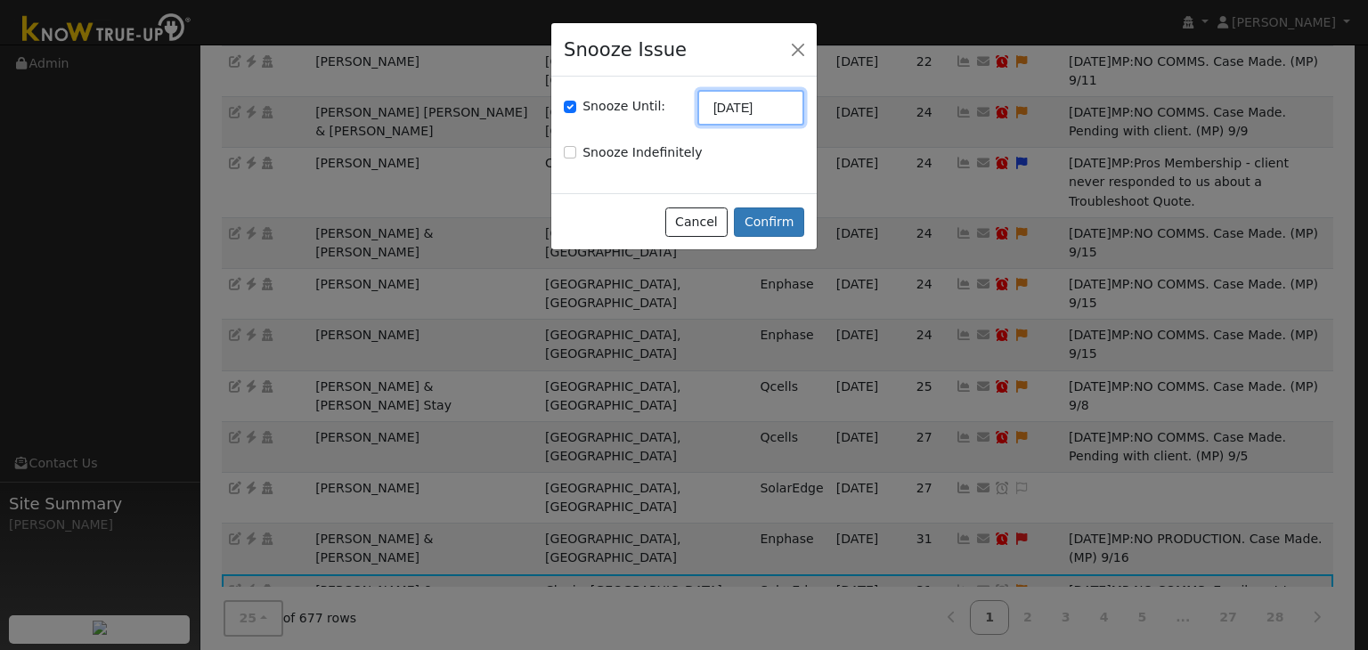
click at [740, 104] on input "[DATE]" at bounding box center [751, 108] width 107 height 36
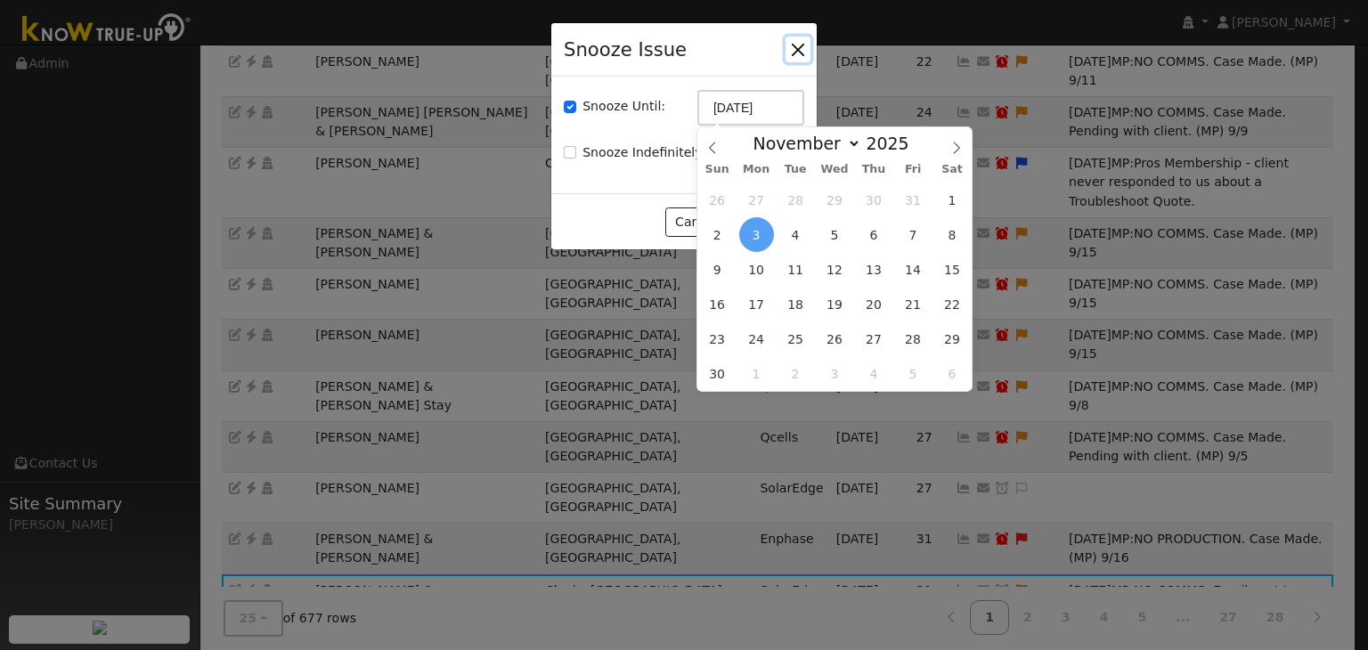
click at [709, 158] on div "Sun Mon Tue Wed Thu Fri Sat" at bounding box center [835, 170] width 274 height 25
click at [715, 151] on icon at bounding box center [712, 148] width 12 height 12
select select "9"
click at [902, 233] on span "10" at bounding box center [912, 234] width 35 height 35
type input "10/10/2025"
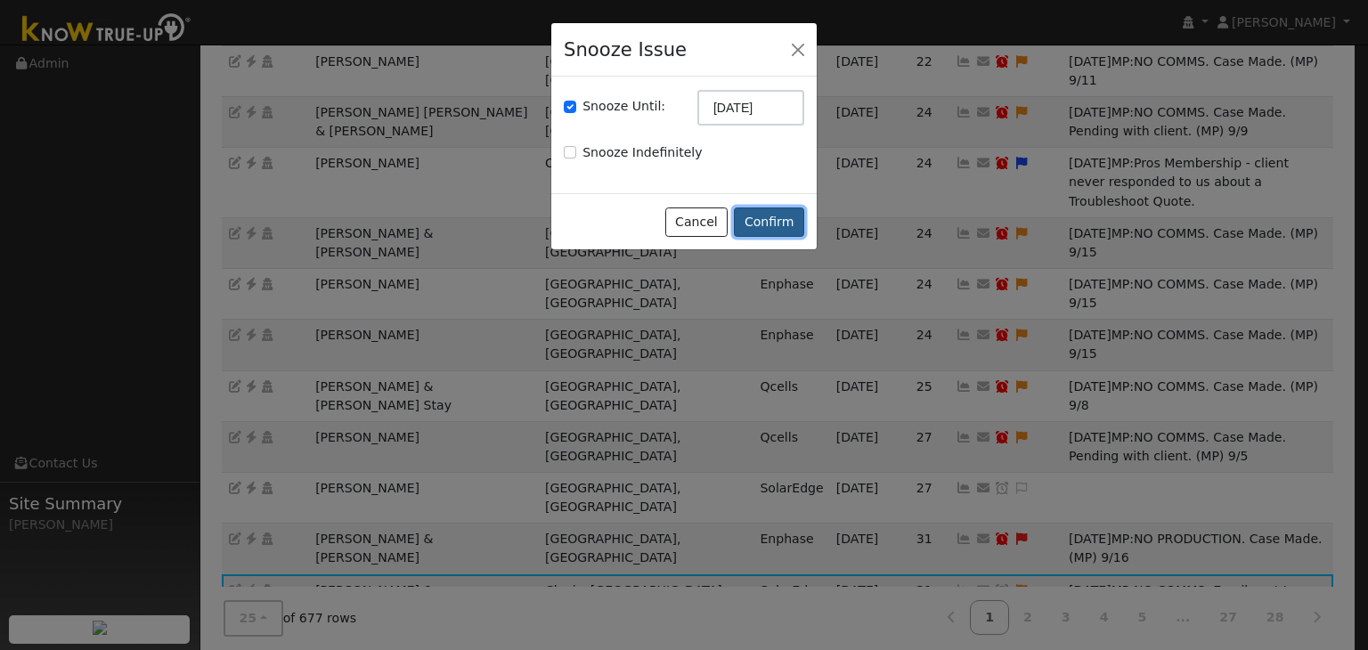
click at [781, 222] on button "Confirm" at bounding box center [769, 223] width 70 height 30
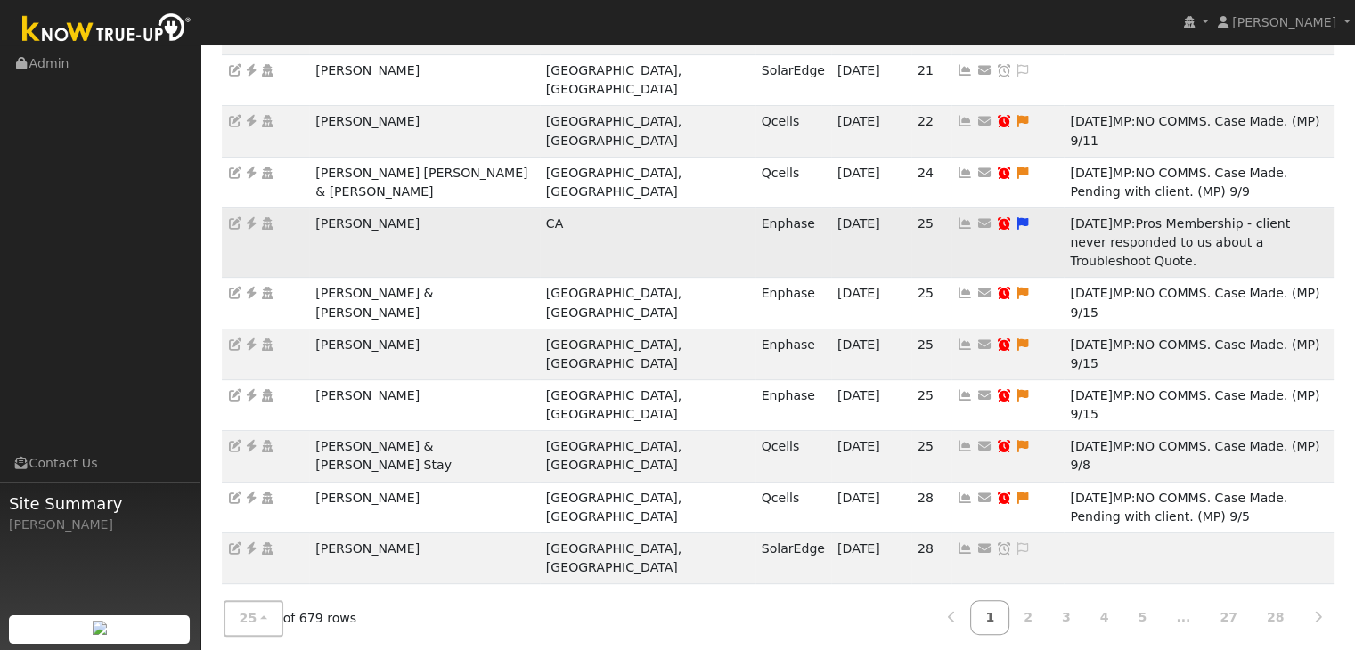
scroll to position [665, 0]
drag, startPoint x: 310, startPoint y: 359, endPoint x: 408, endPoint y: 365, distance: 98.2
click at [408, 633] on td "[PERSON_NAME]" at bounding box center [424, 649] width 231 height 32
click at [253, 642] on icon at bounding box center [251, 648] width 16 height 12
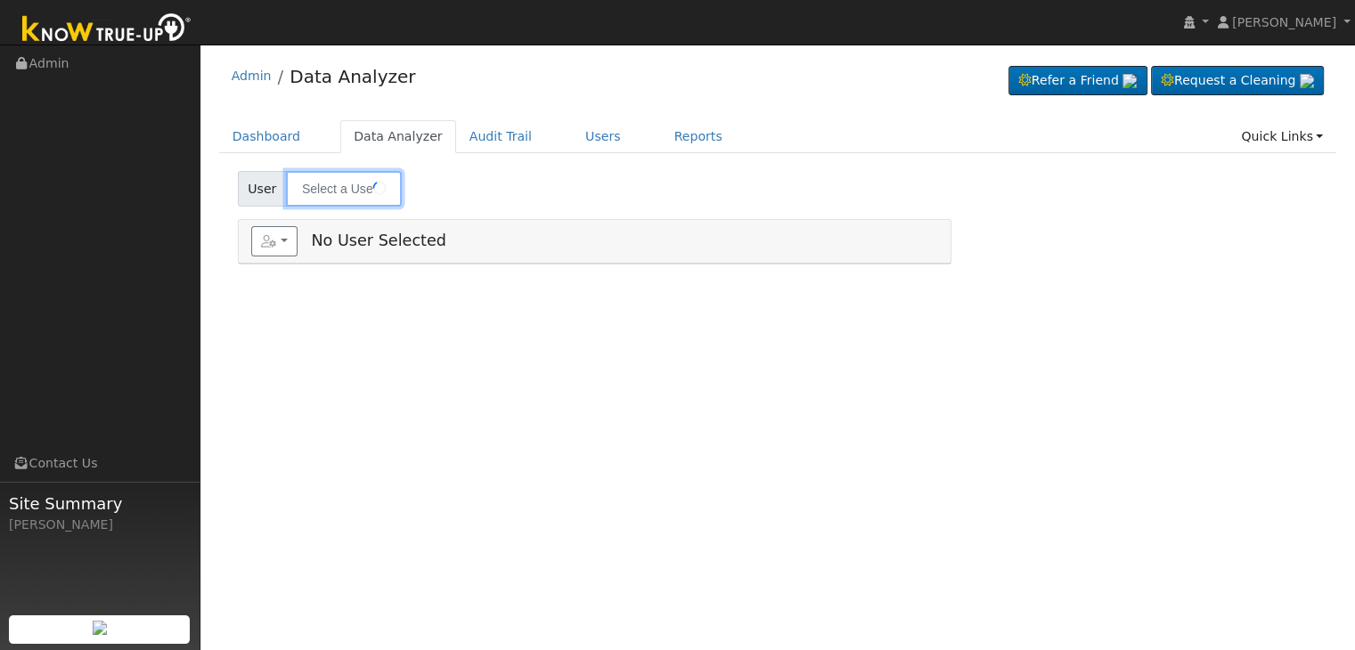
type input "[PERSON_NAME]"
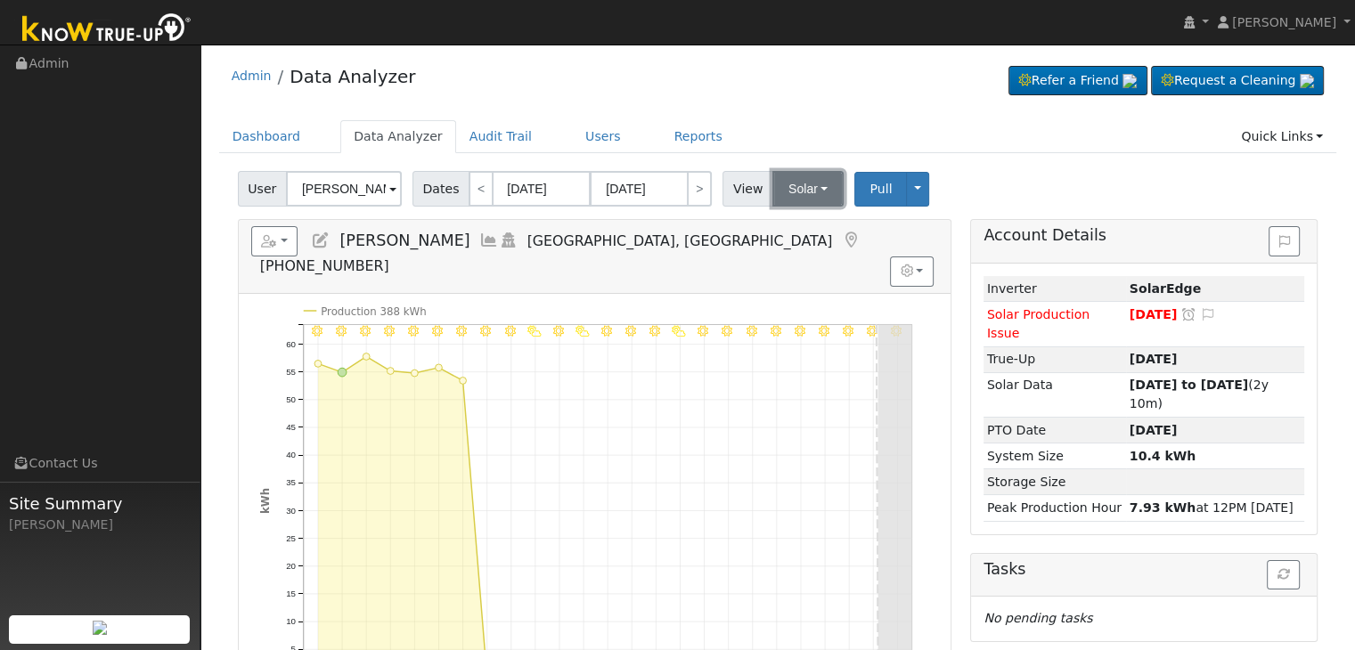
click at [790, 179] on button "Solar" at bounding box center [807, 189] width 71 height 36
click at [798, 231] on link "Utility" at bounding box center [831, 228] width 124 height 25
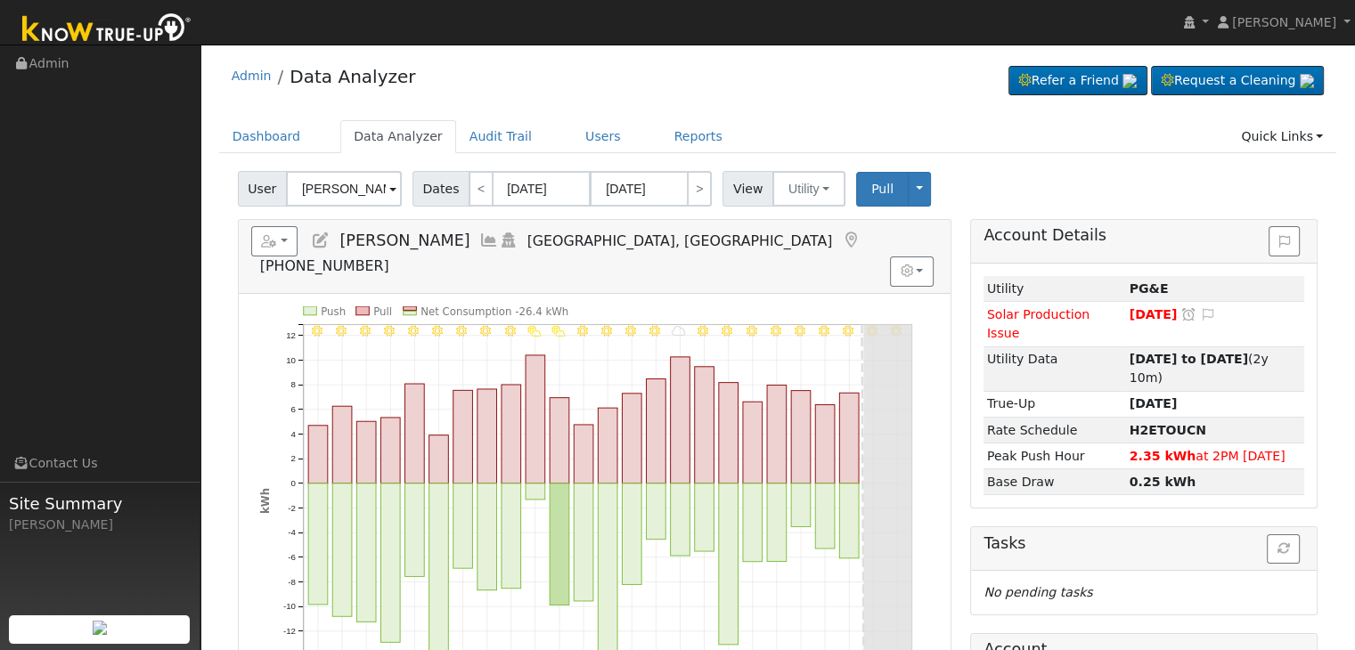
click at [841, 237] on icon at bounding box center [851, 241] width 20 height 16
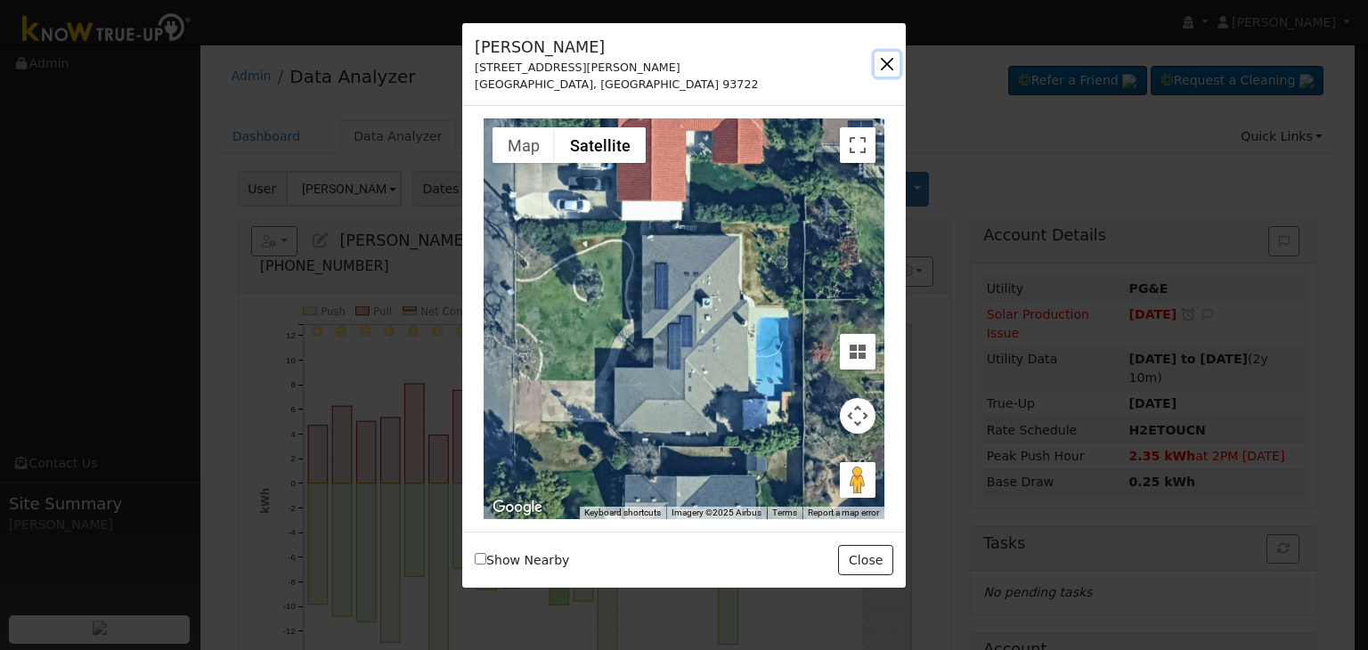
click at [895, 63] on button "button" at bounding box center [887, 64] width 25 height 25
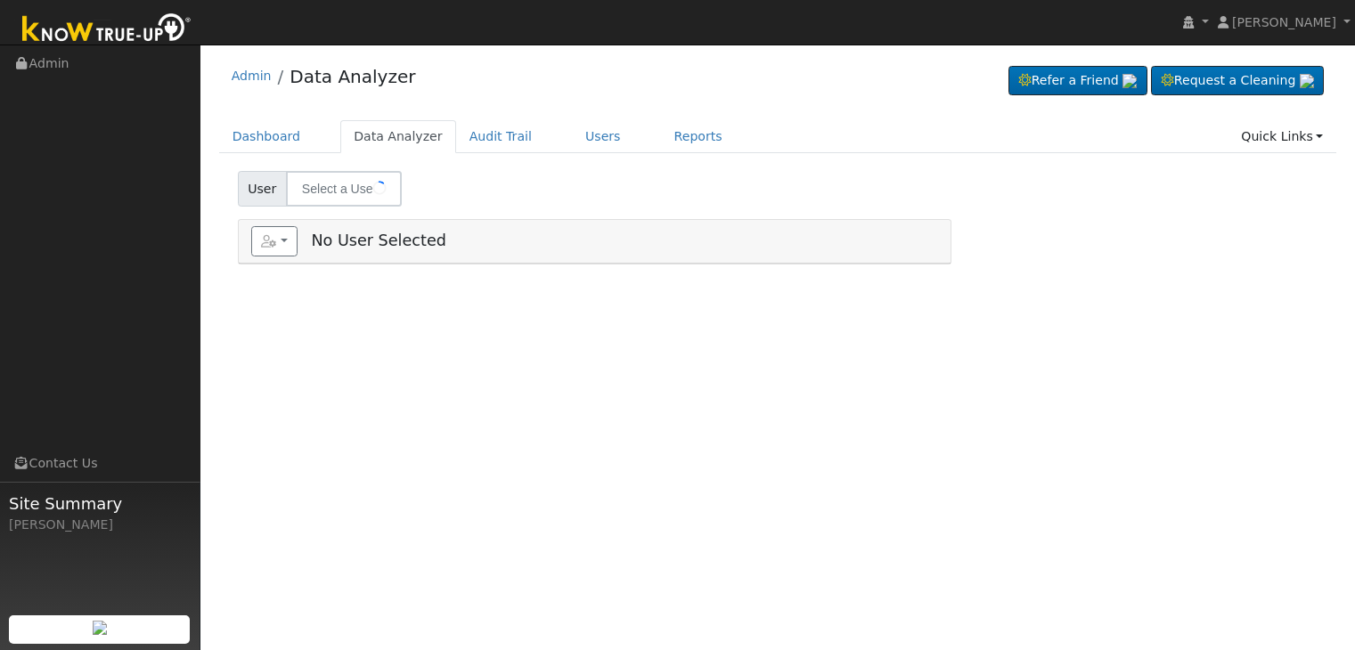
type input "Hugo Martinez"
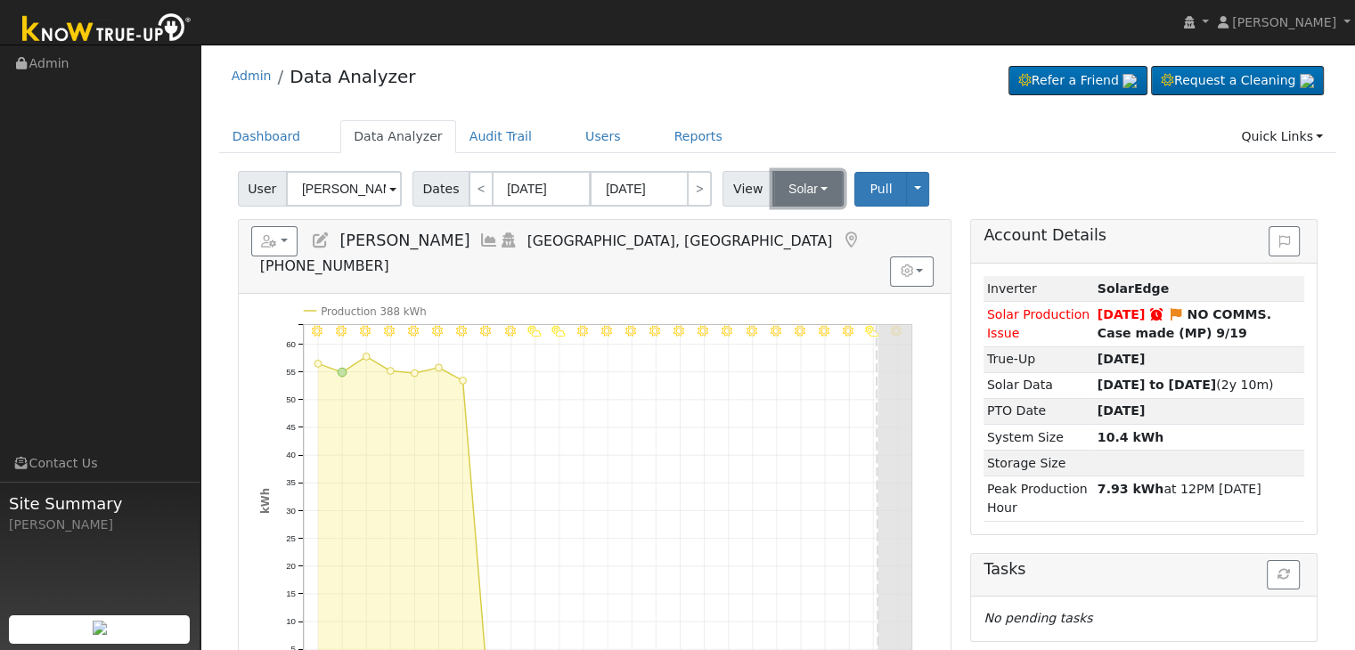
click at [772, 197] on button "Solar" at bounding box center [807, 189] width 71 height 36
click at [791, 232] on link "Utility" at bounding box center [831, 228] width 124 height 25
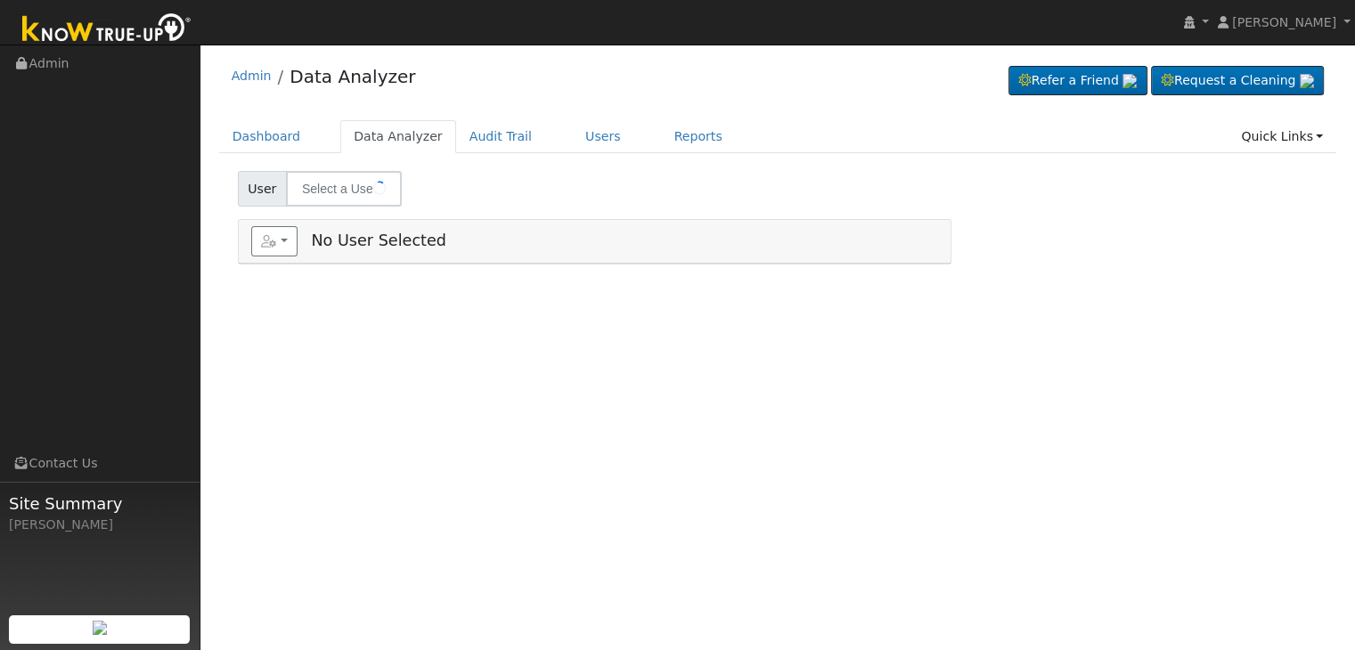
type input "Levi Davis"
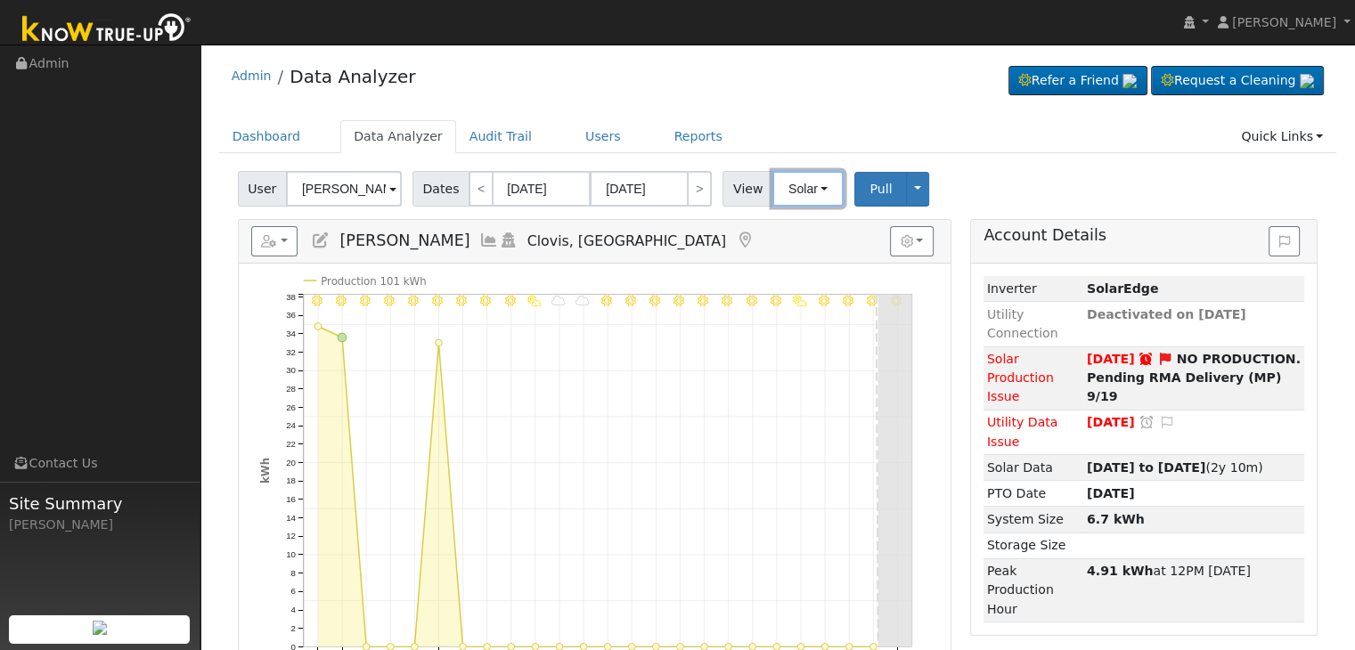
drag, startPoint x: 811, startPoint y: 176, endPoint x: 817, endPoint y: 236, distance: 60.0
click at [811, 176] on button "Solar" at bounding box center [807, 189] width 71 height 36
click at [800, 227] on link "Utility" at bounding box center [831, 228] width 124 height 25
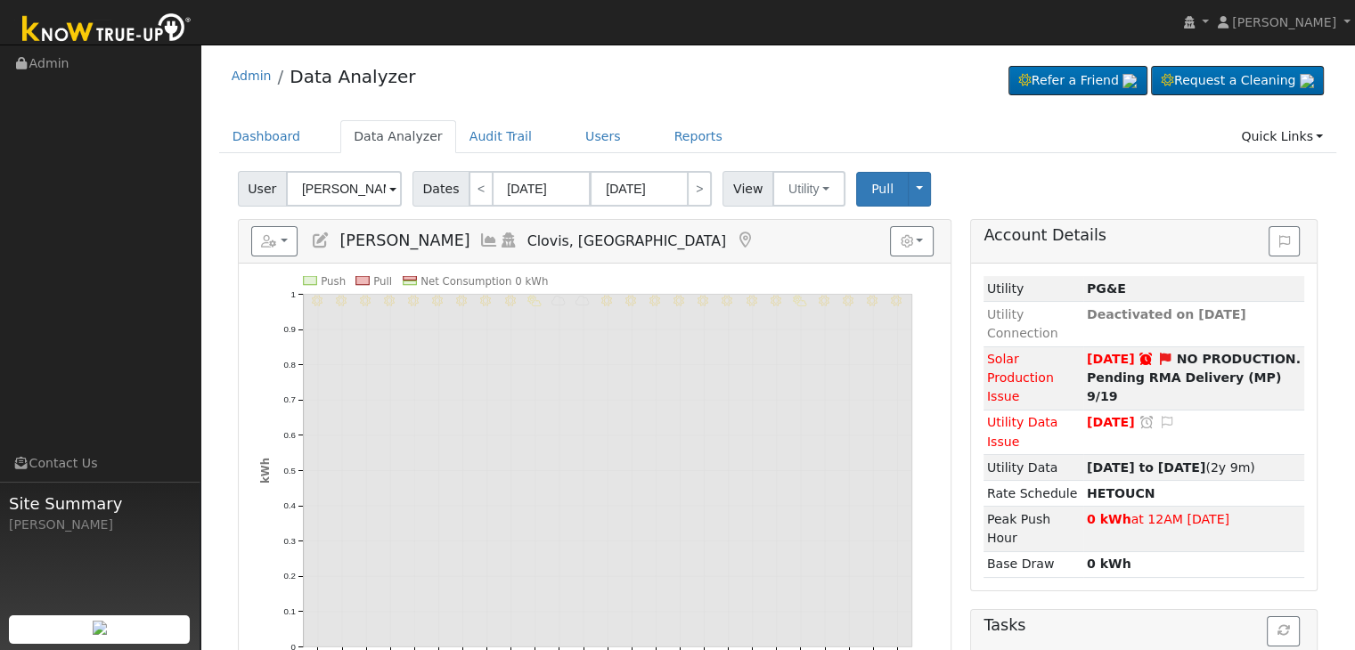
click at [735, 235] on icon at bounding box center [745, 241] width 20 height 16
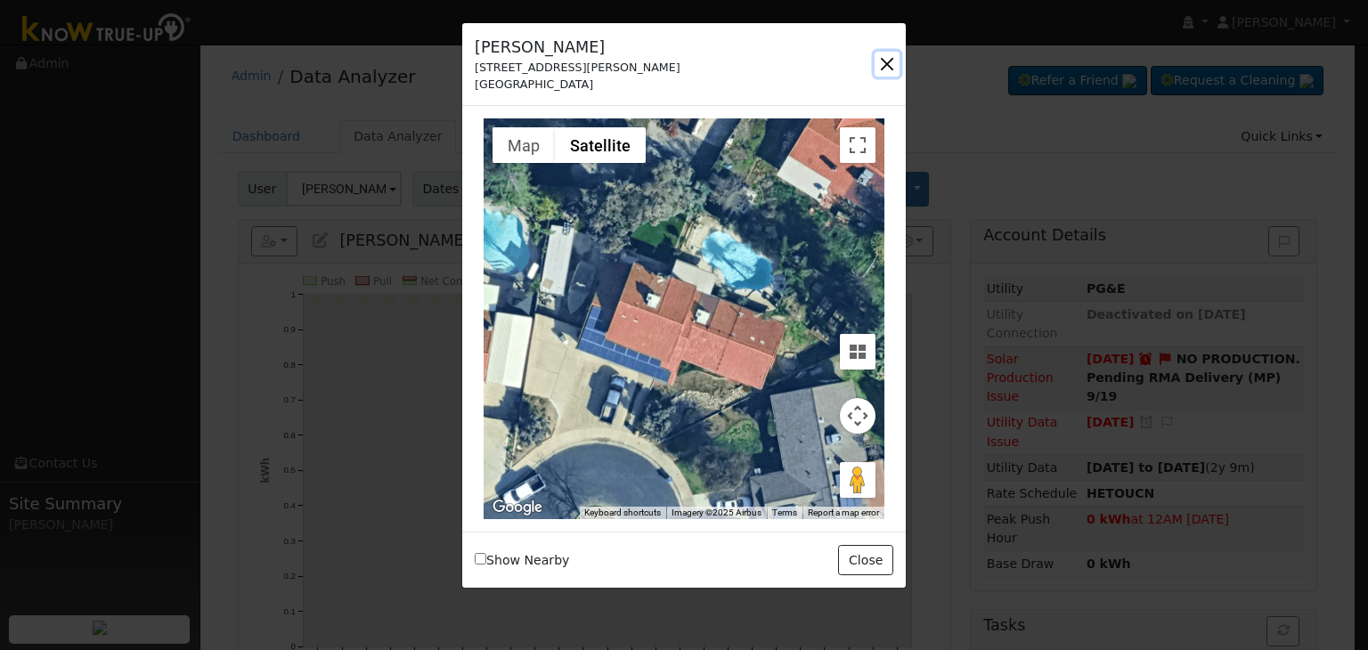
click at [880, 64] on button "button" at bounding box center [887, 64] width 25 height 25
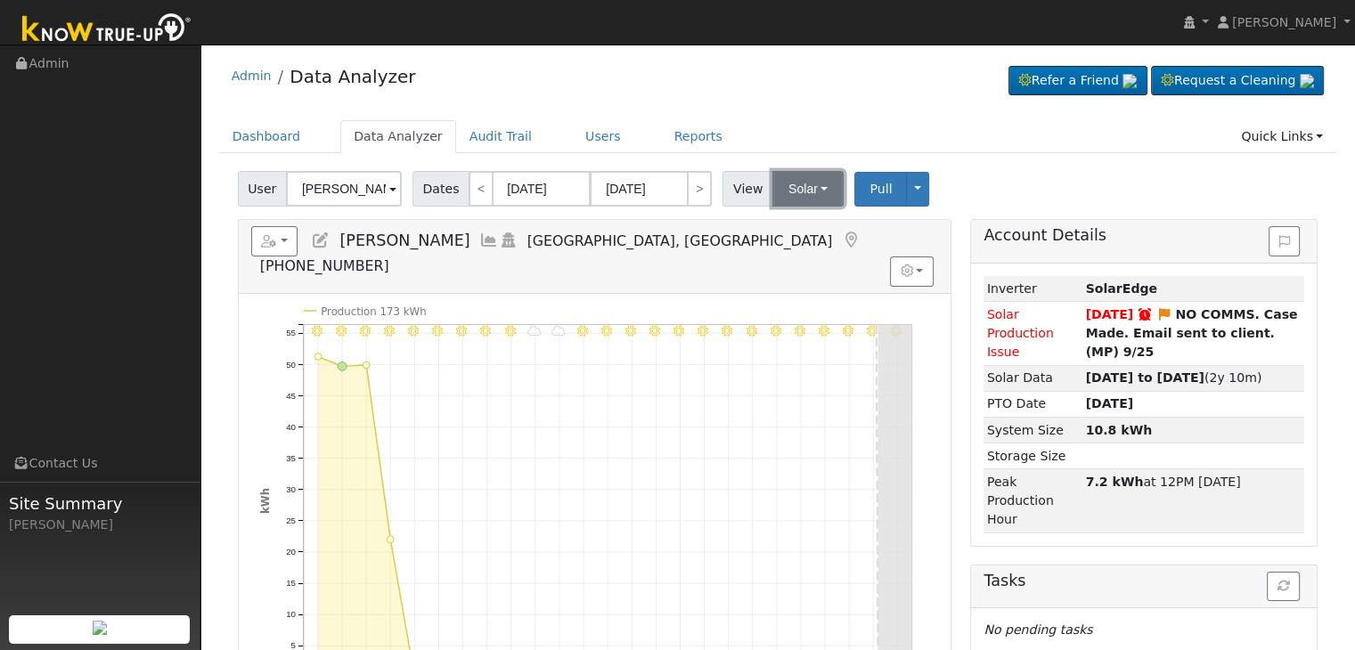
click at [786, 200] on button "Solar" at bounding box center [807, 189] width 71 height 36
click at [787, 220] on link "Utility" at bounding box center [831, 228] width 124 height 25
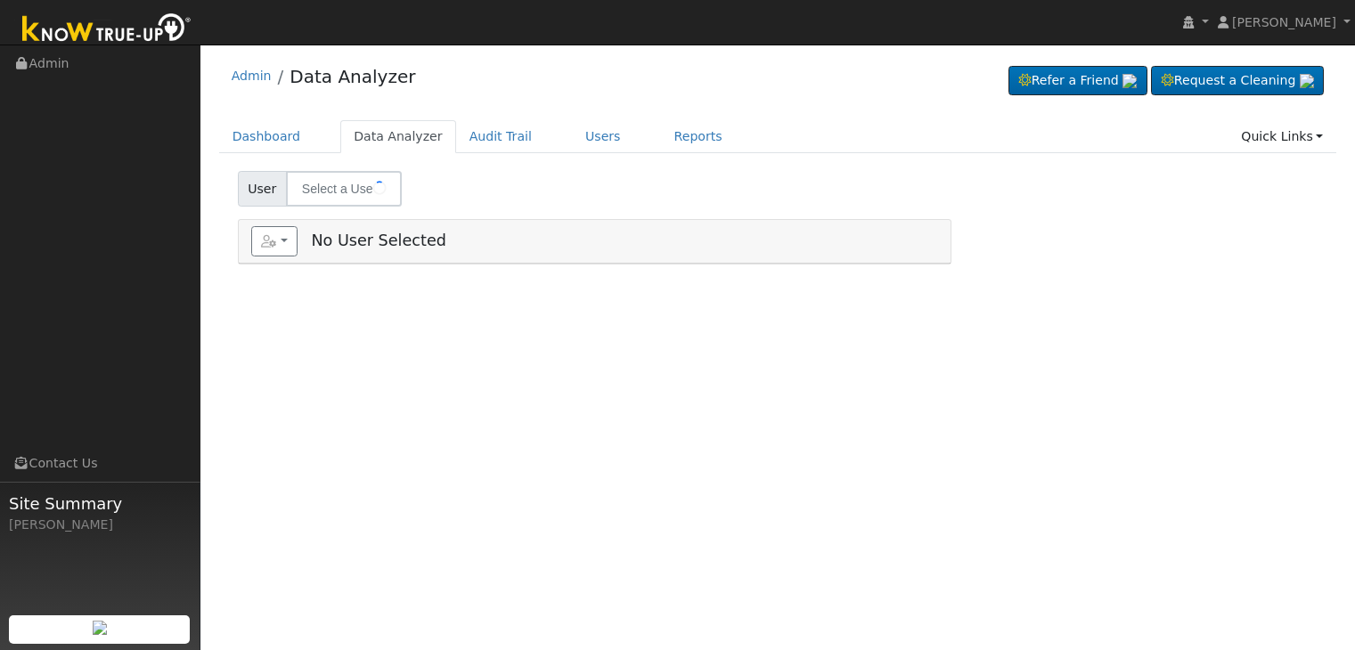
type input "[PERSON_NAME]"
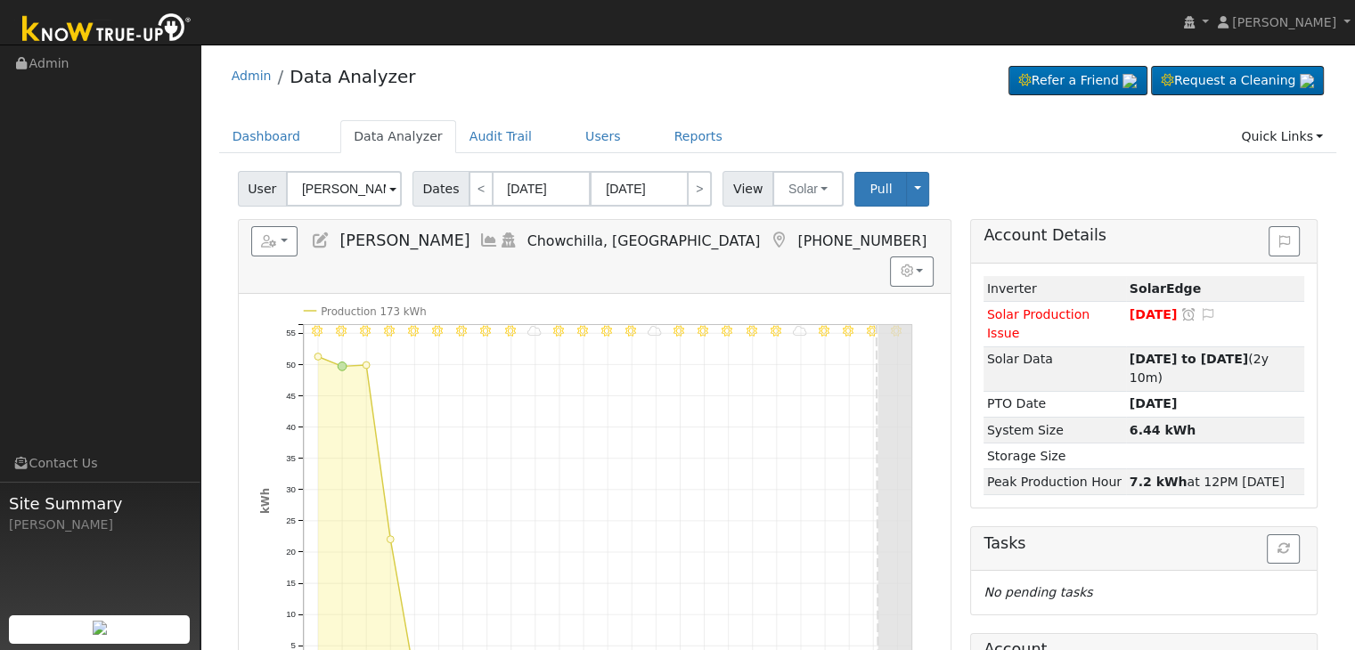
click at [769, 240] on icon at bounding box center [779, 241] width 20 height 16
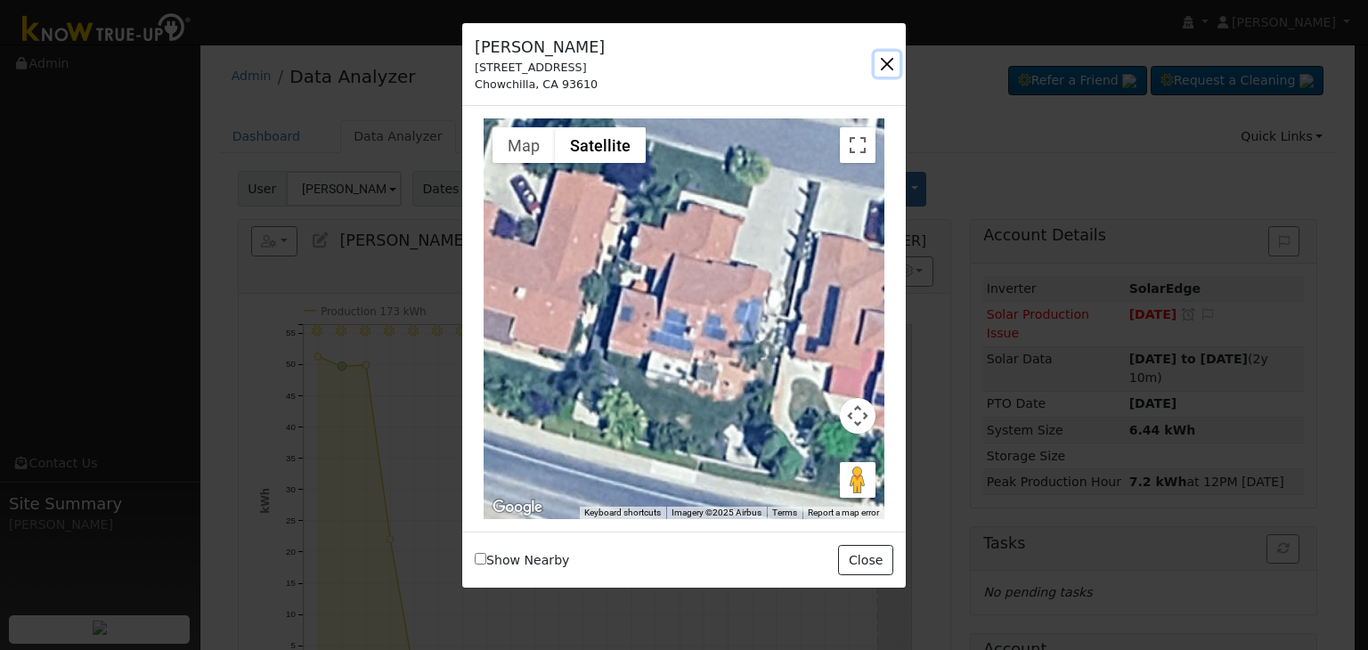
click at [881, 68] on button "button" at bounding box center [887, 64] width 25 height 25
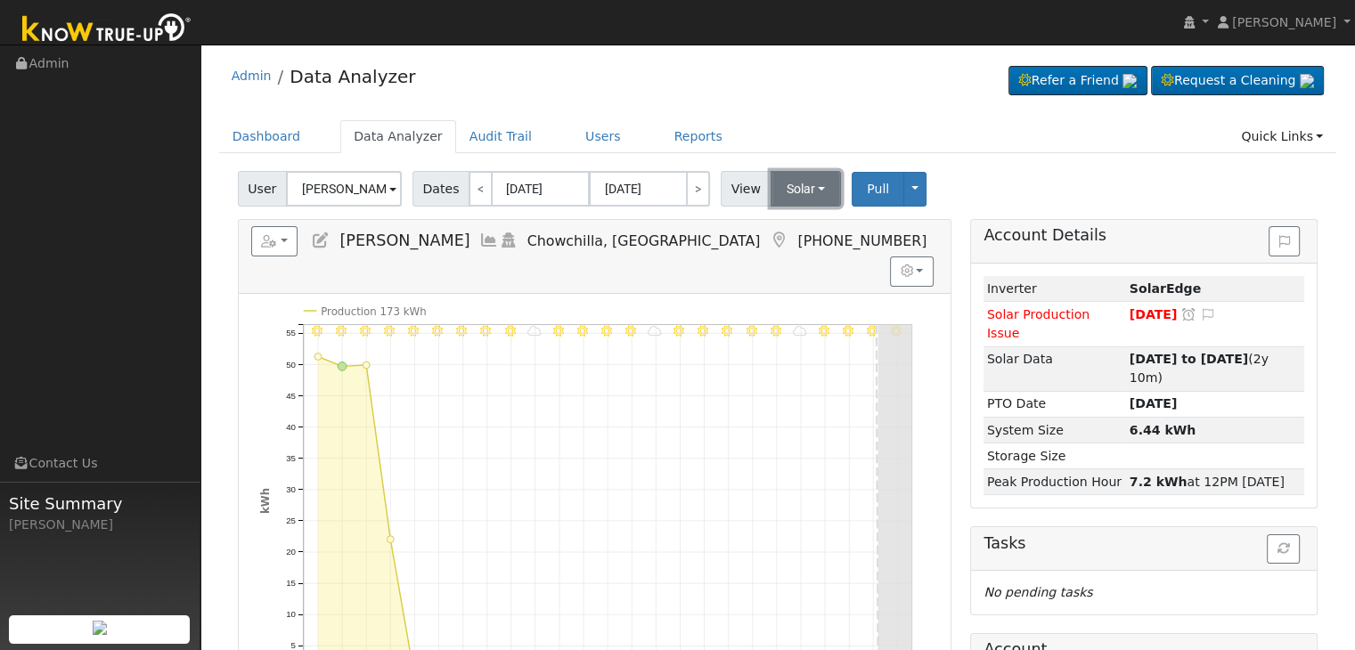
click at [805, 197] on button "Solar" at bounding box center [806, 189] width 71 height 36
click at [809, 226] on link "Utility" at bounding box center [829, 228] width 124 height 25
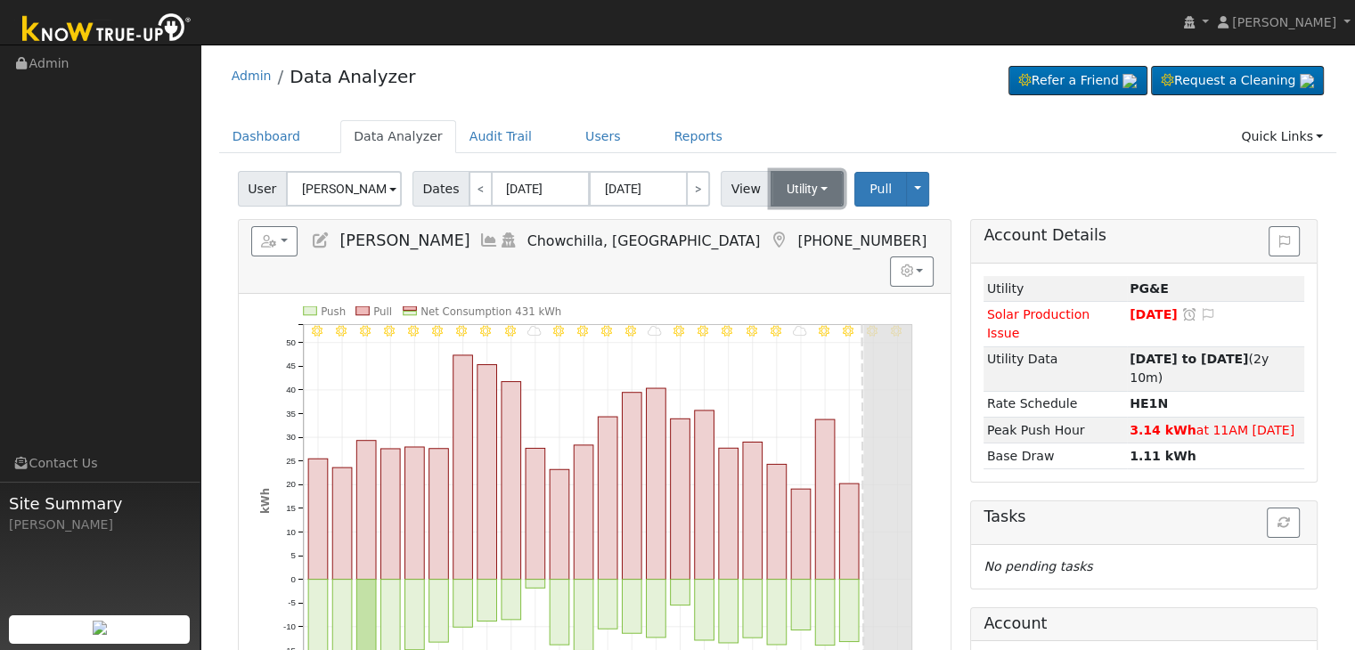
click at [794, 180] on button "Utility" at bounding box center [808, 189] width 74 height 36
click at [803, 257] on link "Solar" at bounding box center [829, 253] width 124 height 25
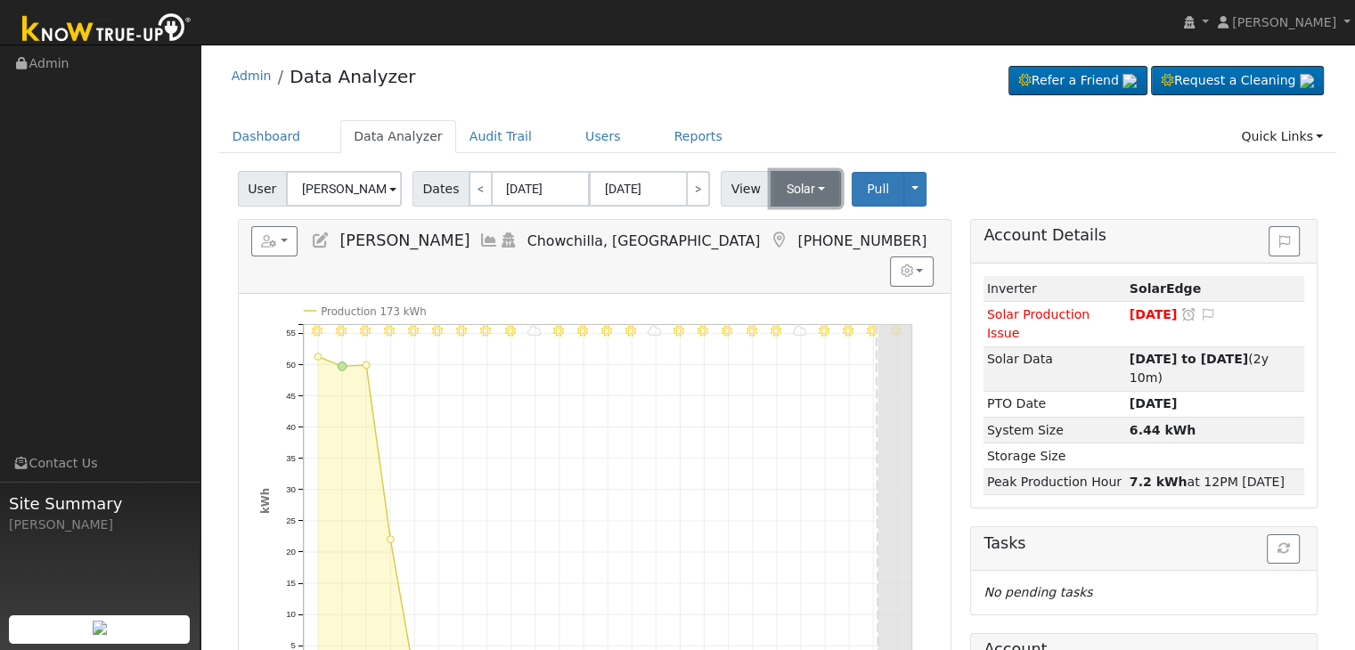
click at [795, 182] on button "Solar" at bounding box center [806, 189] width 71 height 36
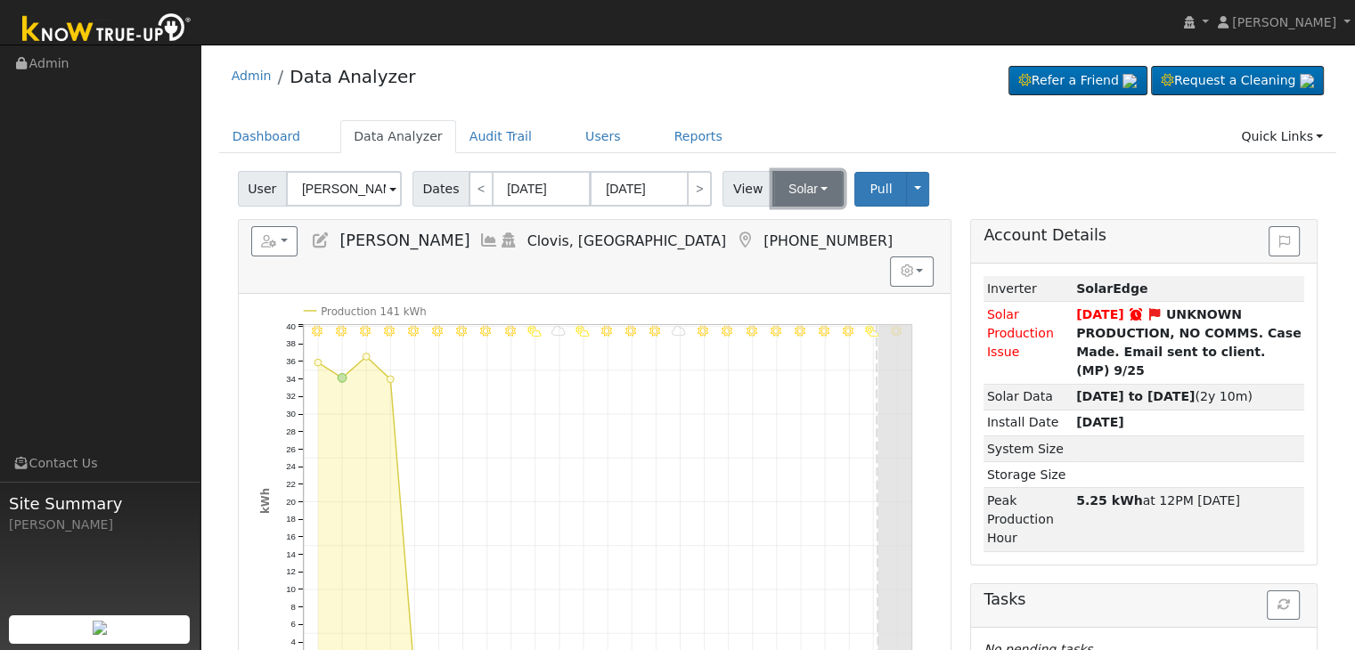
click at [795, 183] on button "Solar" at bounding box center [807, 189] width 71 height 36
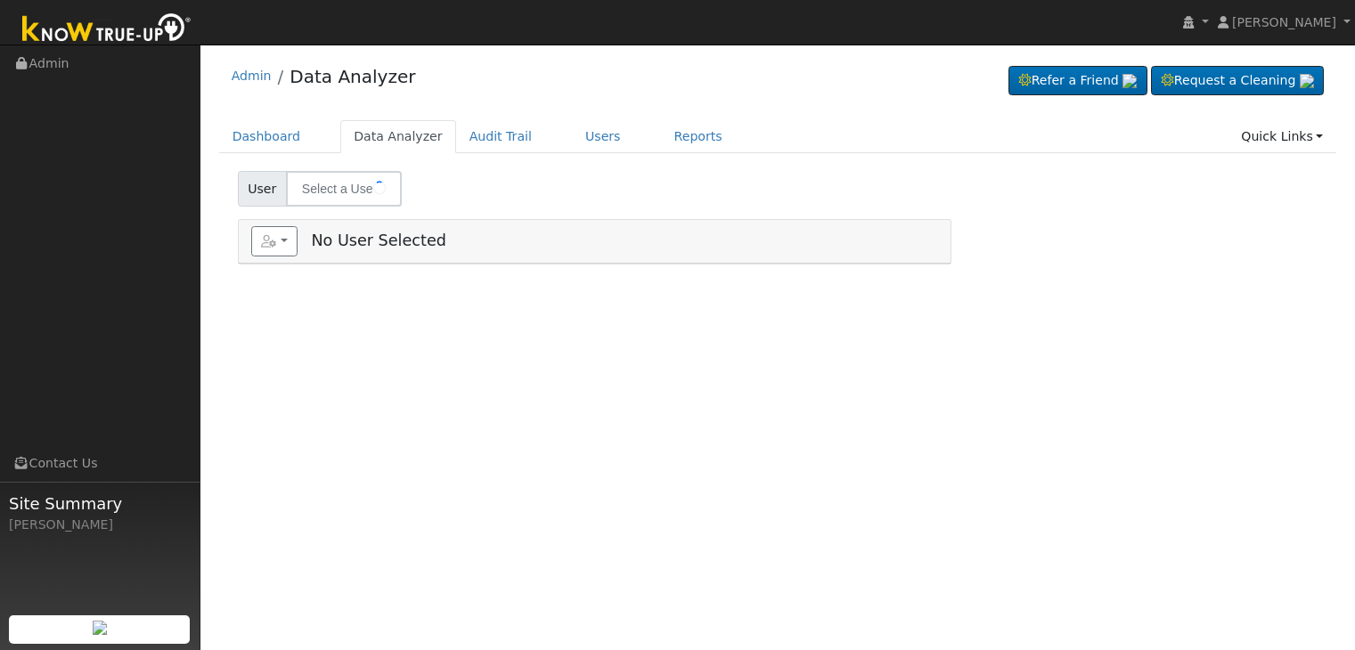
type input "[PERSON_NAME]"
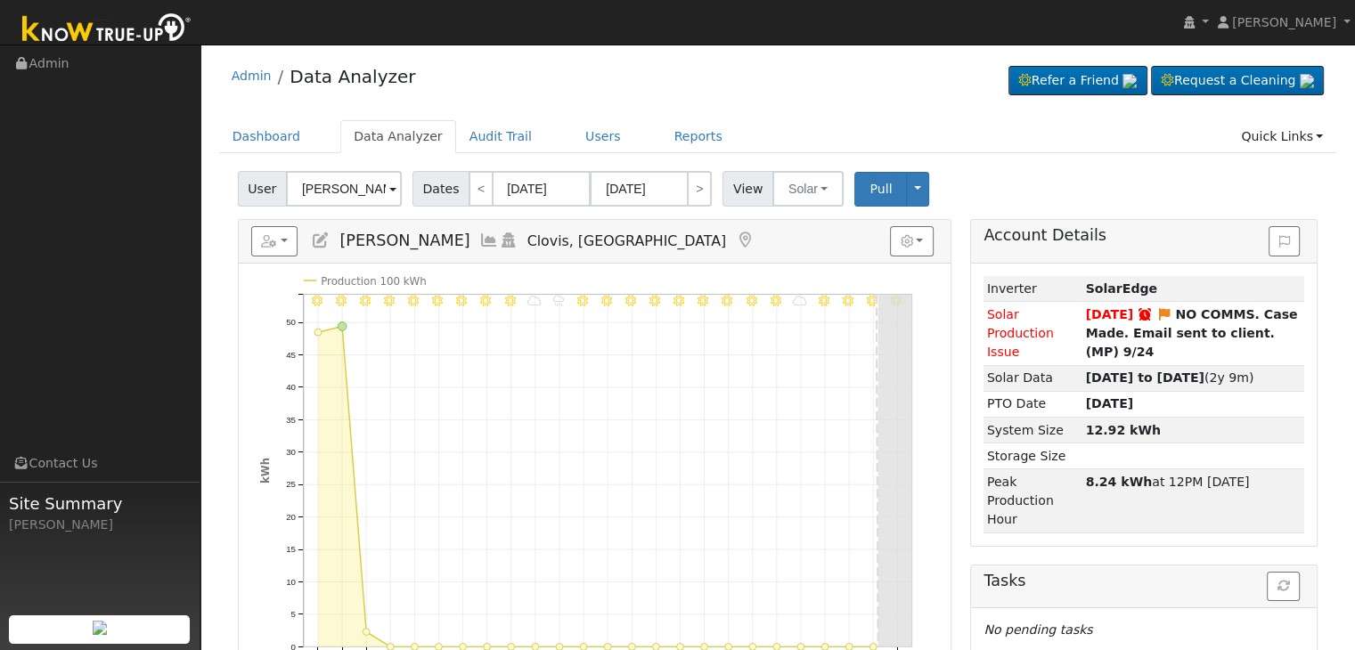
click at [735, 240] on icon at bounding box center [745, 241] width 20 height 16
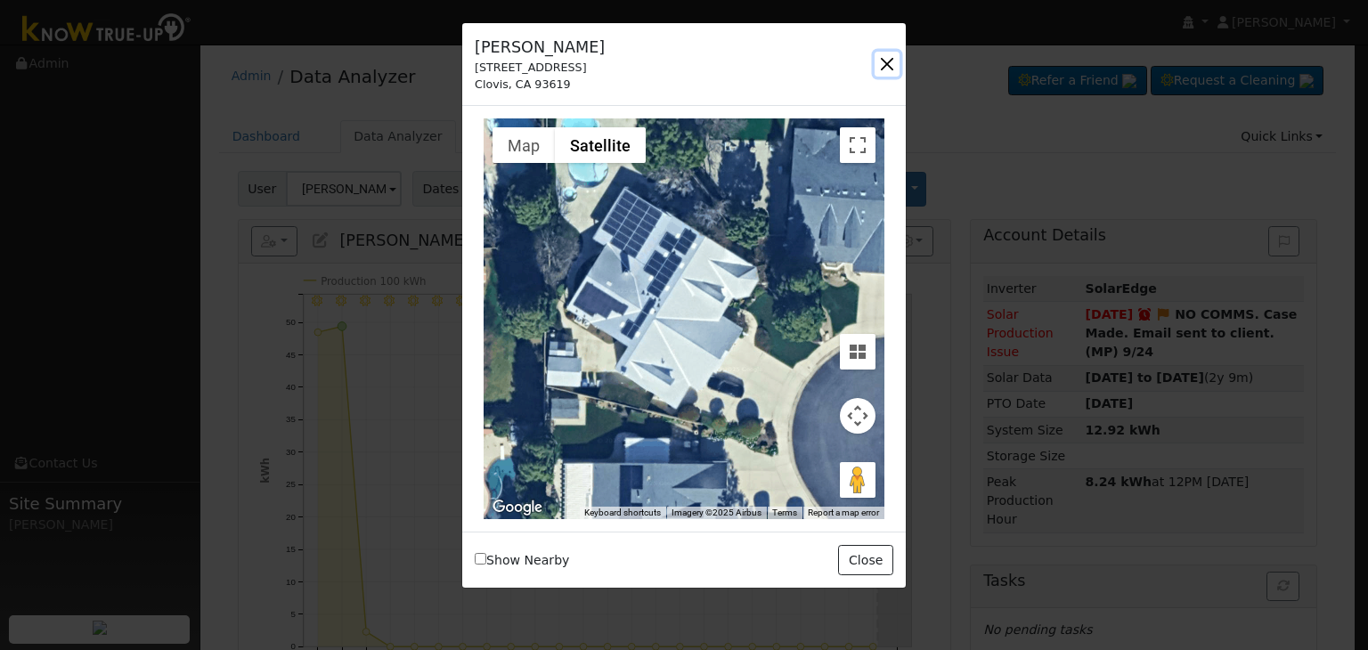
click at [875, 61] on button "button" at bounding box center [887, 64] width 25 height 25
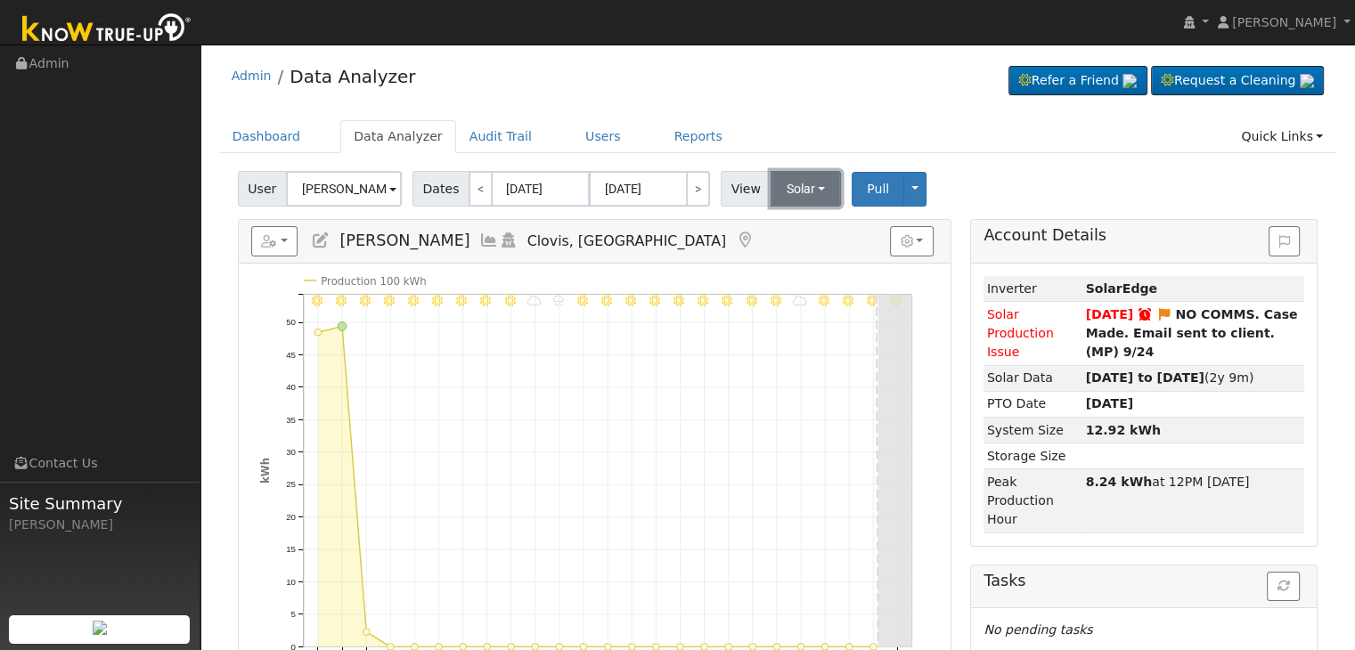
click at [787, 191] on button "Solar" at bounding box center [806, 189] width 71 height 36
click at [795, 225] on link "Utility" at bounding box center [829, 228] width 124 height 25
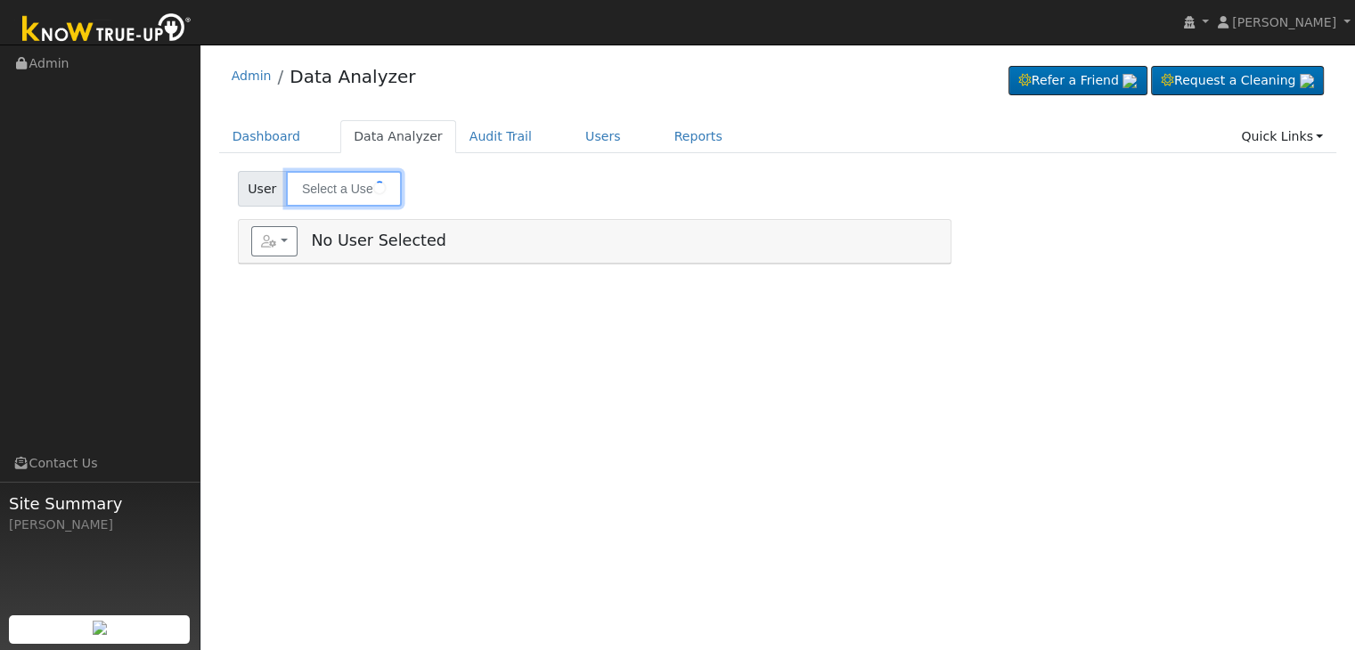
type input "[PERSON_NAME]"
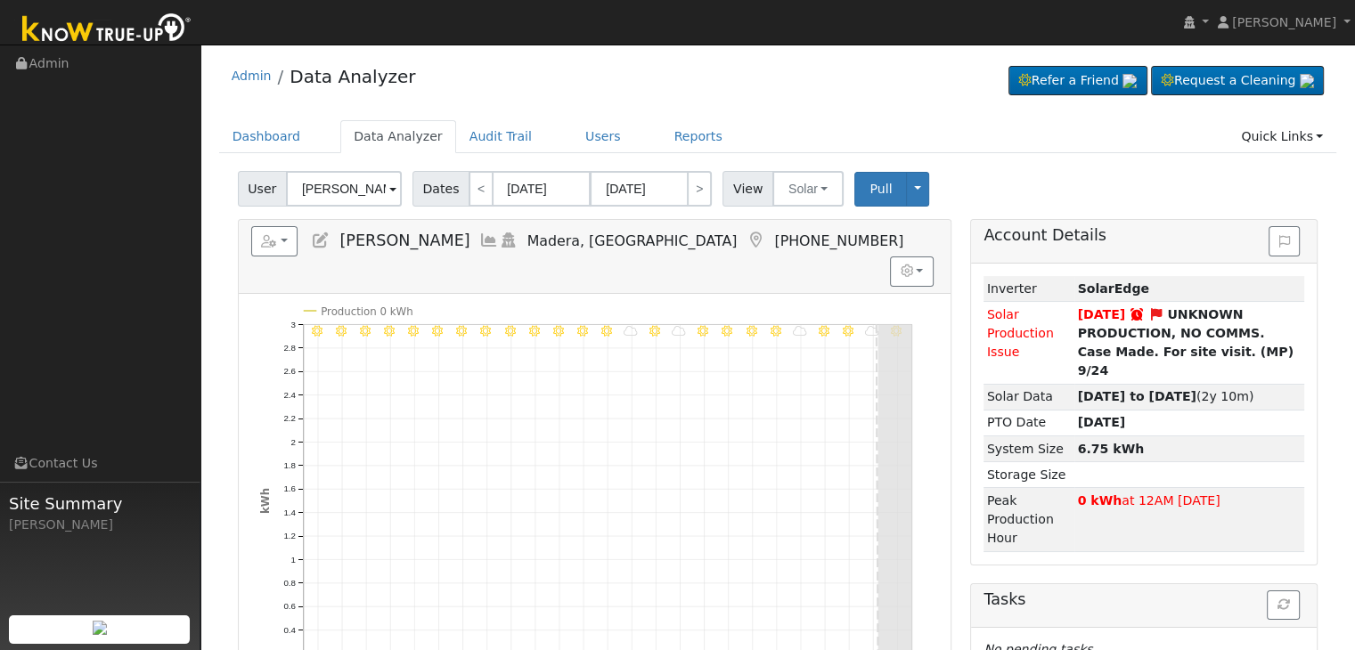
click at [746, 241] on icon at bounding box center [756, 241] width 20 height 16
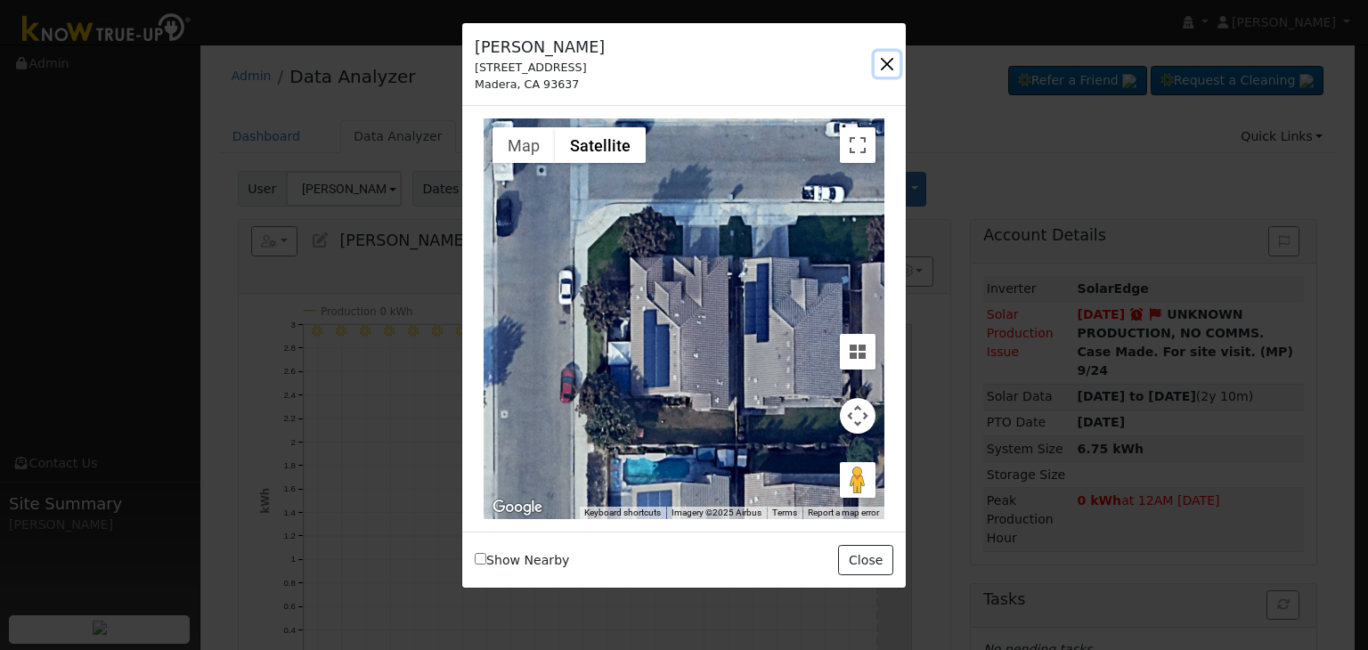
click at [885, 72] on button "button" at bounding box center [887, 64] width 25 height 25
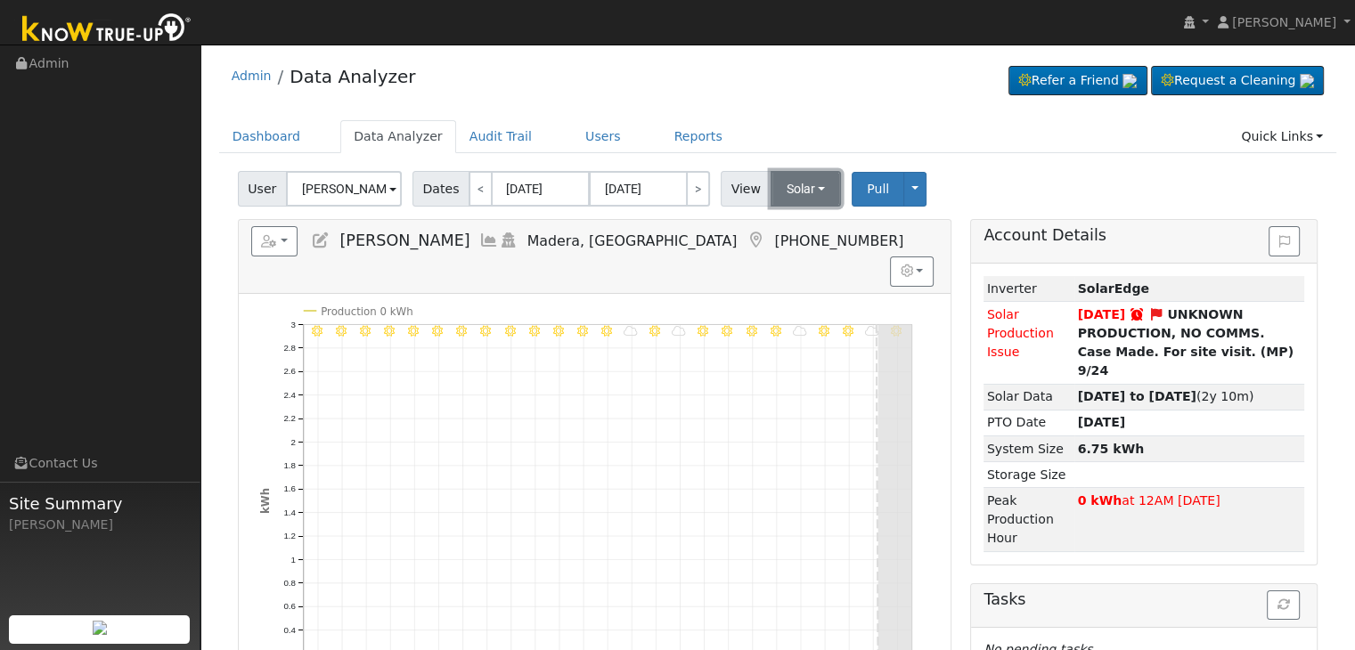
click at [795, 200] on button "Solar" at bounding box center [806, 189] width 71 height 36
click at [798, 236] on link "Utility" at bounding box center [829, 228] width 124 height 25
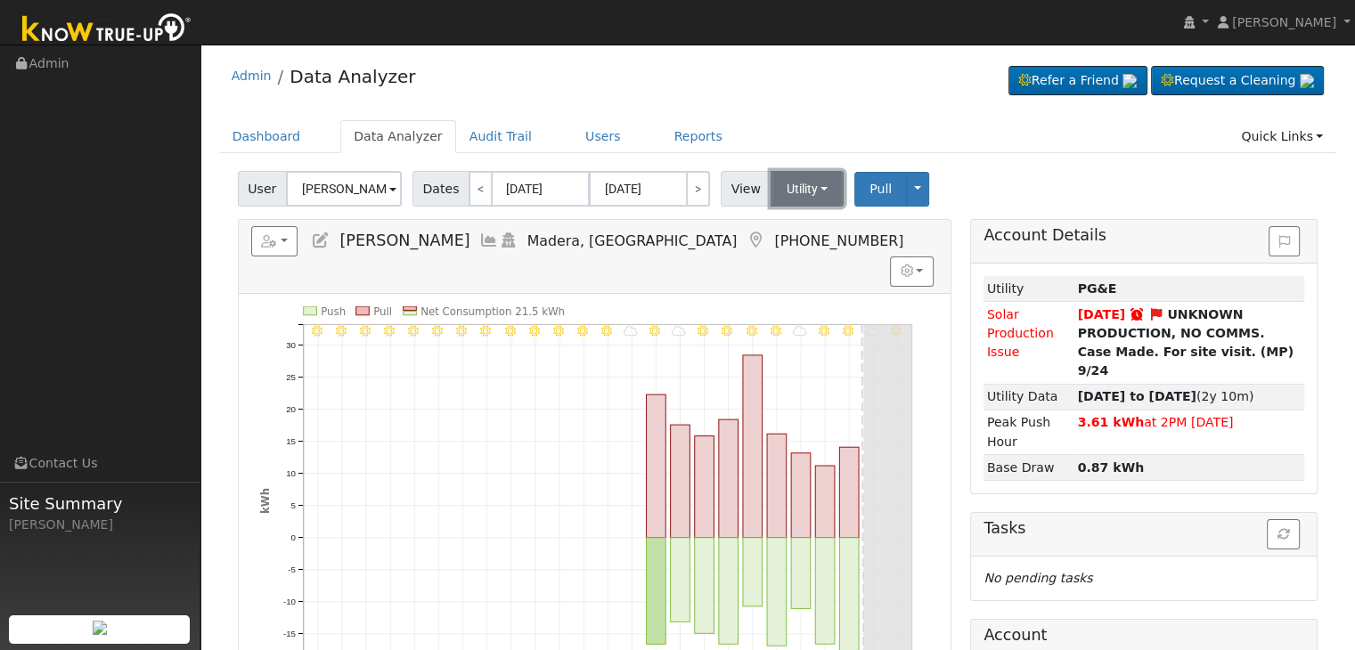
click at [798, 198] on button "Utility" at bounding box center [808, 189] width 74 height 36
click at [804, 254] on link "Solar" at bounding box center [829, 253] width 124 height 25
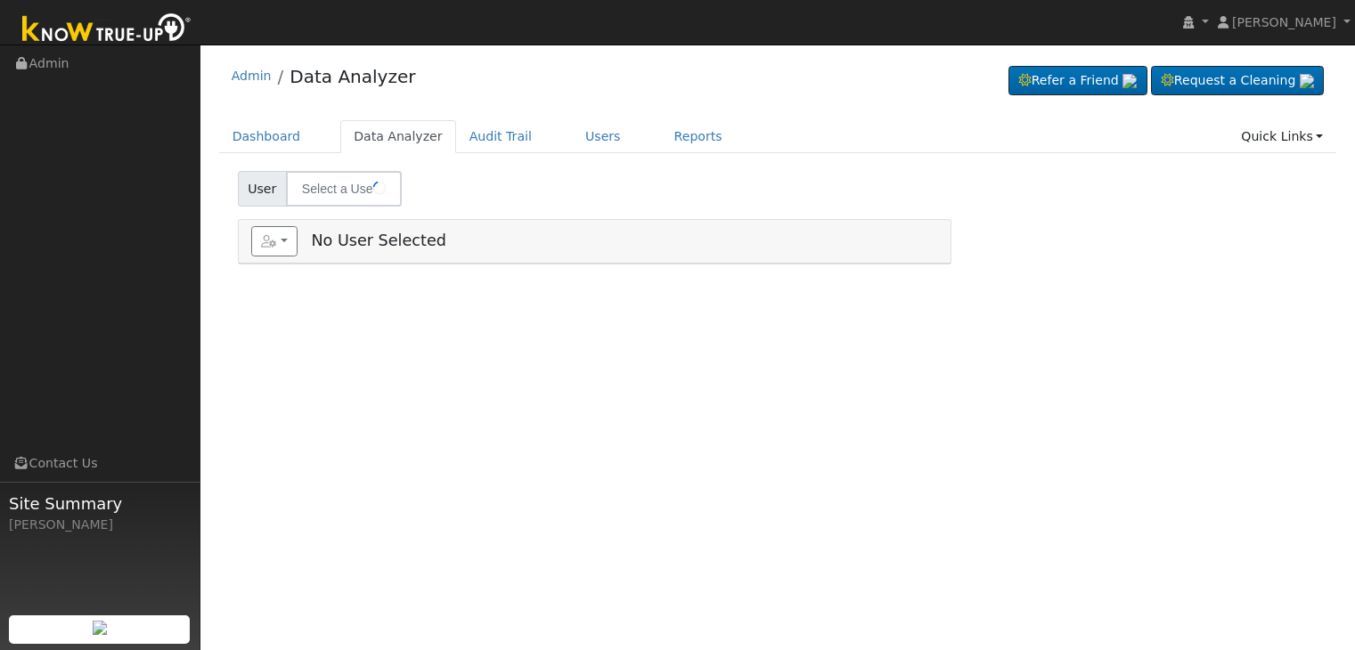
type input "[PERSON_NAME]"
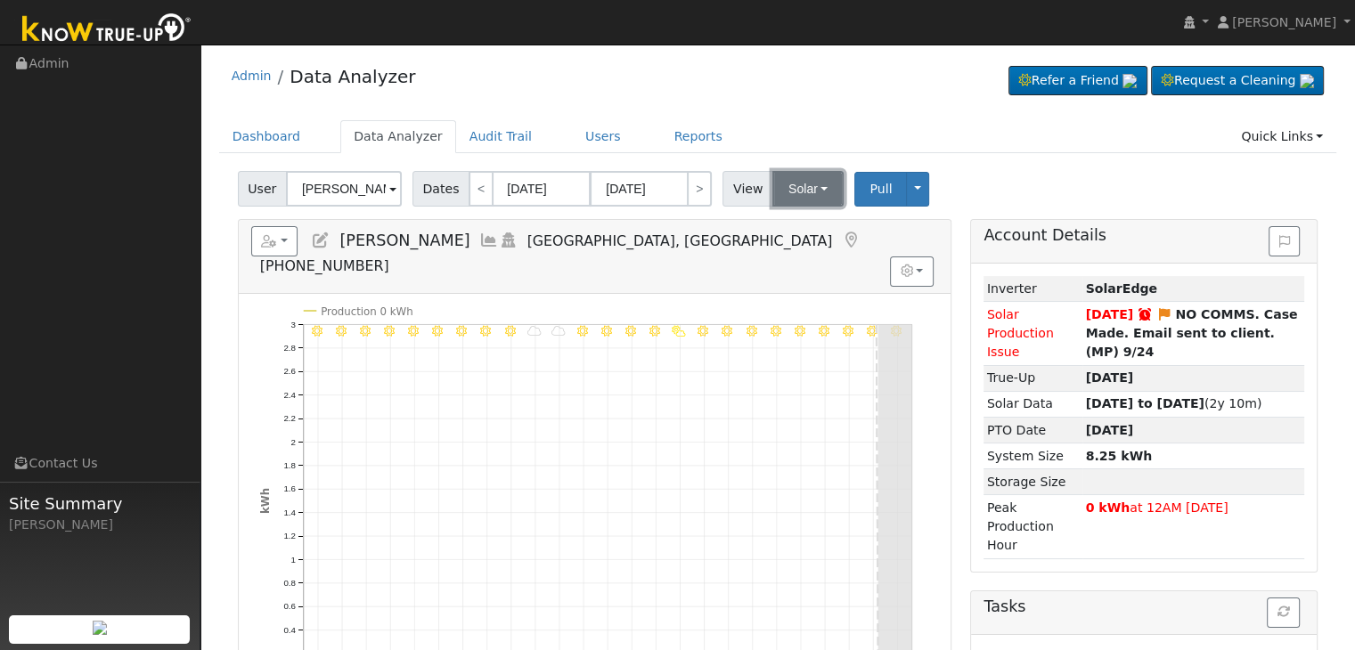
click at [795, 200] on button "Solar" at bounding box center [807, 189] width 71 height 36
click at [802, 224] on link "Utility" at bounding box center [831, 228] width 124 height 25
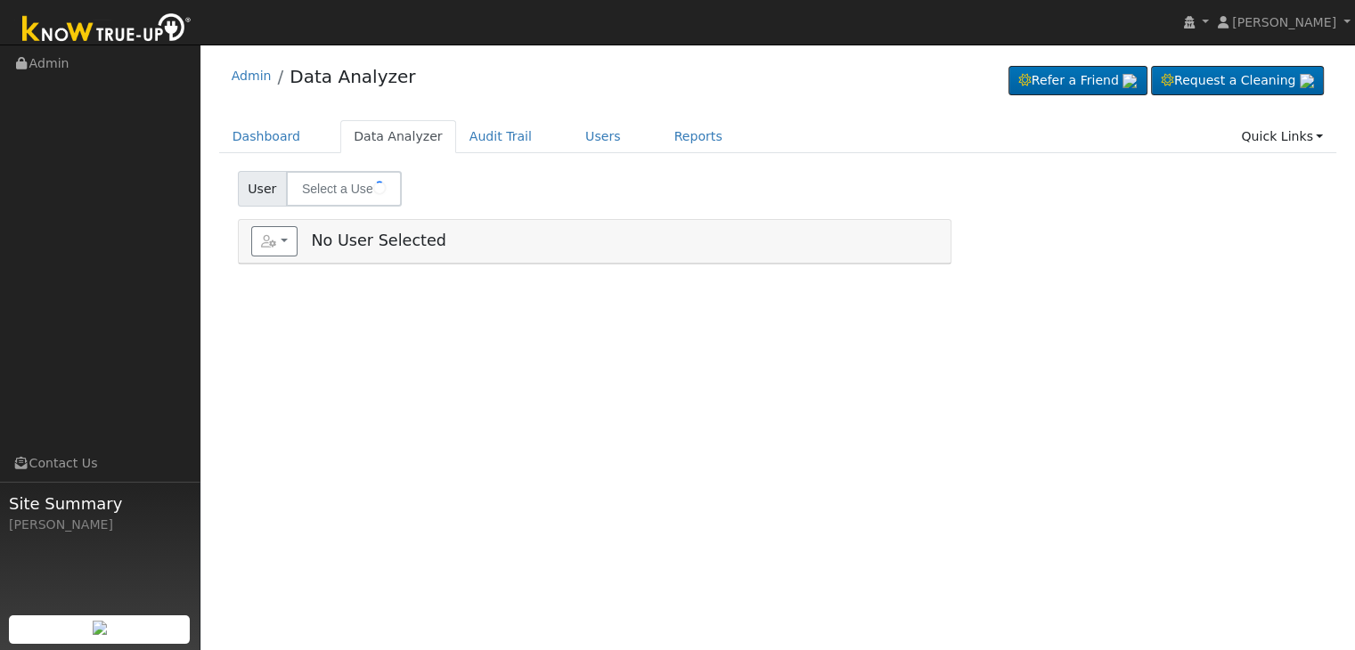
type input "[PERSON_NAME] & [PERSON_NAME]"
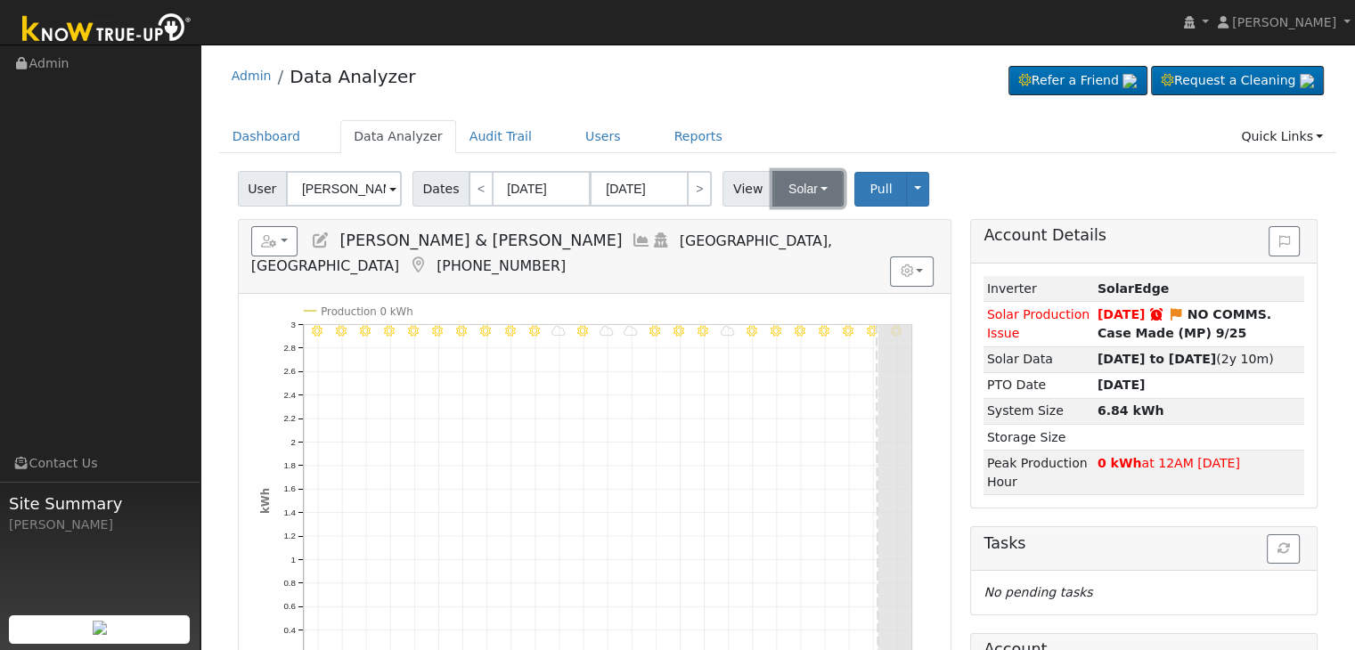
click at [804, 186] on button "Solar" at bounding box center [807, 189] width 71 height 36
click at [794, 229] on link "Utility" at bounding box center [831, 228] width 124 height 25
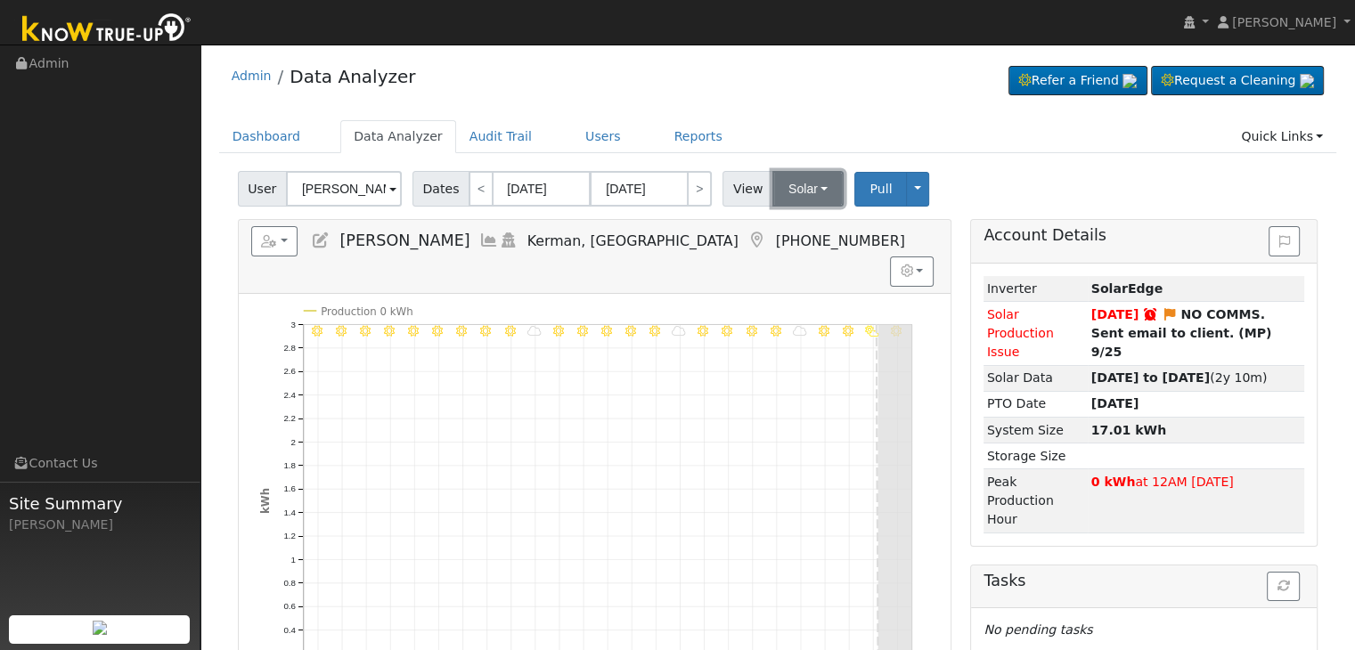
click at [794, 188] on button "Solar" at bounding box center [807, 189] width 71 height 36
click at [795, 228] on link "Utility" at bounding box center [831, 228] width 124 height 25
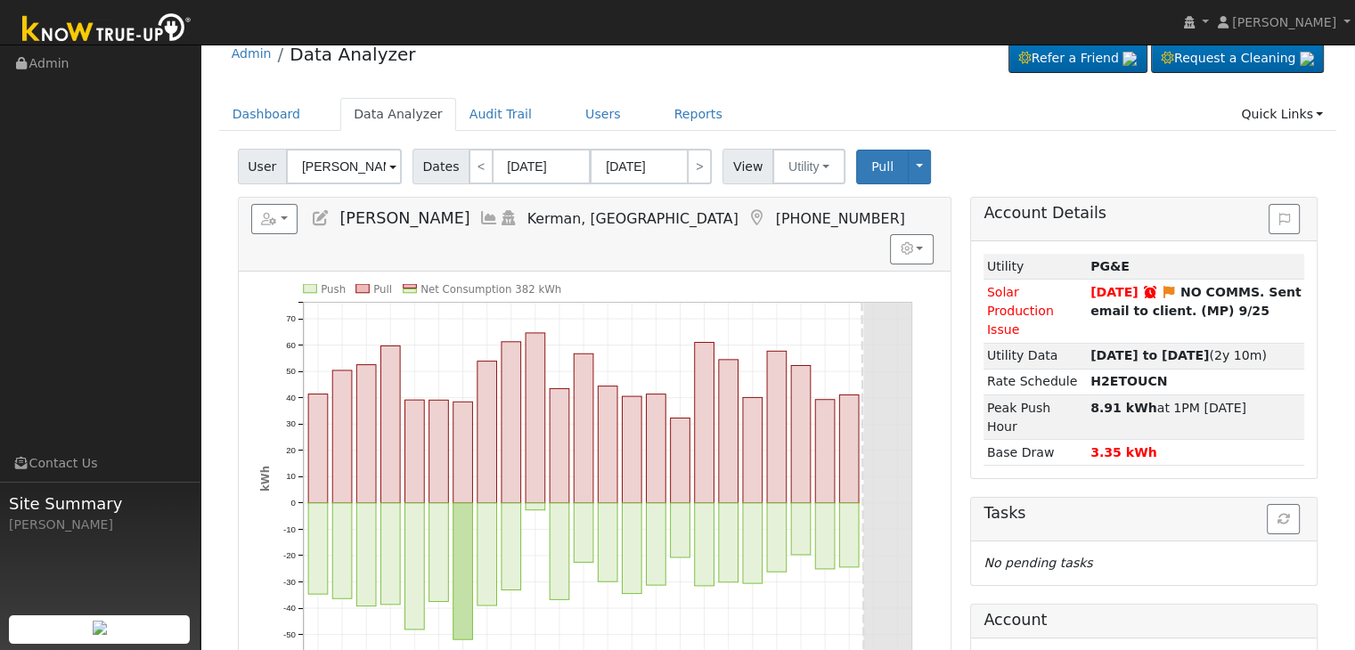
scroll to position [89, 0]
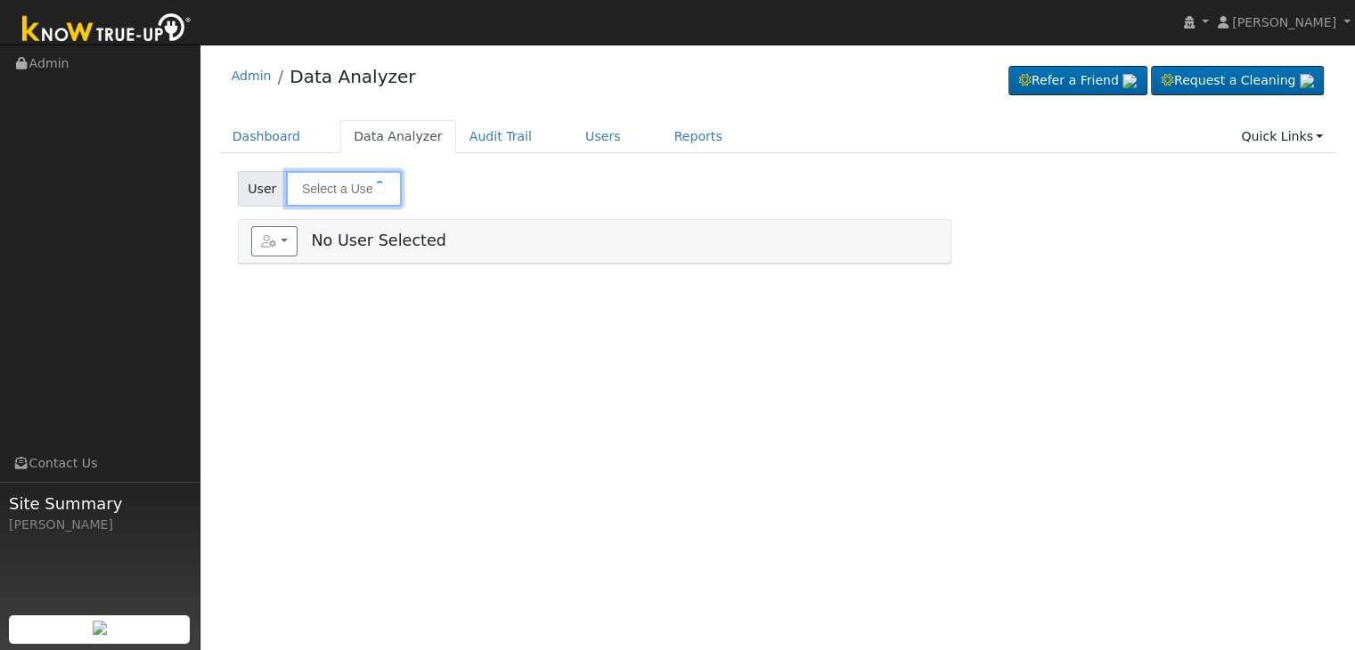
type input "[PERSON_NAME]"
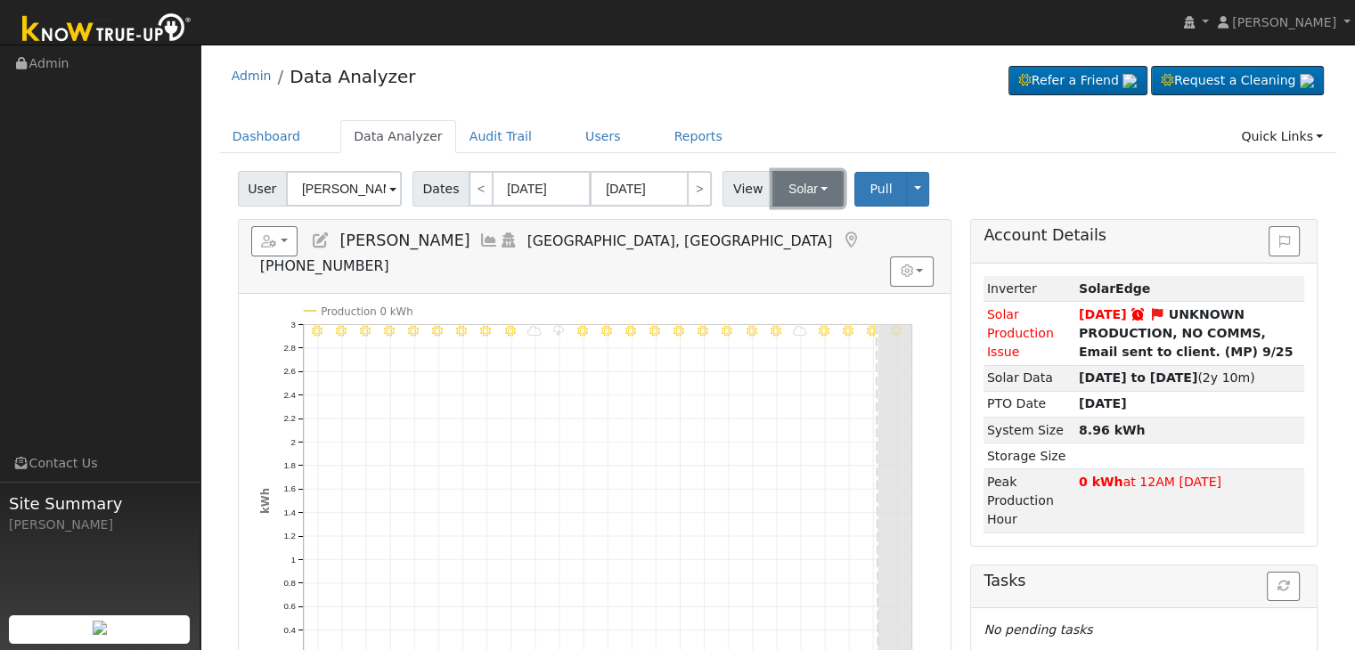
click at [795, 189] on button "Solar" at bounding box center [807, 189] width 71 height 36
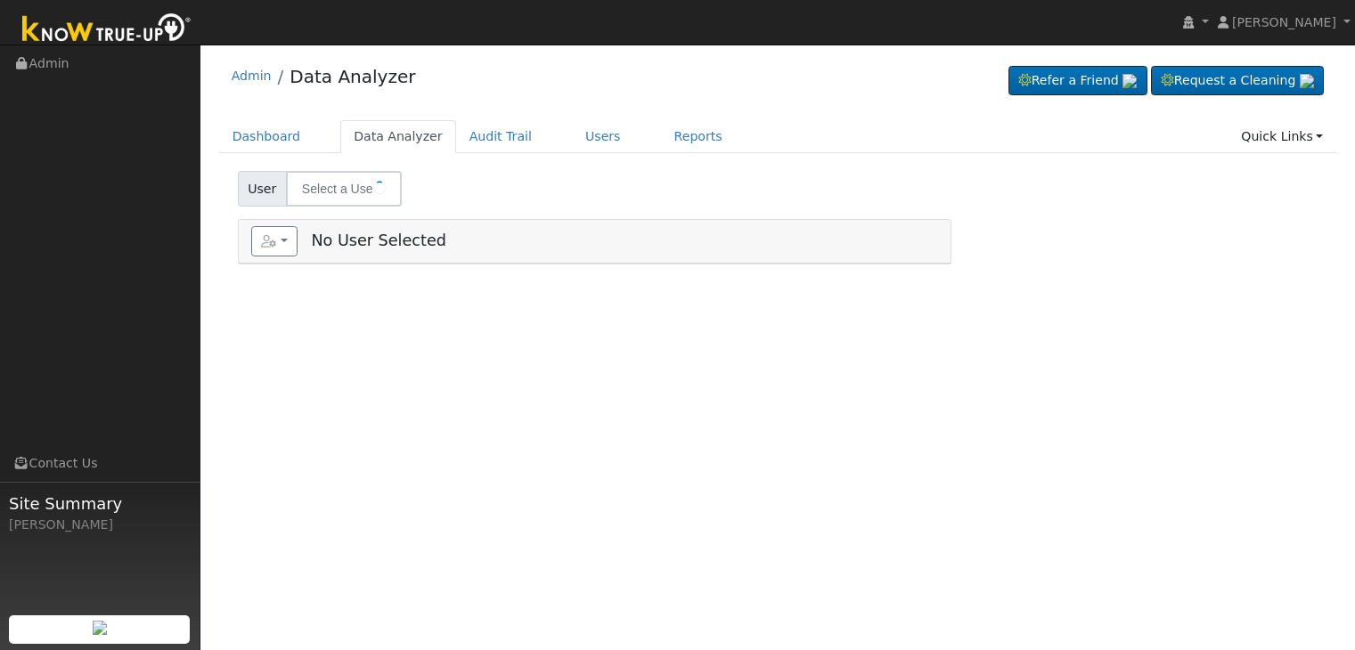
type input "[PERSON_NAME]"
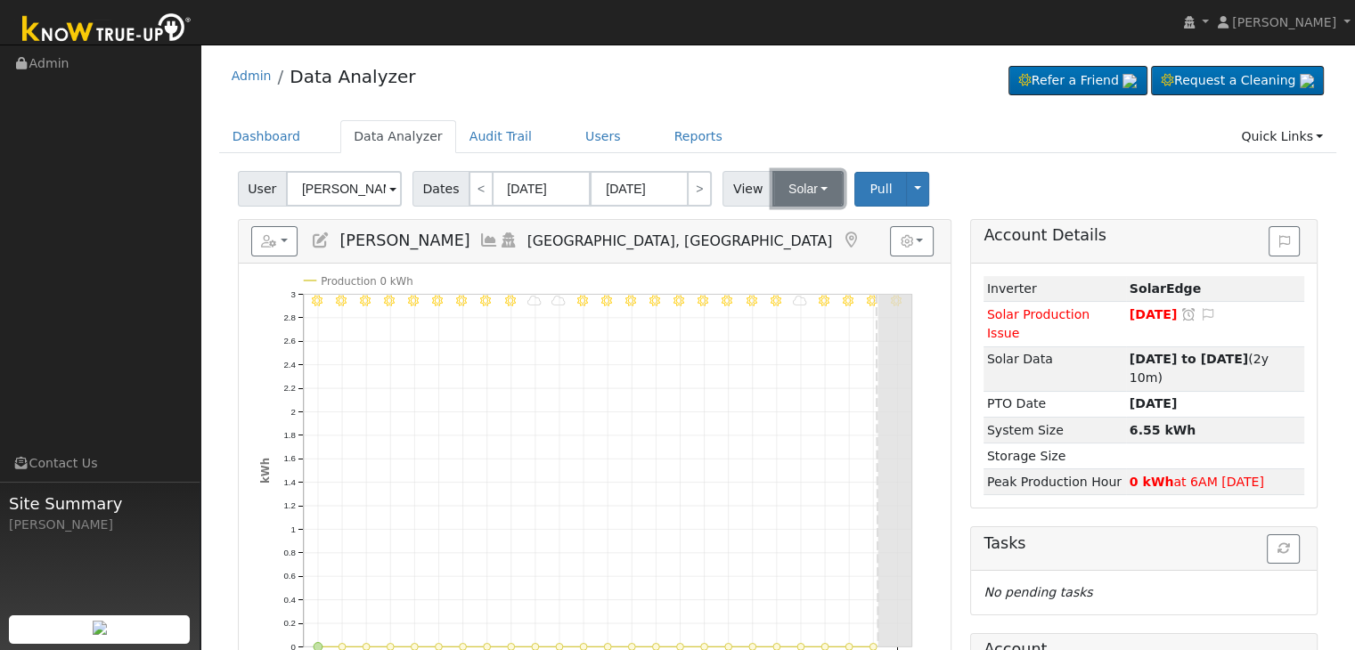
click at [795, 191] on button "Solar" at bounding box center [807, 189] width 71 height 36
click at [807, 227] on link "Utility" at bounding box center [831, 228] width 124 height 25
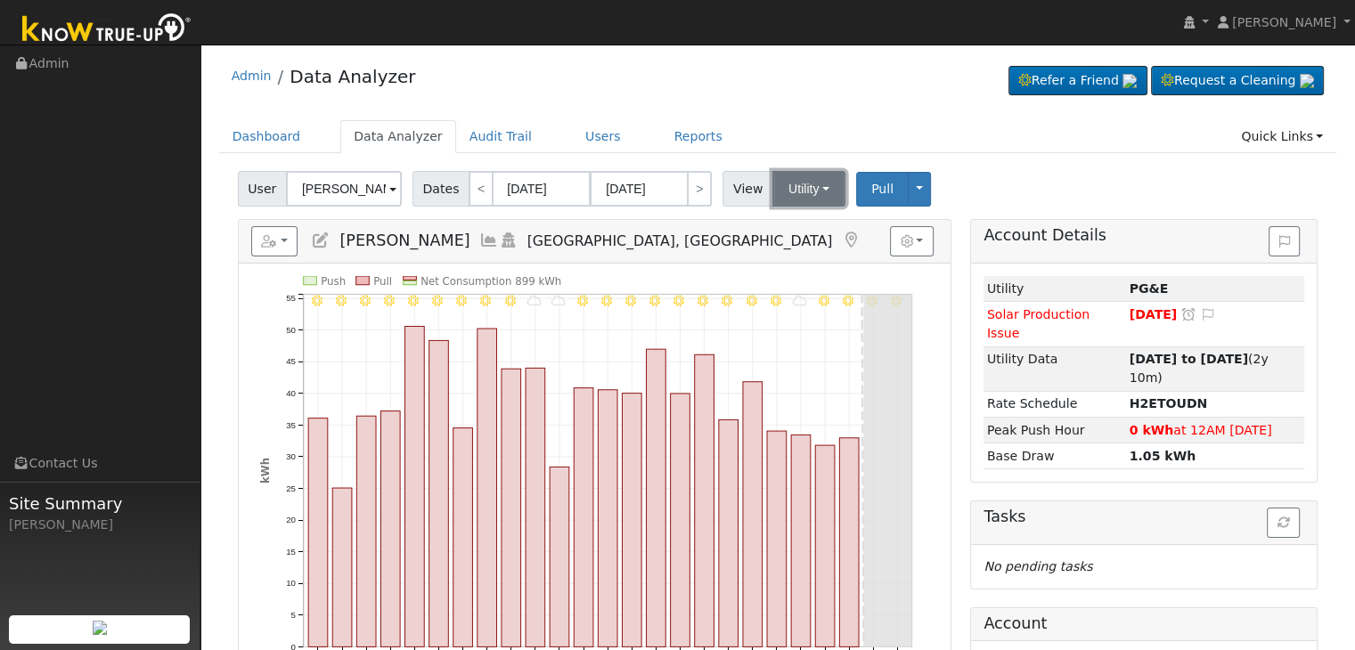
click at [801, 184] on button "Utility" at bounding box center [808, 189] width 73 height 36
click at [812, 252] on link "Solar" at bounding box center [831, 253] width 124 height 25
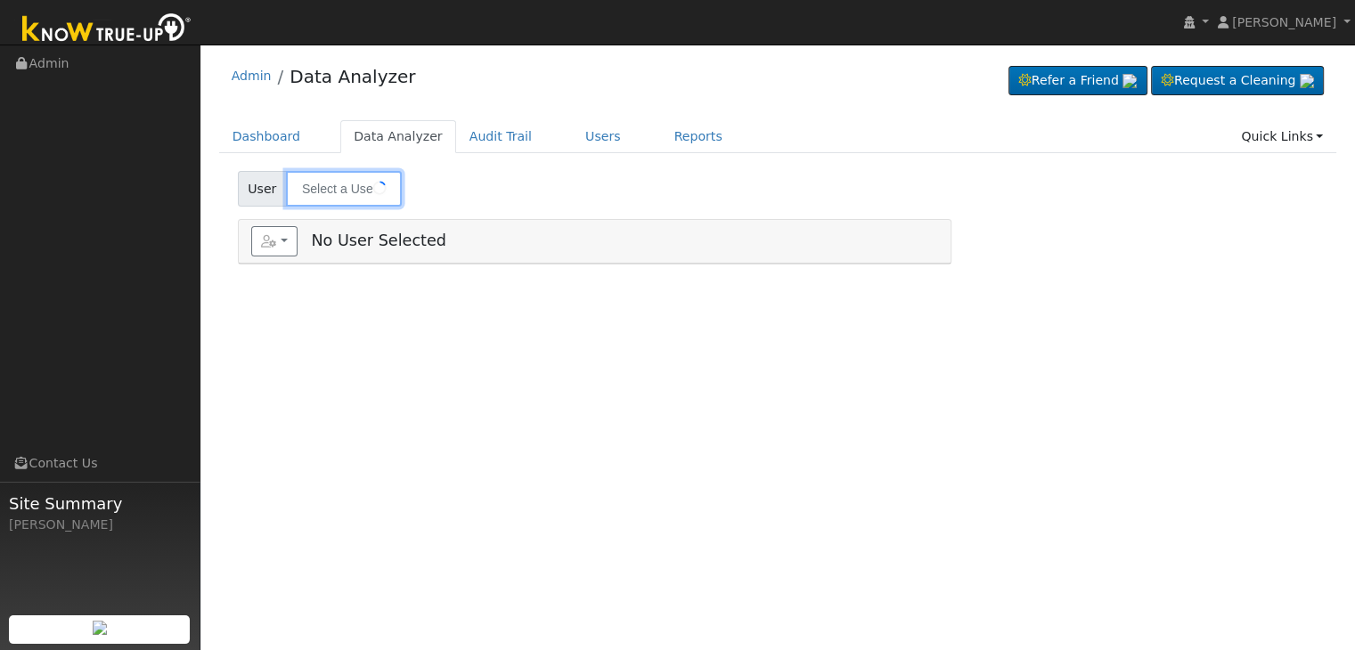
type input "[PERSON_NAME]"
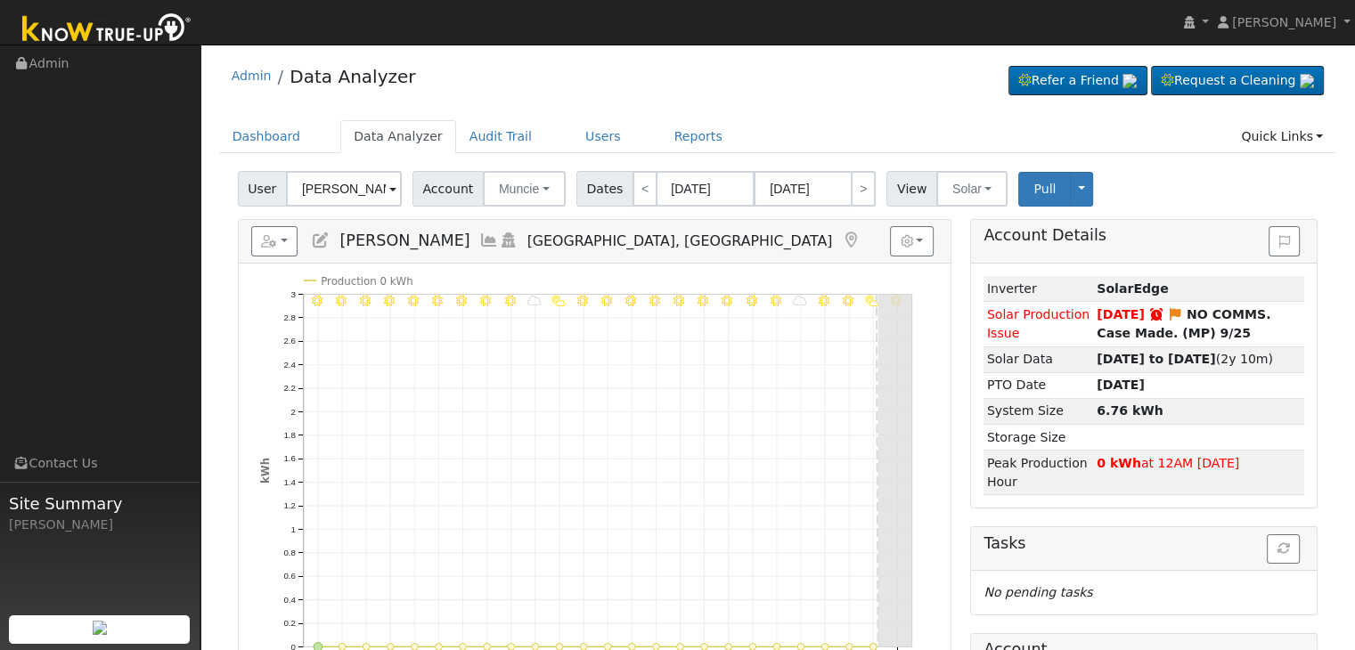
click at [841, 236] on icon at bounding box center [851, 241] width 20 height 16
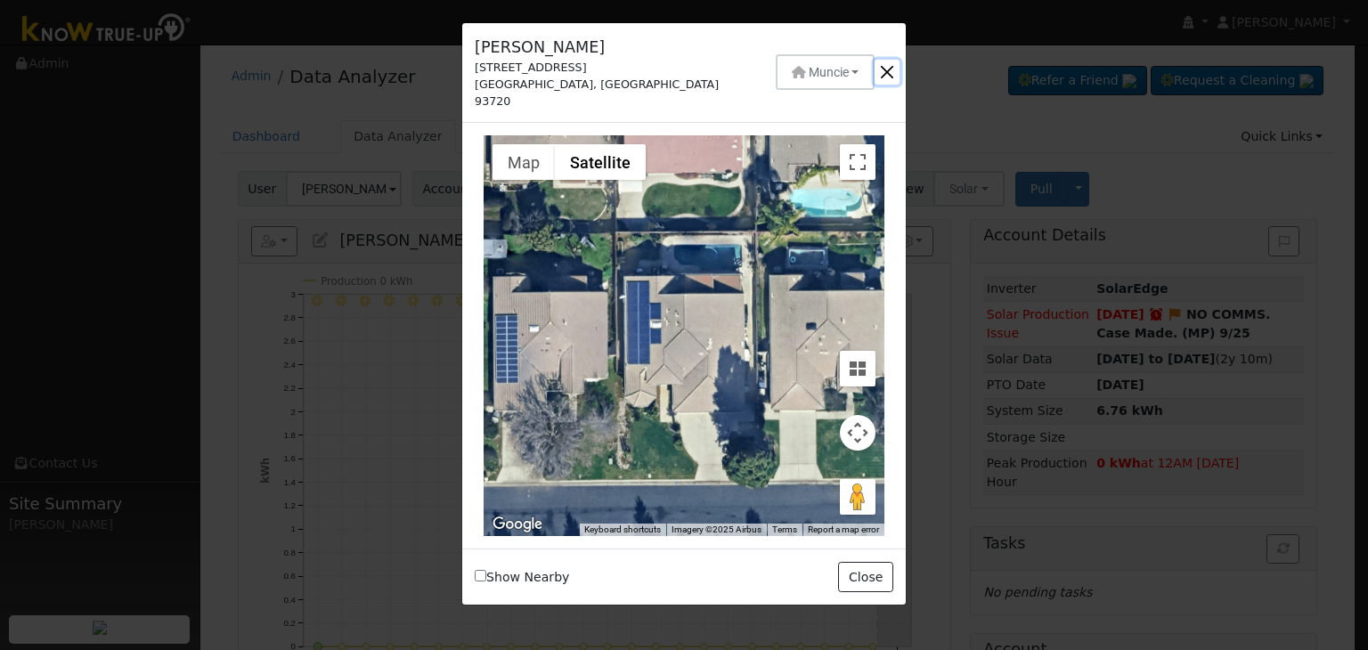
click at [892, 65] on button "button" at bounding box center [887, 72] width 25 height 25
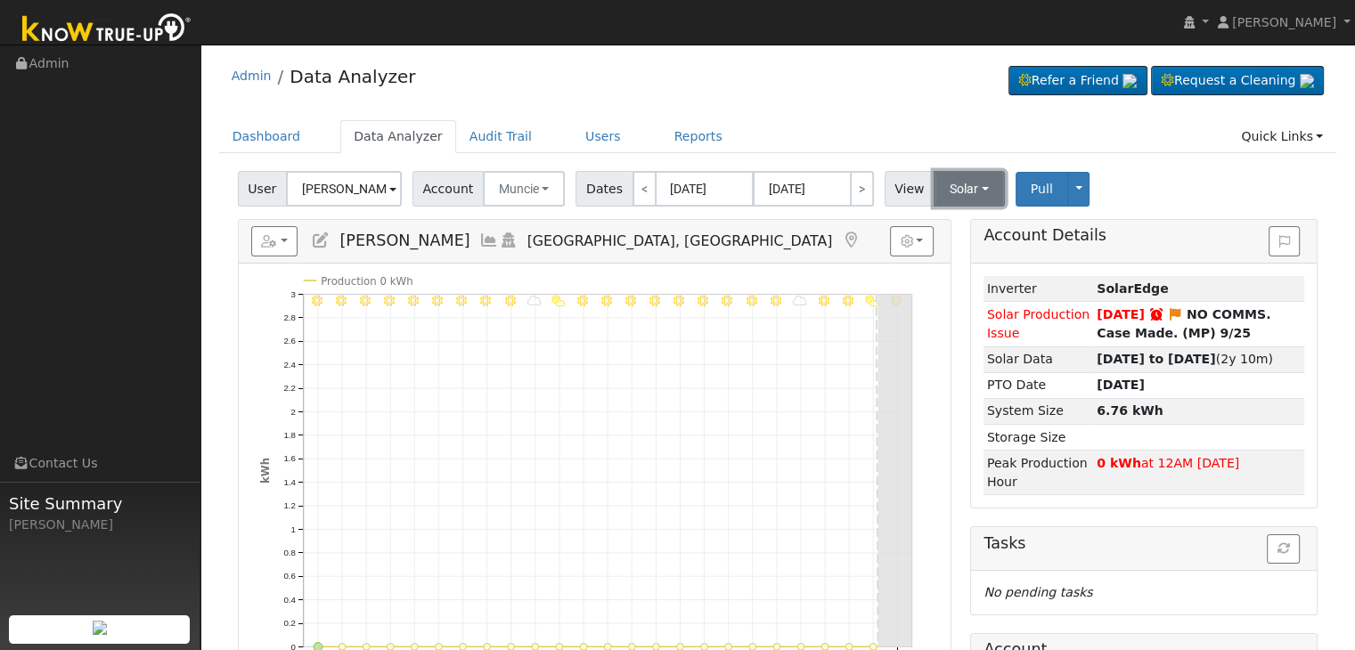
click at [951, 178] on button "Solar" at bounding box center [969, 189] width 71 height 36
click at [959, 233] on link "Utility" at bounding box center [993, 228] width 124 height 25
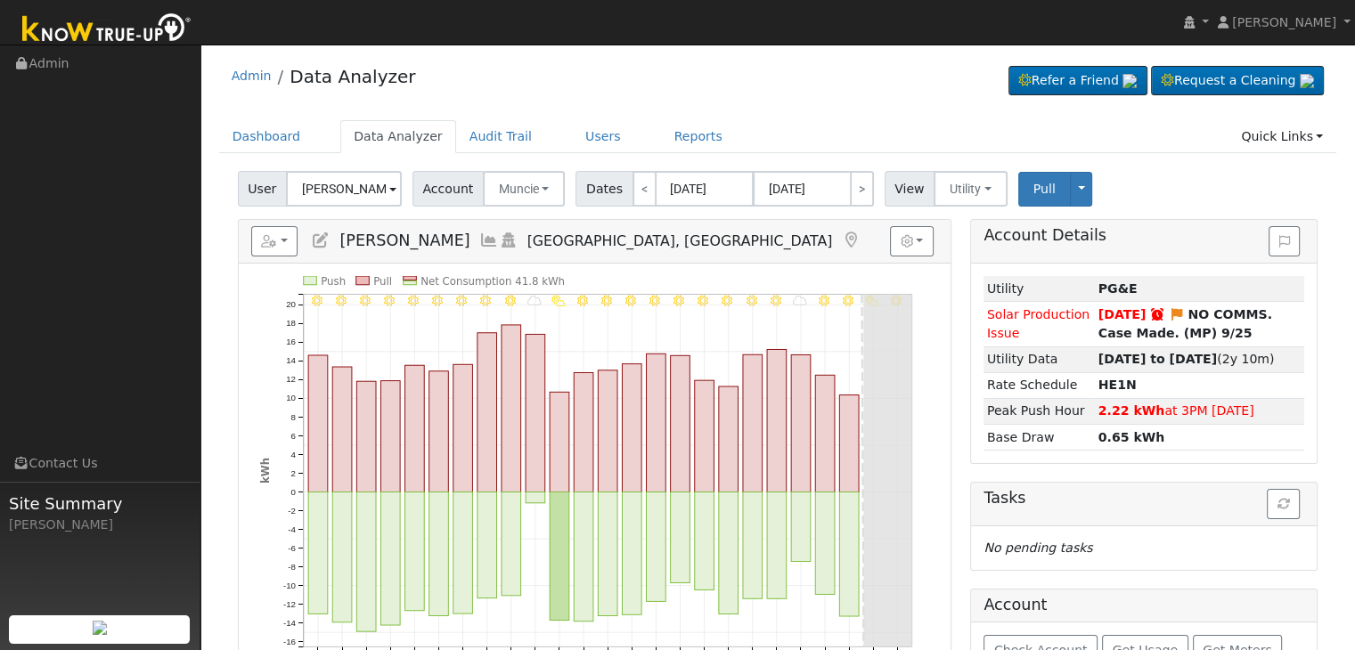
click at [841, 233] on icon at bounding box center [851, 241] width 20 height 16
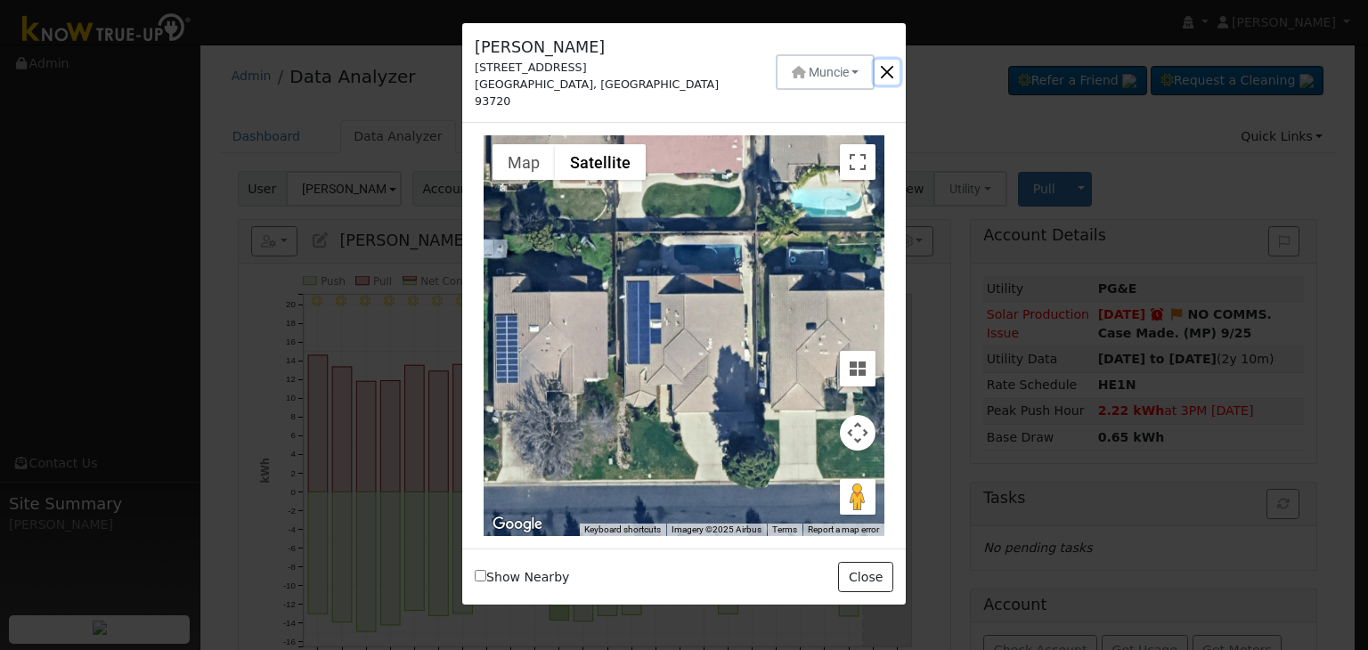
click at [887, 63] on button "button" at bounding box center [887, 72] width 25 height 25
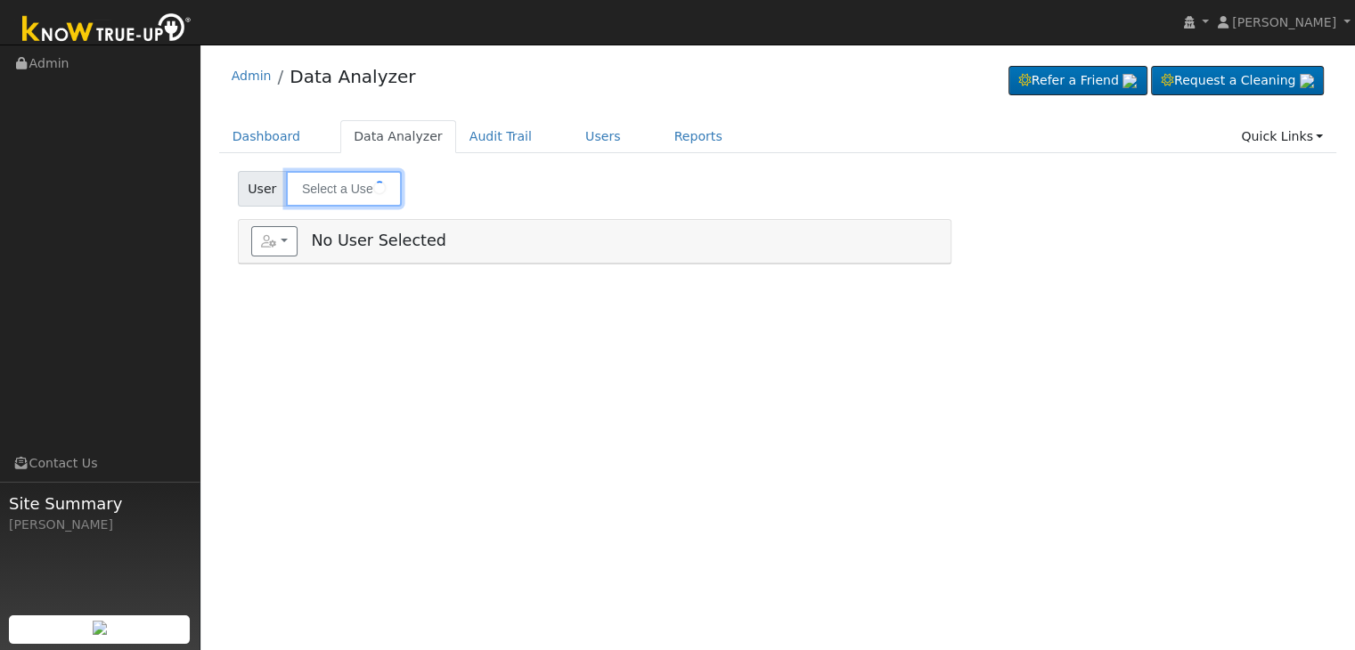
type input "[PERSON_NAME]"
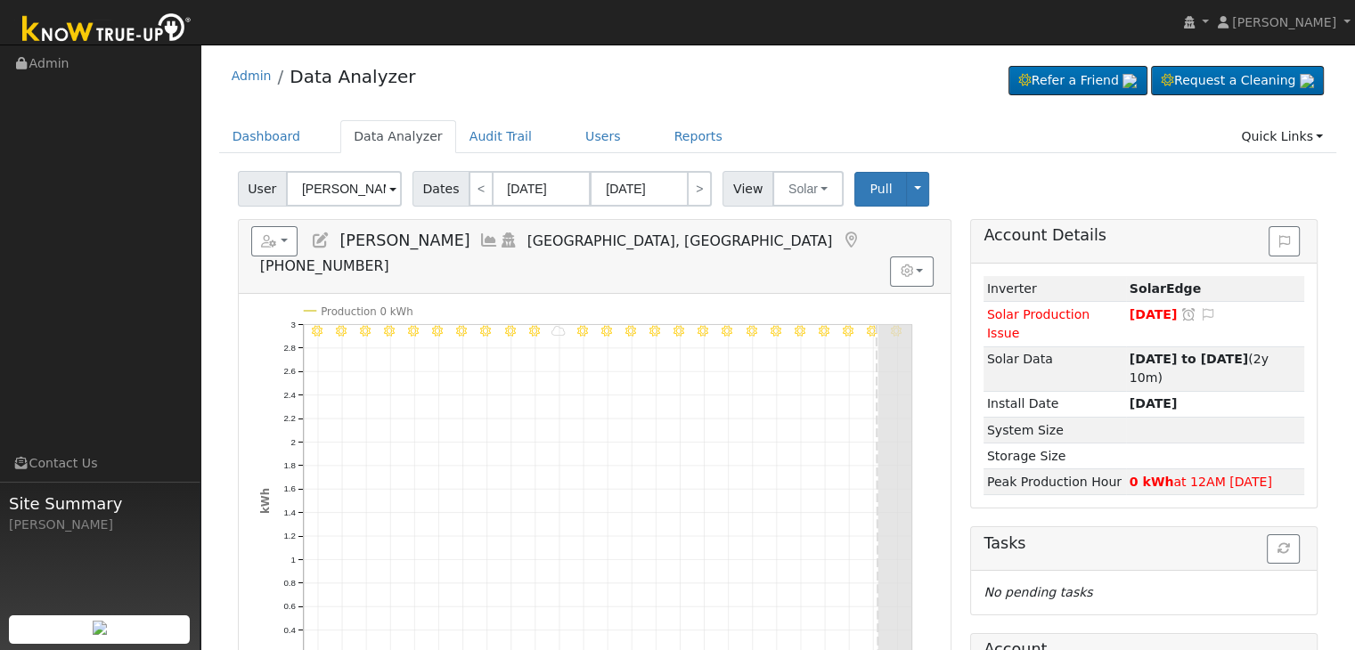
click at [841, 233] on icon at bounding box center [851, 241] width 20 height 16
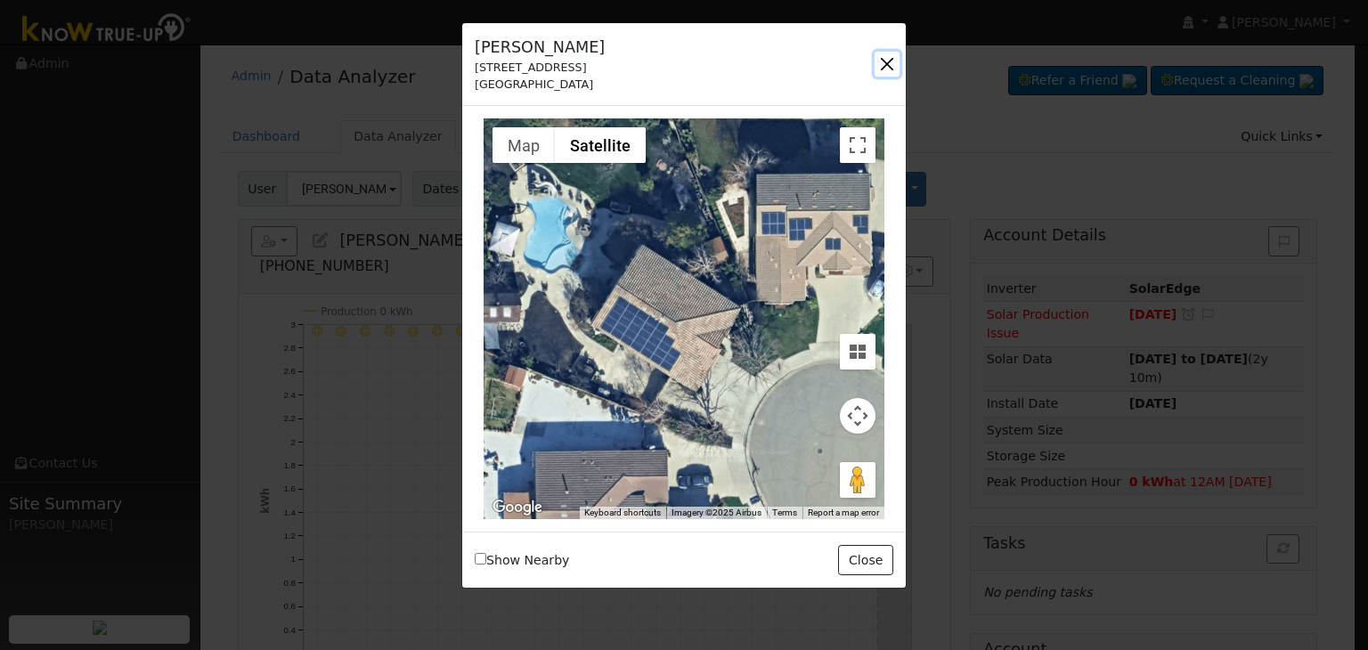
click at [887, 59] on button "button" at bounding box center [887, 64] width 25 height 25
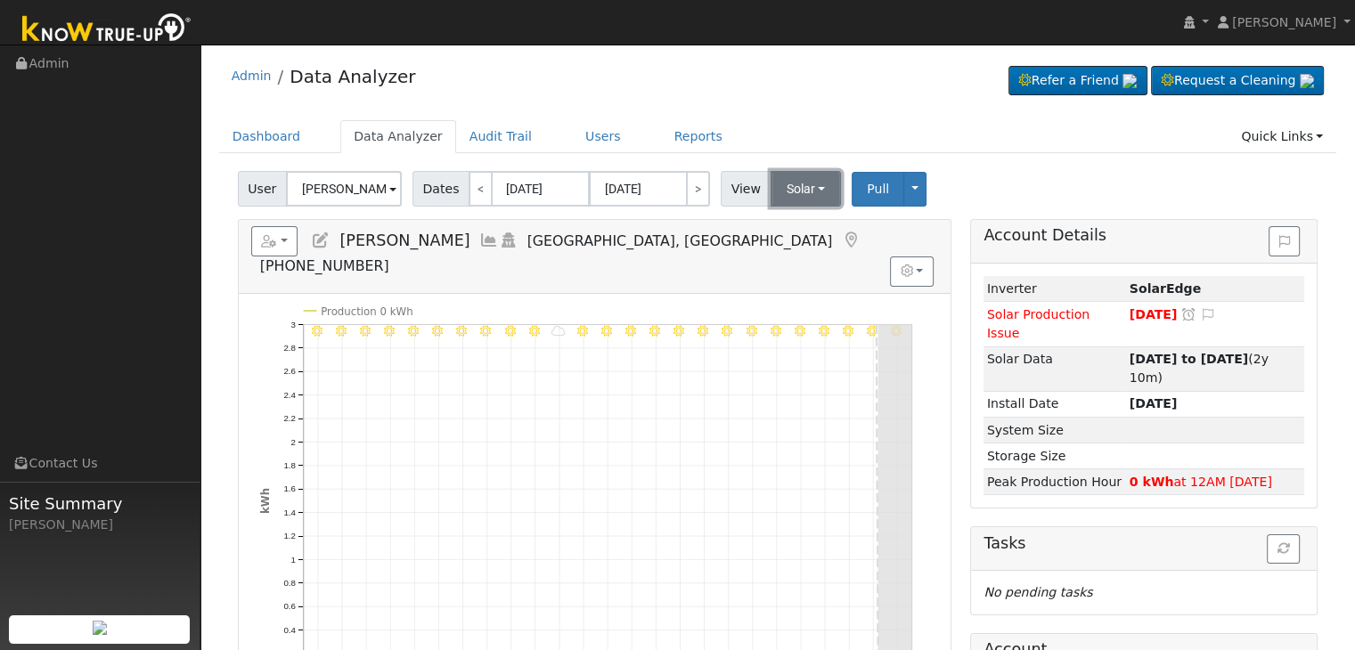
click at [771, 192] on button "Solar" at bounding box center [806, 189] width 71 height 36
click at [787, 225] on link "Utility" at bounding box center [829, 228] width 124 height 25
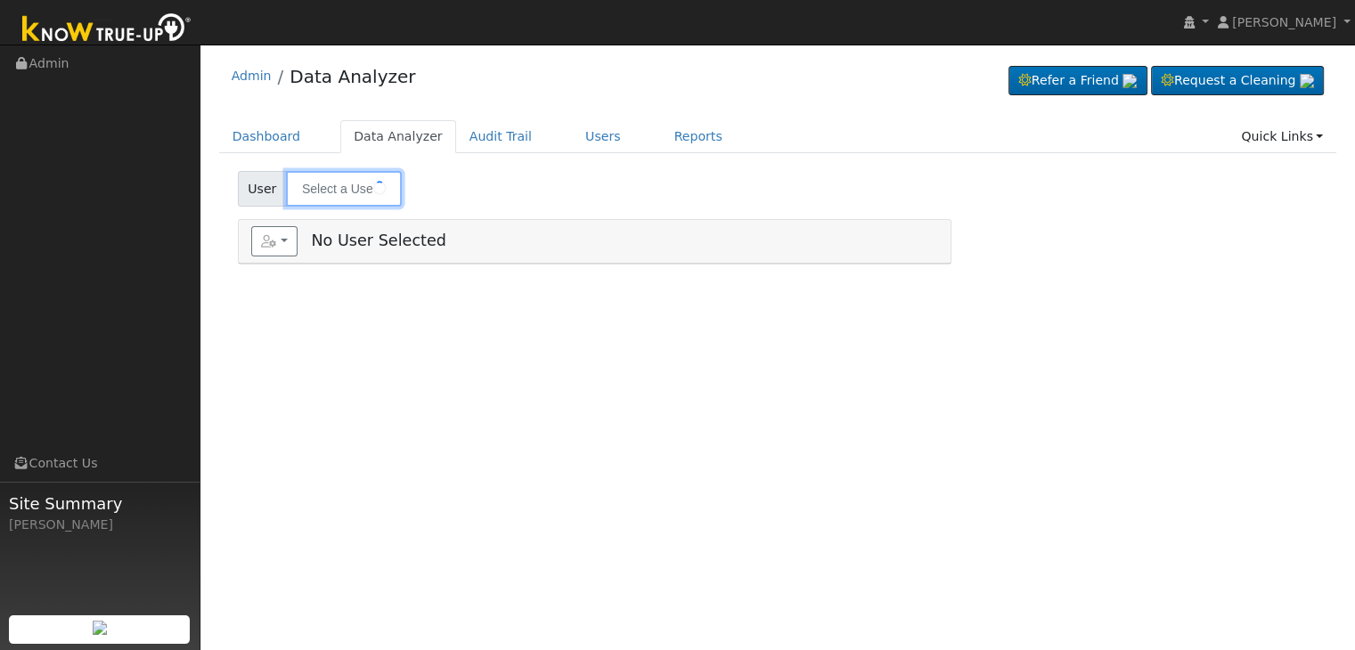
type input "Ruth & Ruben Diaz"
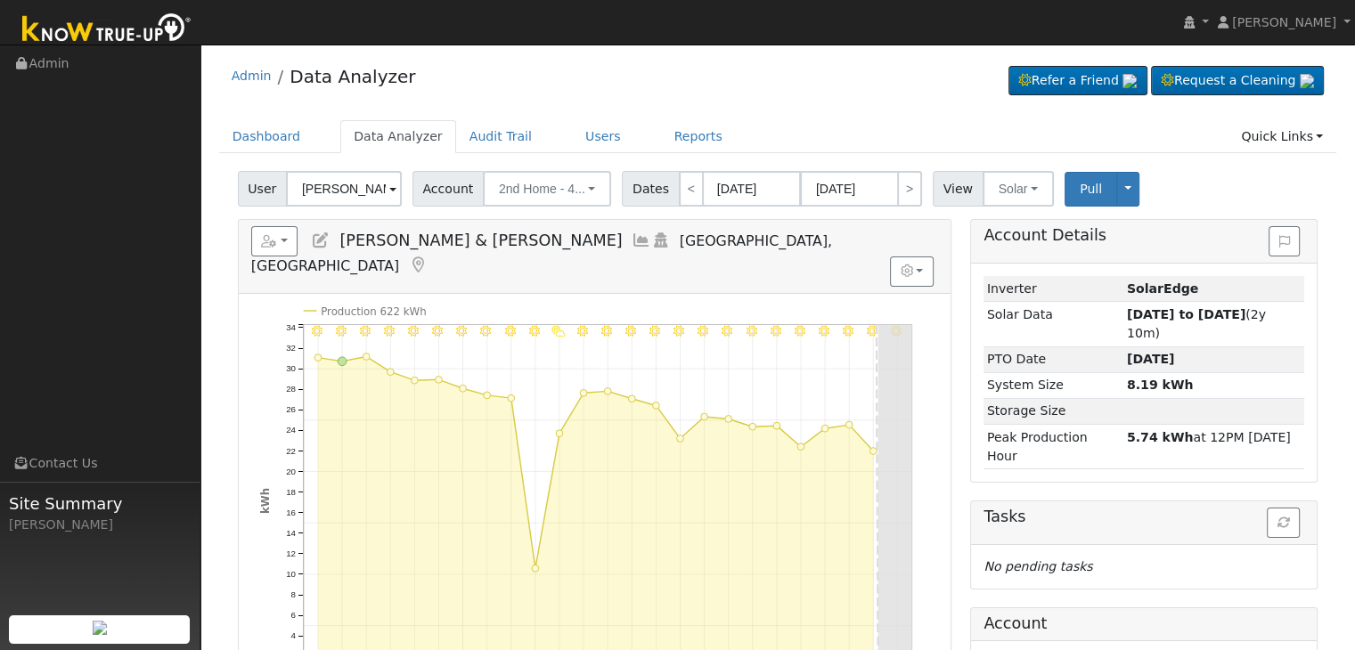
click at [428, 257] on icon at bounding box center [418, 265] width 20 height 16
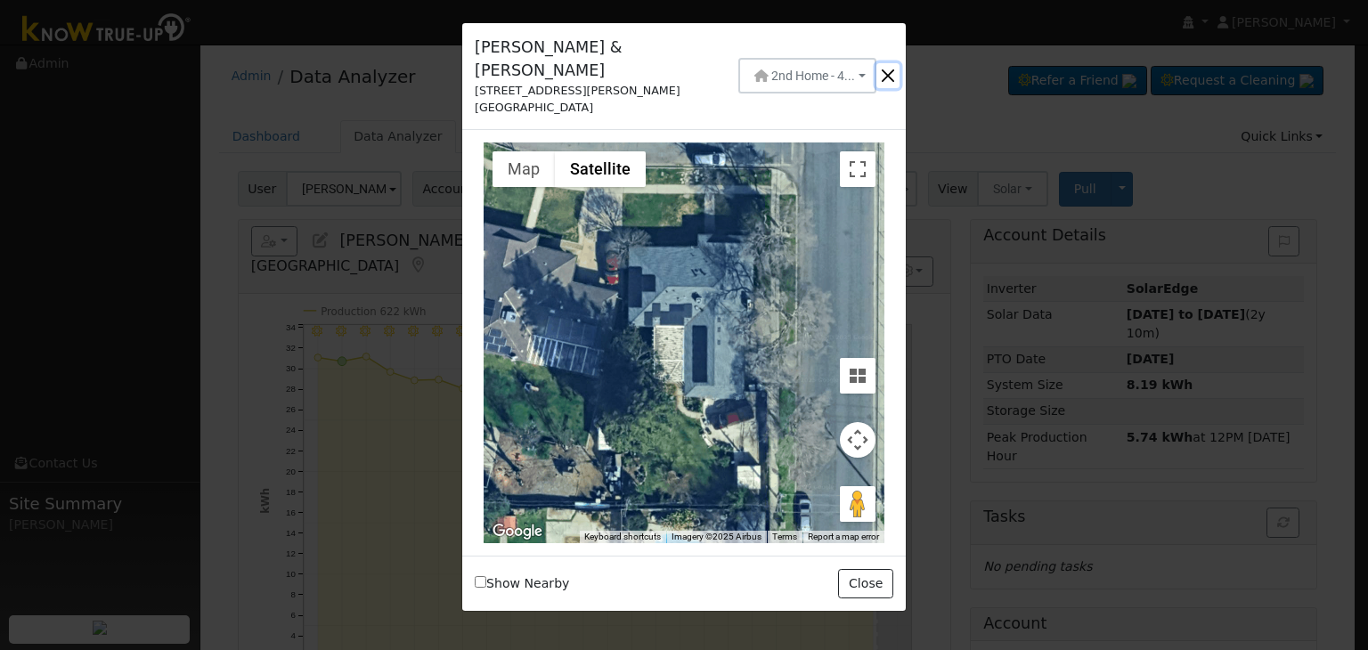
click at [889, 66] on button "button" at bounding box center [888, 75] width 23 height 25
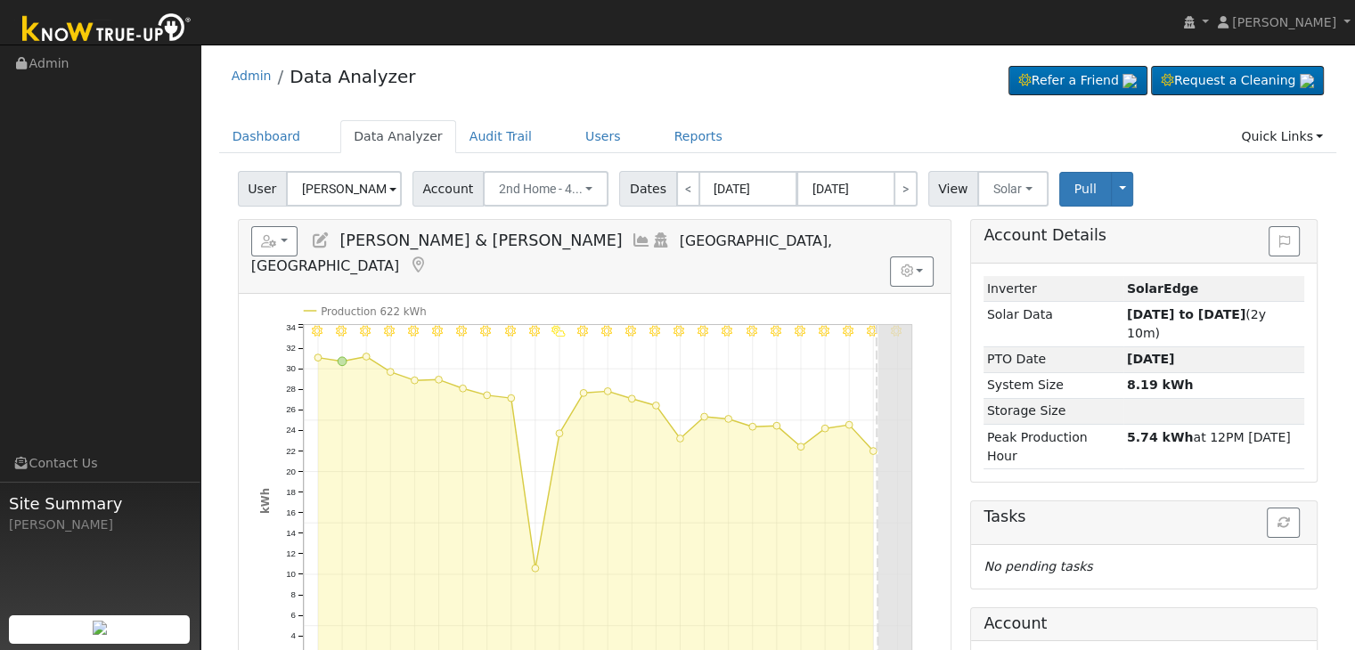
click at [428, 257] on icon at bounding box center [418, 265] width 20 height 16
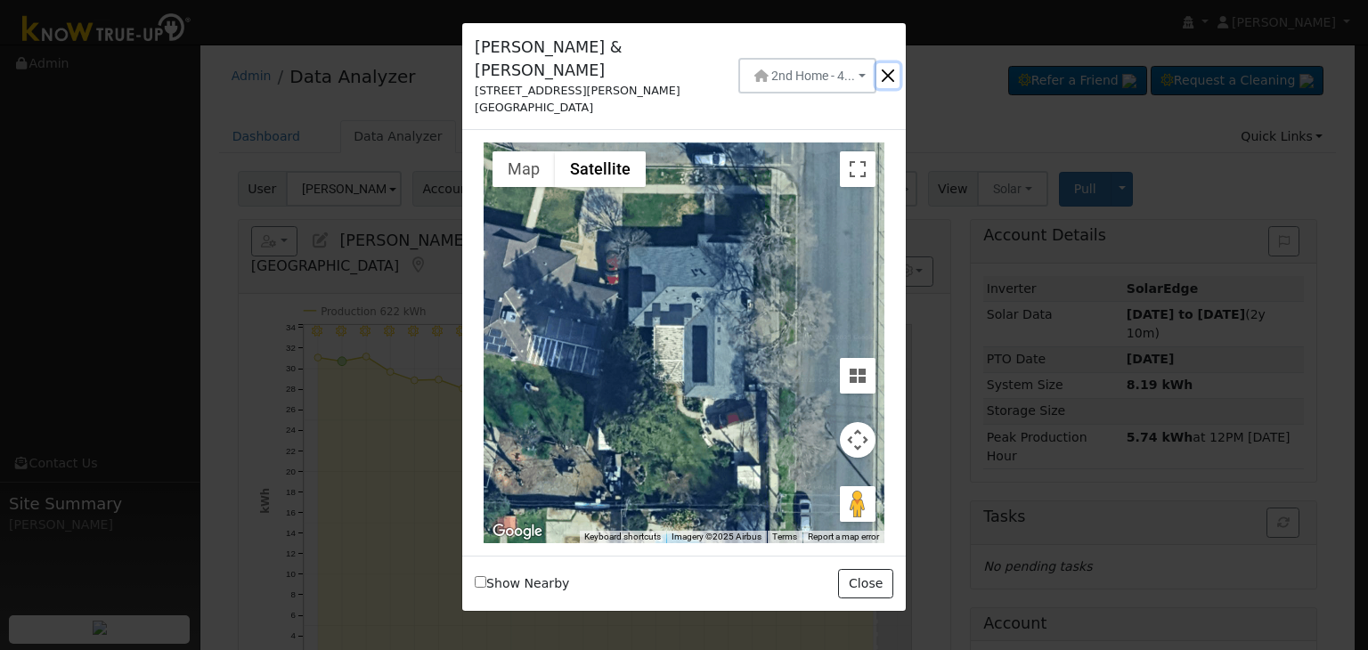
click at [880, 70] on button "button" at bounding box center [888, 75] width 23 height 25
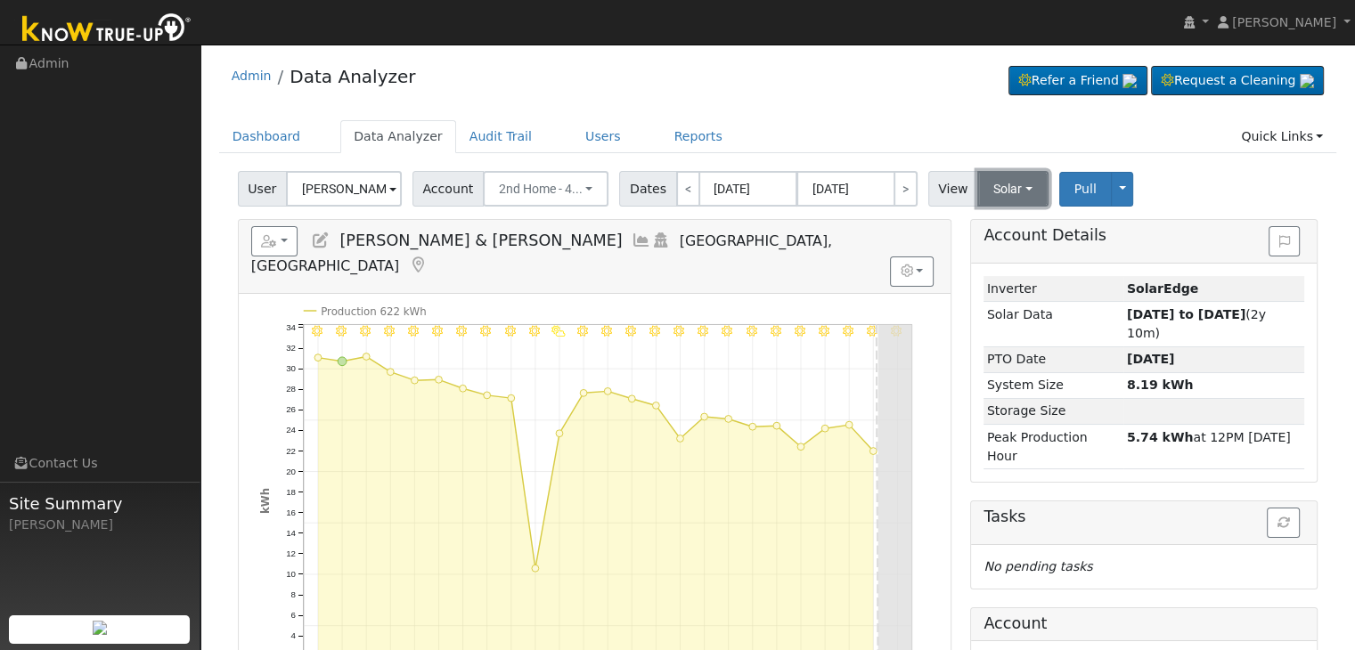
click at [983, 192] on button "Solar" at bounding box center [1012, 189] width 71 height 36
click at [994, 229] on link "Utility" at bounding box center [1037, 228] width 124 height 25
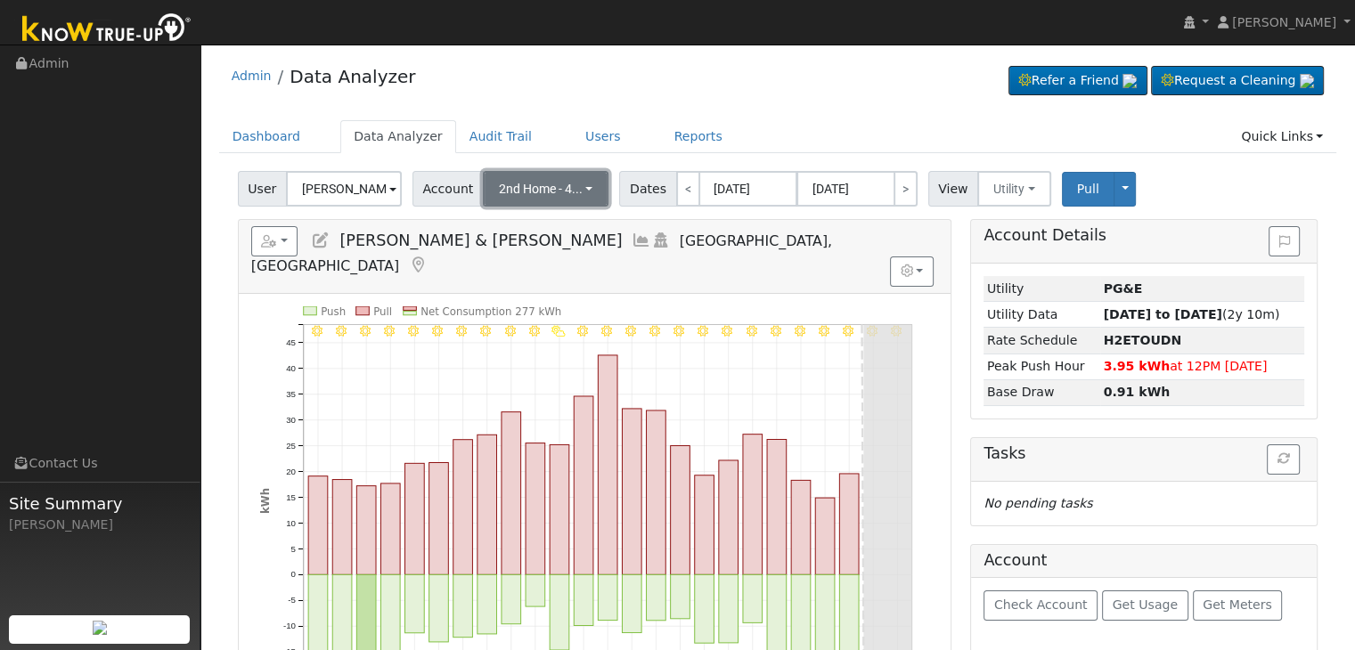
click at [568, 193] on span "2nd Home - 4..." at bounding box center [541, 189] width 84 height 14
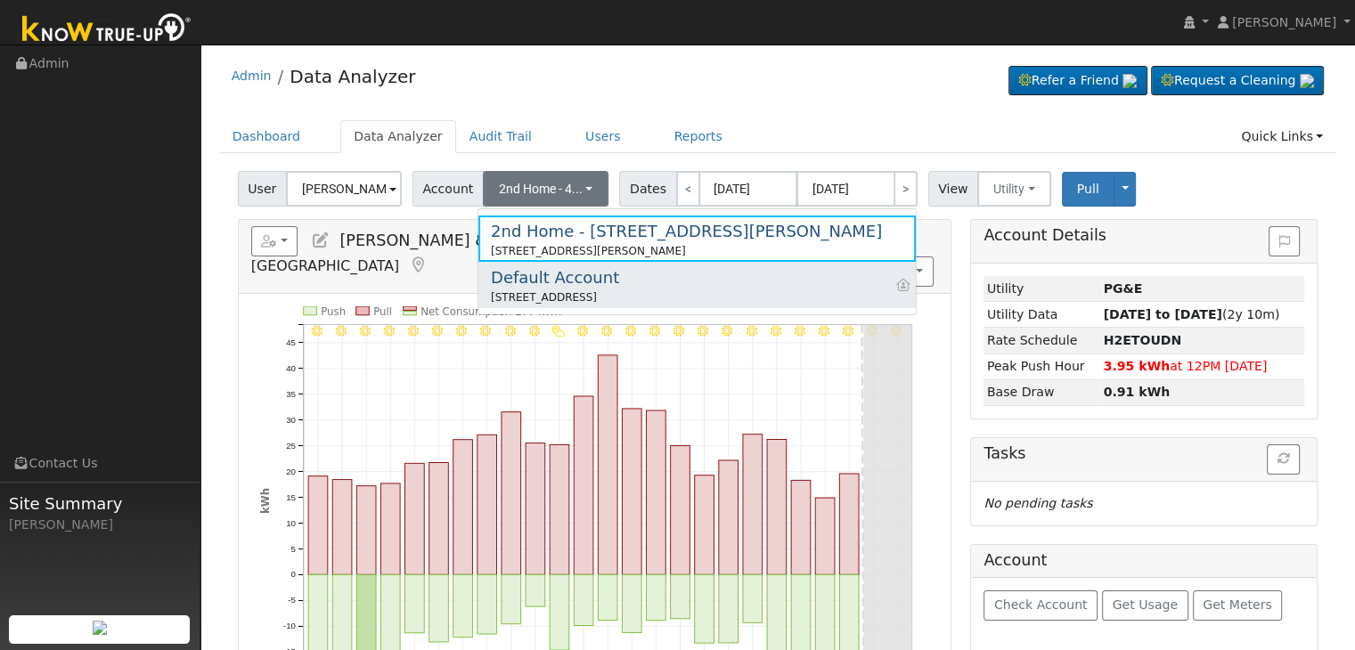
click at [575, 286] on div "Default Account" at bounding box center [555, 277] width 128 height 24
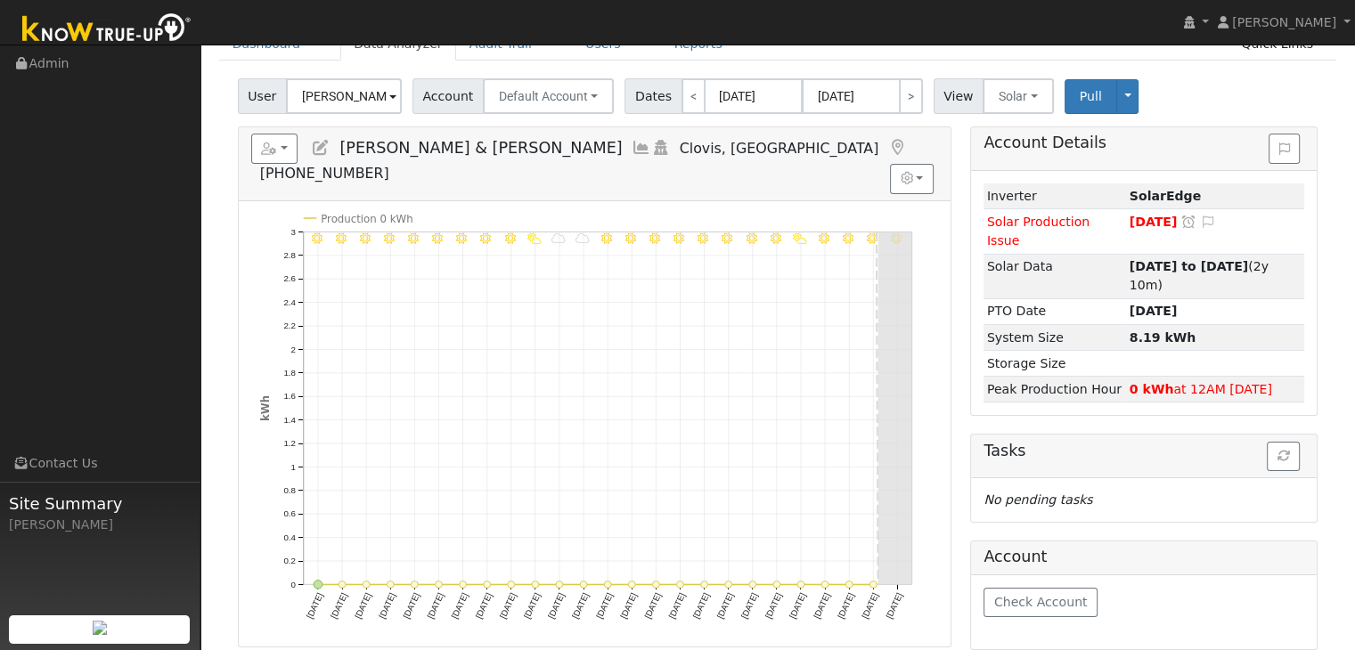
scroll to position [89, 0]
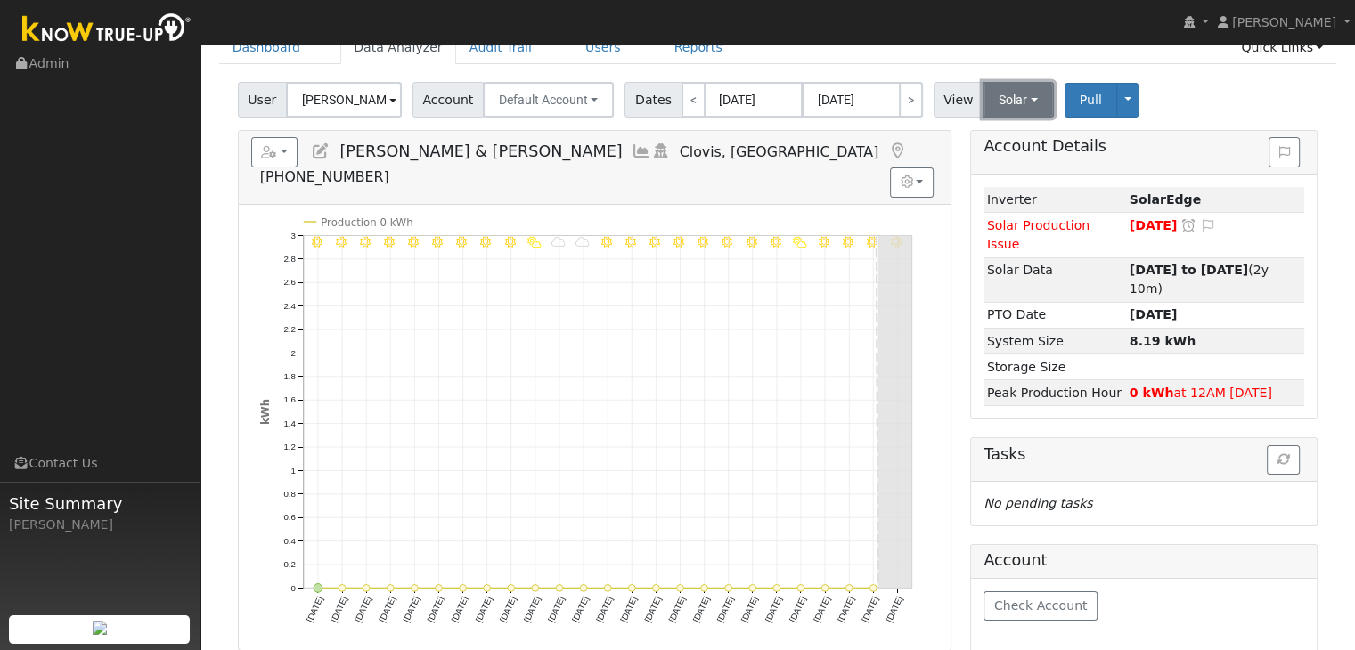
click at [1008, 95] on button "Solar" at bounding box center [1018, 100] width 71 height 36
click at [999, 143] on link "Utility" at bounding box center [1042, 138] width 124 height 25
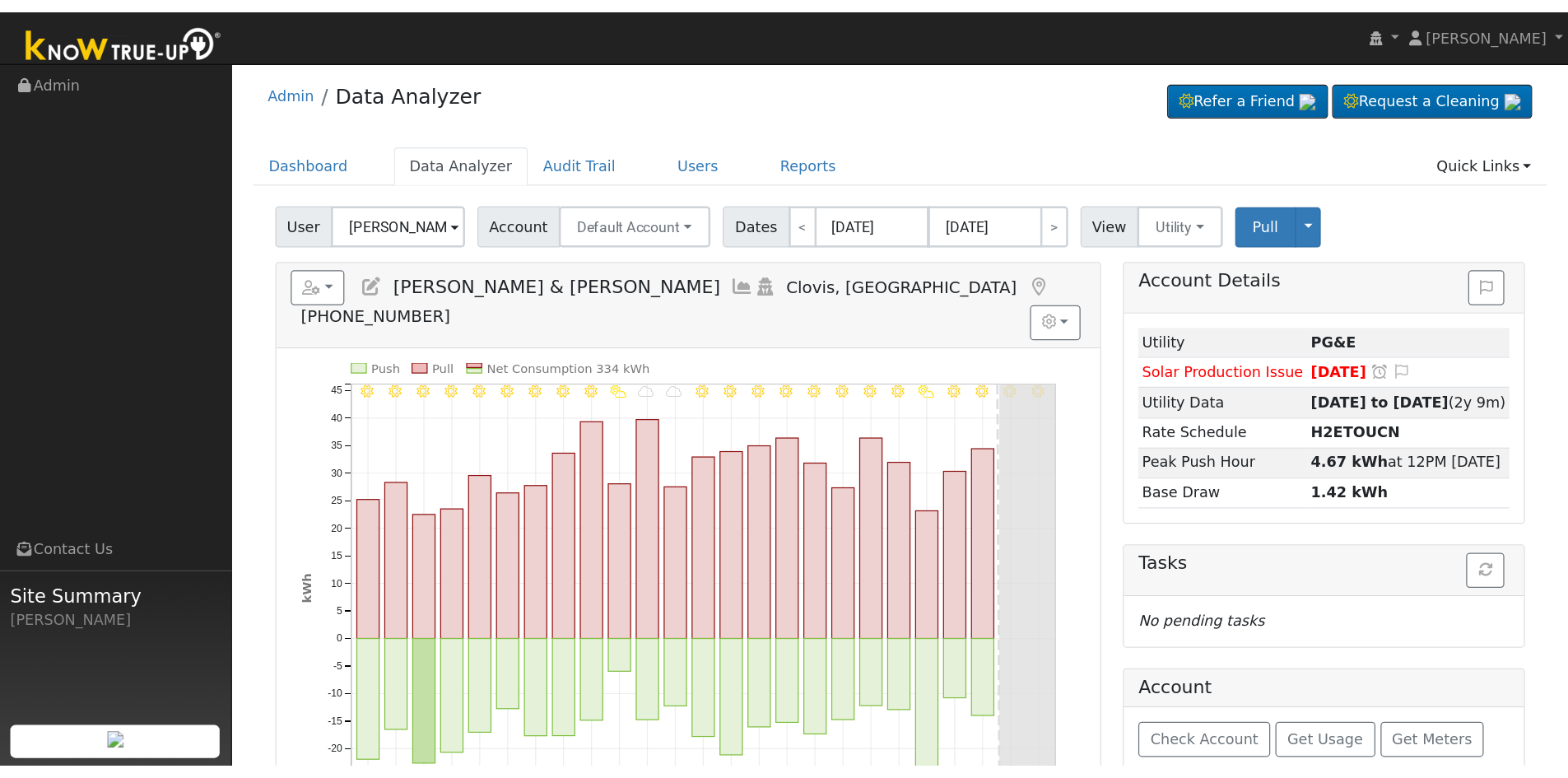
scroll to position [0, 0]
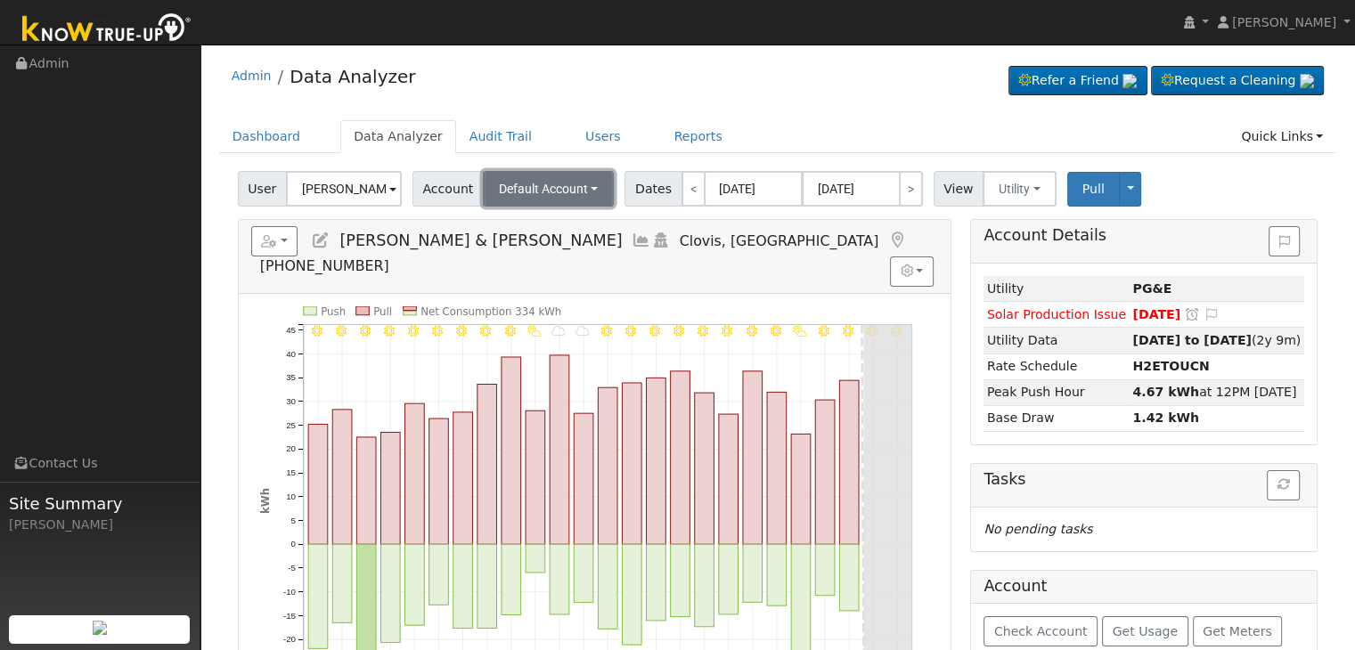
click at [600, 190] on button "Default Account" at bounding box center [549, 189] width 132 height 36
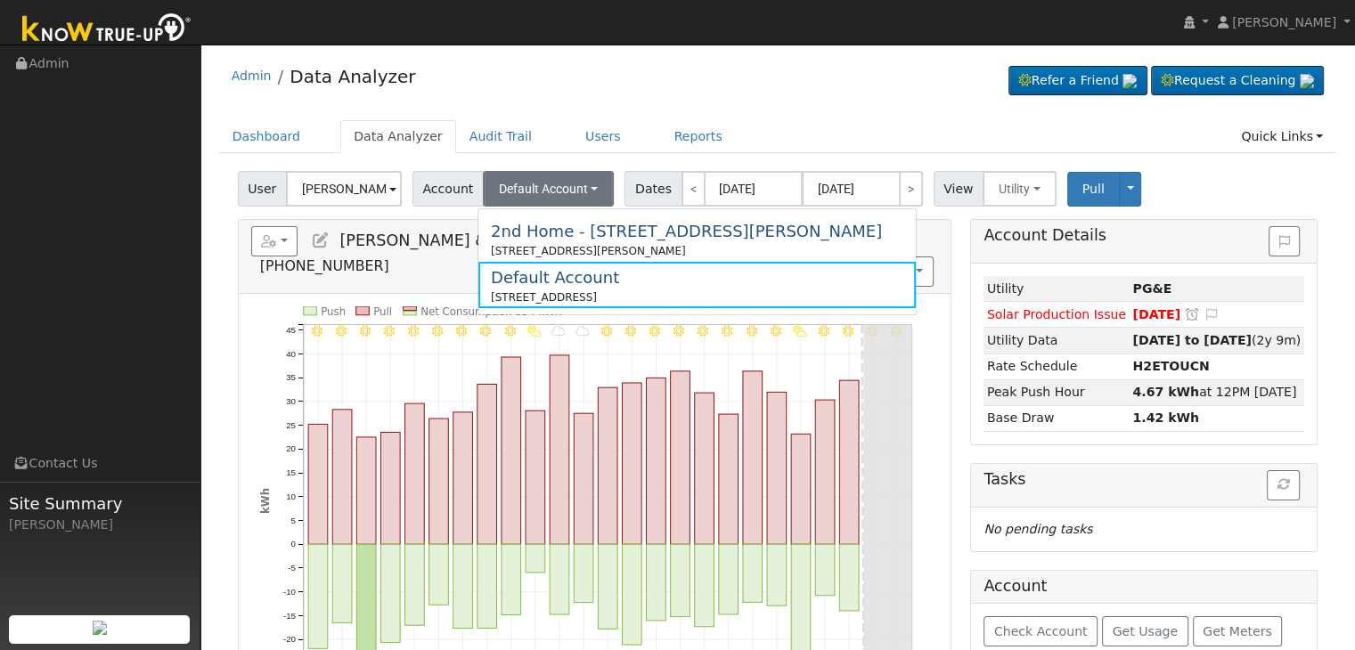
drag, startPoint x: 722, startPoint y: 108, endPoint x: 798, endPoint y: 8, distance: 125.8
click at [722, 108] on div "Admin Data Analyzer Refer a Friend Request a Cleaning" at bounding box center [778, 80] width 1118 height 54
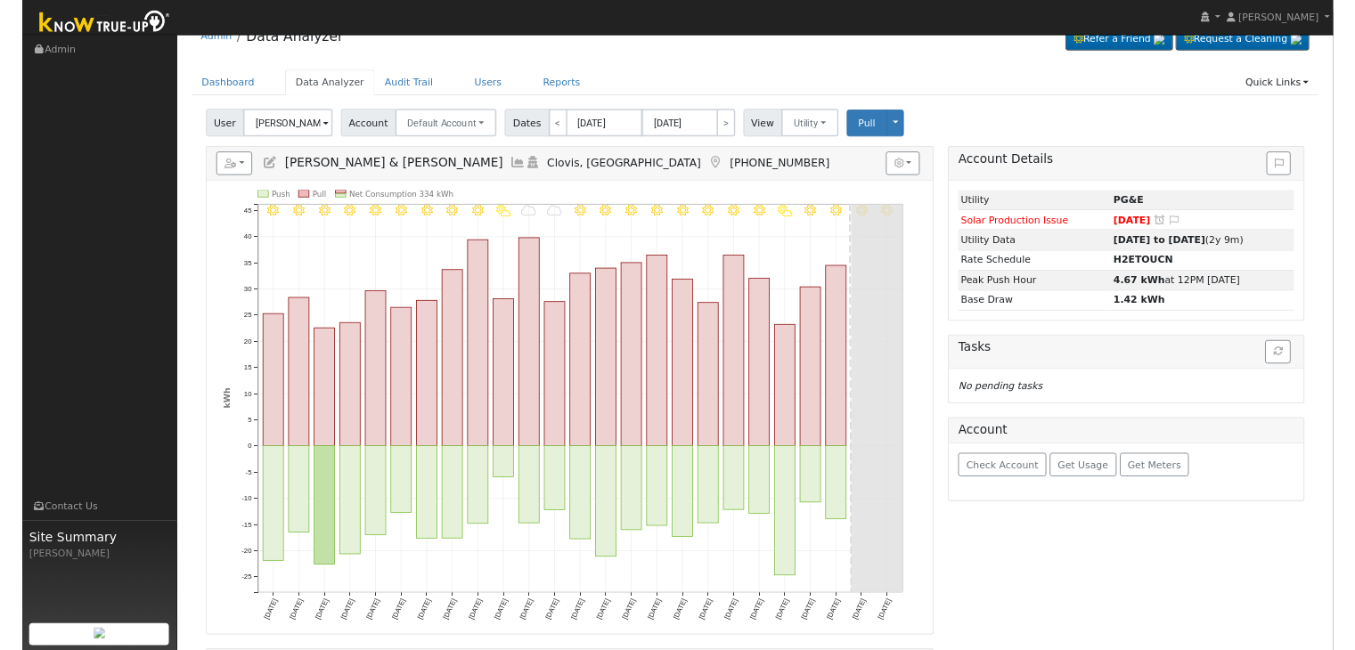
scroll to position [30, 0]
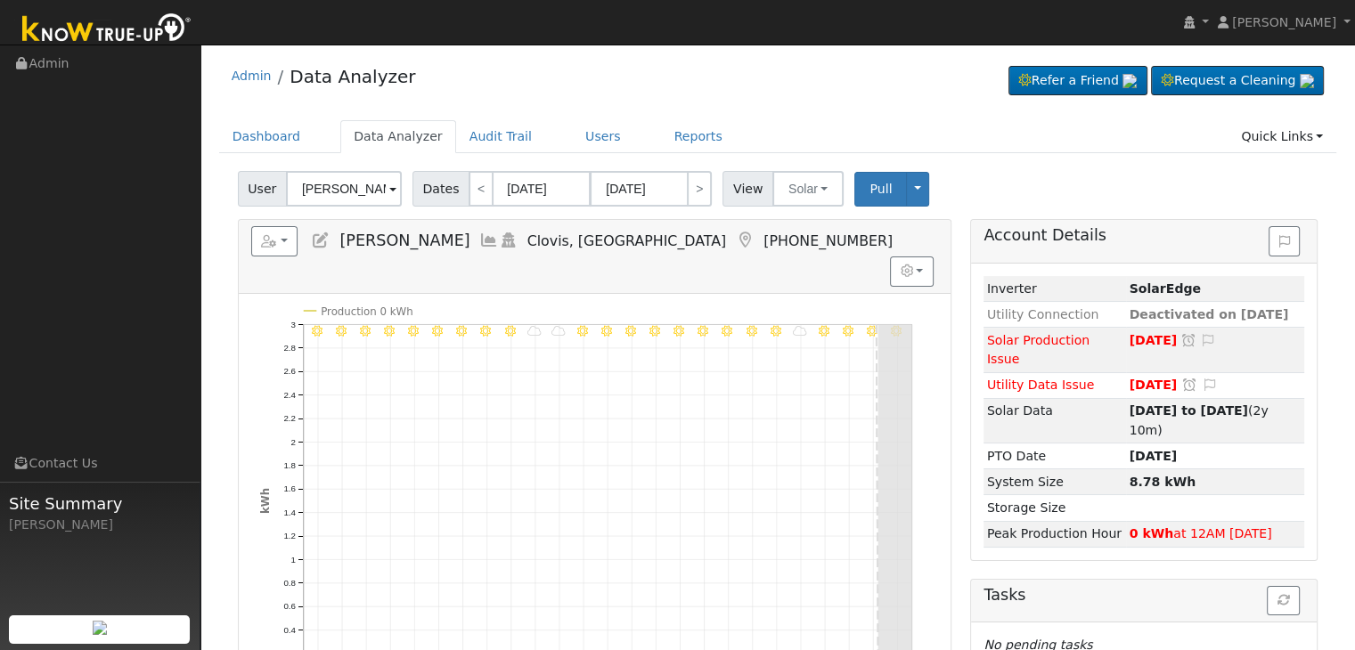
click at [735, 236] on icon at bounding box center [745, 241] width 20 height 16
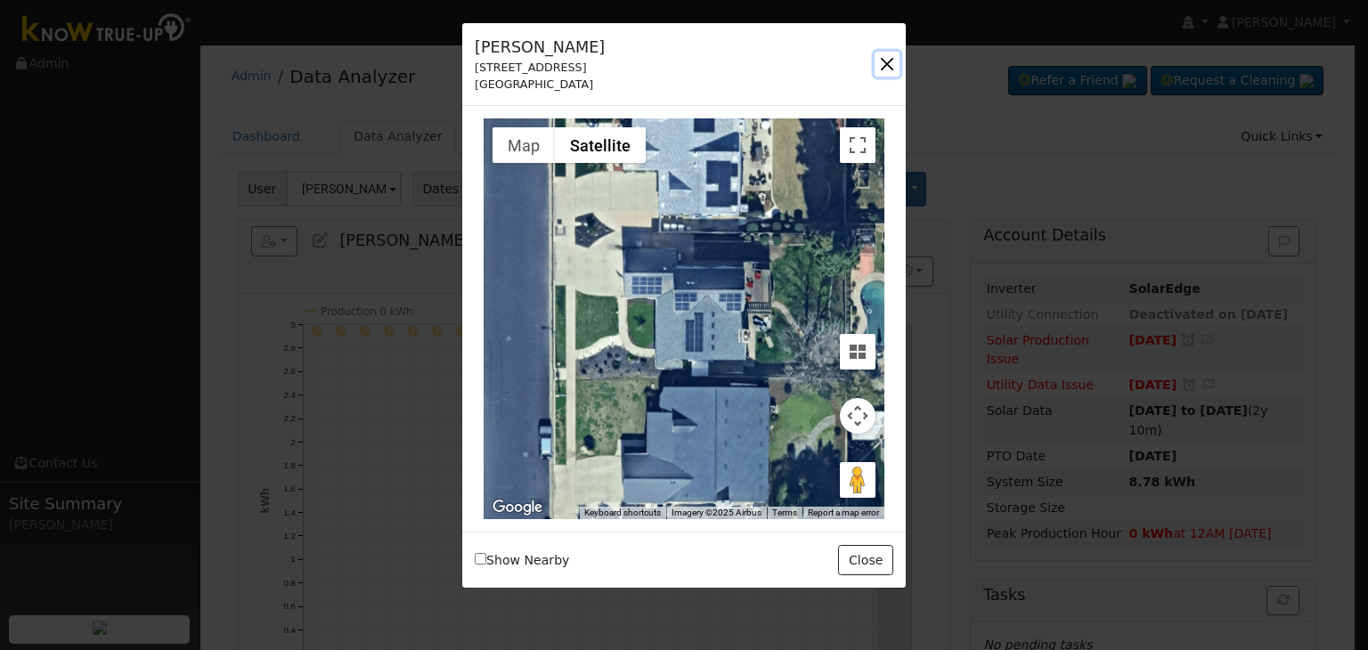
click at [887, 63] on button "button" at bounding box center [887, 64] width 25 height 25
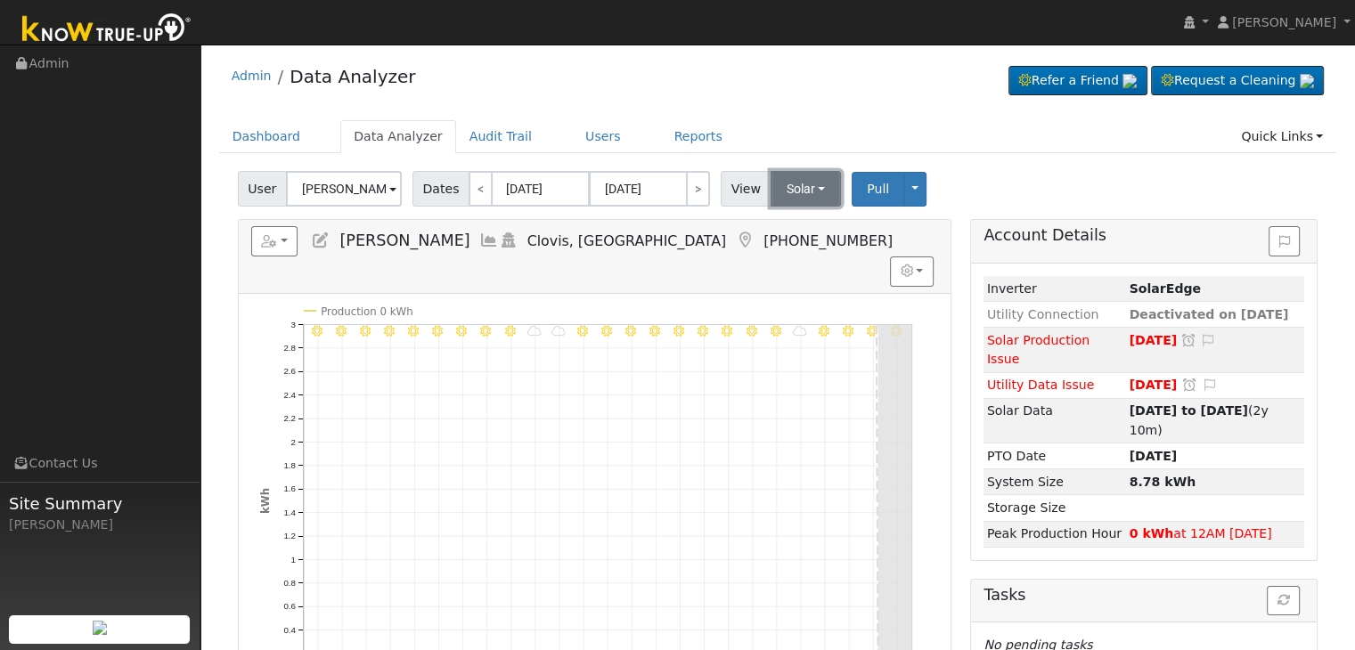
click at [802, 179] on button "Solar" at bounding box center [806, 189] width 71 height 36
click at [806, 229] on link "Utility" at bounding box center [829, 228] width 124 height 25
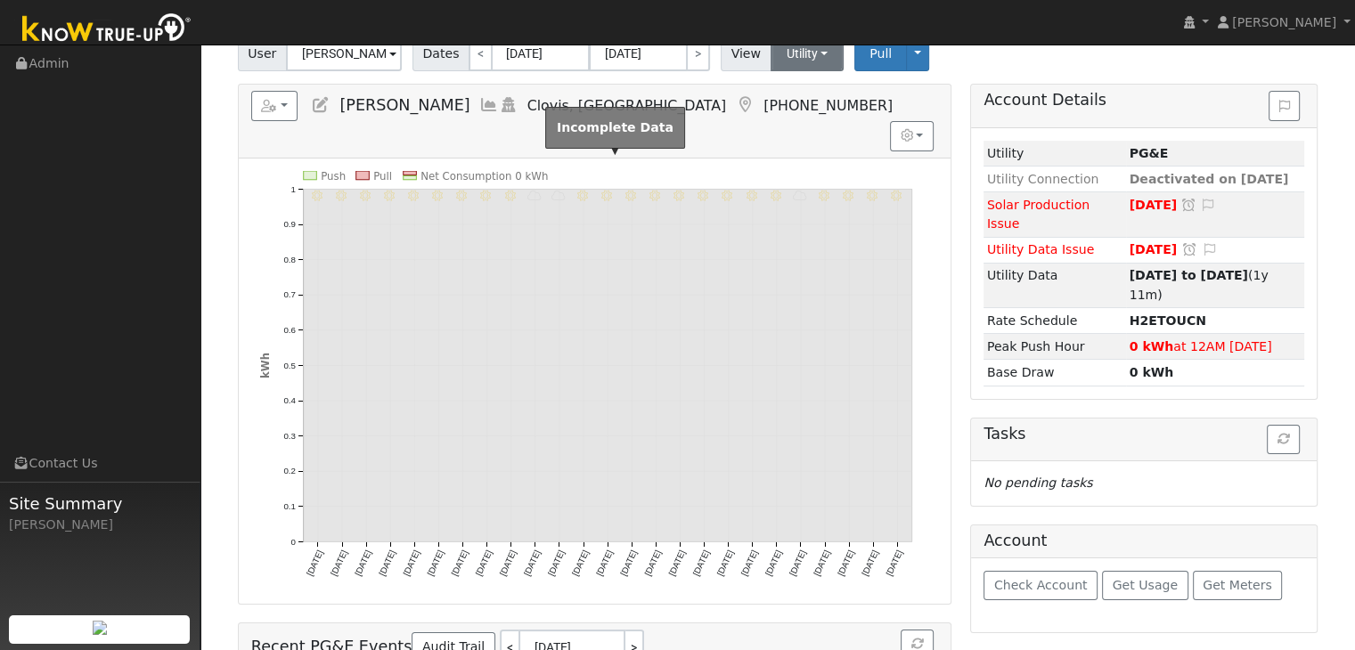
scroll to position [128, 0]
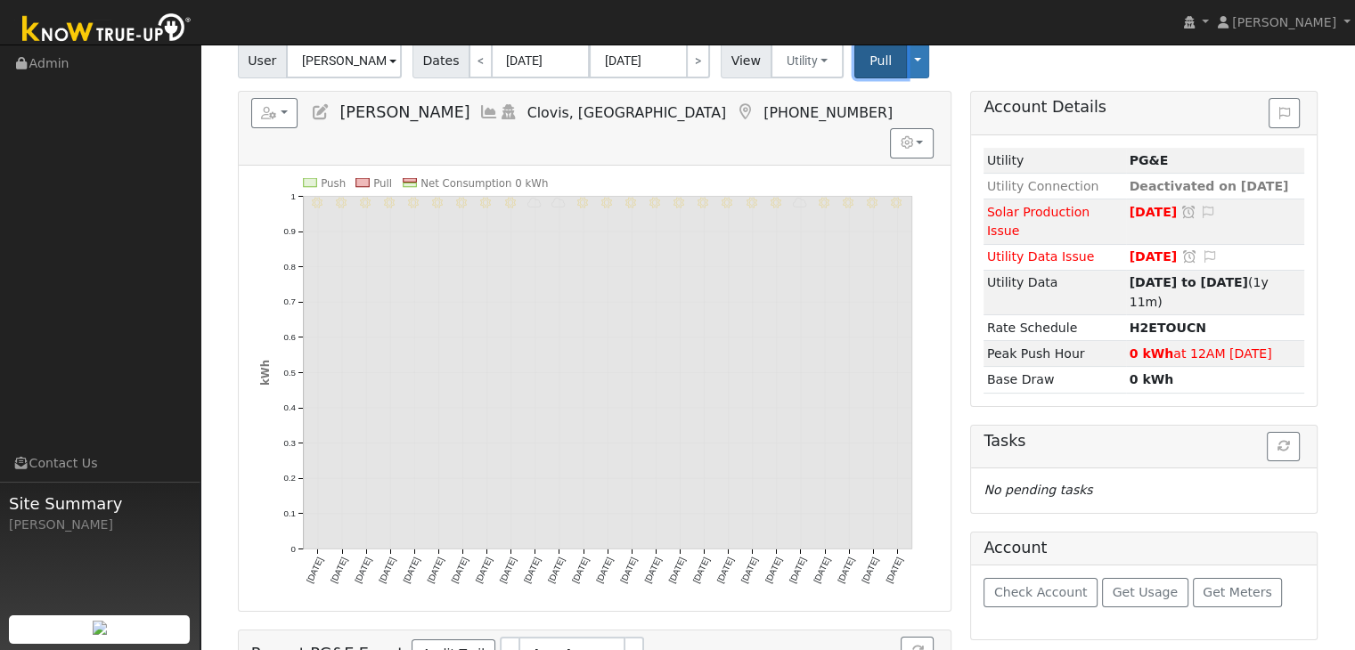
click at [854, 62] on button "Pull" at bounding box center [880, 61] width 53 height 35
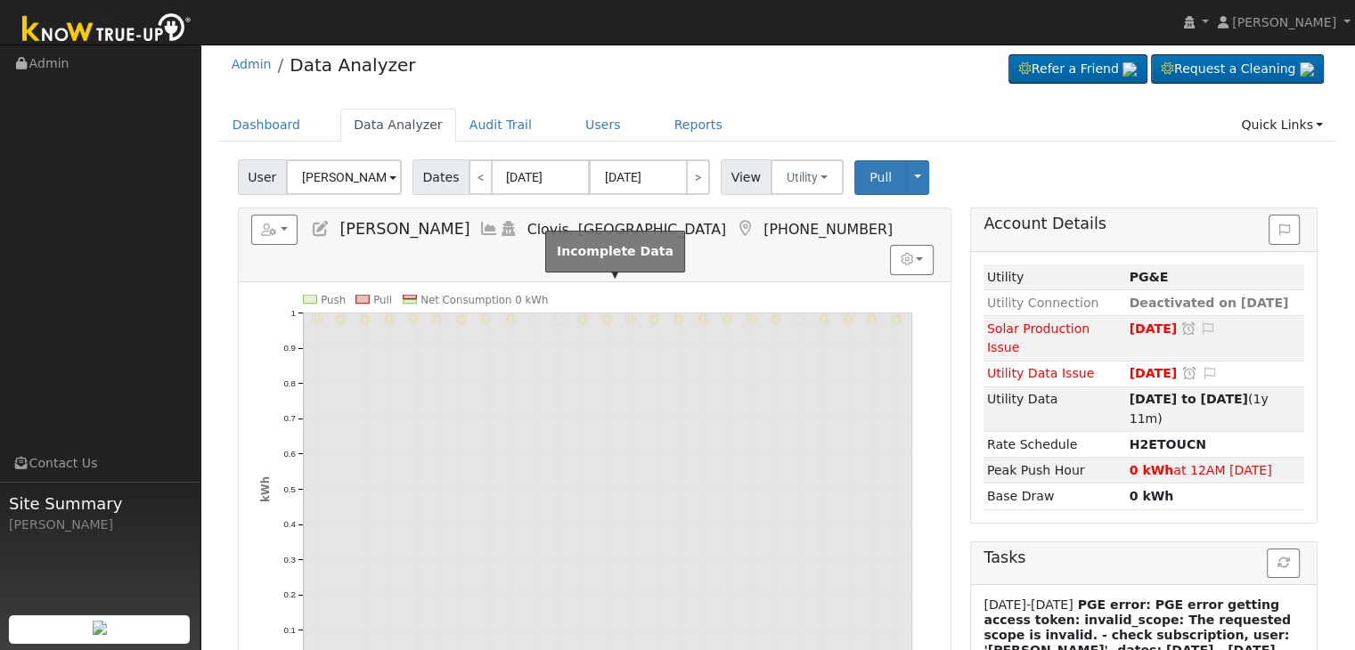
scroll to position [0, 0]
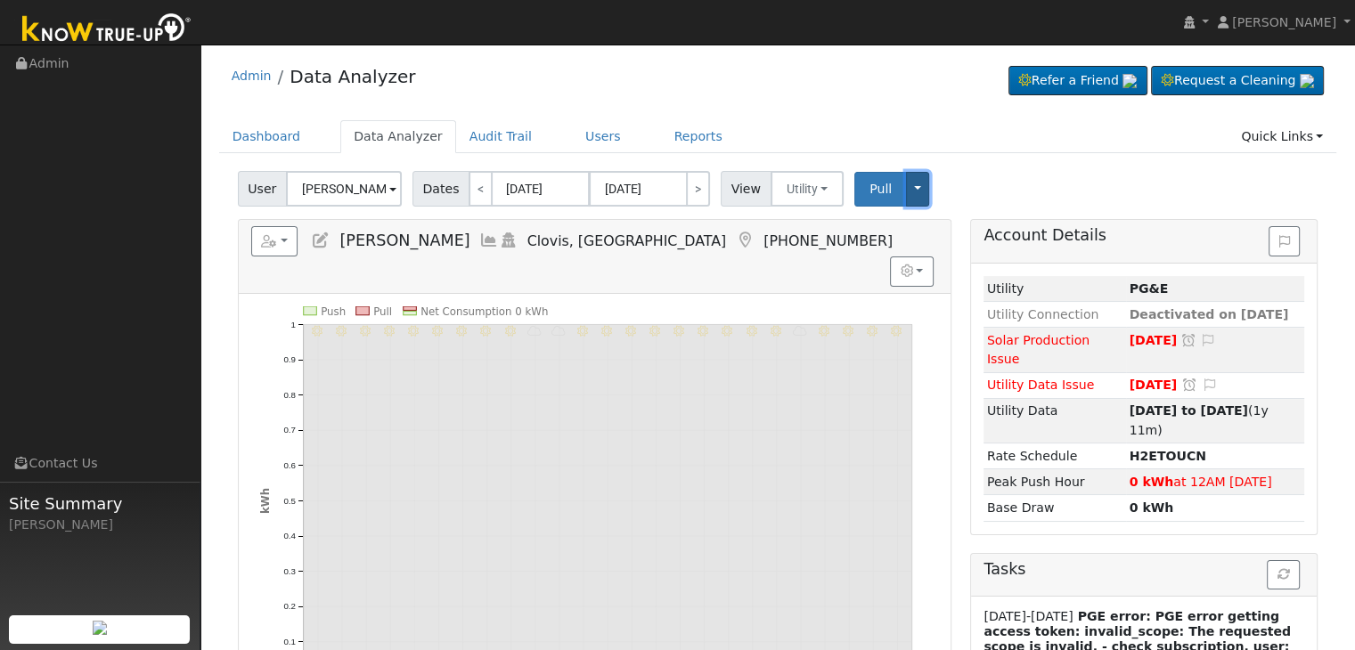
click at [906, 185] on button "Toggle Dropdown" at bounding box center [917, 189] width 23 height 35
click at [929, 326] on link "Disconnect Utility" at bounding box center [971, 329] width 135 height 25
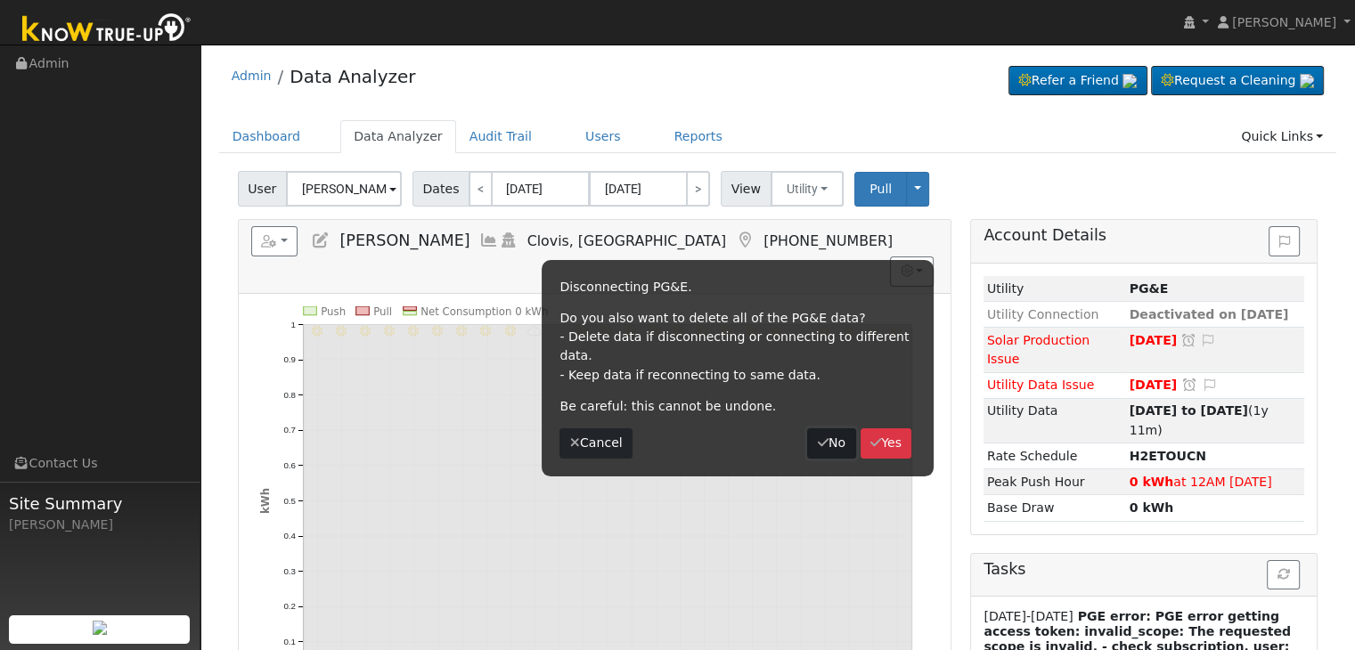
click at [822, 436] on icon "button" at bounding box center [823, 442] width 11 height 12
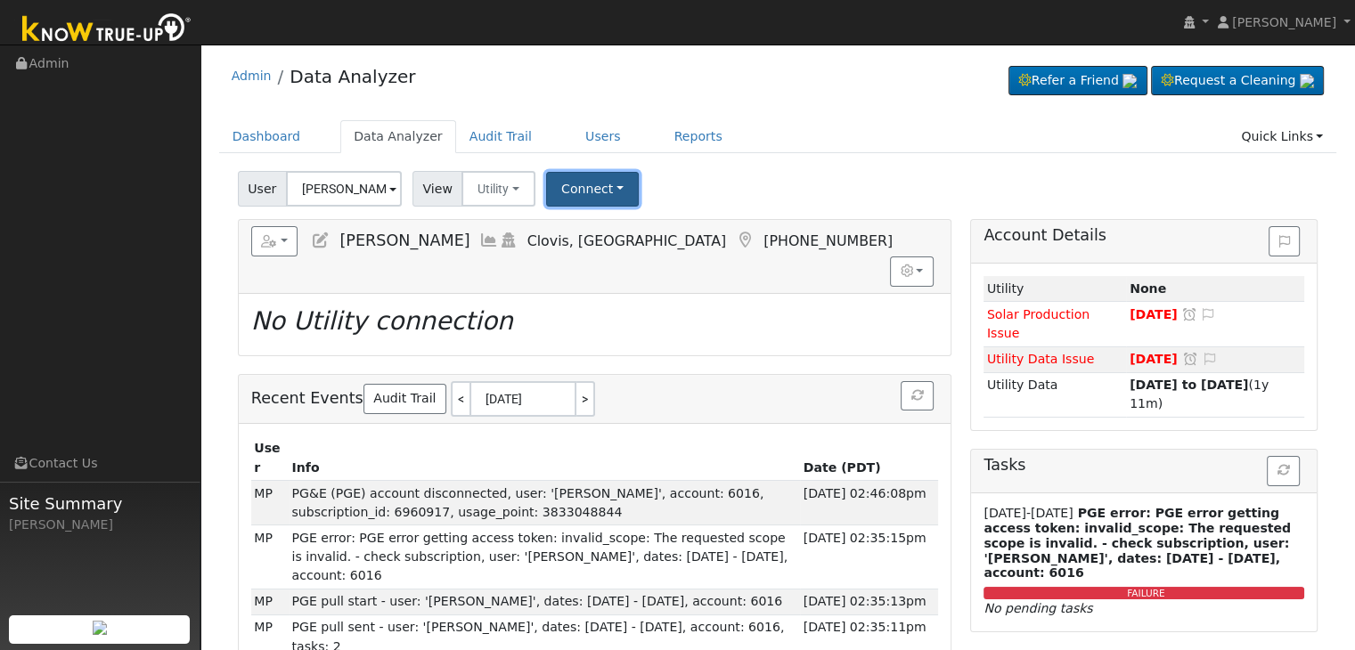
click at [600, 192] on button "Connect" at bounding box center [592, 189] width 93 height 35
click at [613, 228] on link "Select a Provider" at bounding box center [615, 228] width 139 height 25
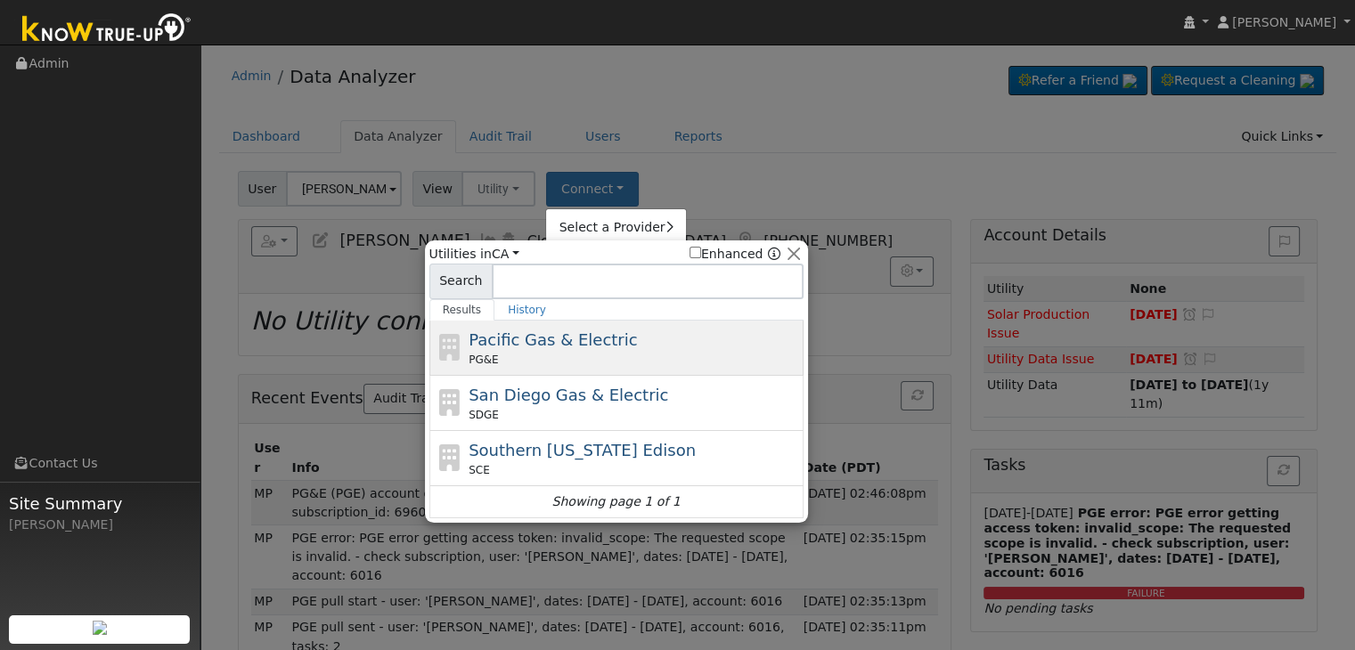
click at [531, 330] on span "Pacific Gas & Electric" at bounding box center [553, 339] width 168 height 19
